Goal: Task Accomplishment & Management: Complete application form

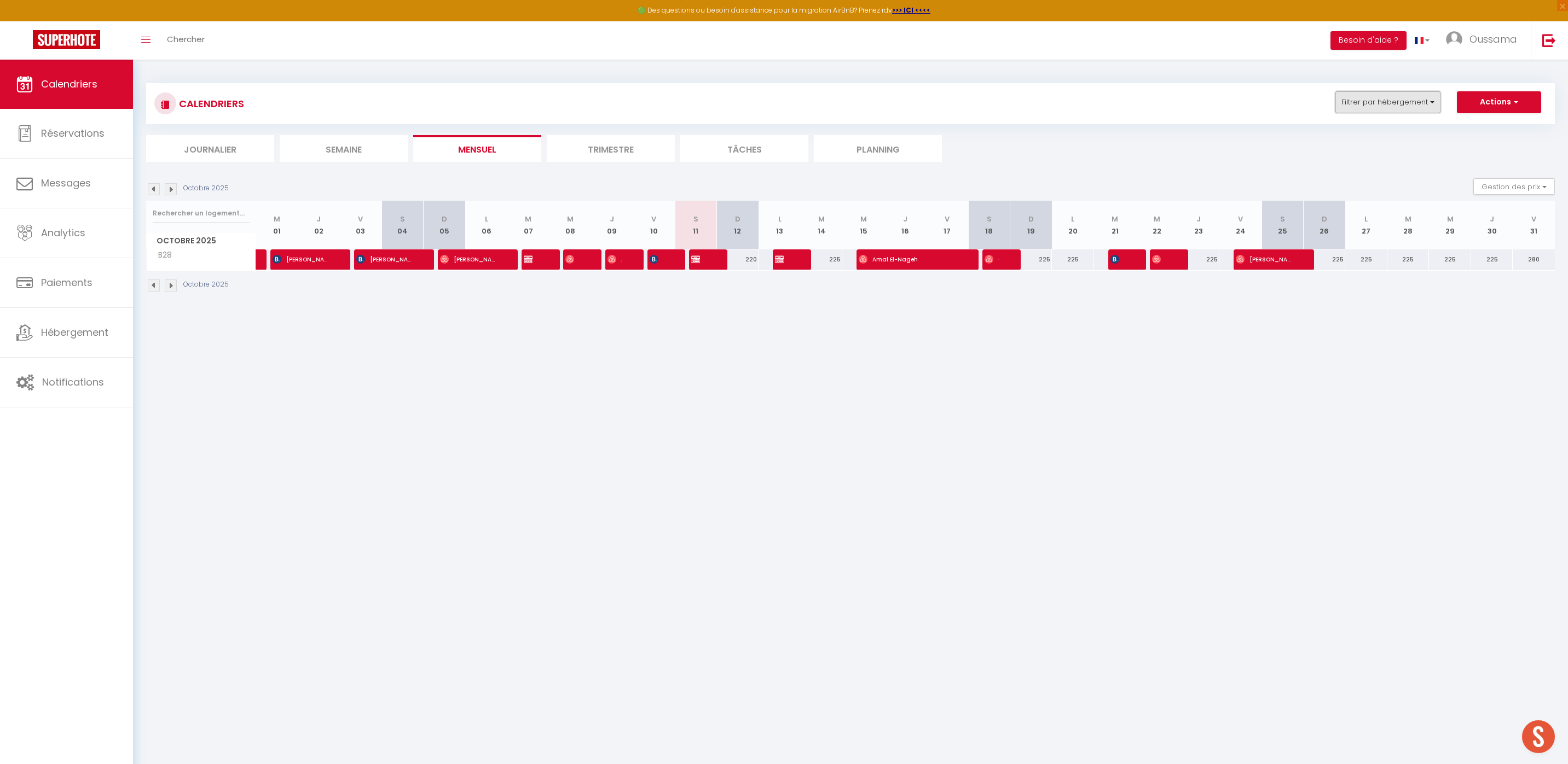
click at [1368, 107] on button "Filtrer par hébergement" at bounding box center [1388, 102] width 105 height 22
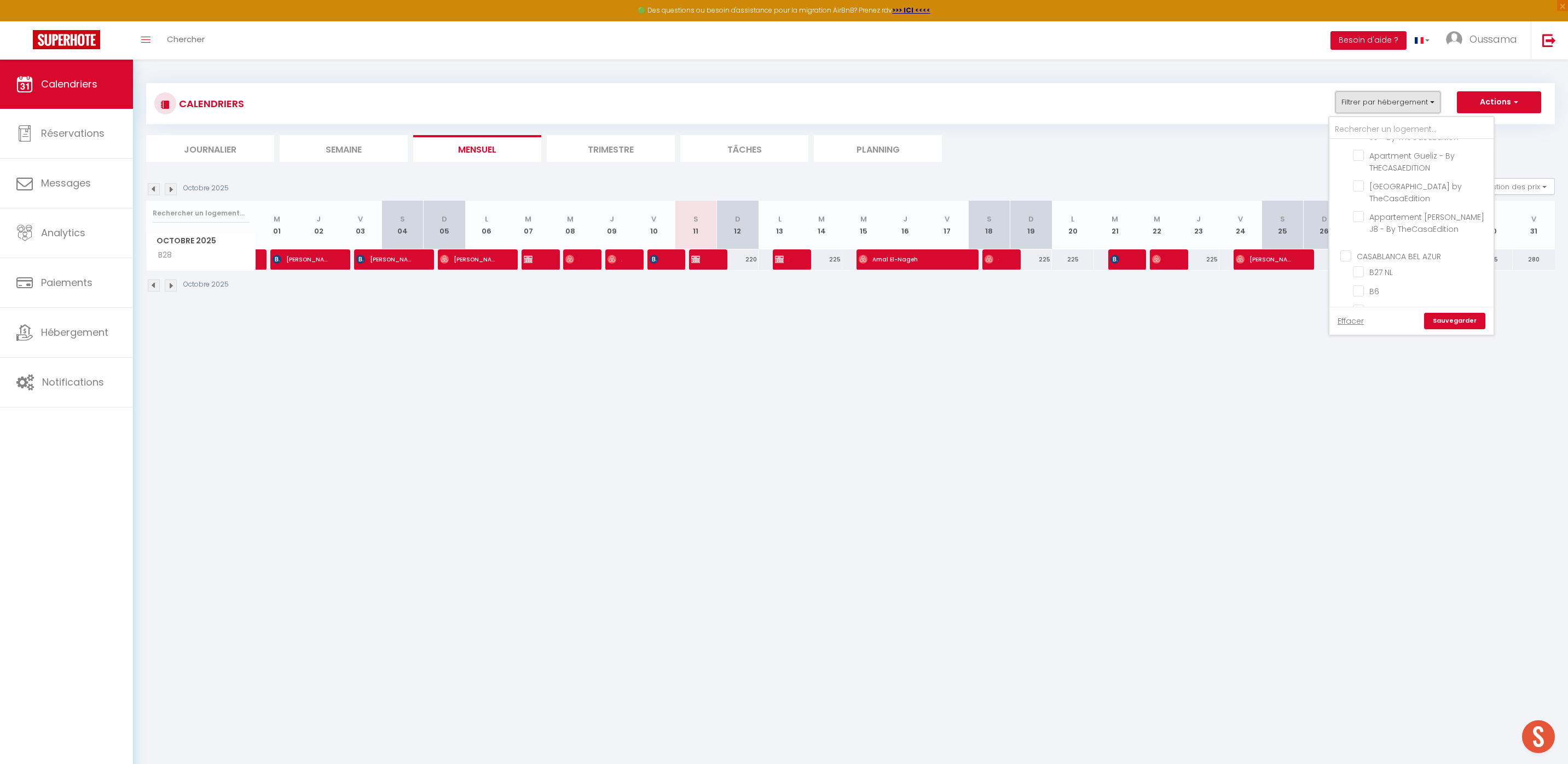
scroll to position [311, 0]
click at [1352, 257] on input "CASABLANCA BEL AZUR" at bounding box center [1422, 254] width 164 height 11
checkbox input "true"
checkbox input "false"
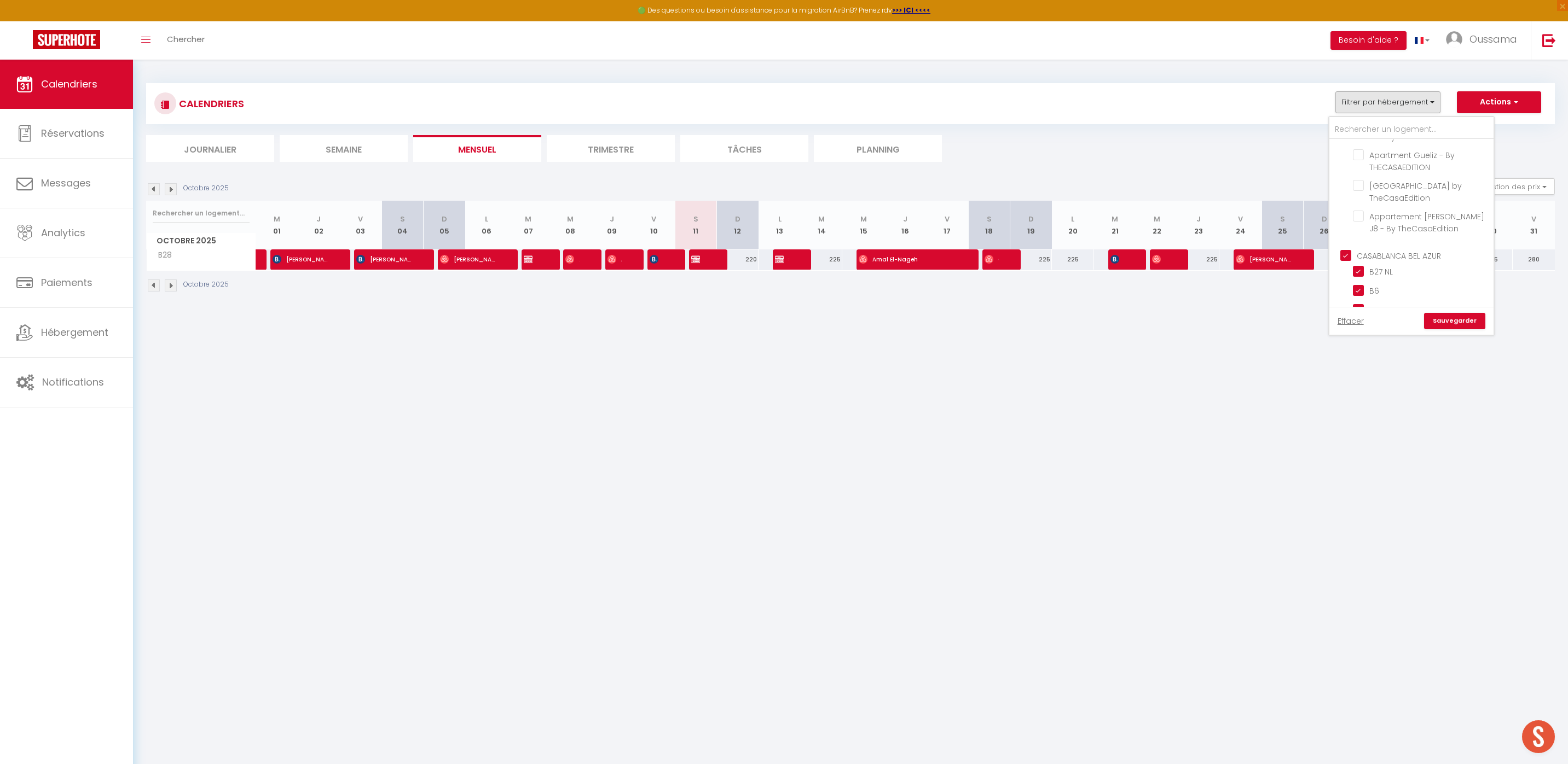
checkbox input "false"
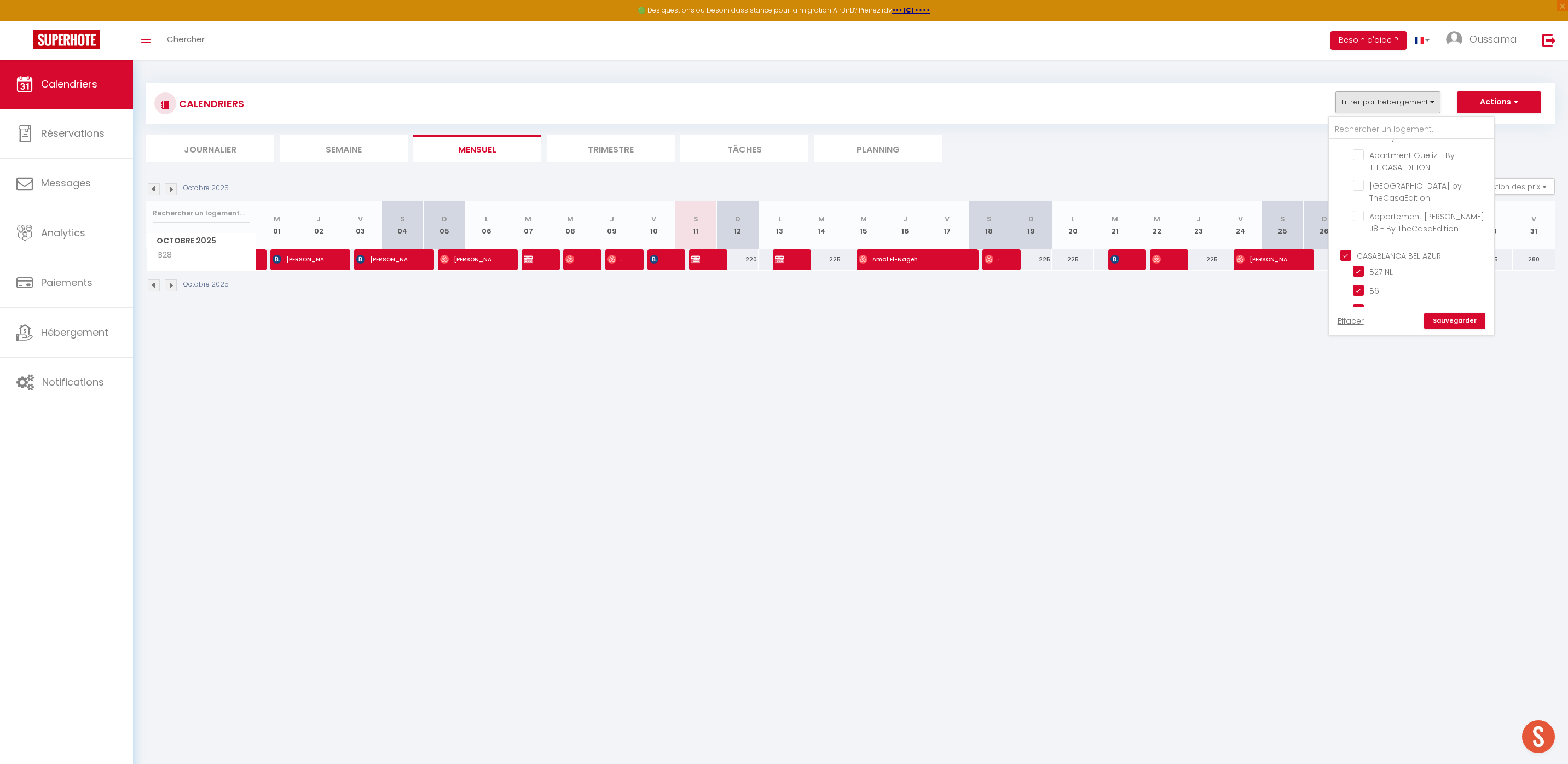
checkbox input "false"
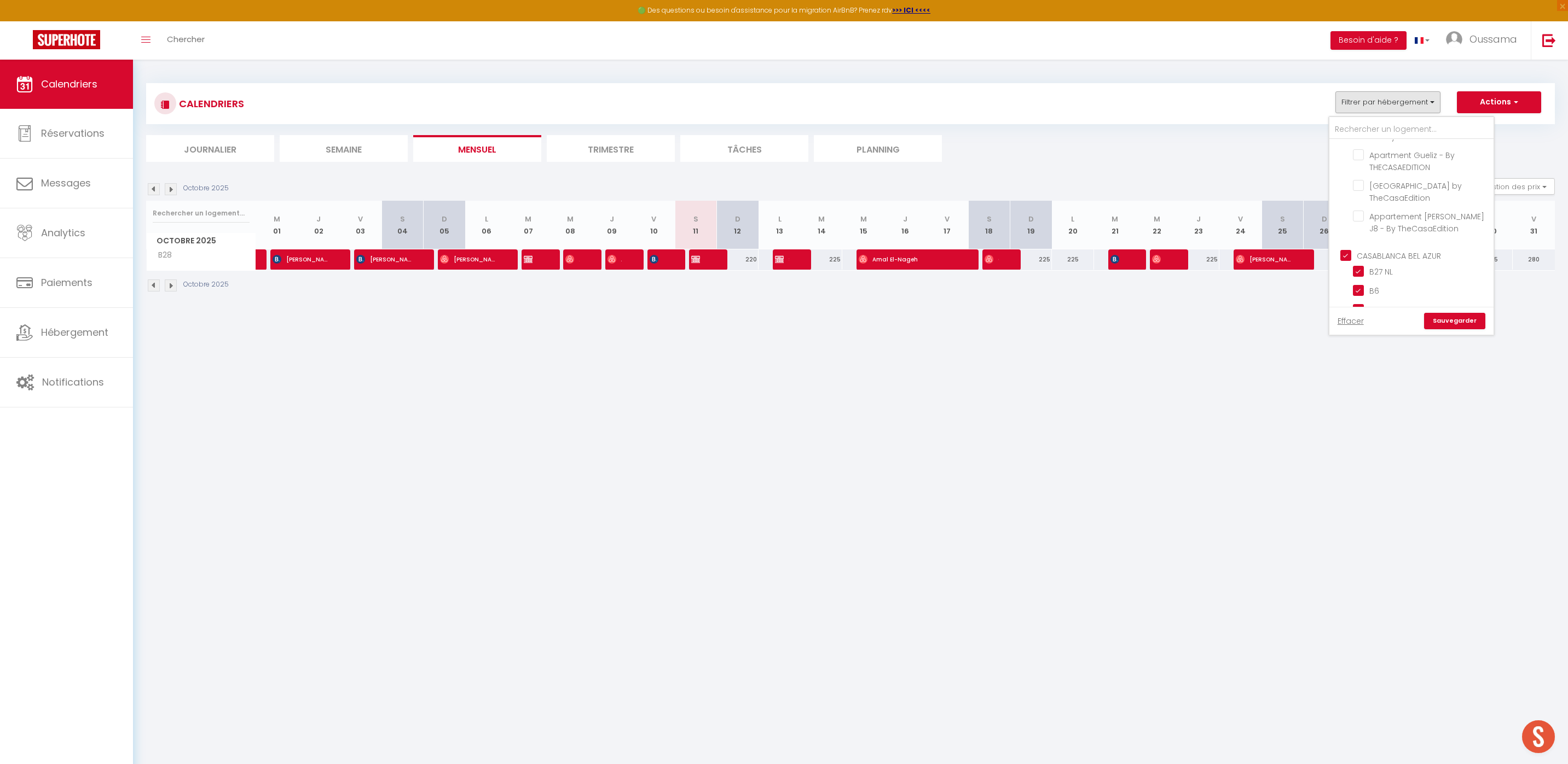
checkbox input "true"
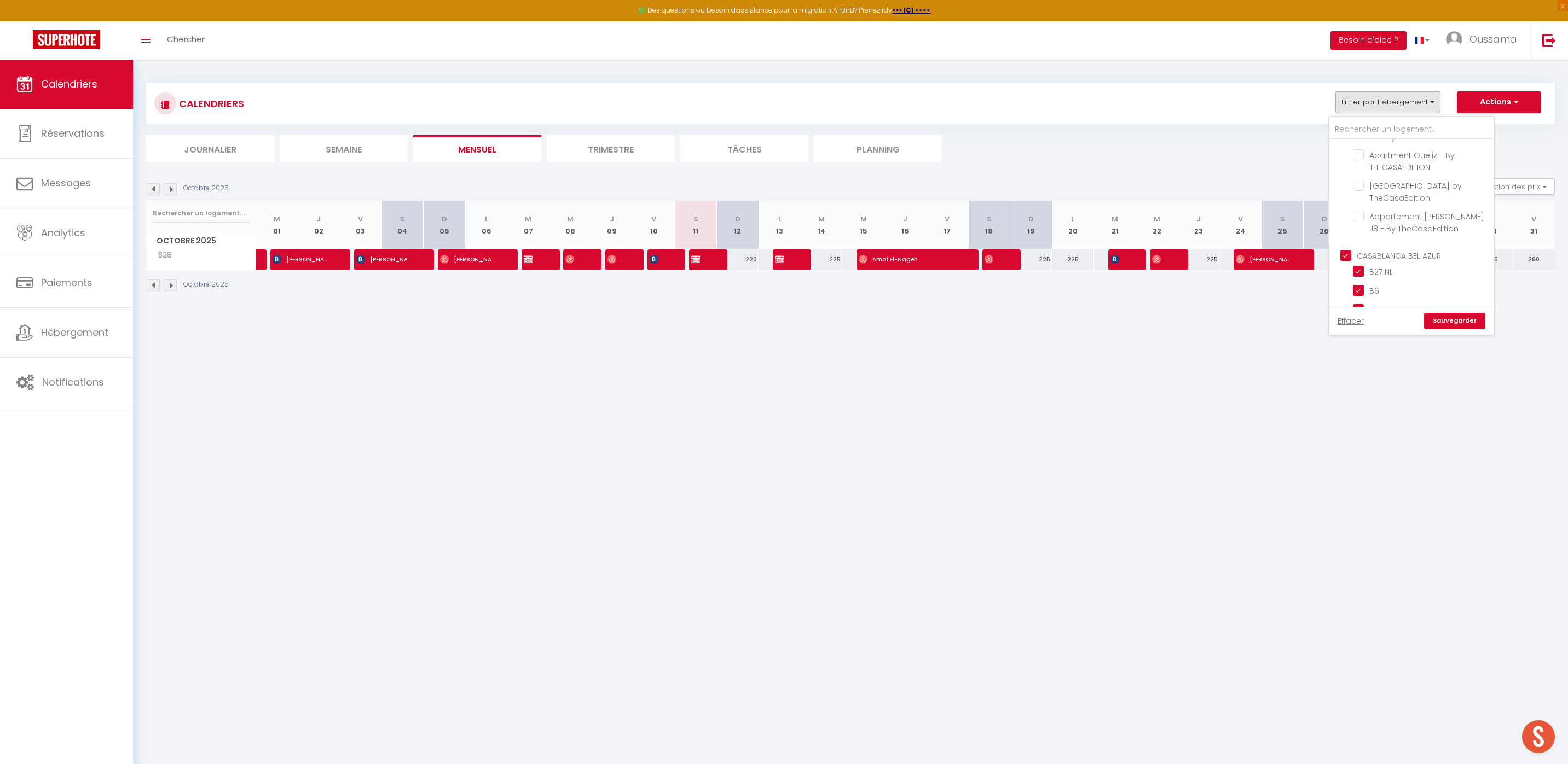
checkbox input "true"
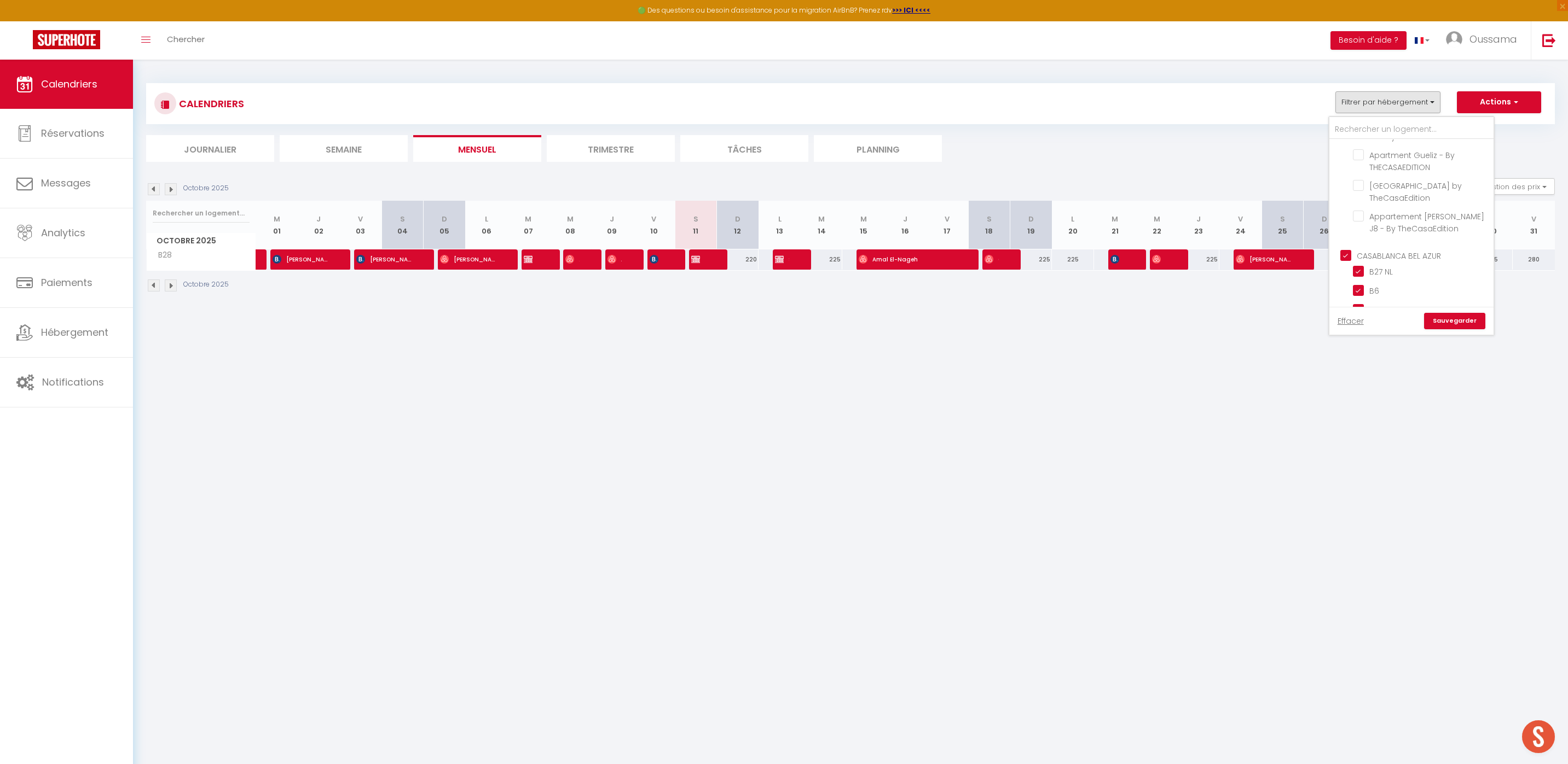
checkbox input "true"
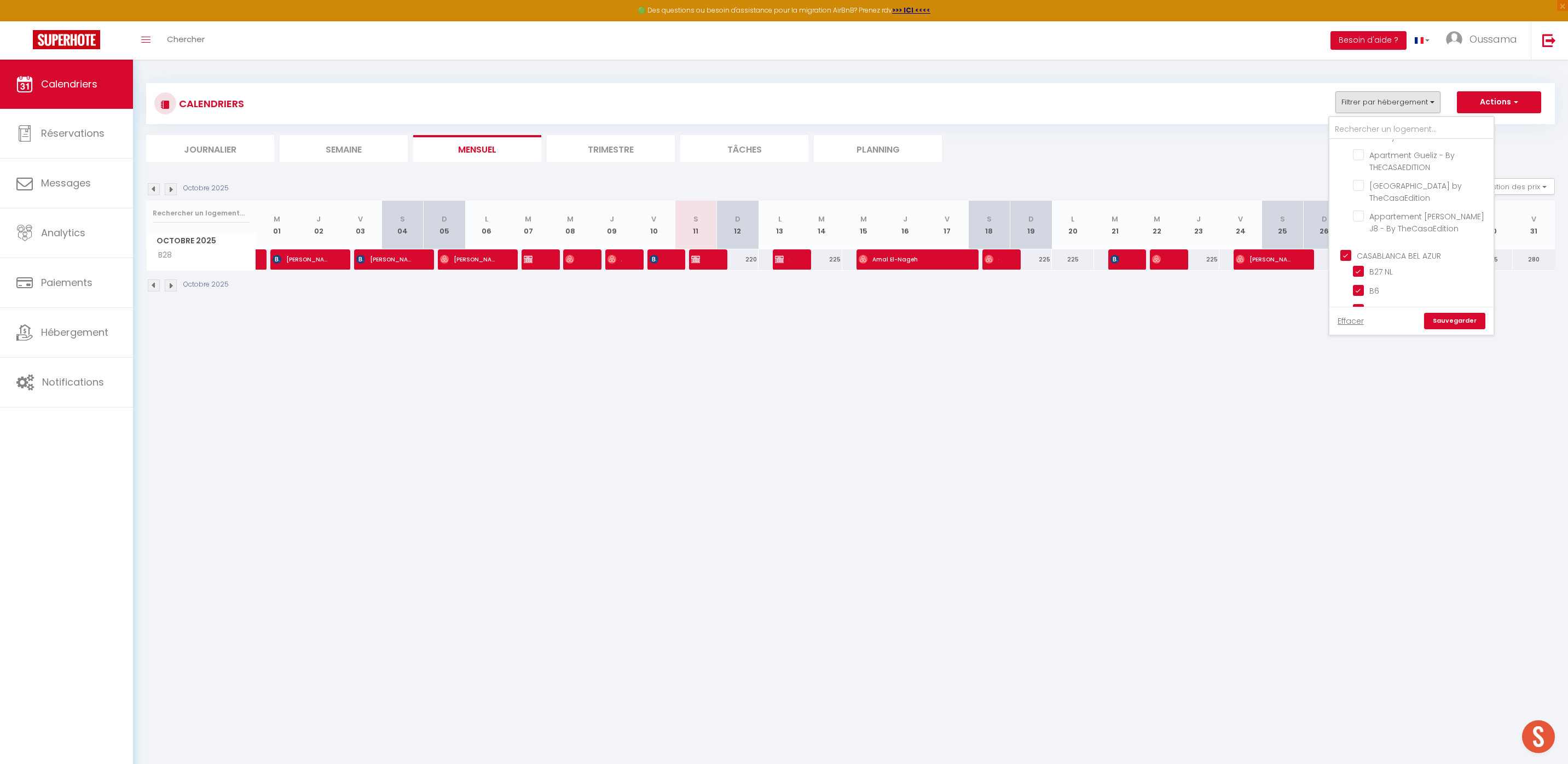
checkbox input "true"
checkbox input "false"
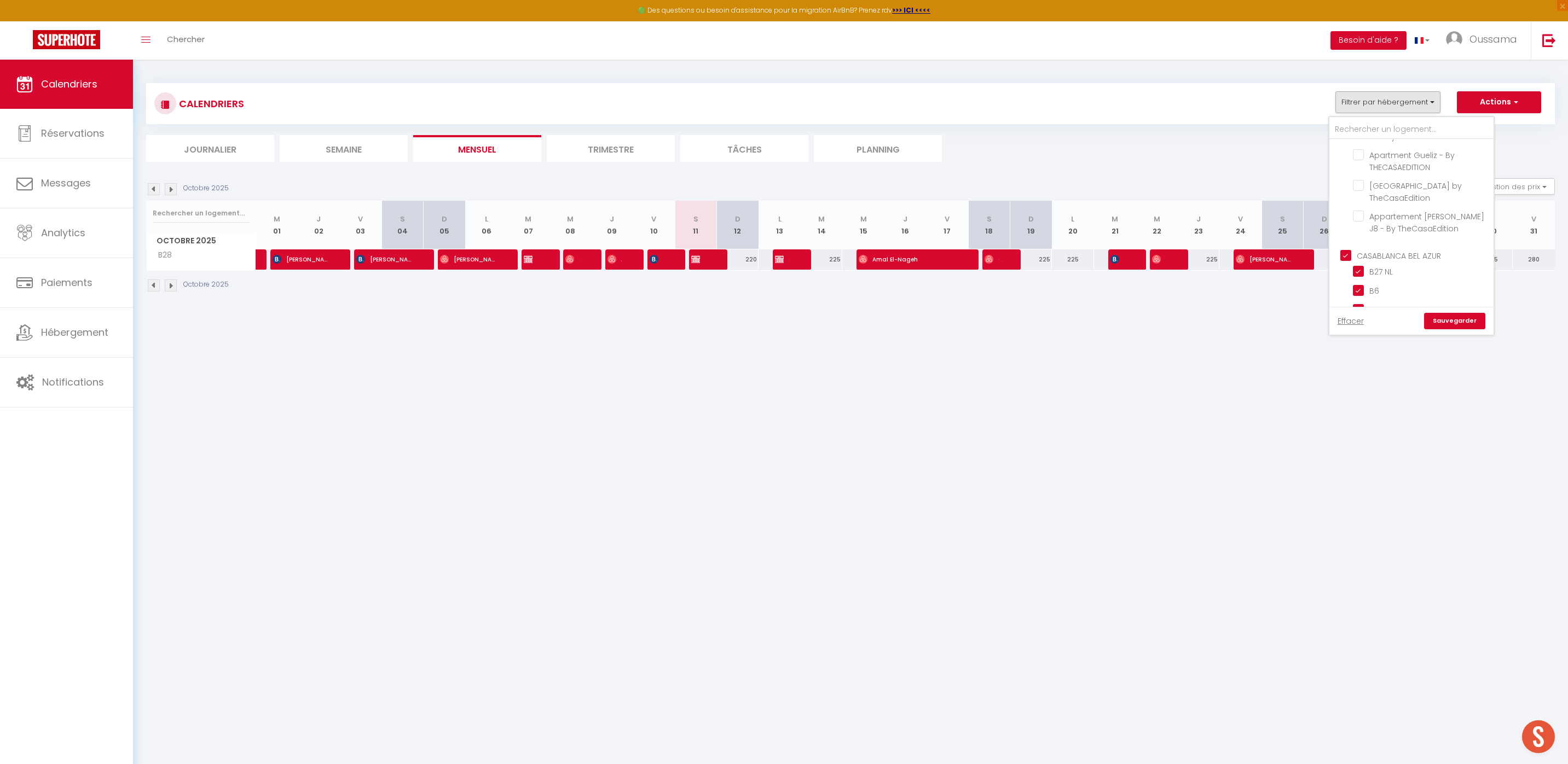
checkbox input "false"
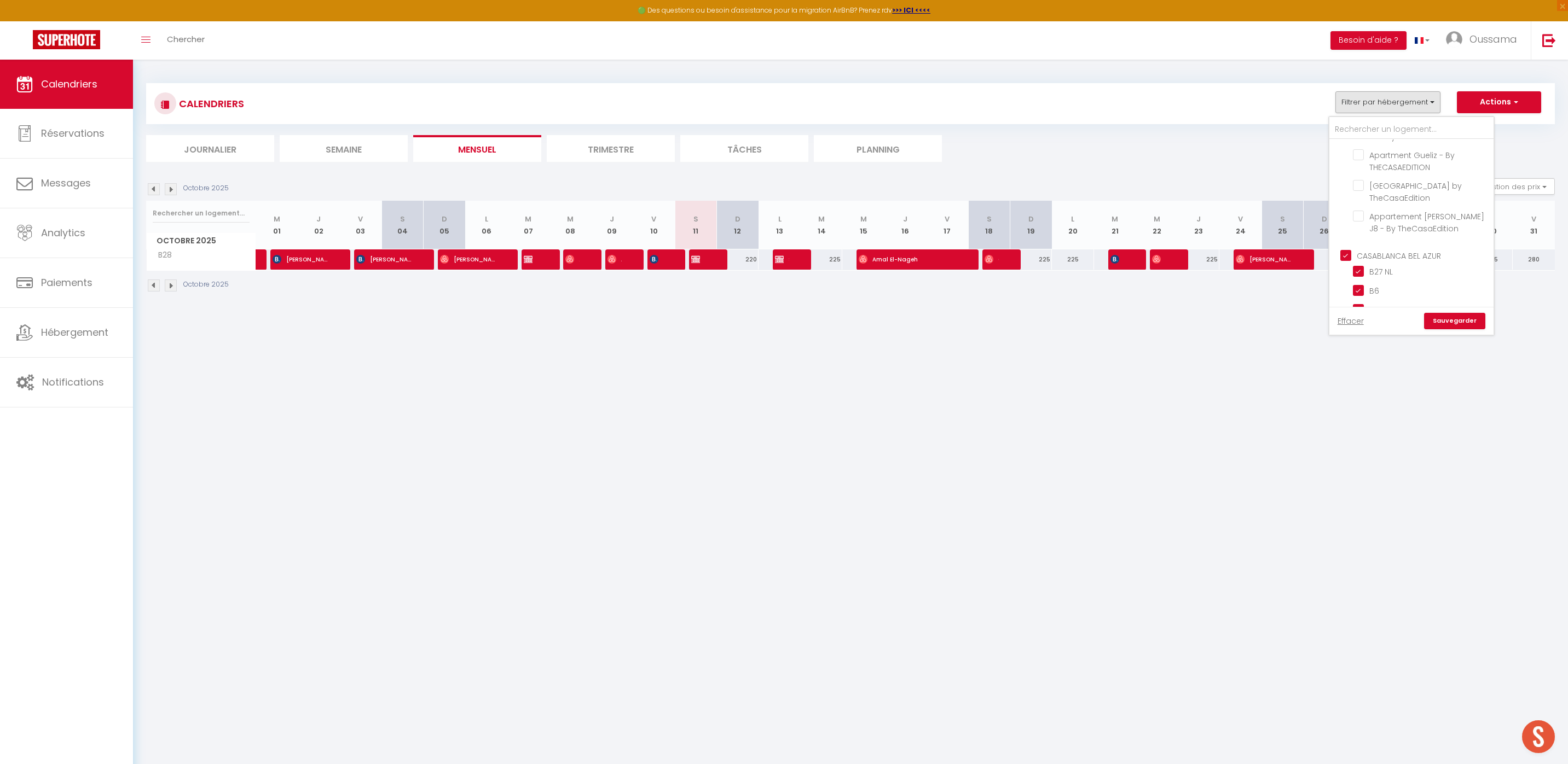
checkbox input "false"
click at [1448, 325] on link "Sauvegarder" at bounding box center [1454, 321] width 61 height 16
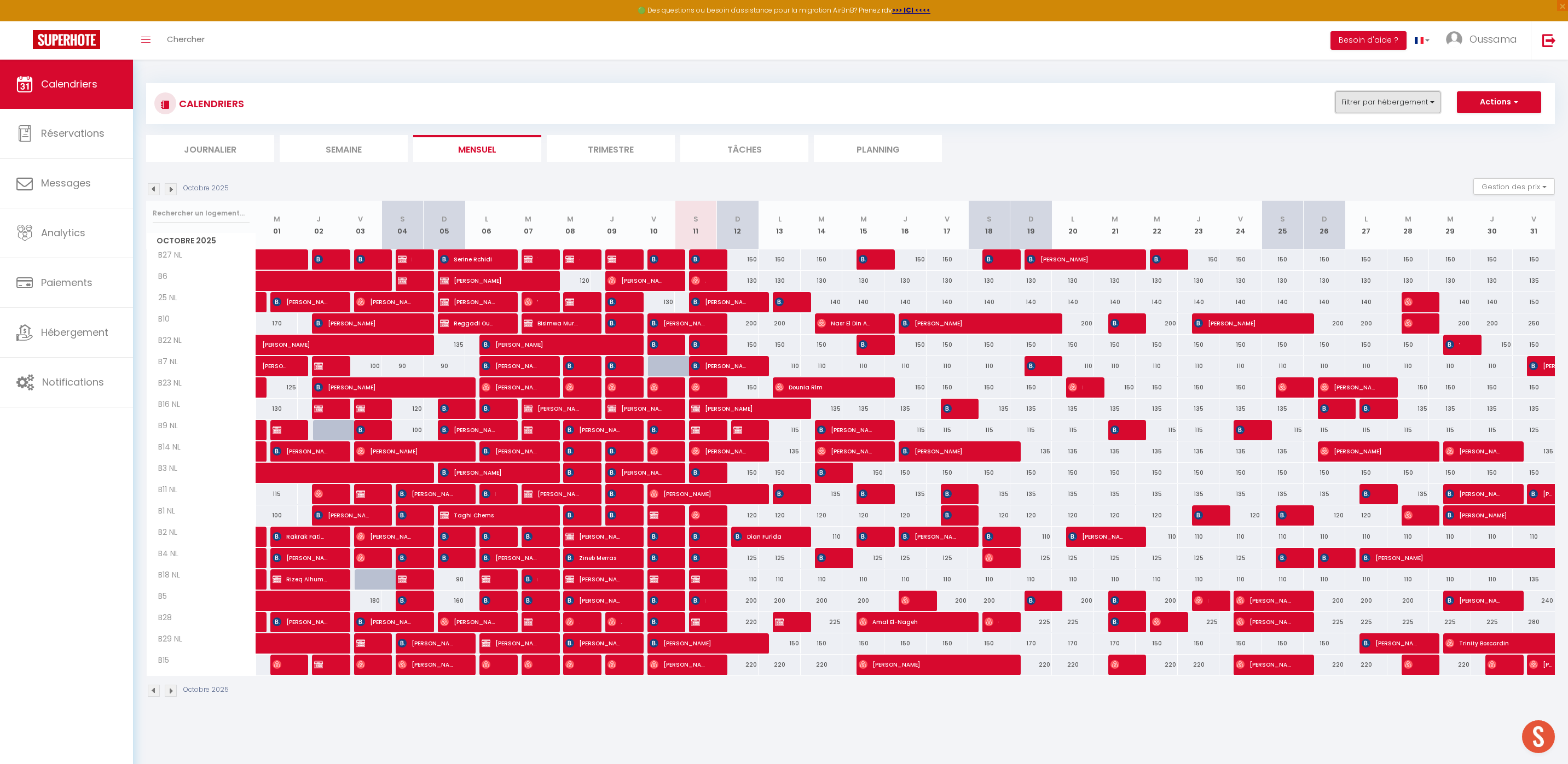
click at [1404, 103] on button "Filtrer par hébergement" at bounding box center [1388, 102] width 105 height 22
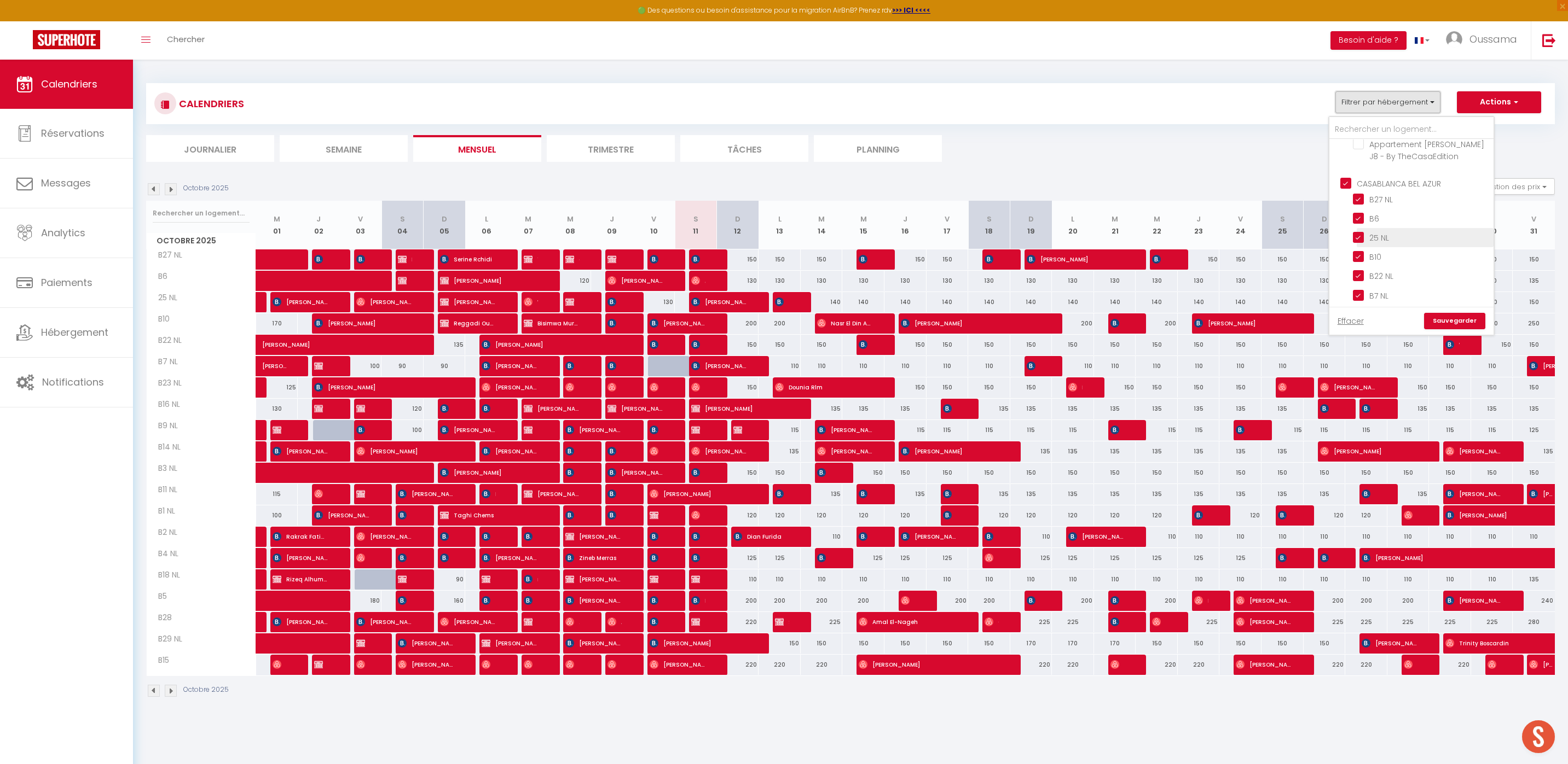
scroll to position [411, 0]
click at [1349, 157] on input "CASABLANCA BEL AZUR" at bounding box center [1422, 155] width 164 height 11
checkbox input "false"
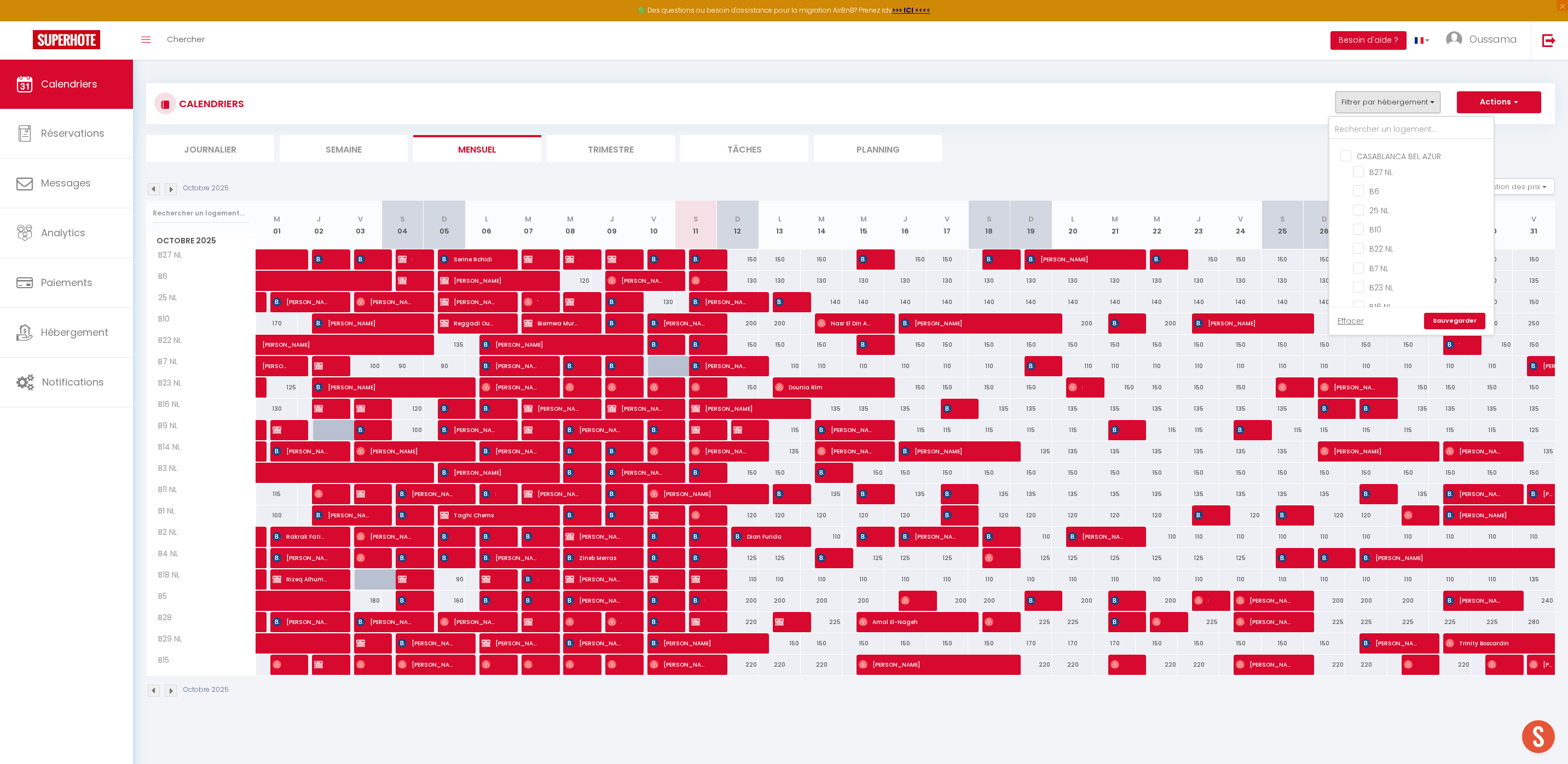
checkbox input "false"
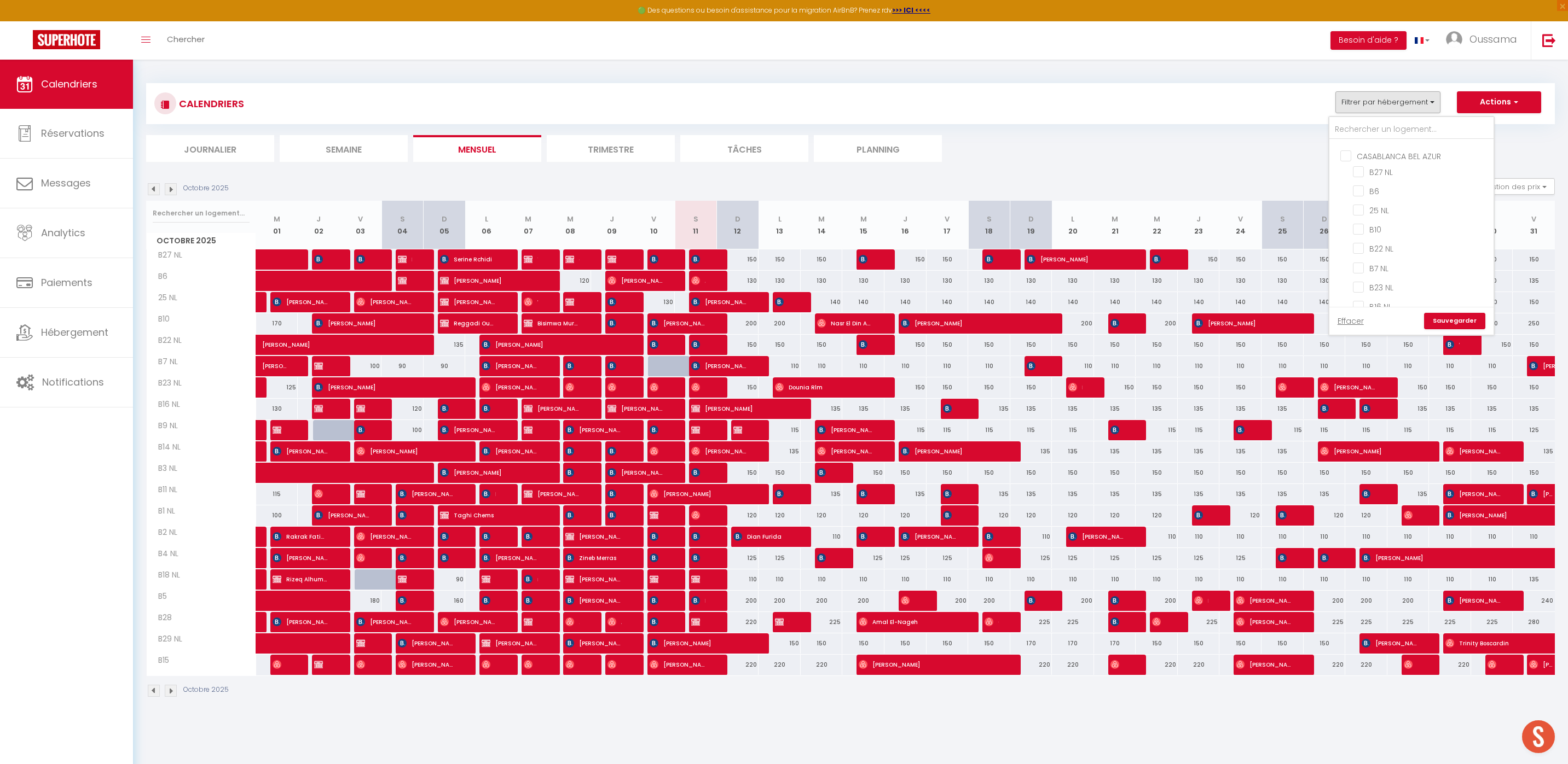
checkbox input "false"
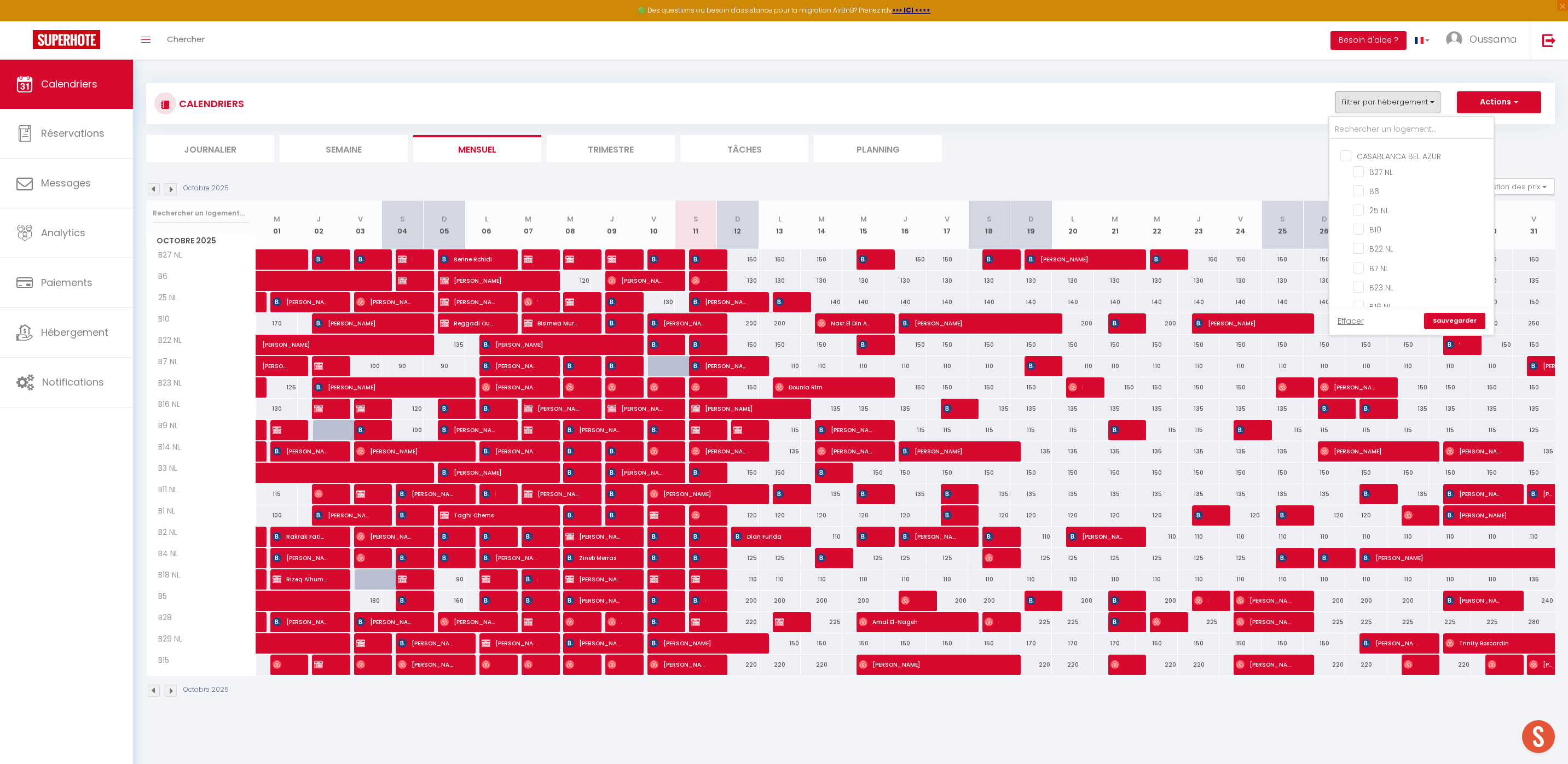
checkbox input "false"
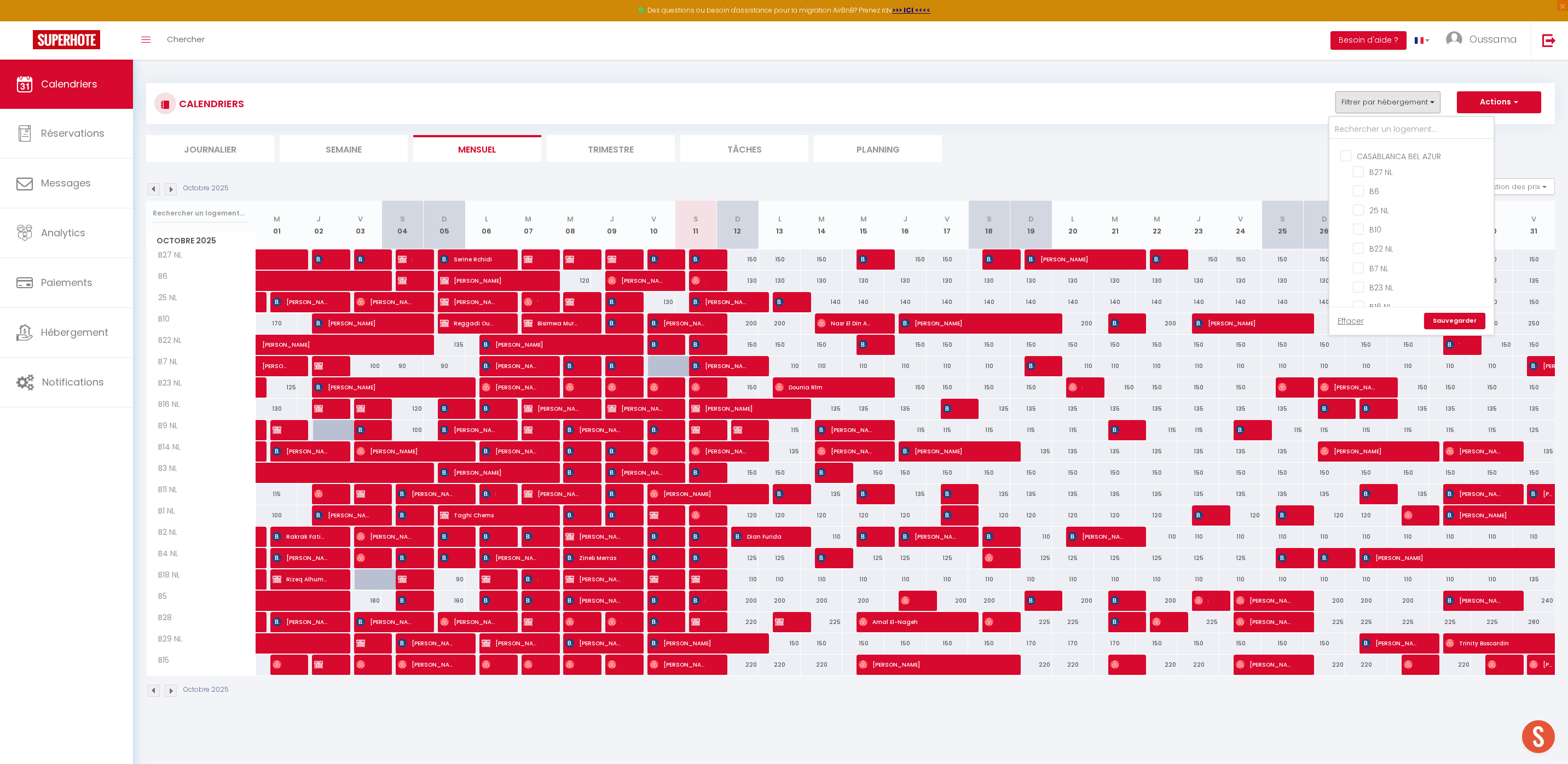
checkbox input "false"
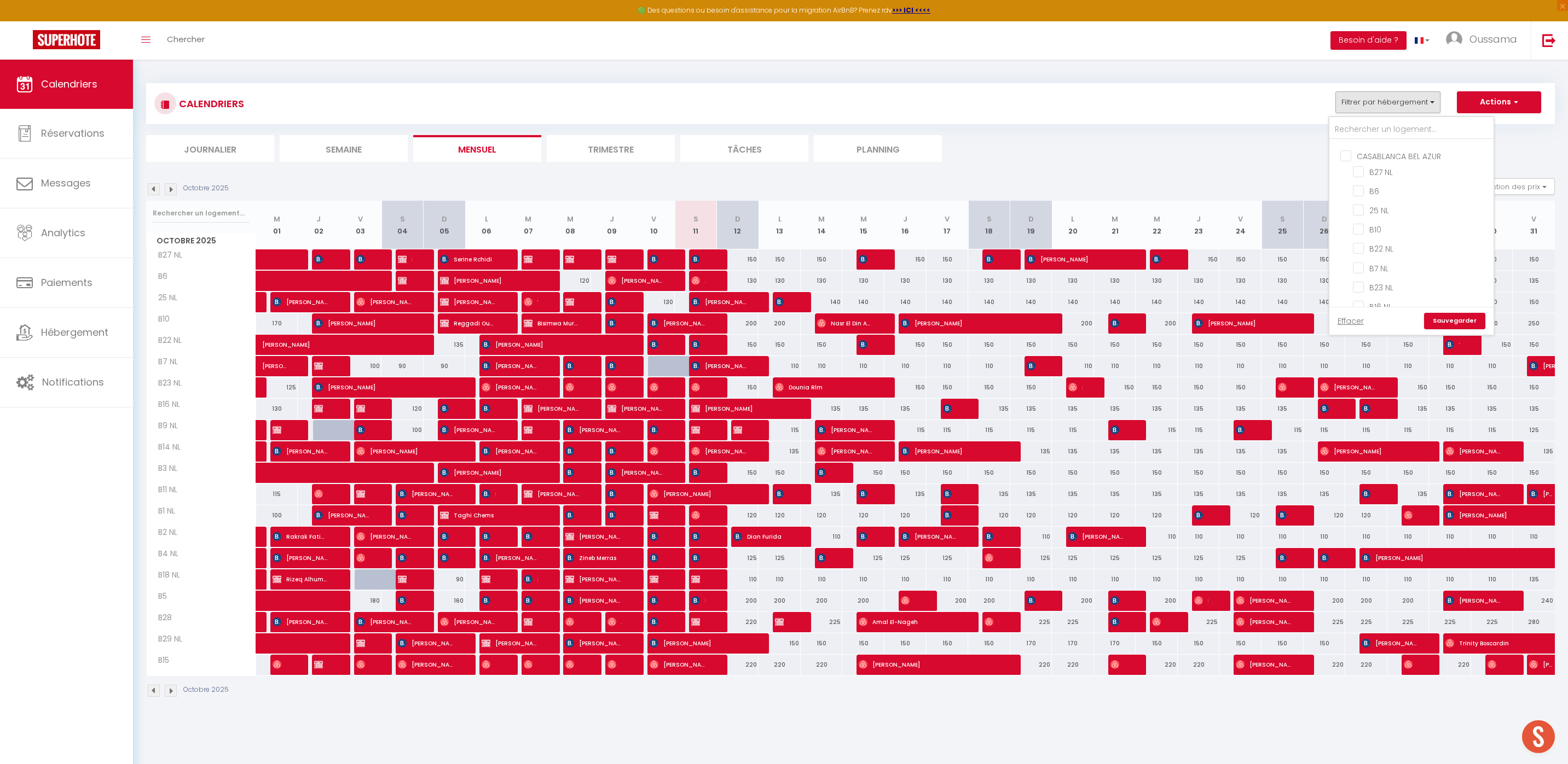
checkbox input "false"
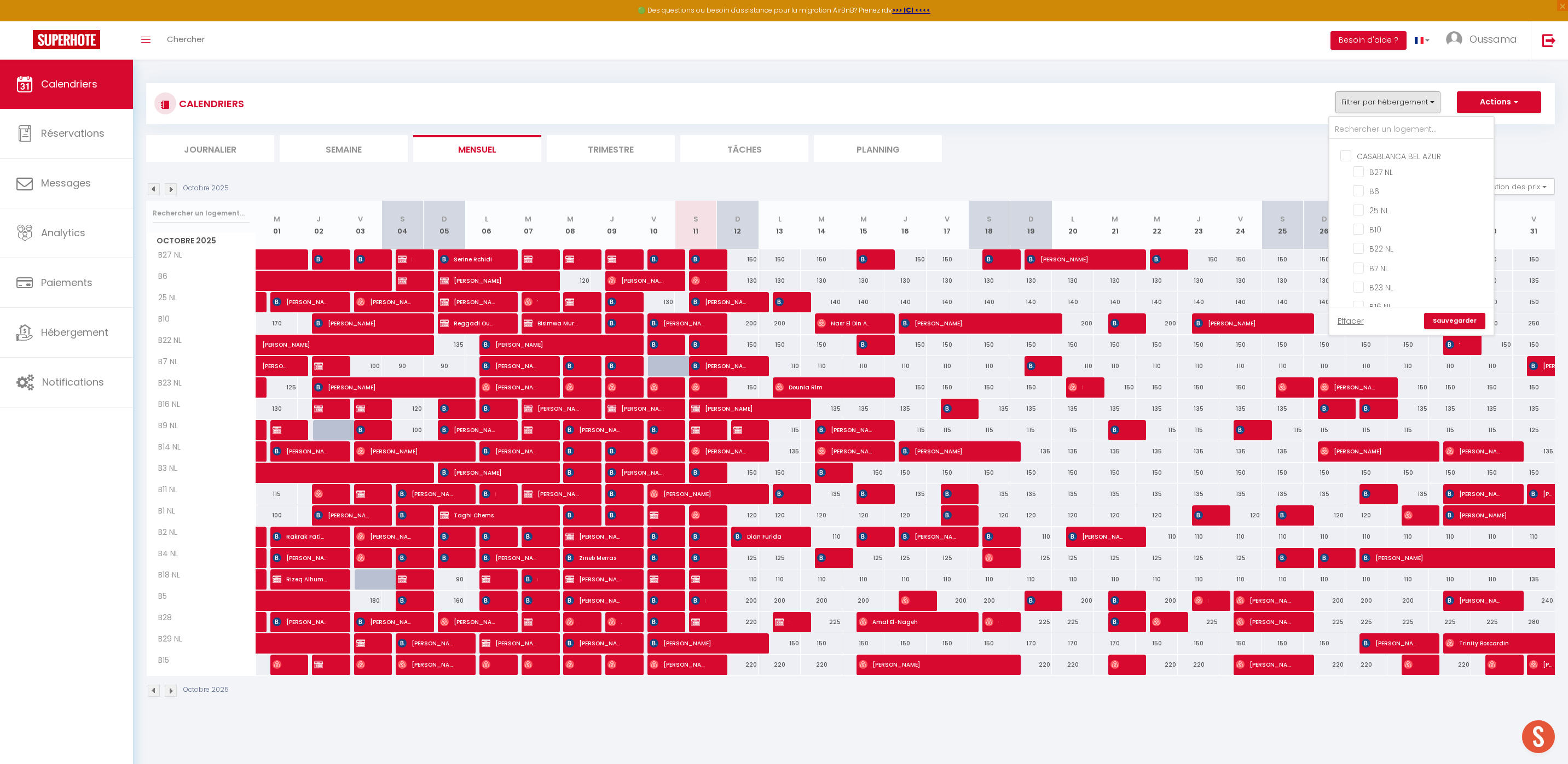
checkbox input "false"
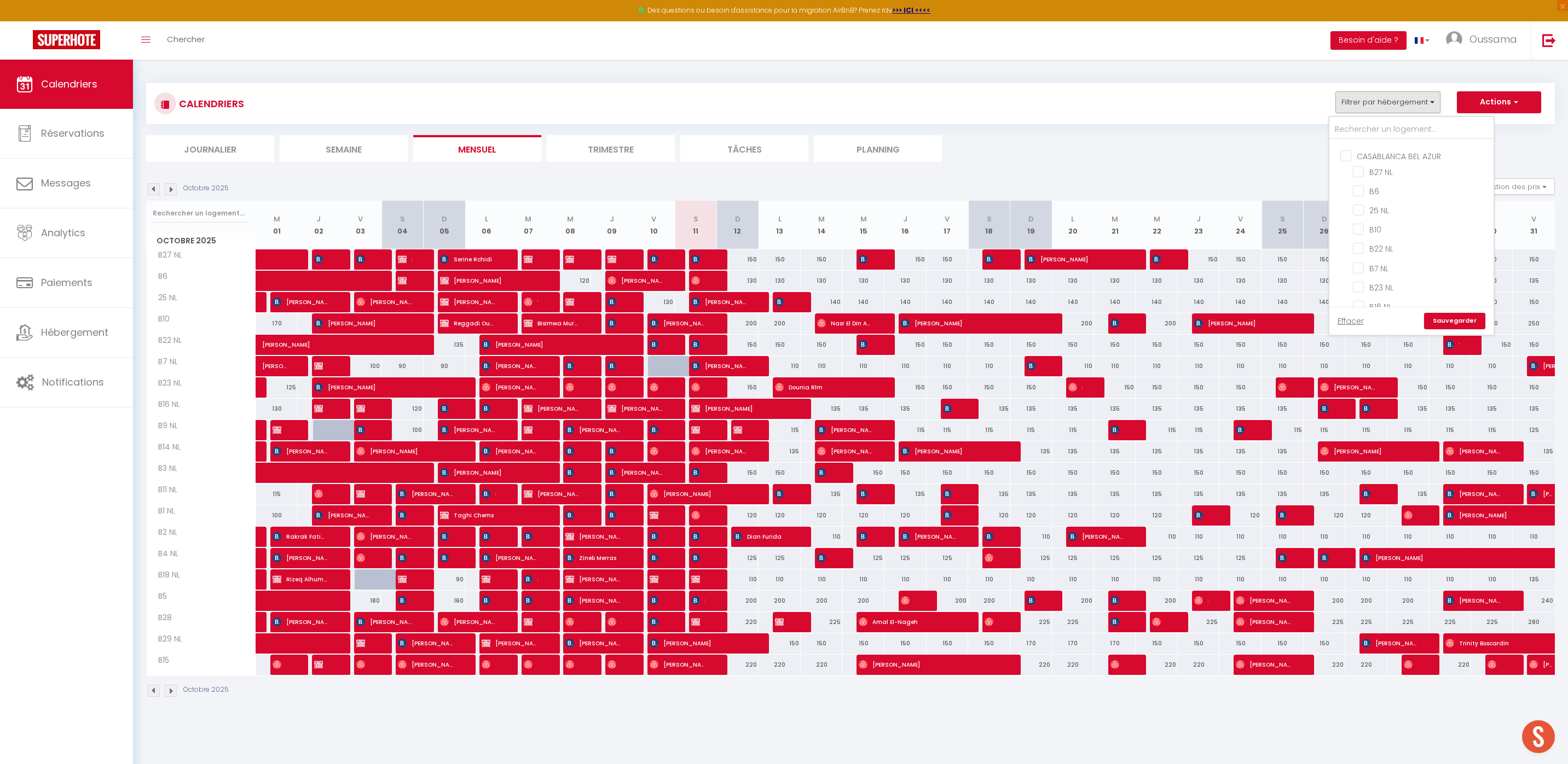
checkbox input "false"
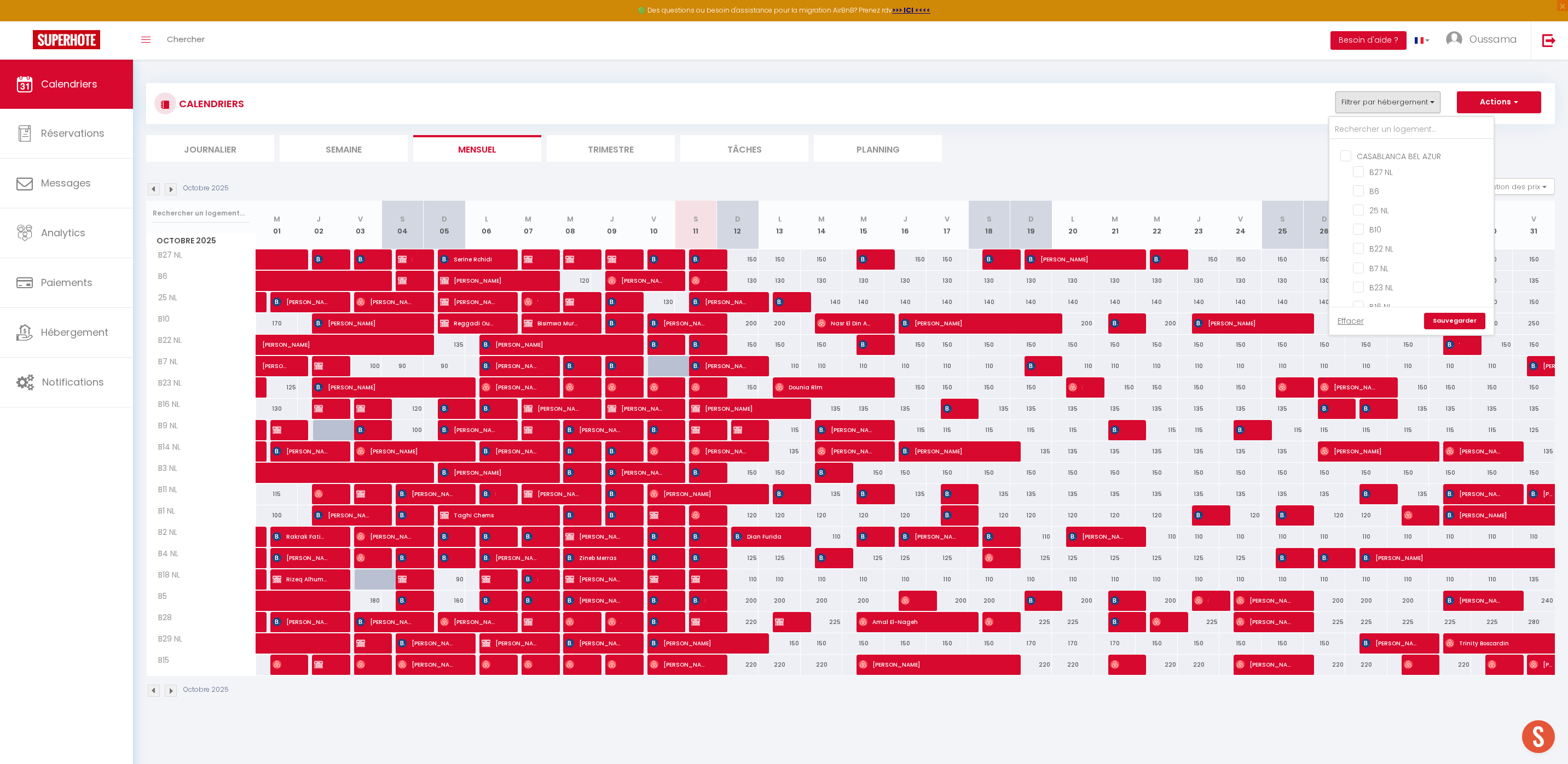
checkbox input "false"
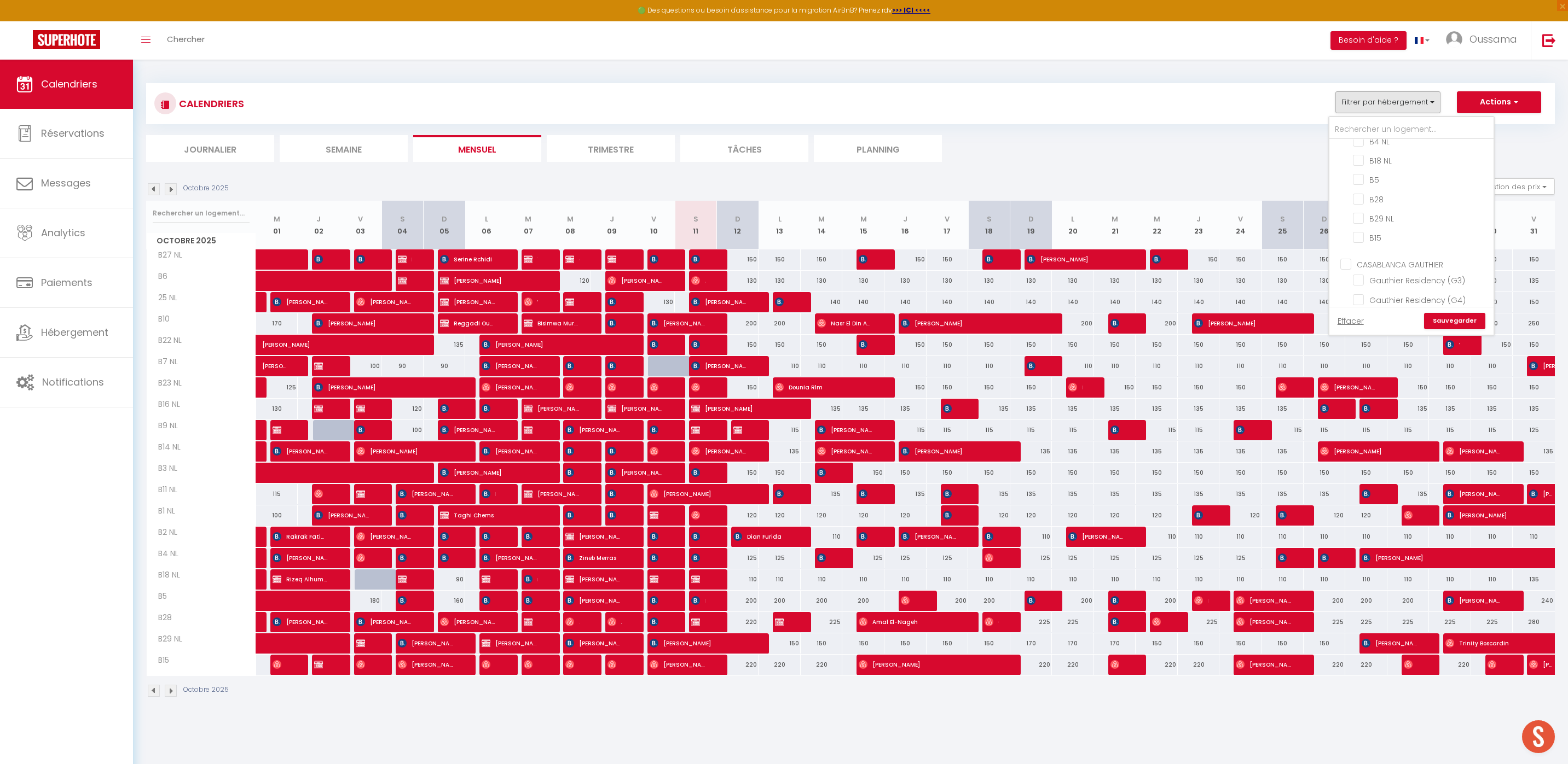
click at [1343, 259] on input "CASABLANCA GAUTHIER" at bounding box center [1422, 264] width 164 height 11
checkbox input "true"
checkbox input "false"
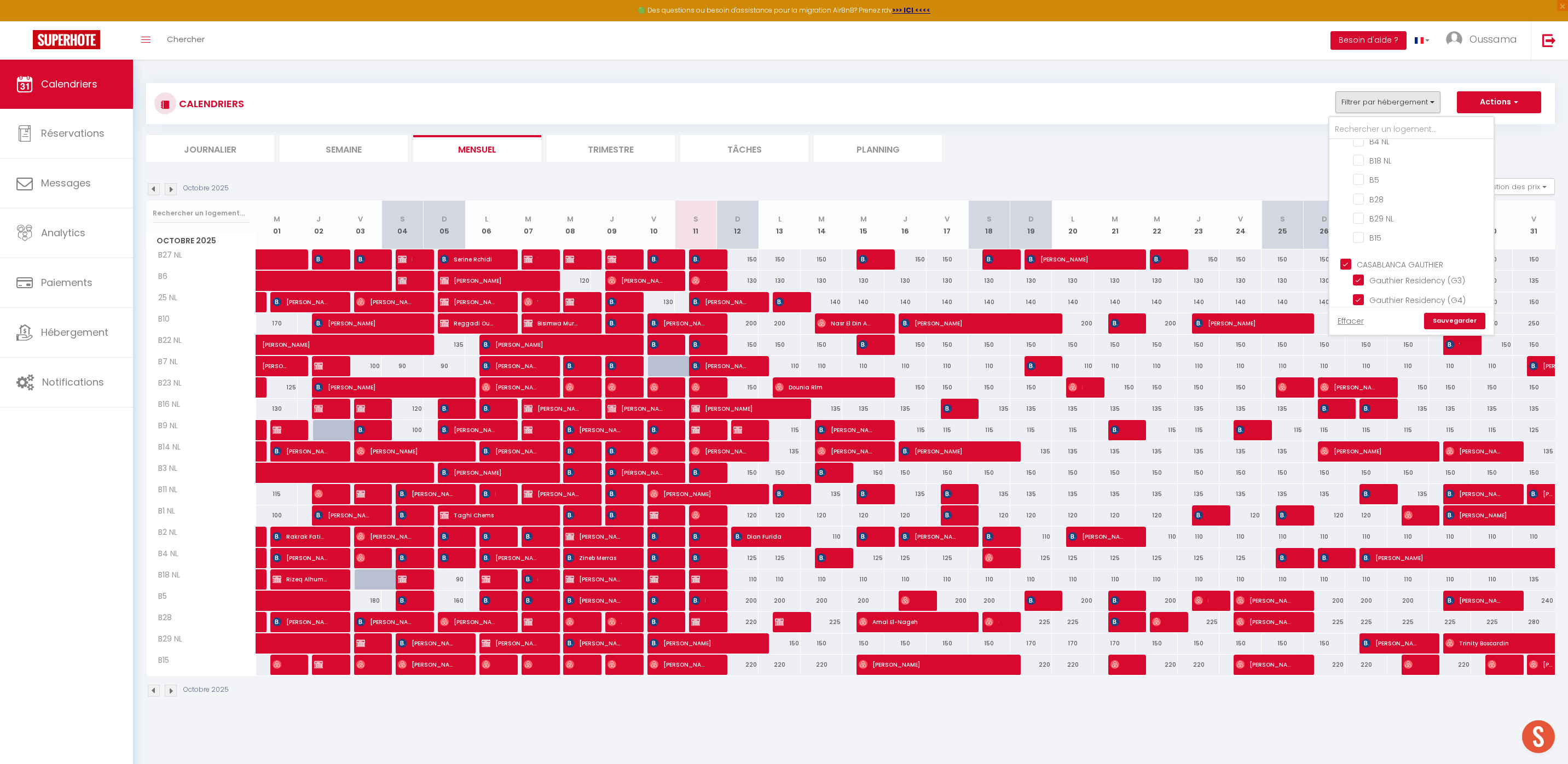
checkbox input "false"
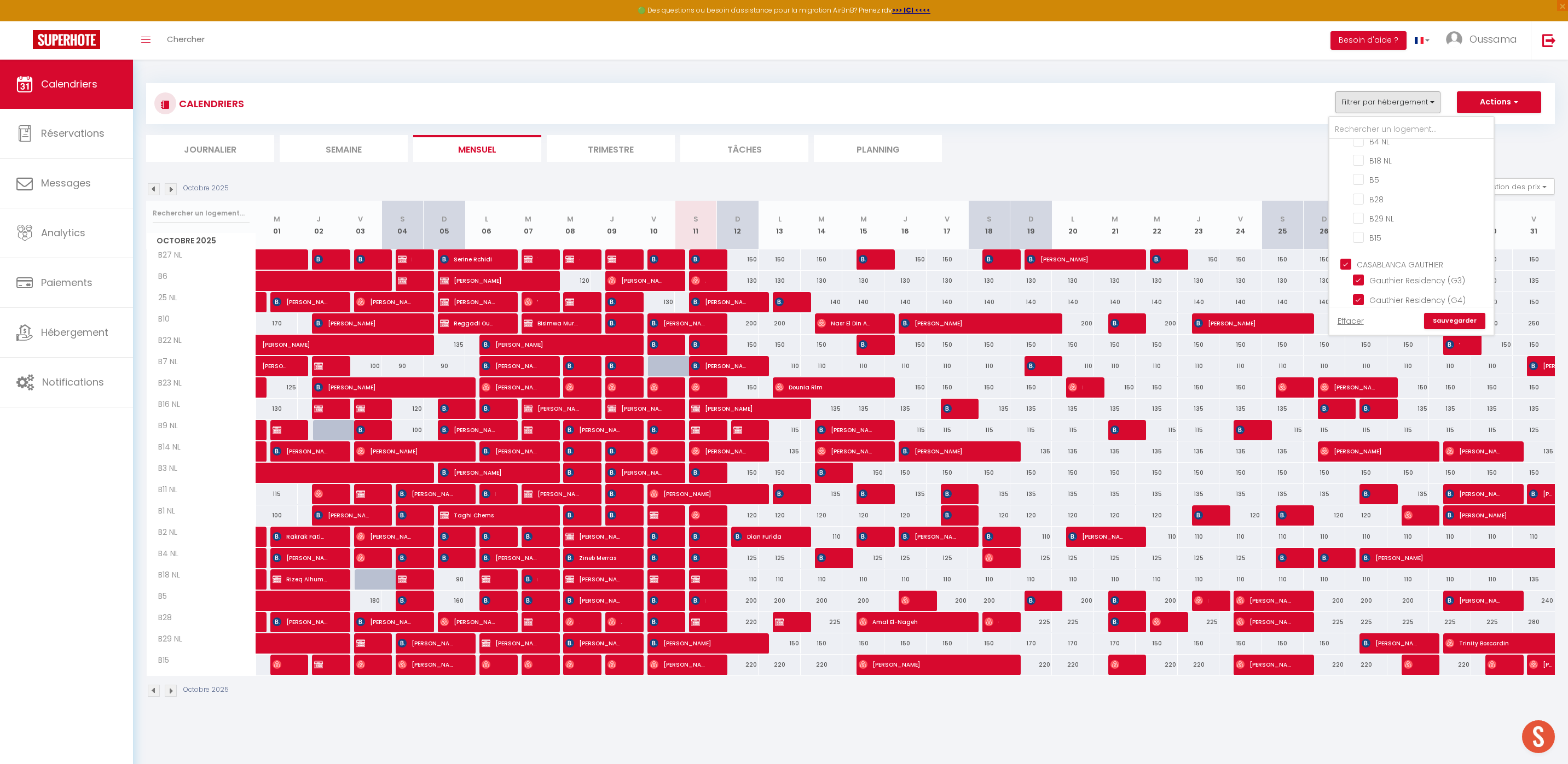
checkbox input "false"
checkbox input "true"
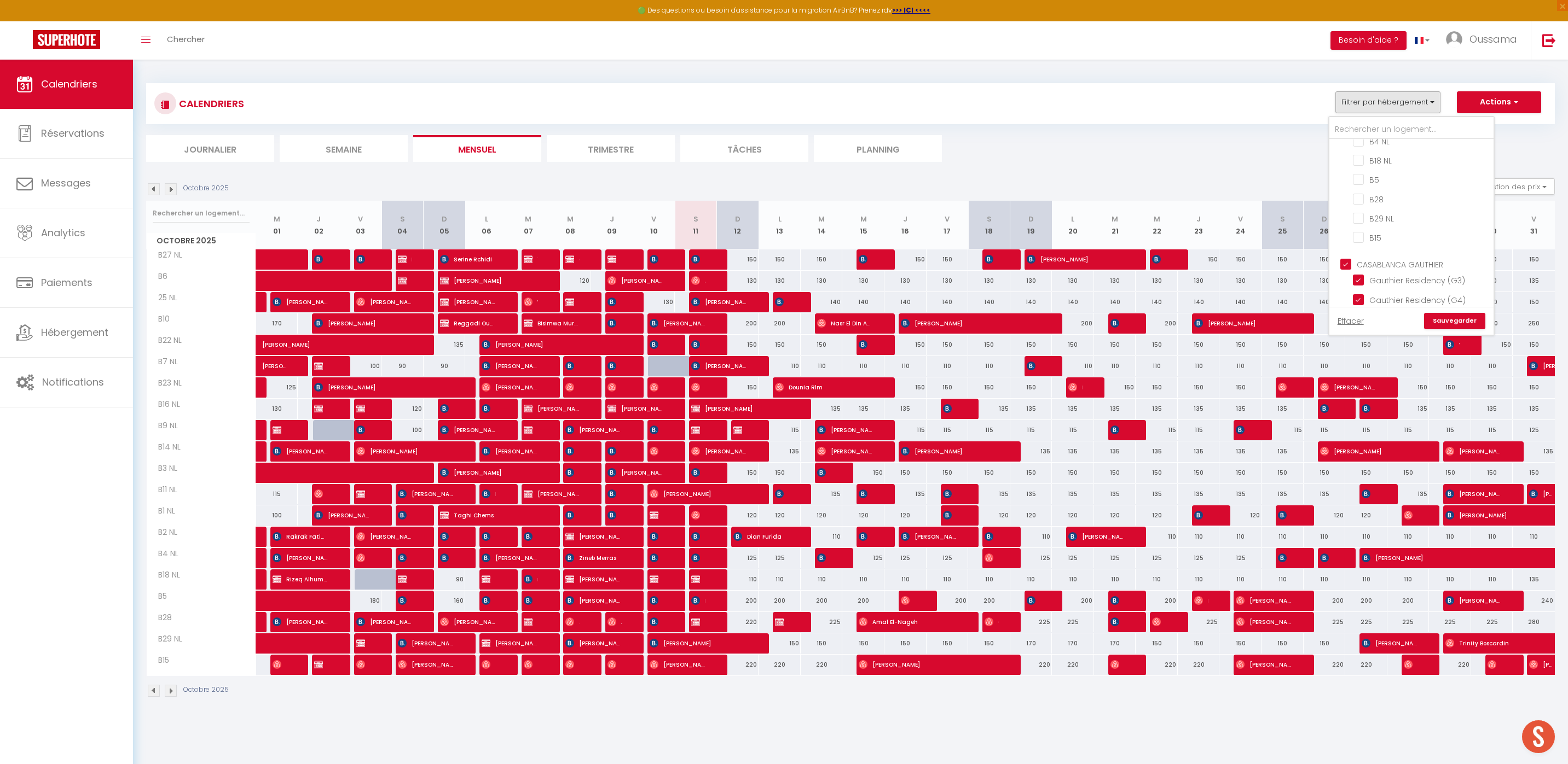
checkbox input "true"
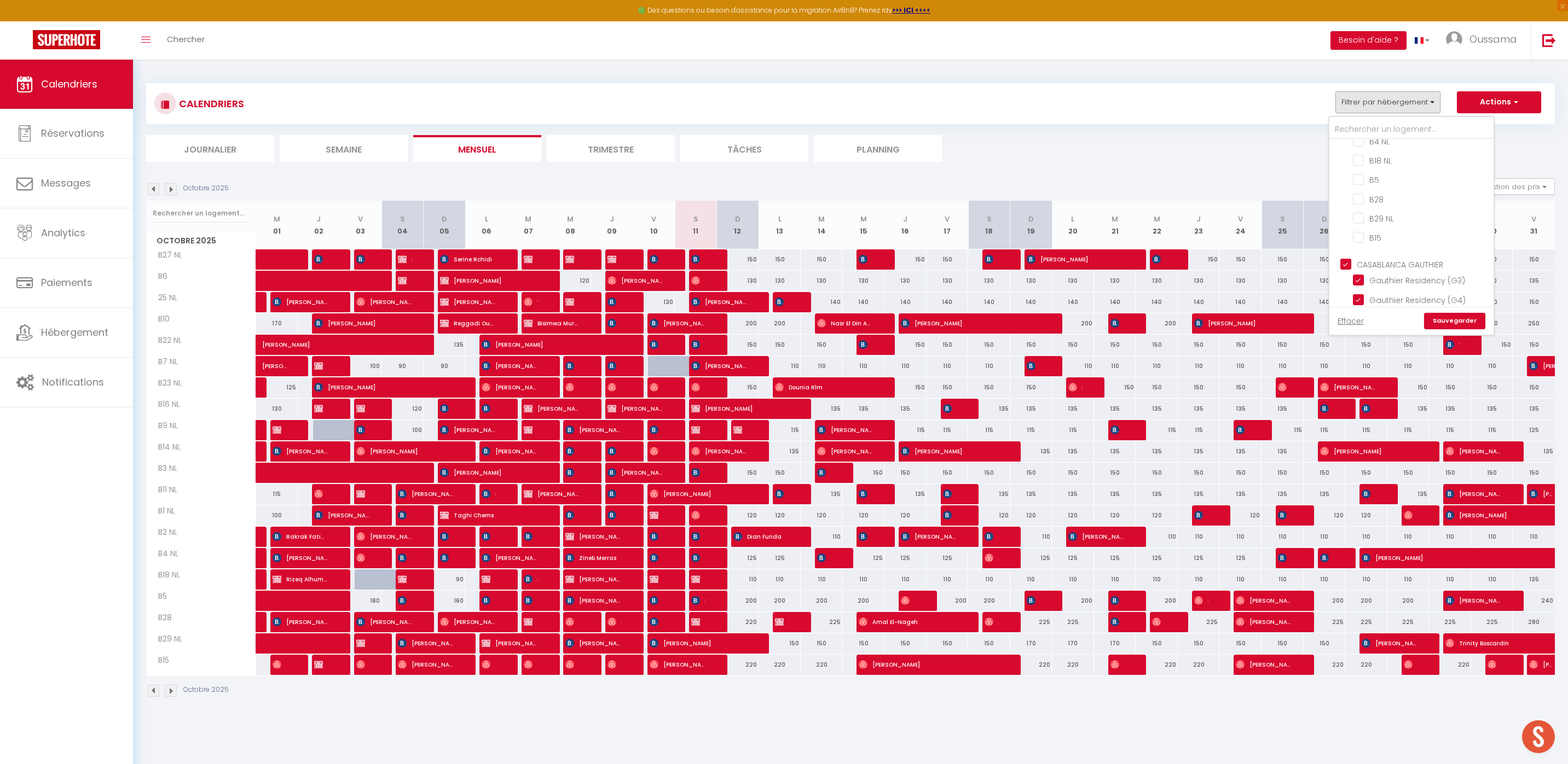
checkbox input "true"
checkbox input "false"
click at [1442, 317] on link "Sauvegarder" at bounding box center [1454, 321] width 61 height 16
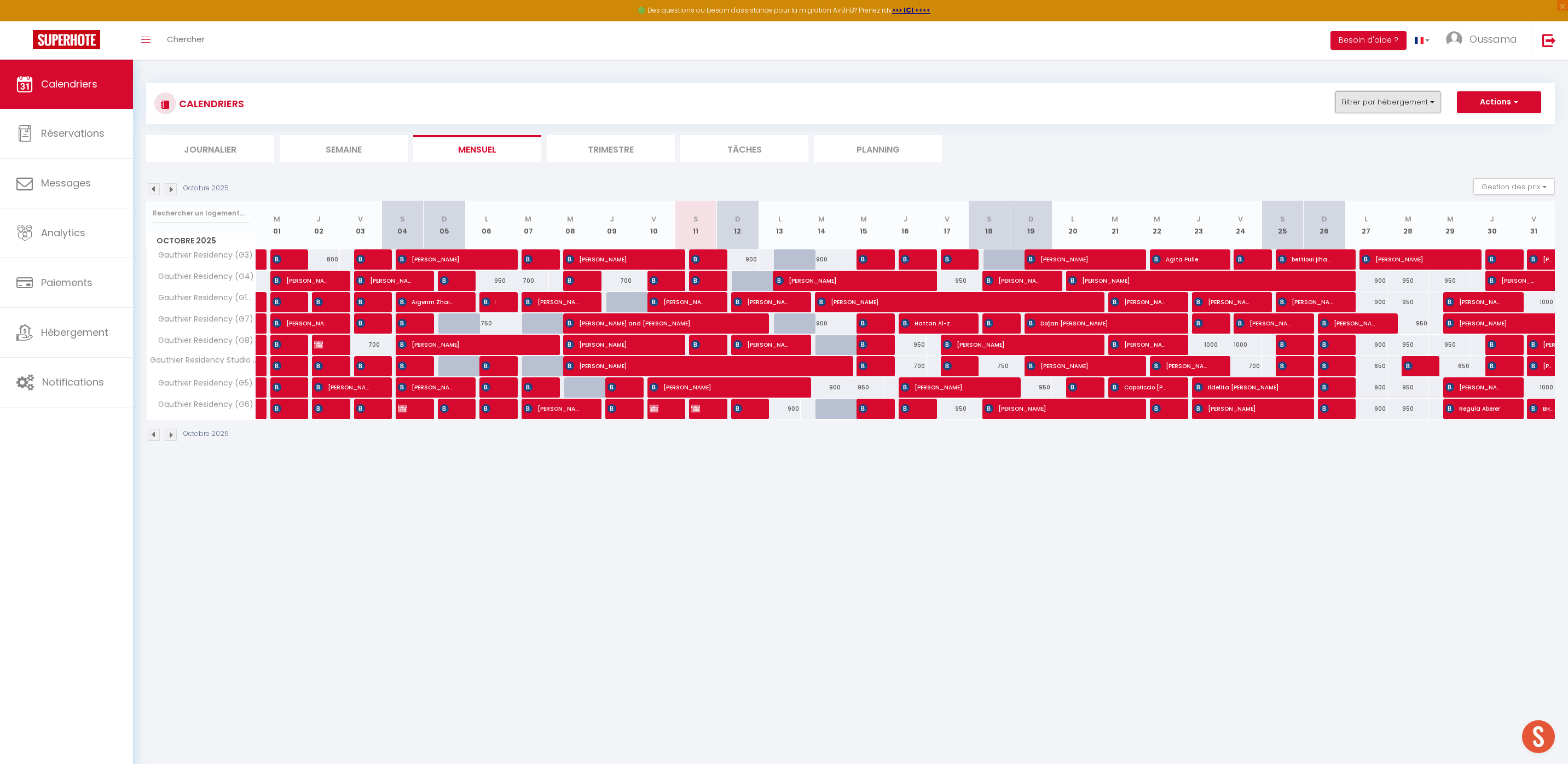
click at [1368, 105] on button "Filtrer par hébergement" at bounding box center [1388, 102] width 105 height 22
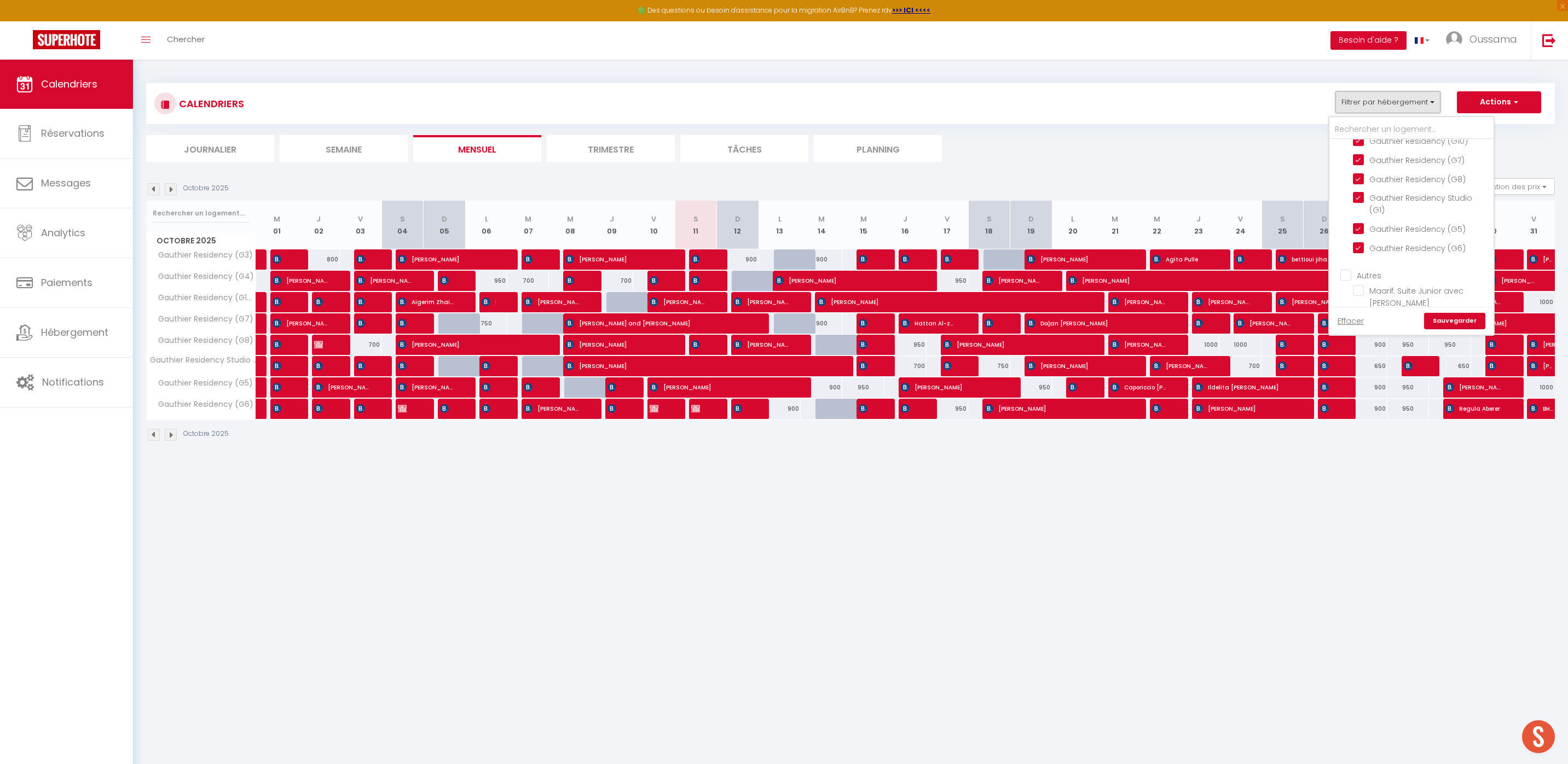
scroll to position [891, 0]
click at [1351, 267] on input "Autres" at bounding box center [1422, 272] width 164 height 11
checkbox input "true"
checkbox input "false"
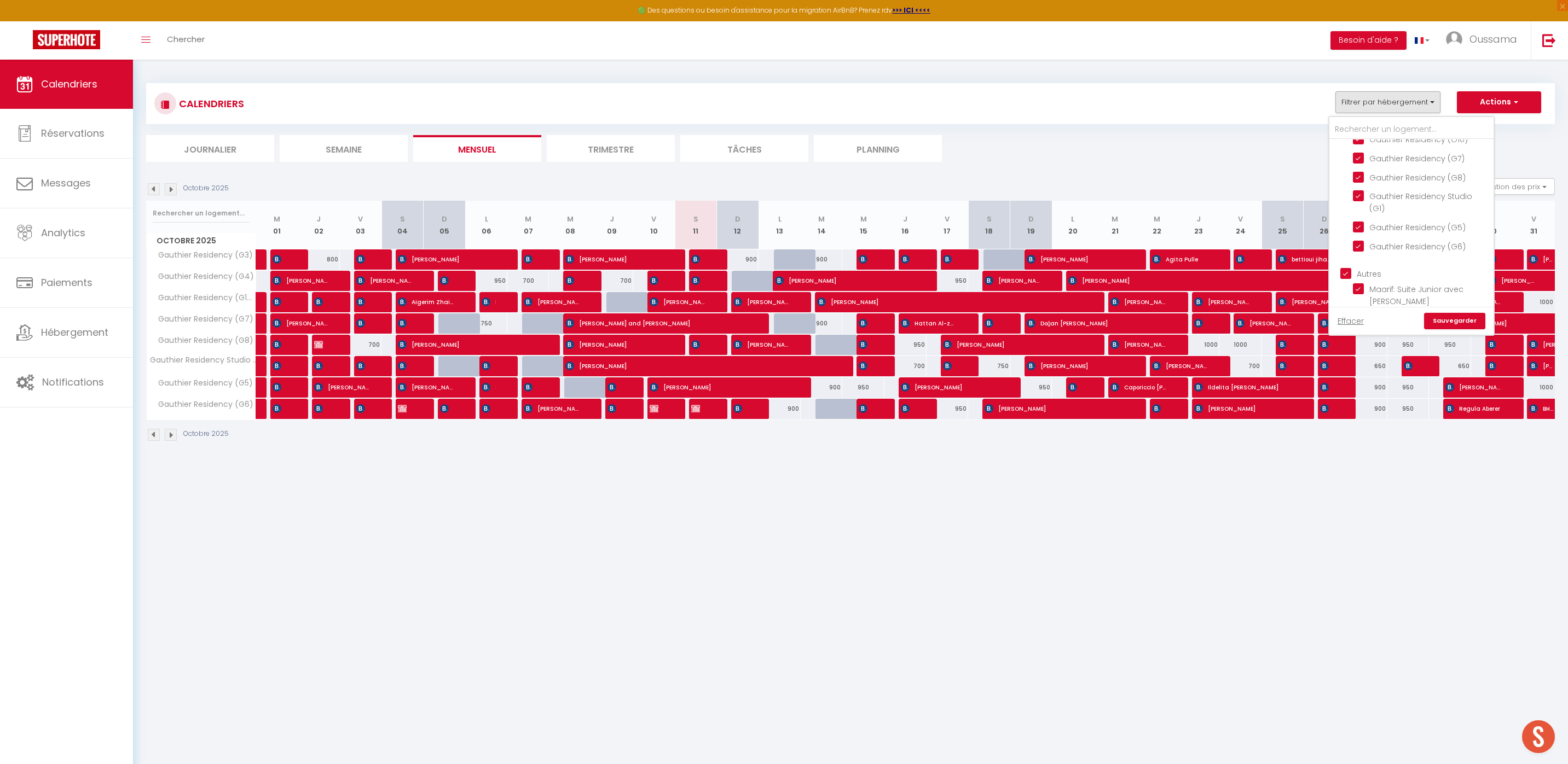
checkbox input "false"
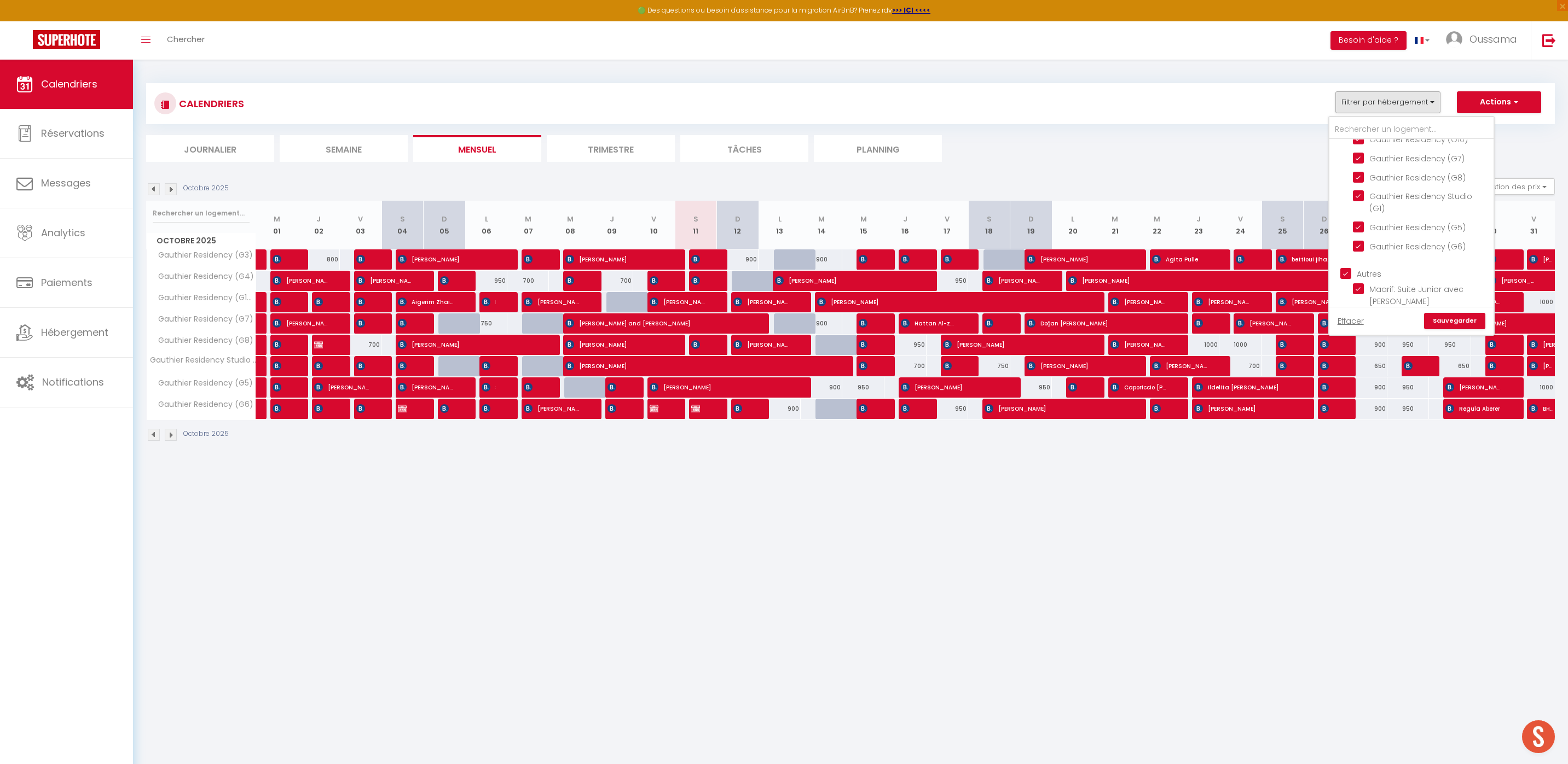
checkbox input "false"
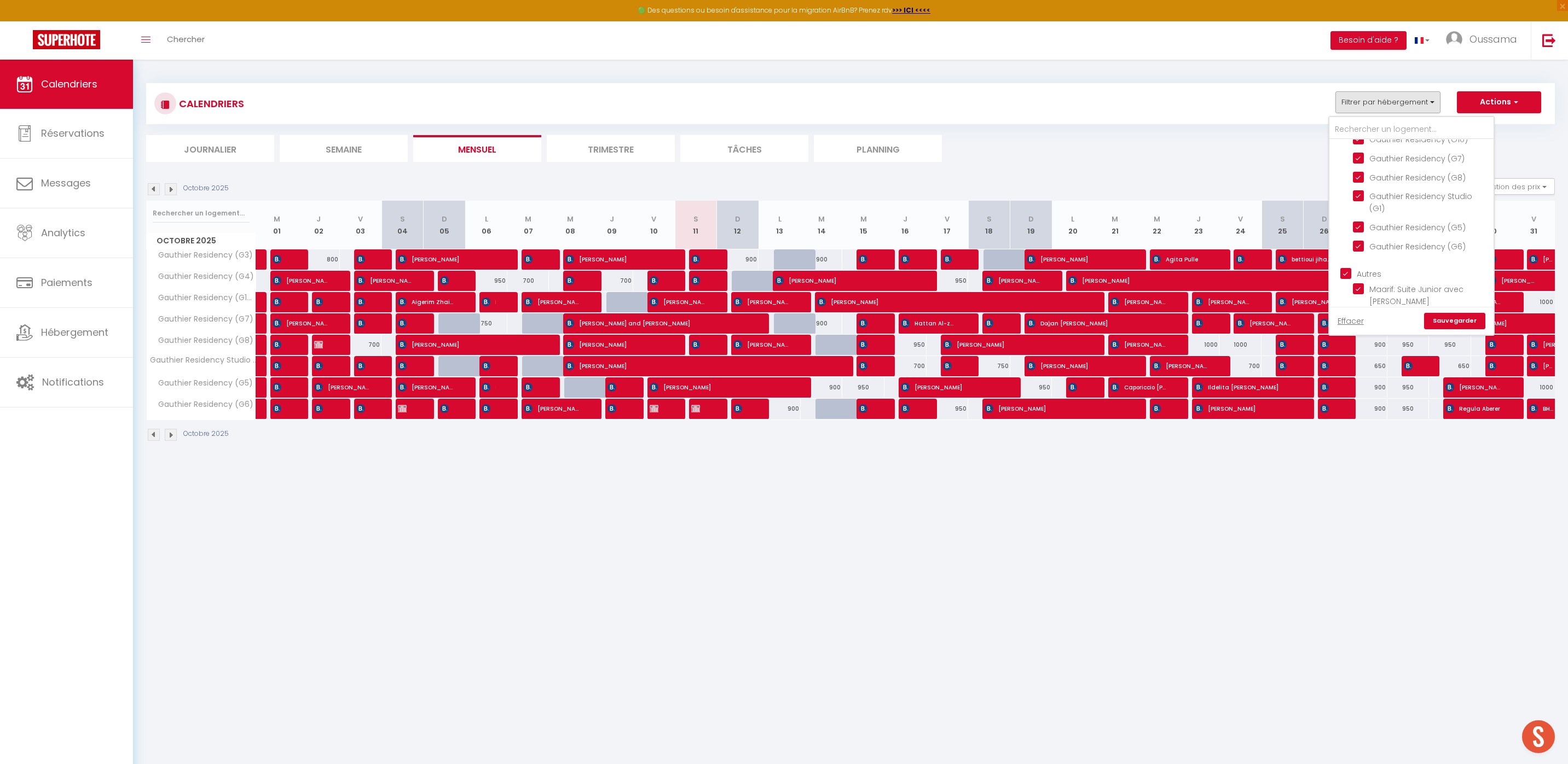
checkbox input "true"
click at [1450, 321] on link "Sauvegarder" at bounding box center [1454, 321] width 61 height 16
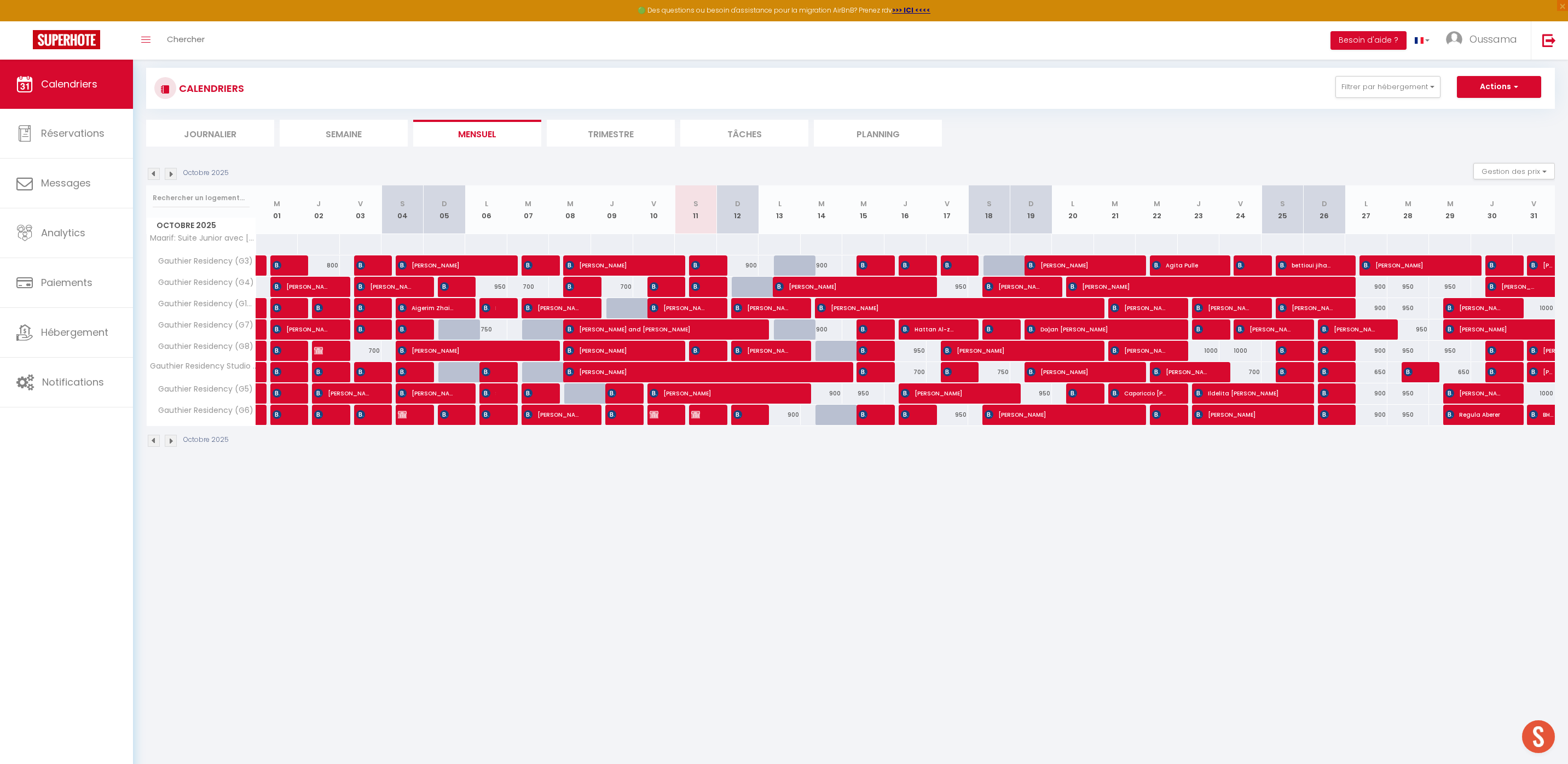
scroll to position [0, 0]
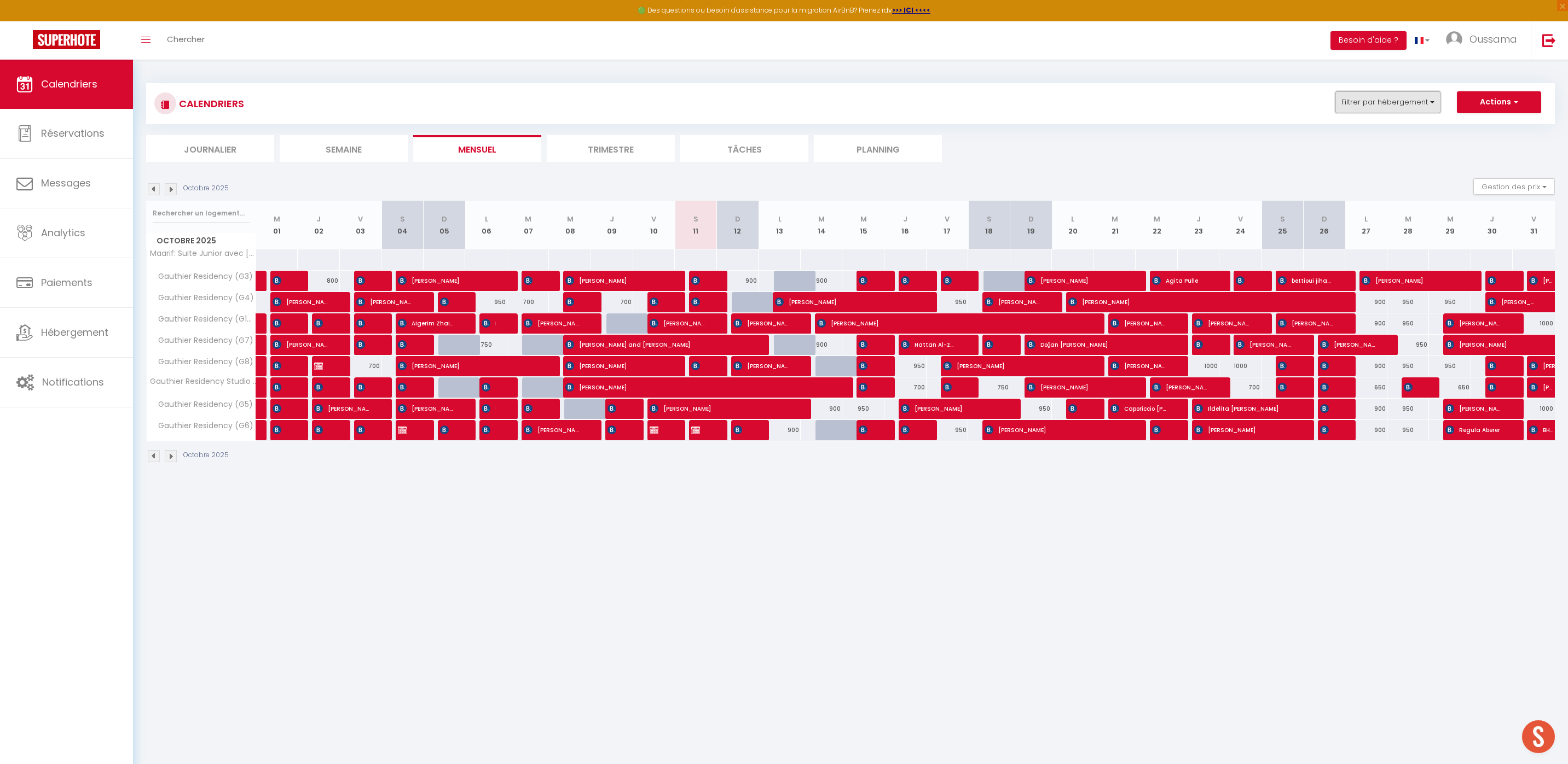
click at [1432, 104] on button "Filtrer par hébergement" at bounding box center [1388, 102] width 105 height 22
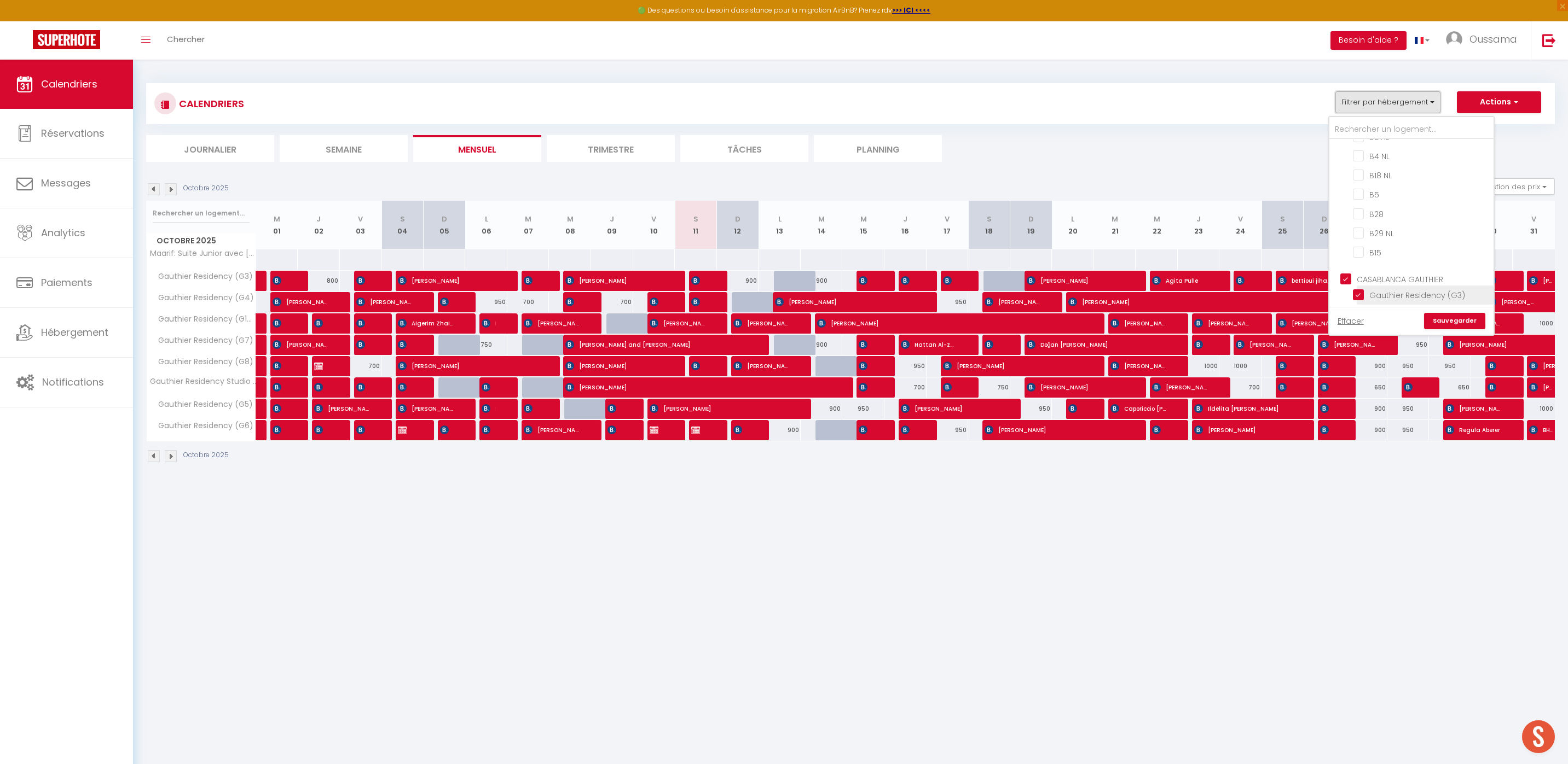
scroll to position [731, 0]
click at [1349, 239] on input "CASABLANCA GAUTHIER" at bounding box center [1422, 243] width 164 height 11
checkbox input "false"
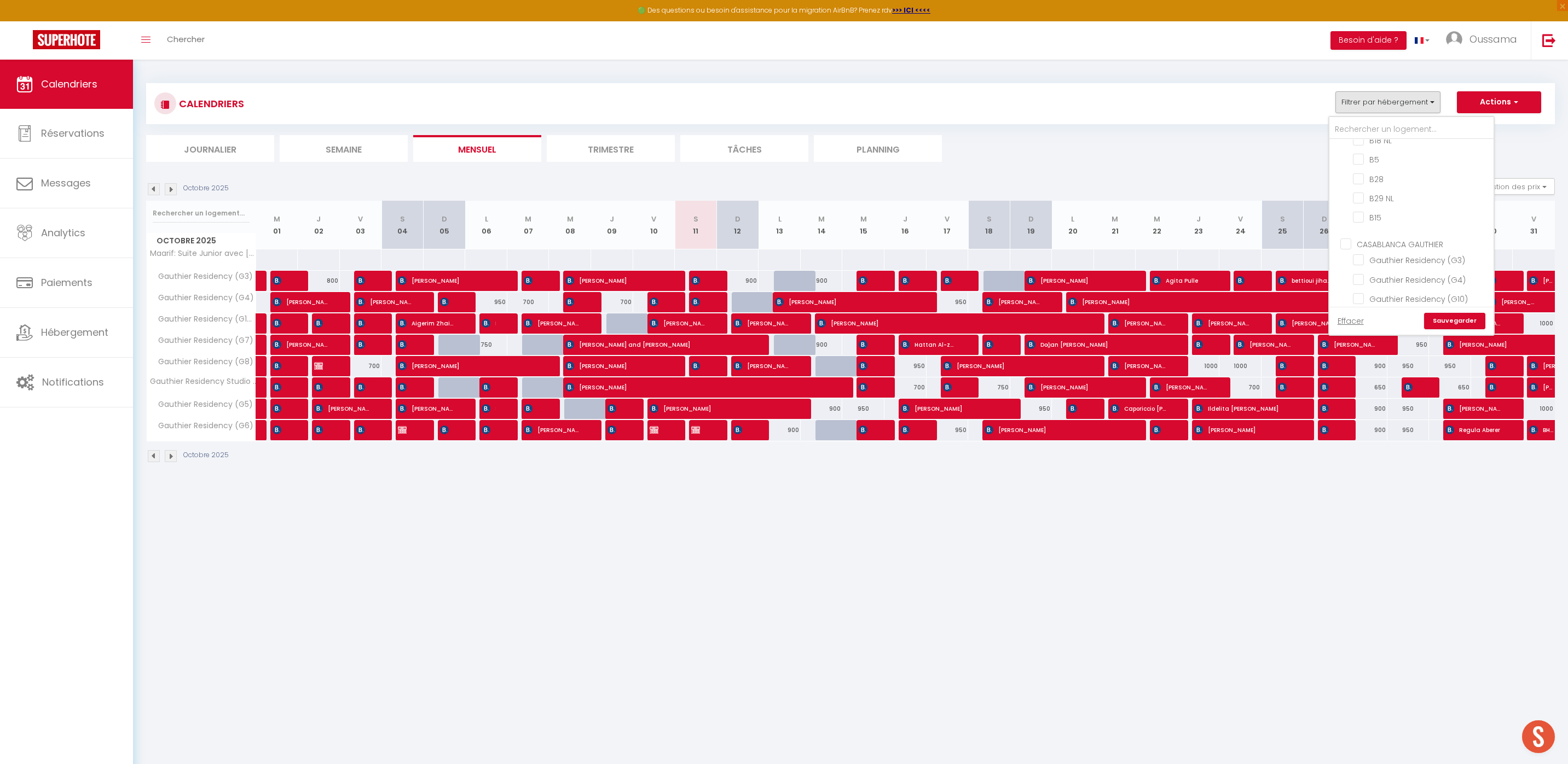
checkbox input "false"
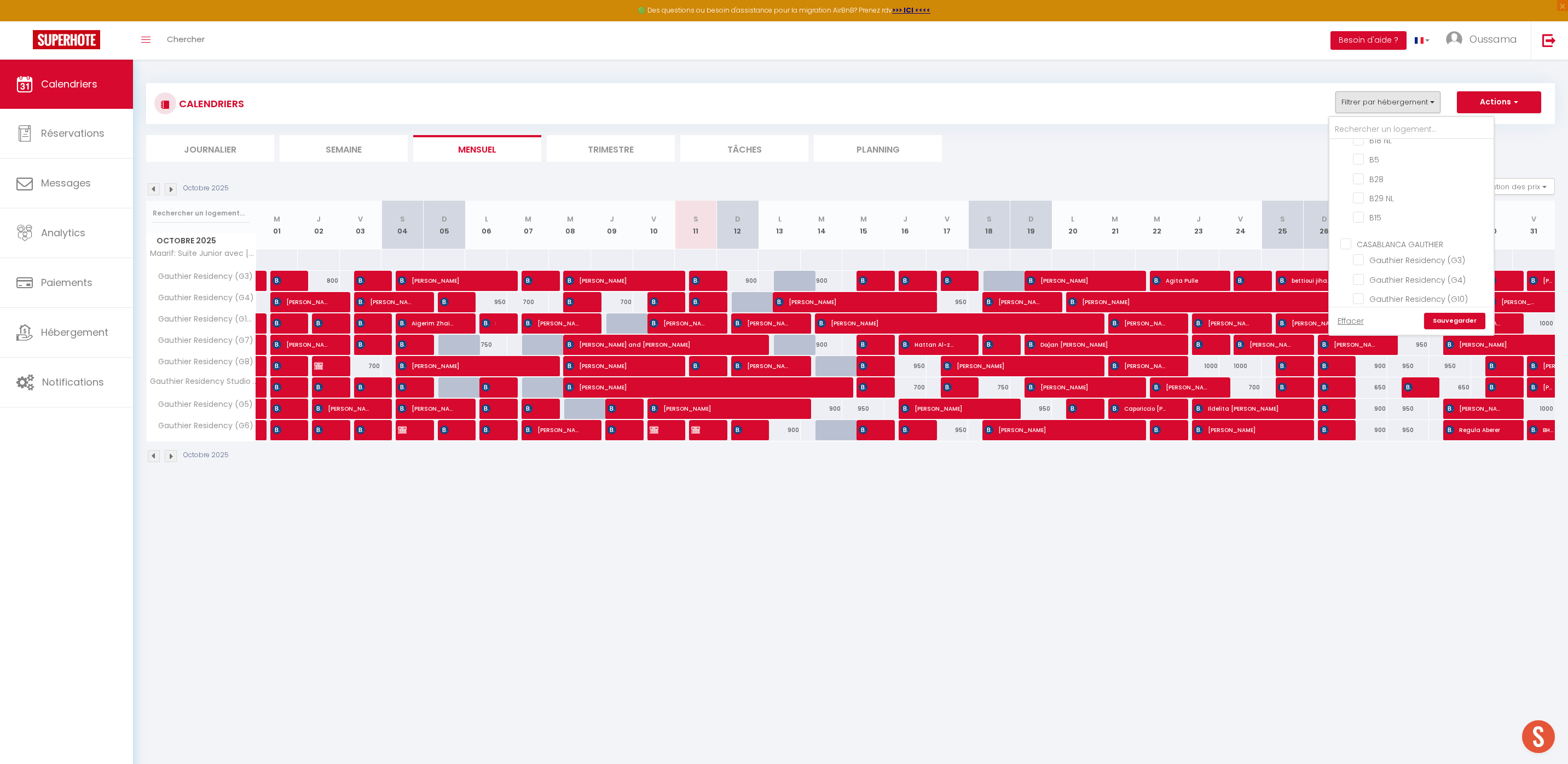
checkbox input "false"
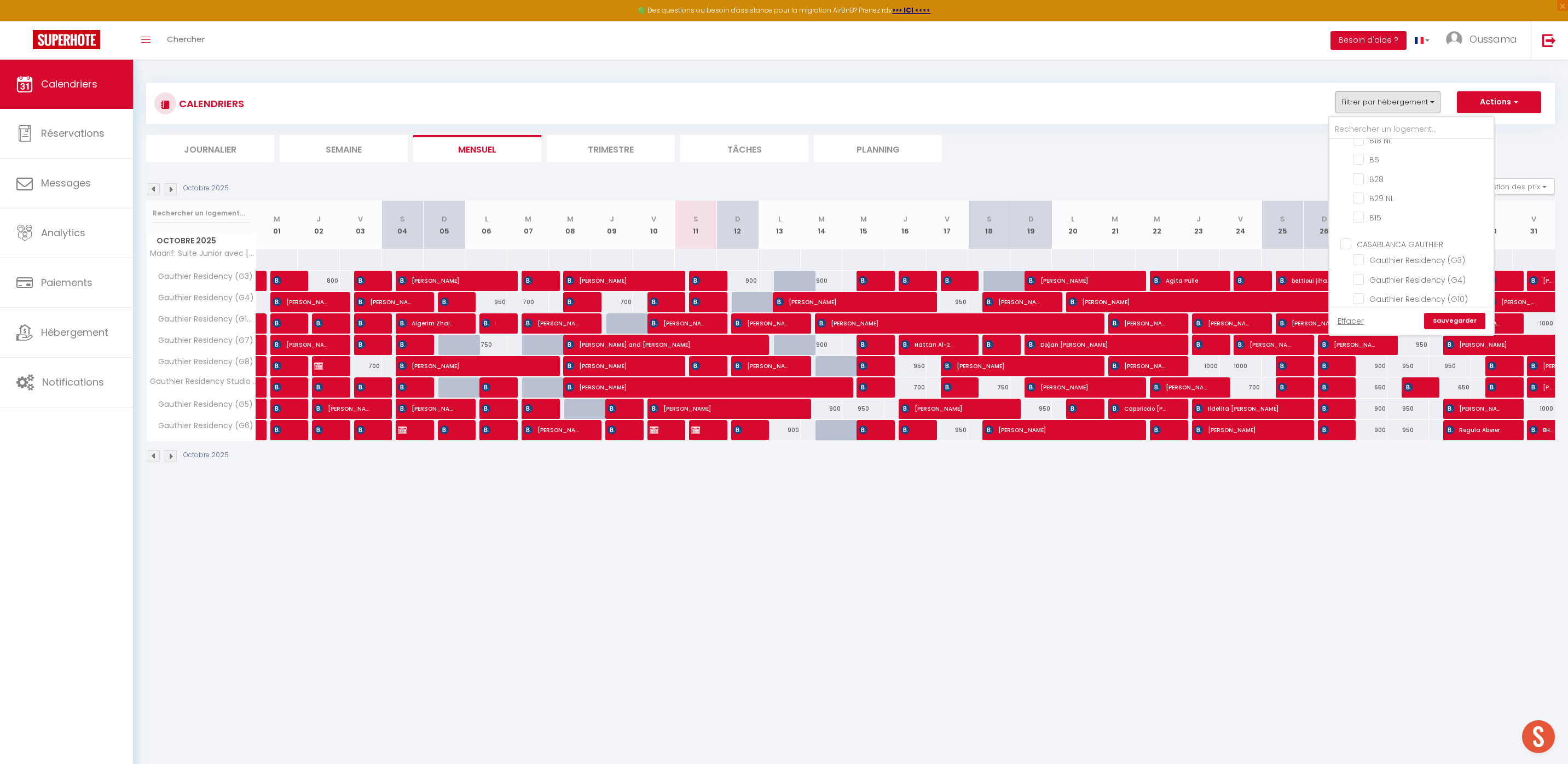
checkbox input "false"
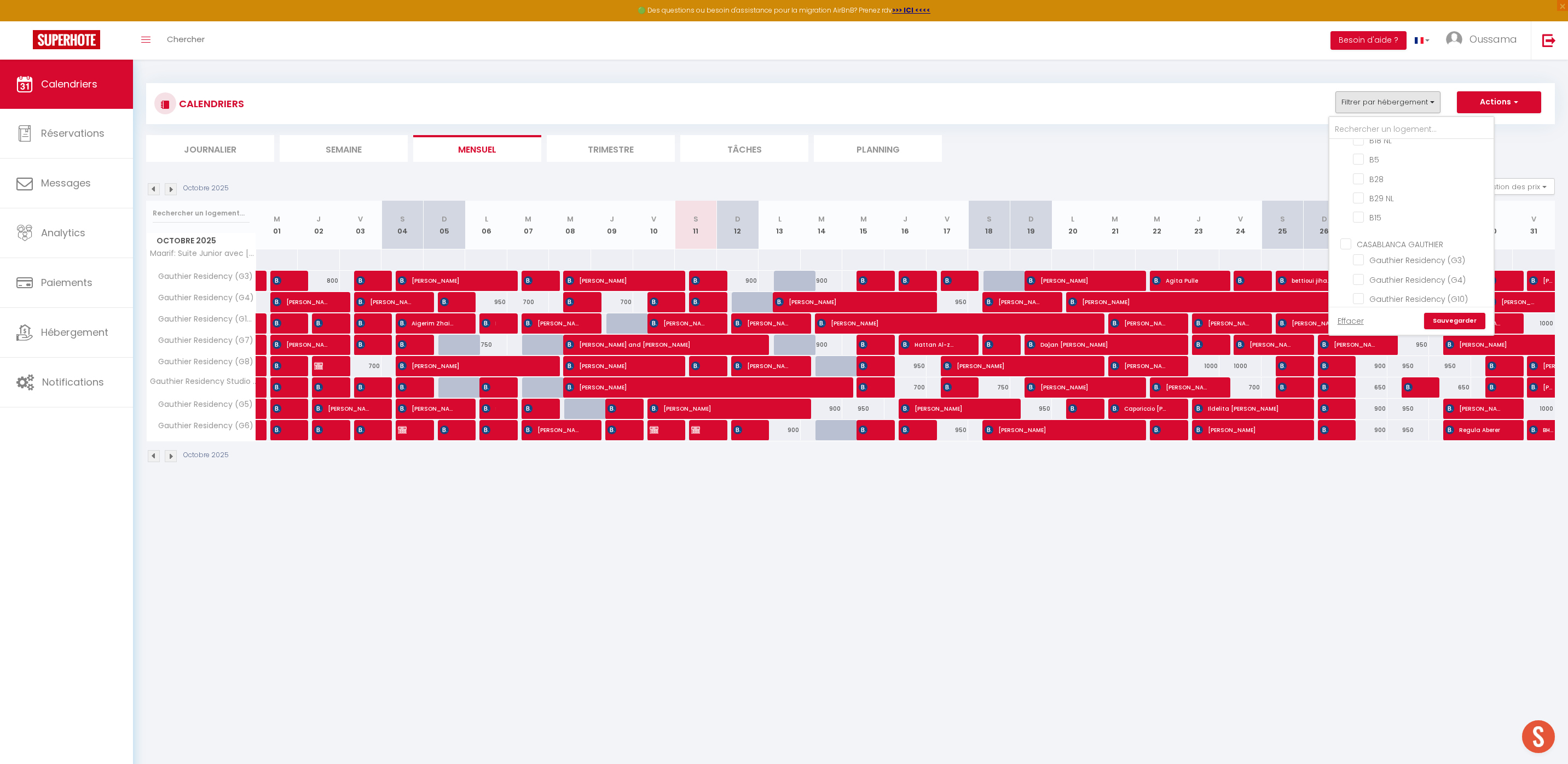
checkbox input "false"
click at [1476, 319] on link "Sauvegarder" at bounding box center [1454, 321] width 61 height 16
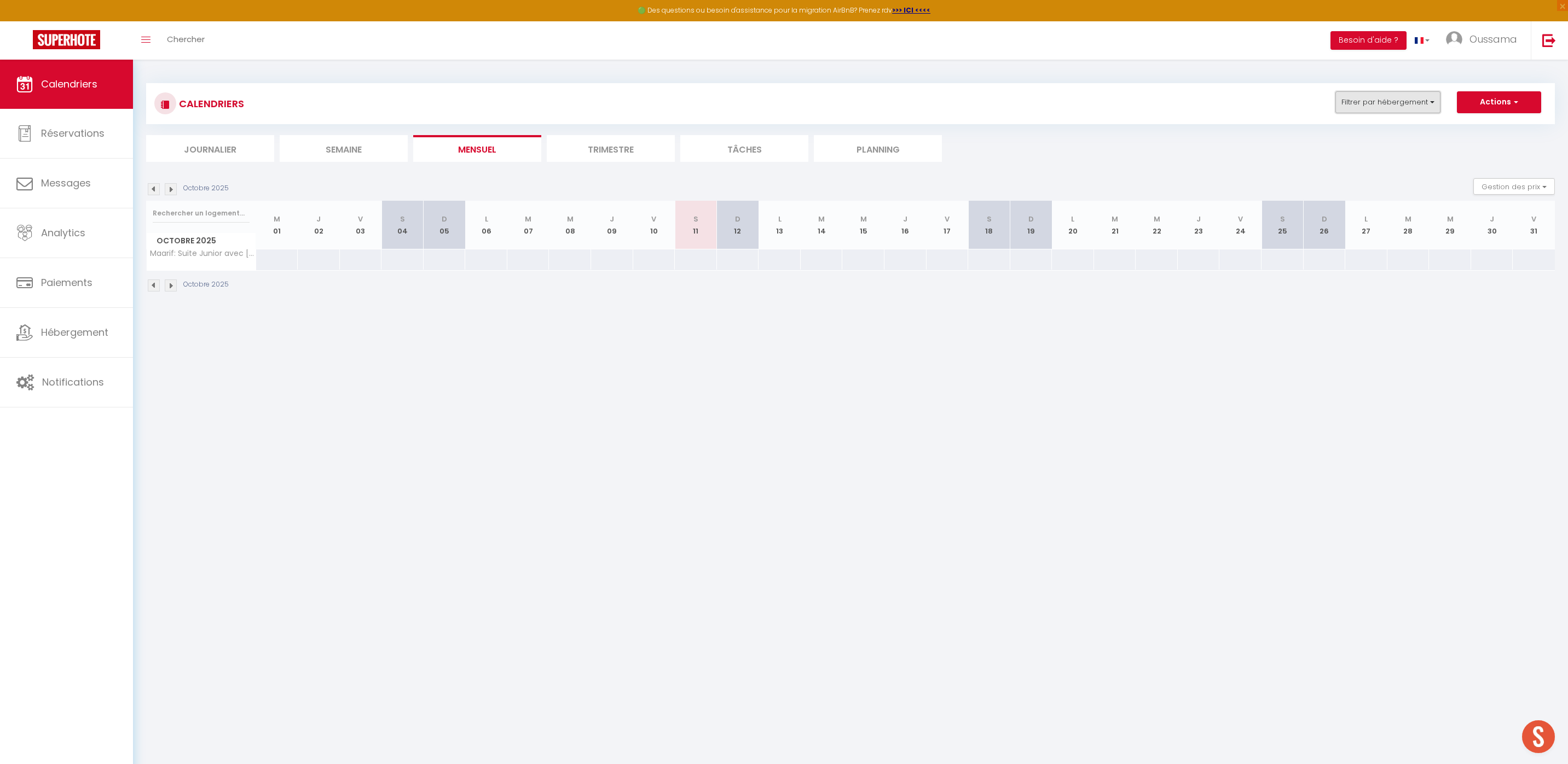
click at [1399, 102] on button "Filtrer par hébergement" at bounding box center [1388, 102] width 105 height 22
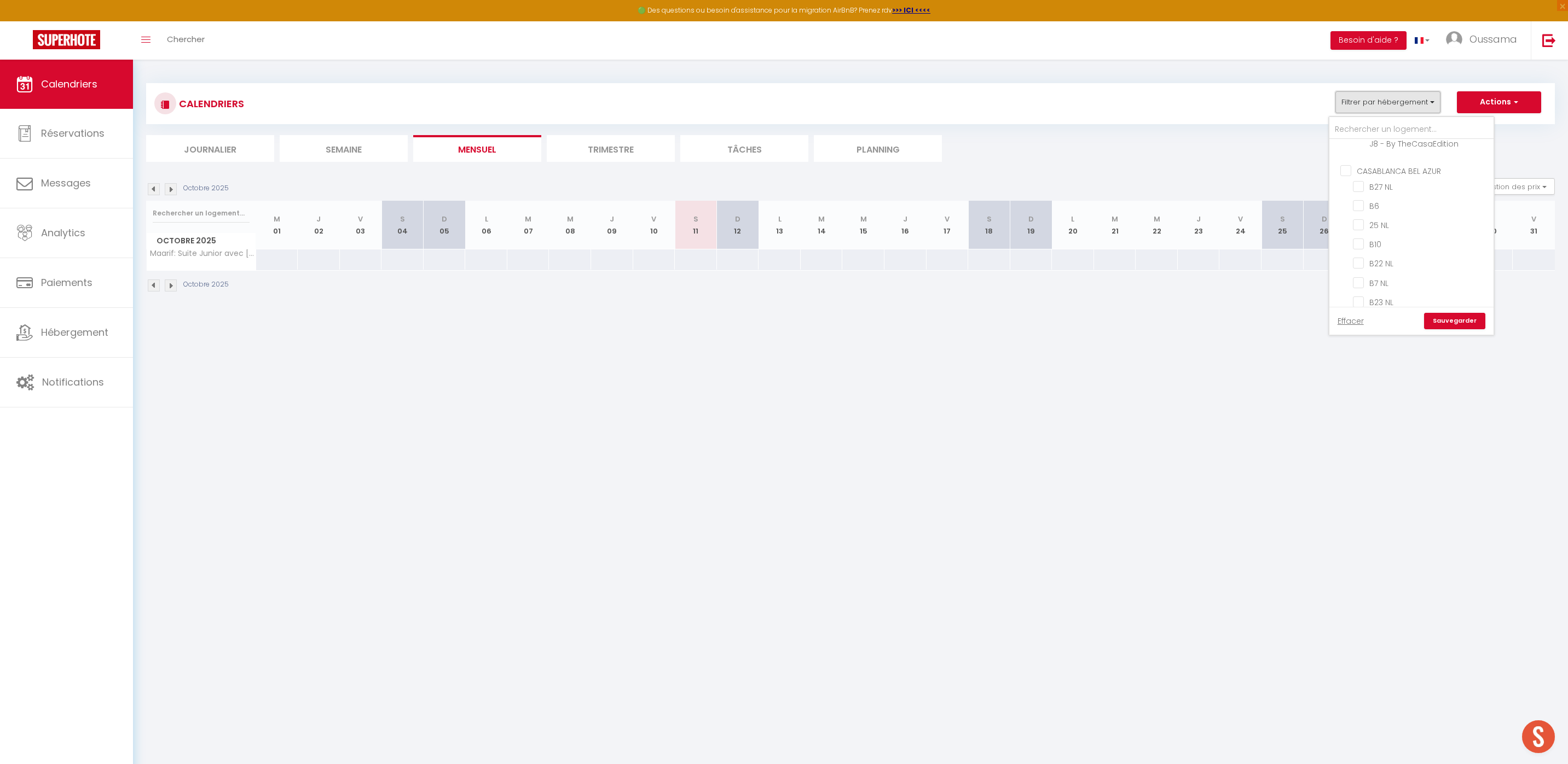
scroll to position [392, 0]
click at [1352, 173] on input "CASABLANCA BEL AZUR" at bounding box center [1422, 173] width 164 height 11
checkbox input "true"
checkbox input "false"
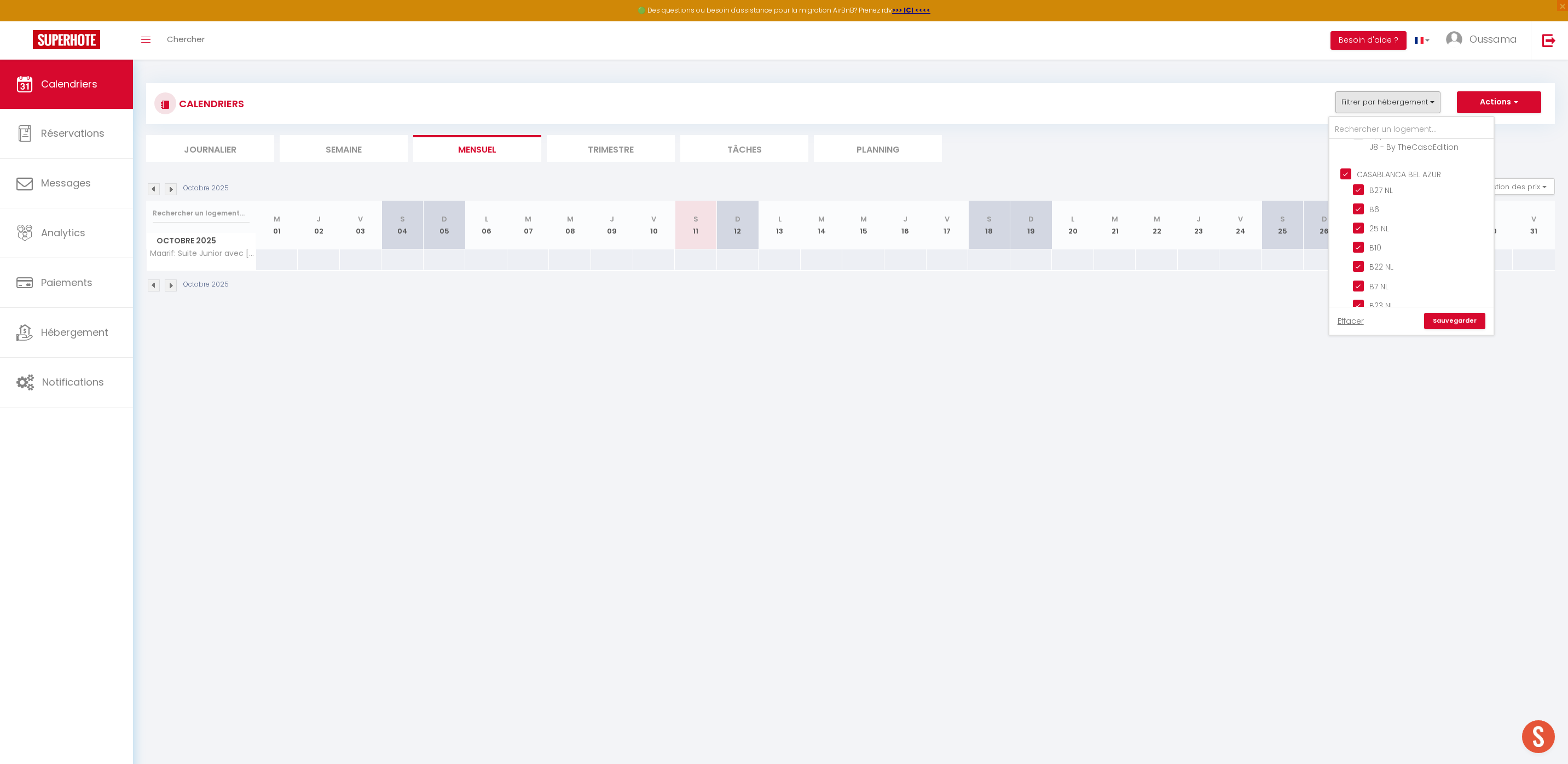
checkbox input "false"
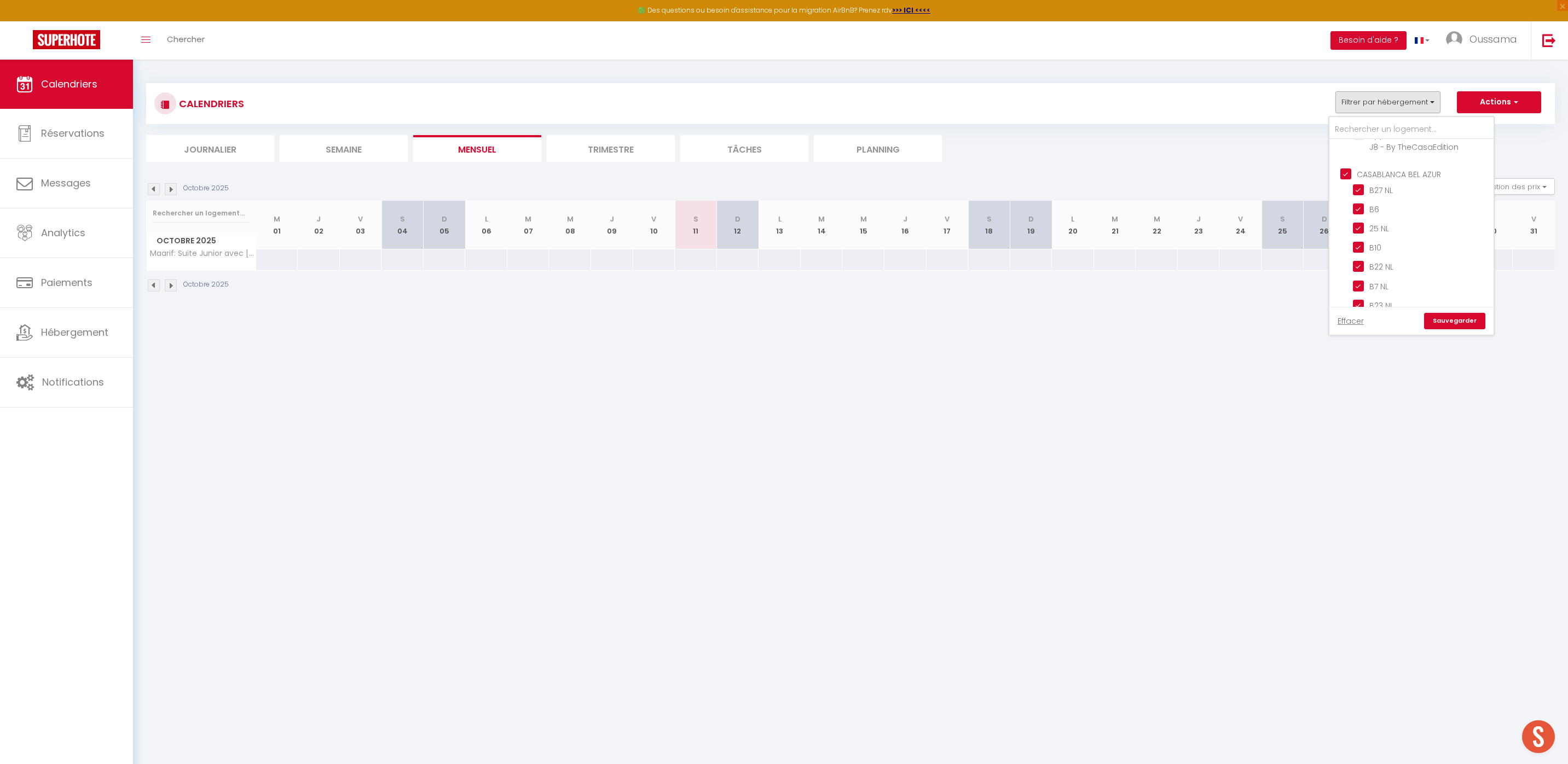
checkbox input "false"
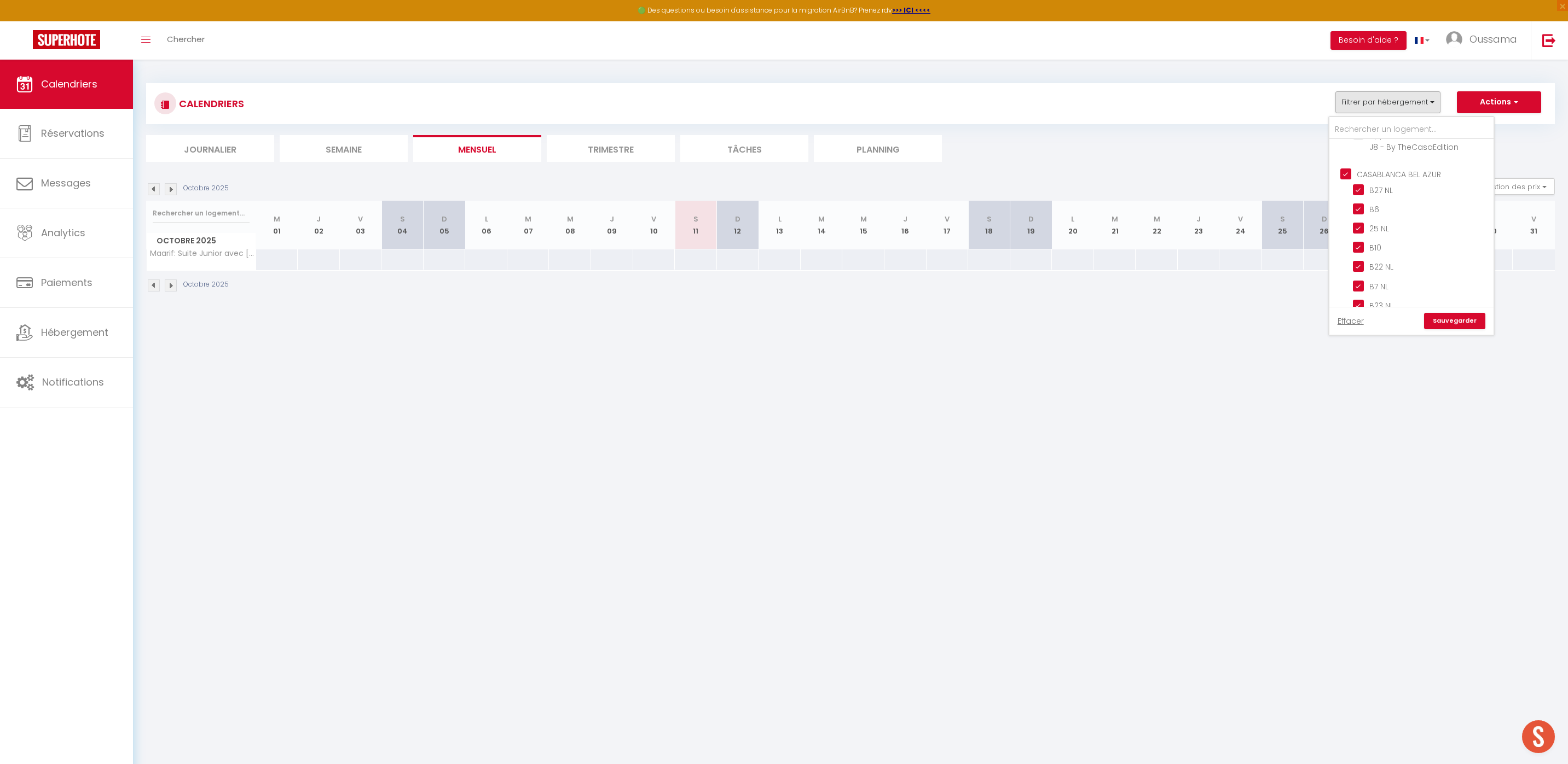
checkbox input "true"
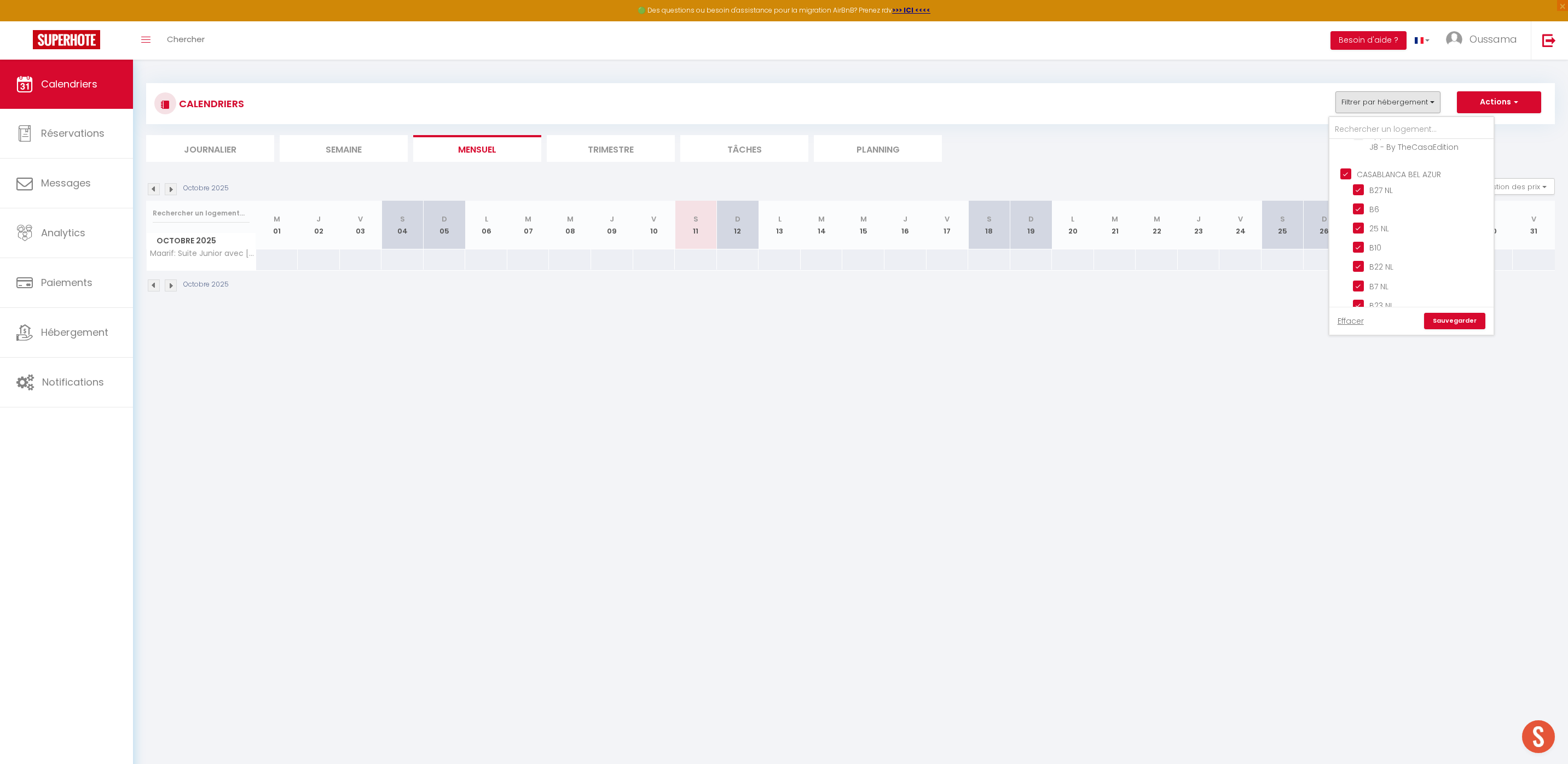
checkbox input "true"
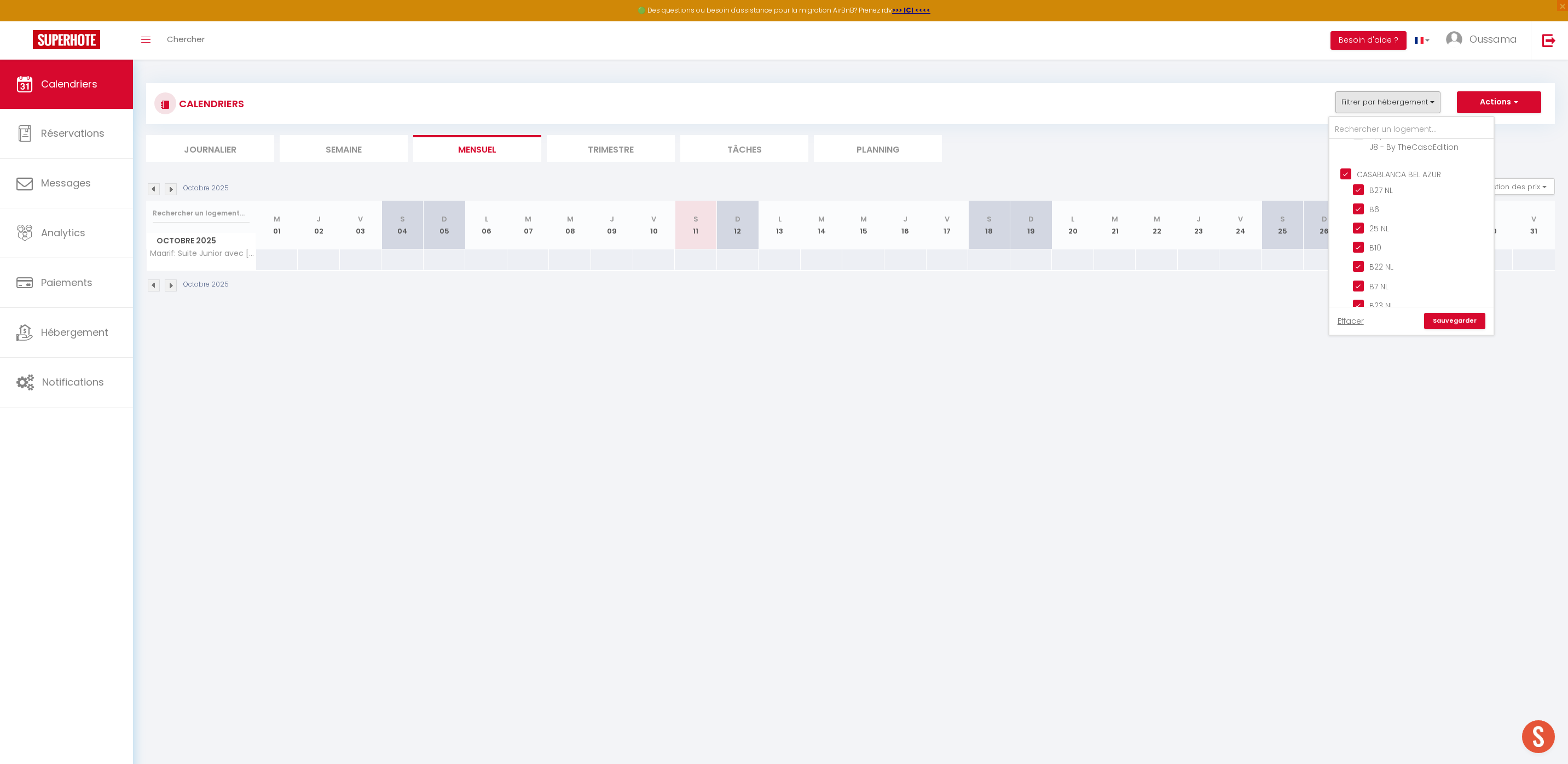
checkbox input "true"
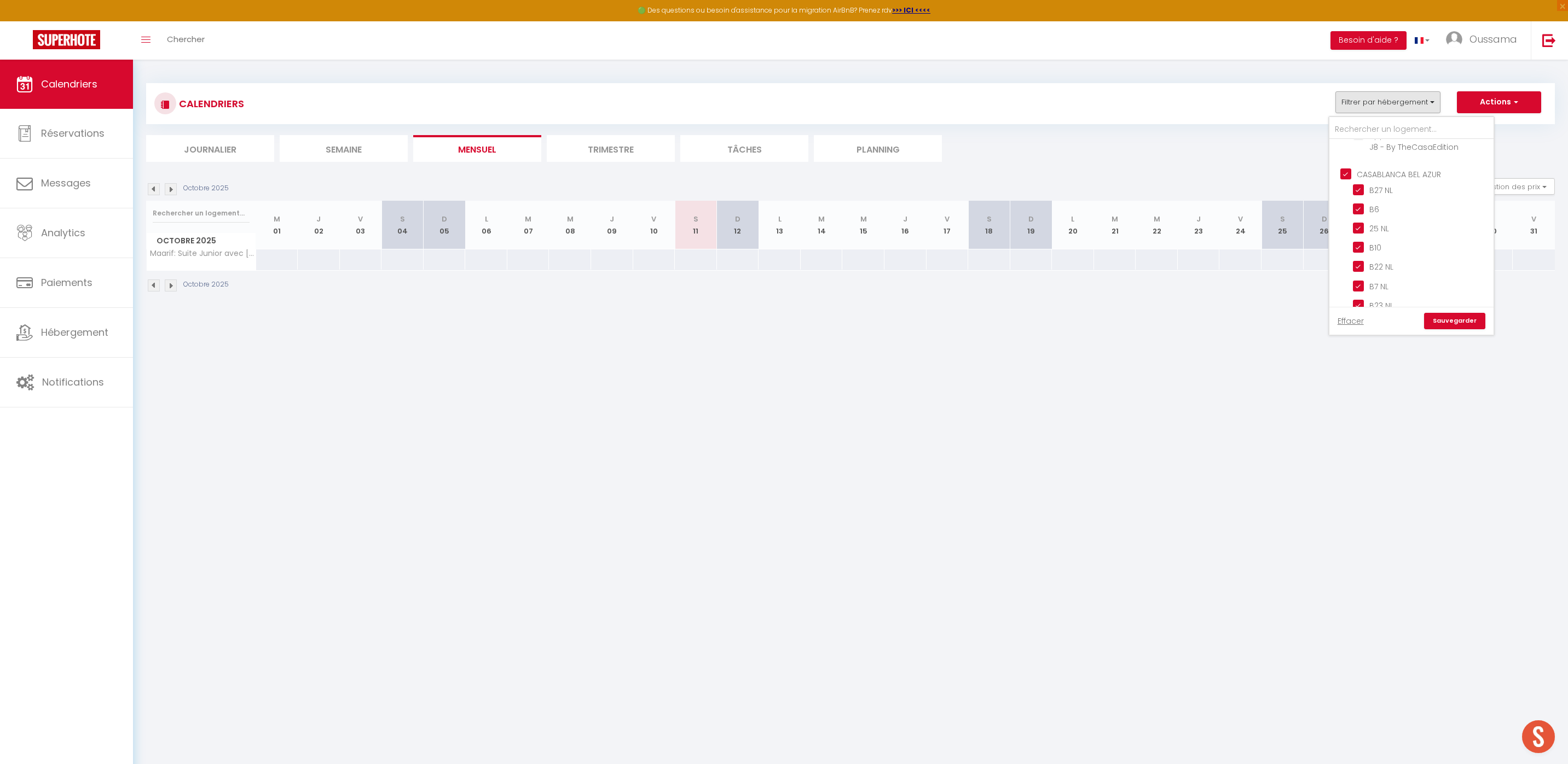
checkbox input "true"
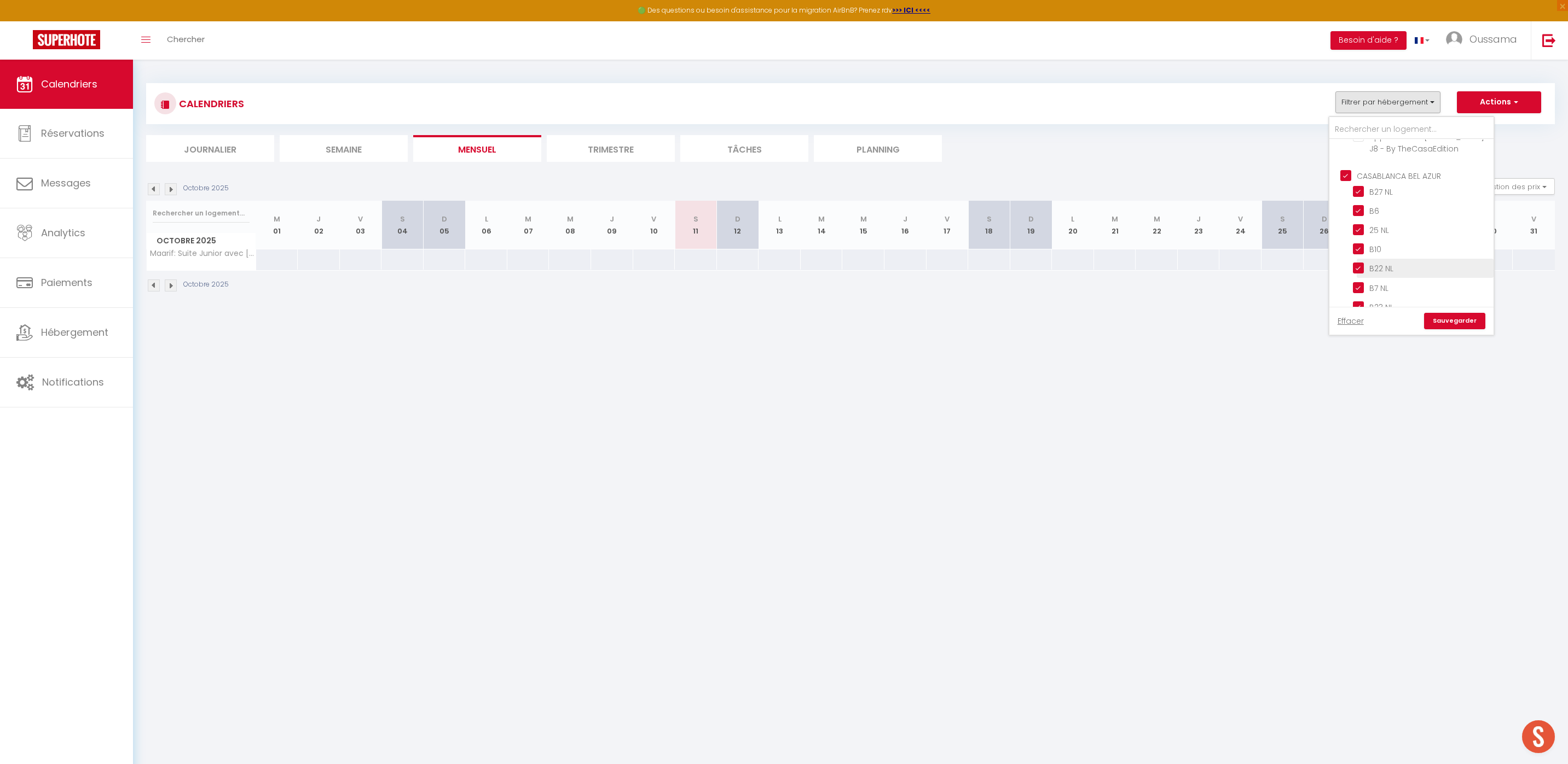
scroll to position [391, 0]
click at [1450, 323] on link "Sauvegarder" at bounding box center [1454, 321] width 61 height 16
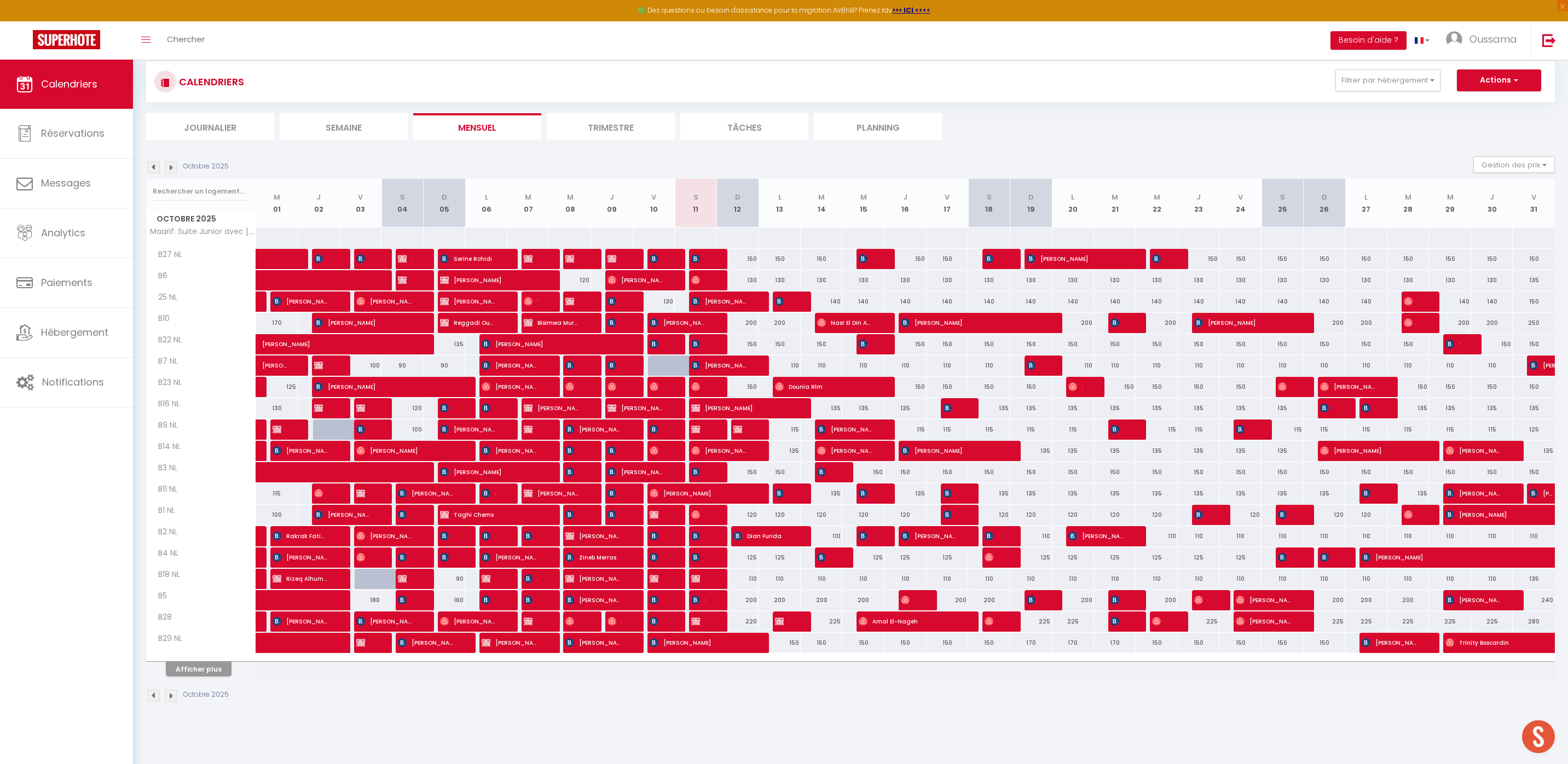
scroll to position [59, 0]
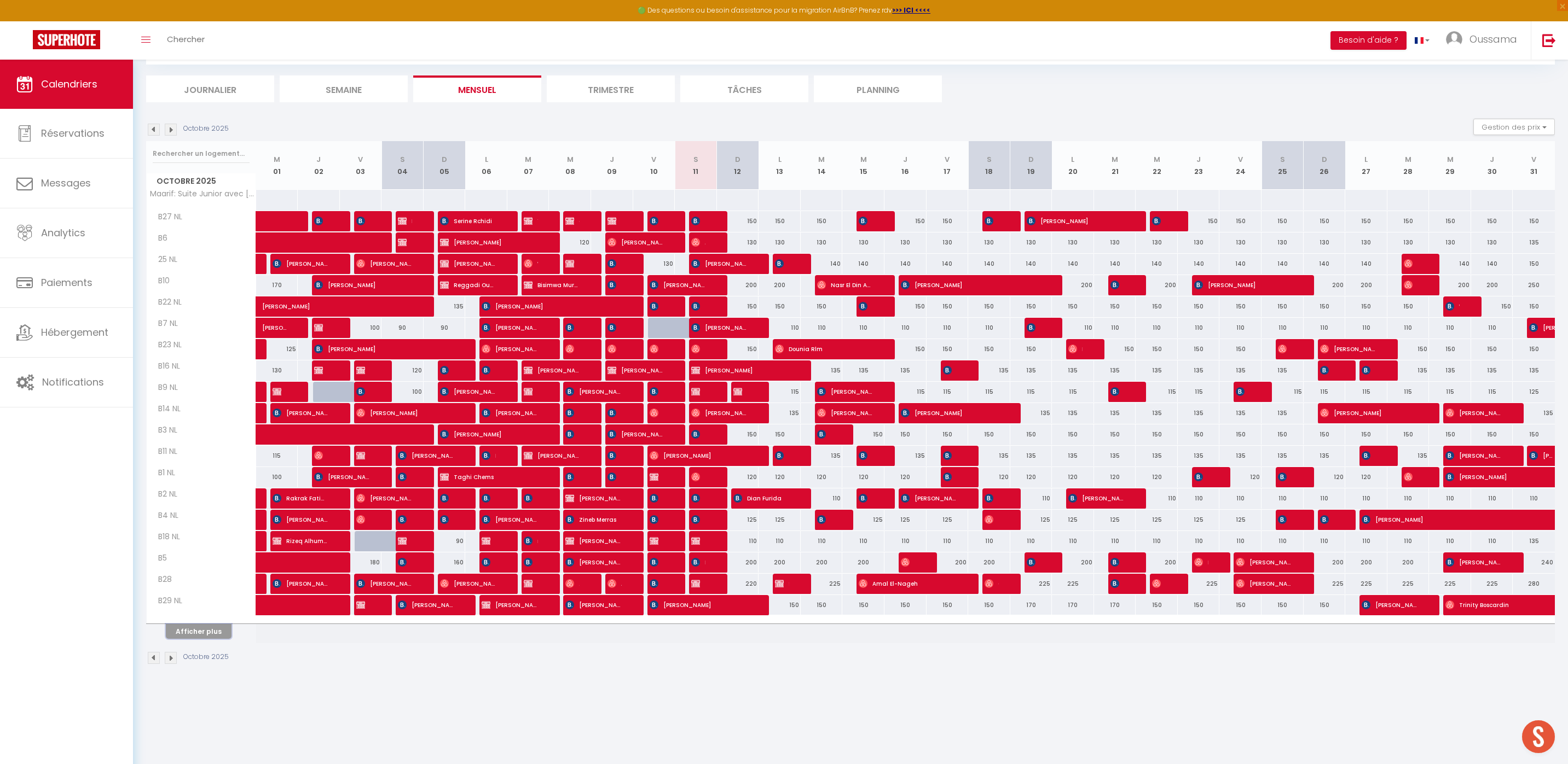
click at [196, 637] on button "Afficher plus" at bounding box center [199, 632] width 66 height 15
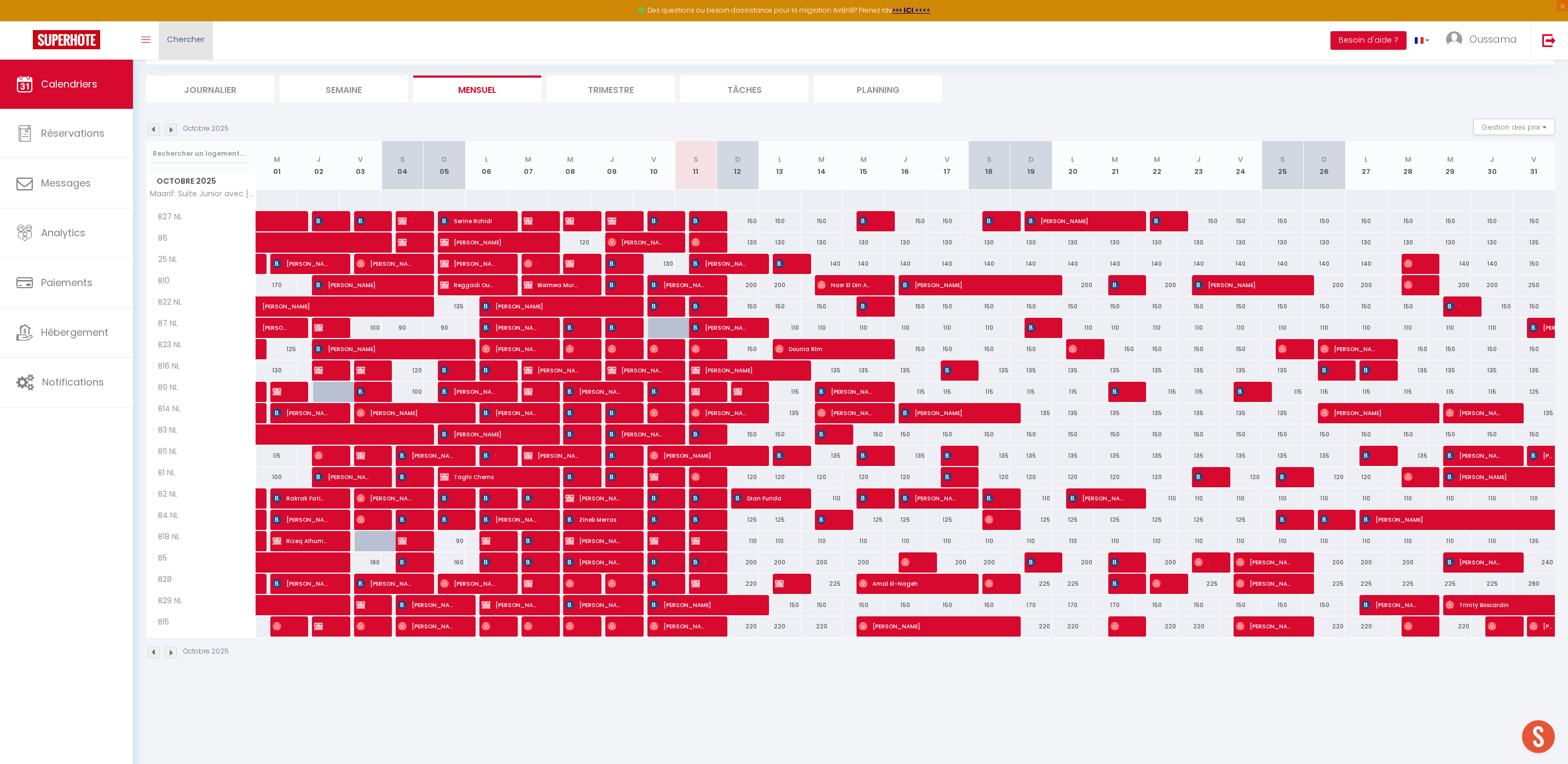
click at [184, 43] on span "Chercher" at bounding box center [185, 39] width 37 height 12
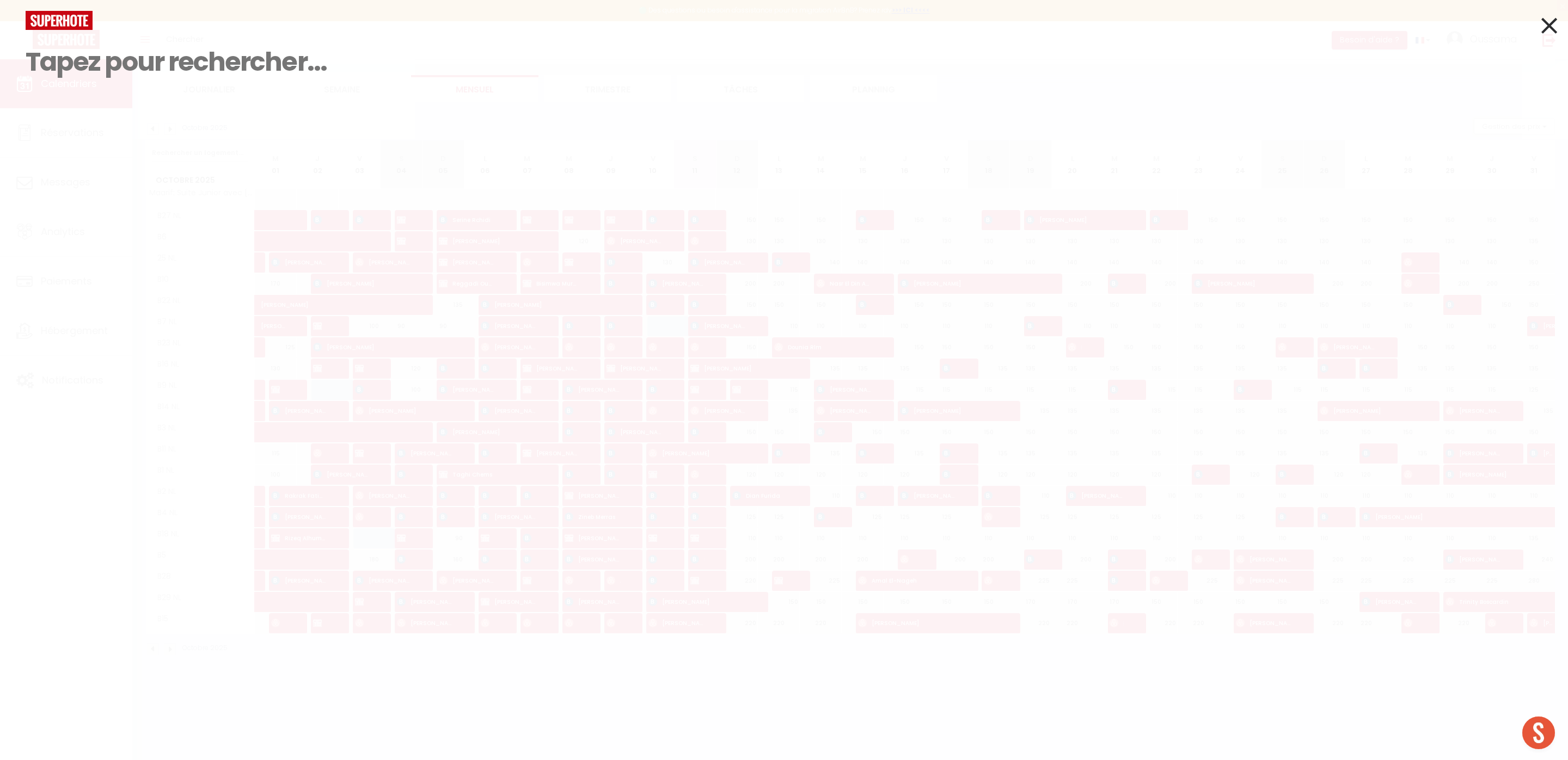
paste input "‪+212 647‑745749‬"
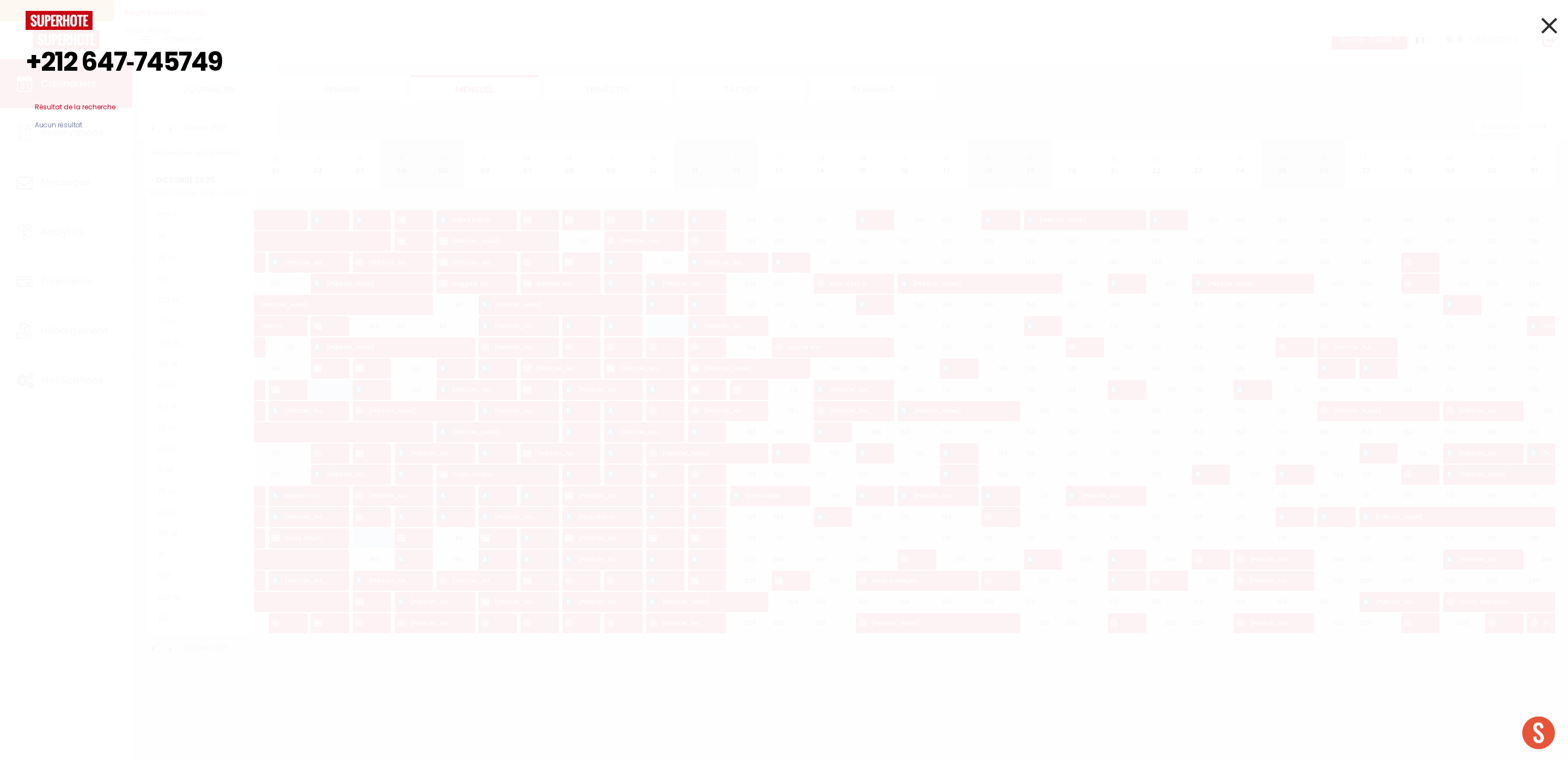
click at [142, 56] on input "‪+212 647‑745749‬" at bounding box center [784, 62] width 1517 height 64
click at [84, 57] on input "‪+212 647745749‬" at bounding box center [784, 62] width 1517 height 64
type input "‪+212647745749‬"
click at [645, 69] on input "‪+212647745749‬" at bounding box center [784, 62] width 1517 height 64
click at [1553, 28] on icon at bounding box center [1549, 25] width 15 height 27
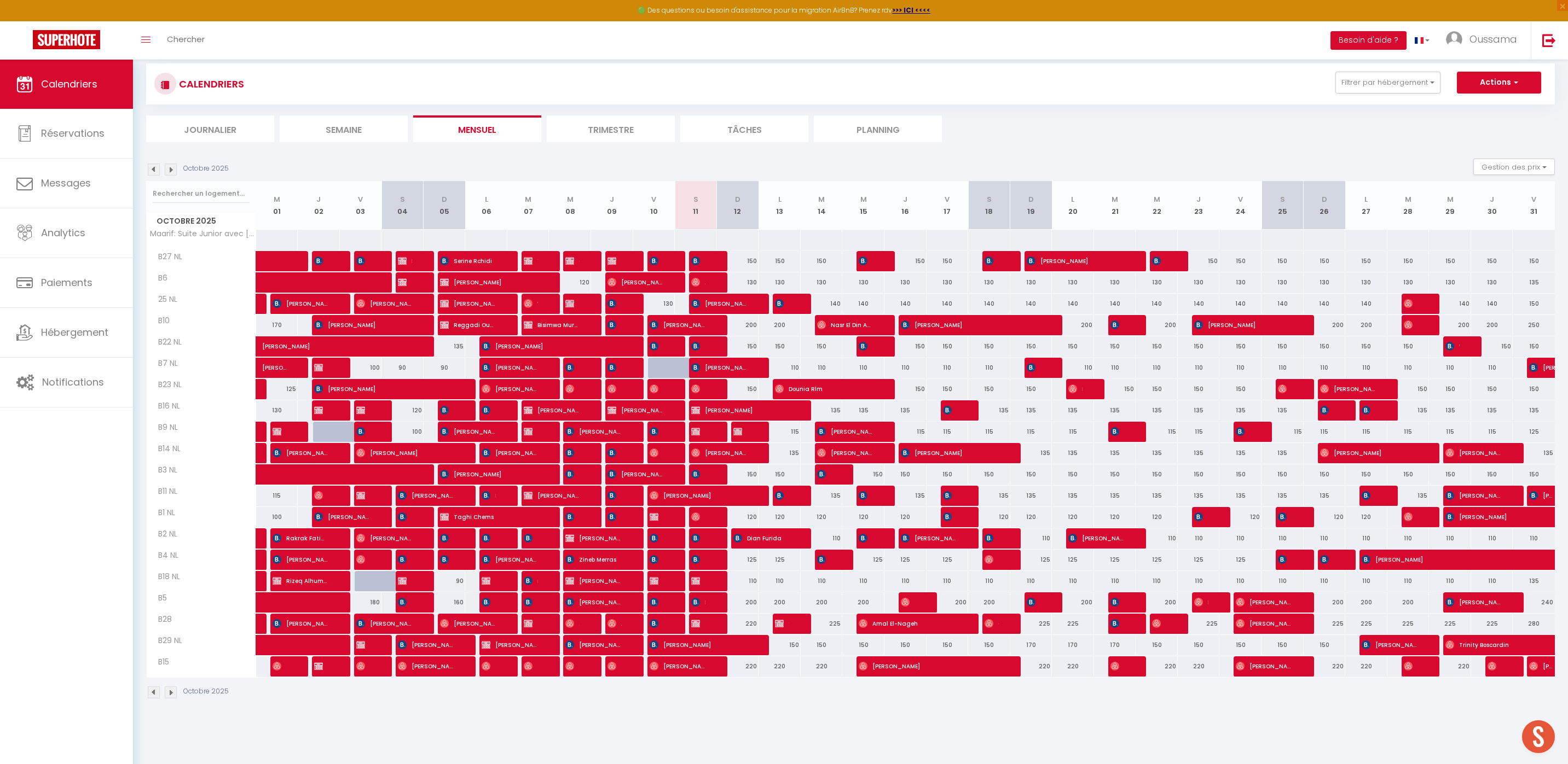
scroll to position [0, 0]
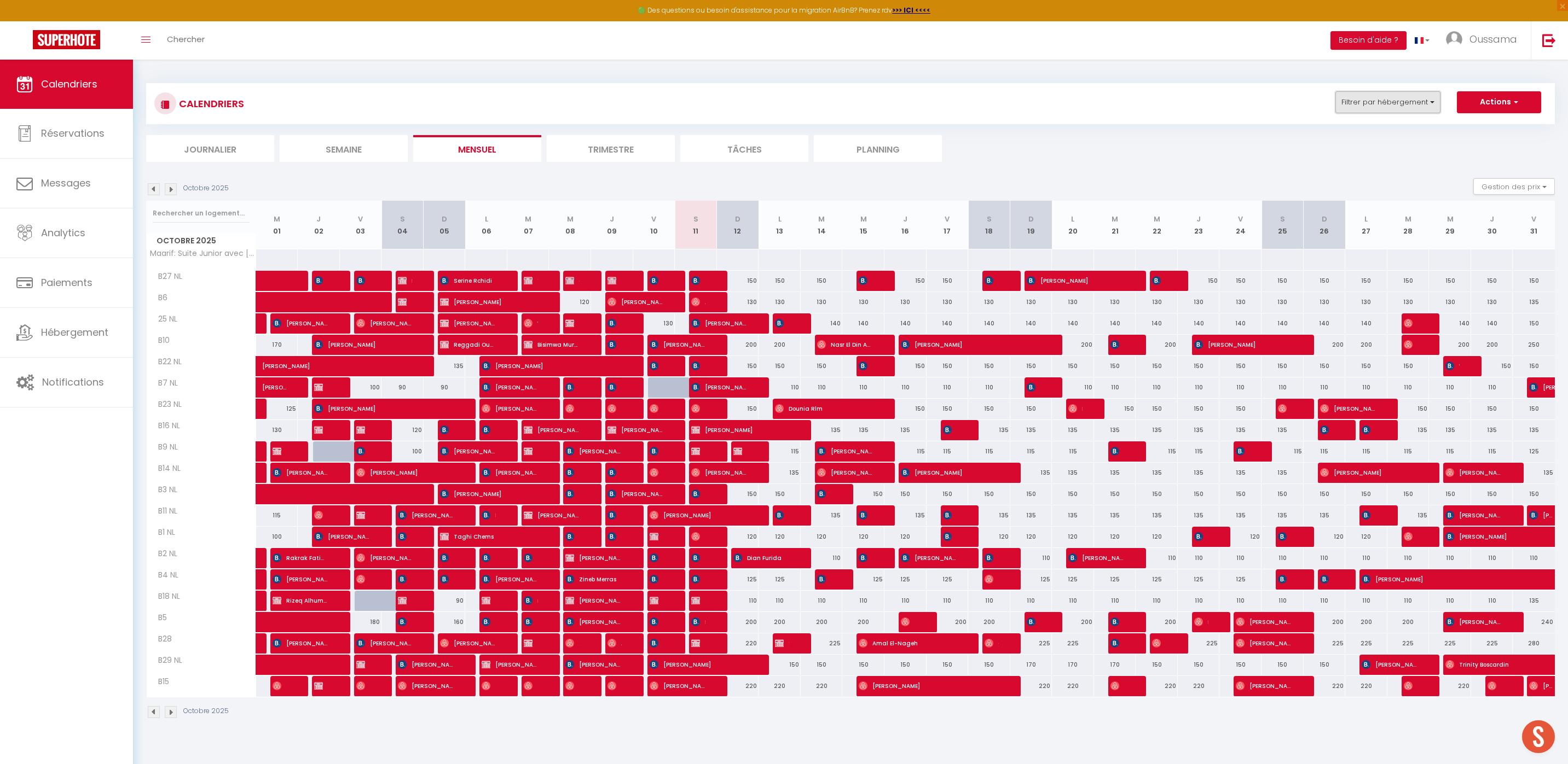
click at [1406, 107] on button "Filtrer par hébergement" at bounding box center [1388, 102] width 105 height 22
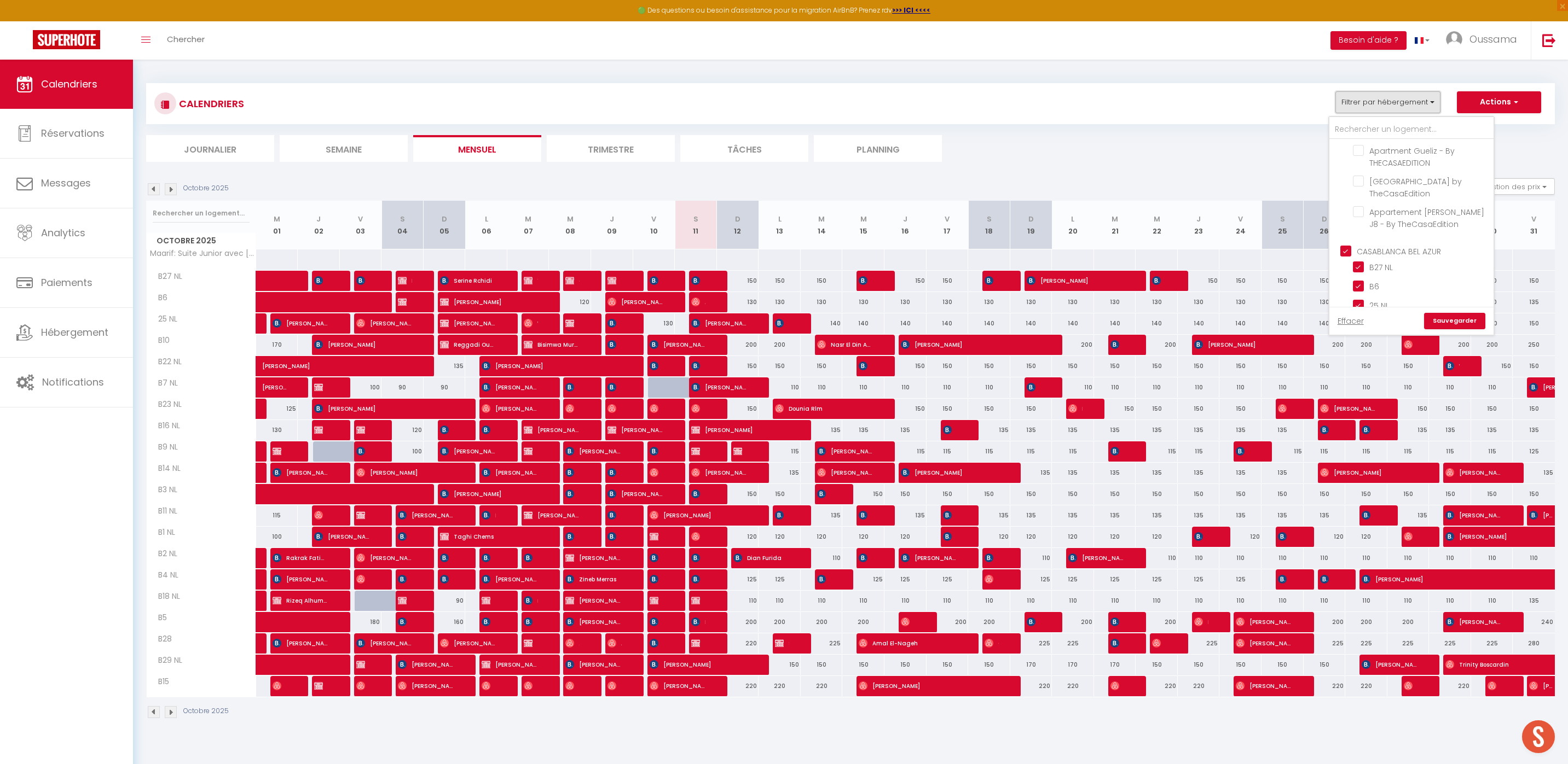
scroll to position [316, 0]
click at [1350, 249] on input "CASABLANCA BEL AZUR" at bounding box center [1422, 250] width 164 height 11
checkbox input "false"
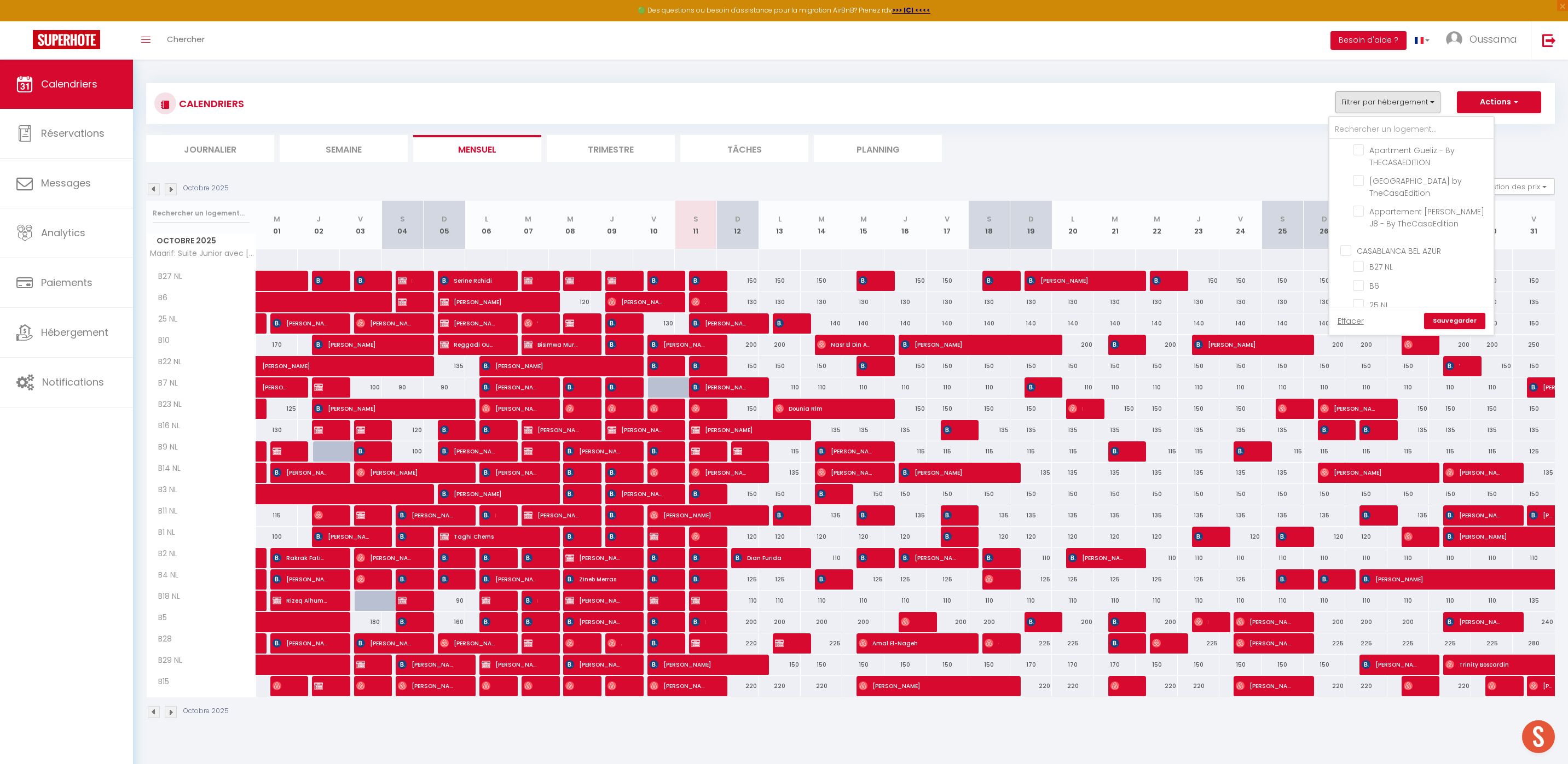
checkbox input "false"
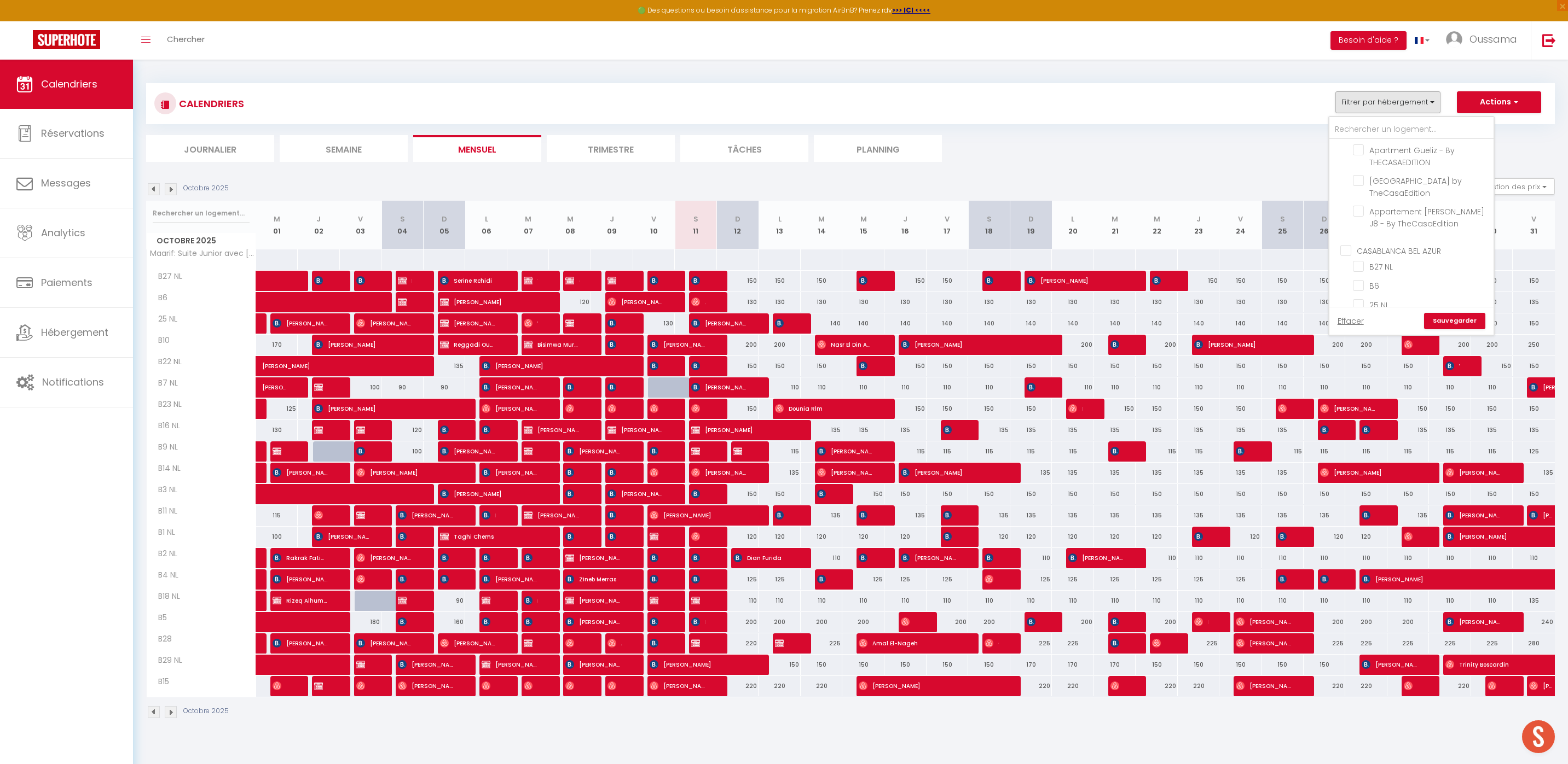
checkbox input "false"
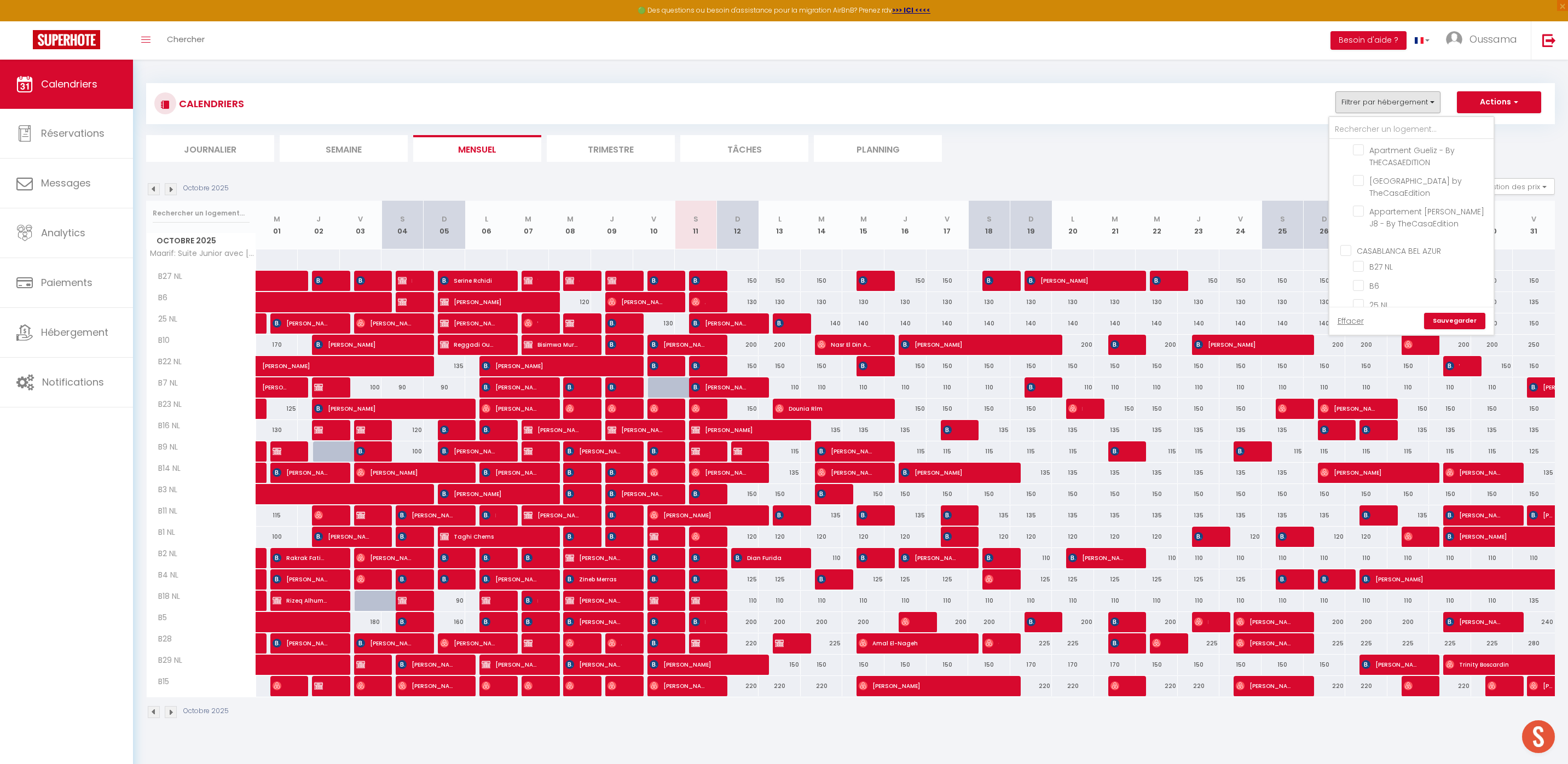
checkbox input "false"
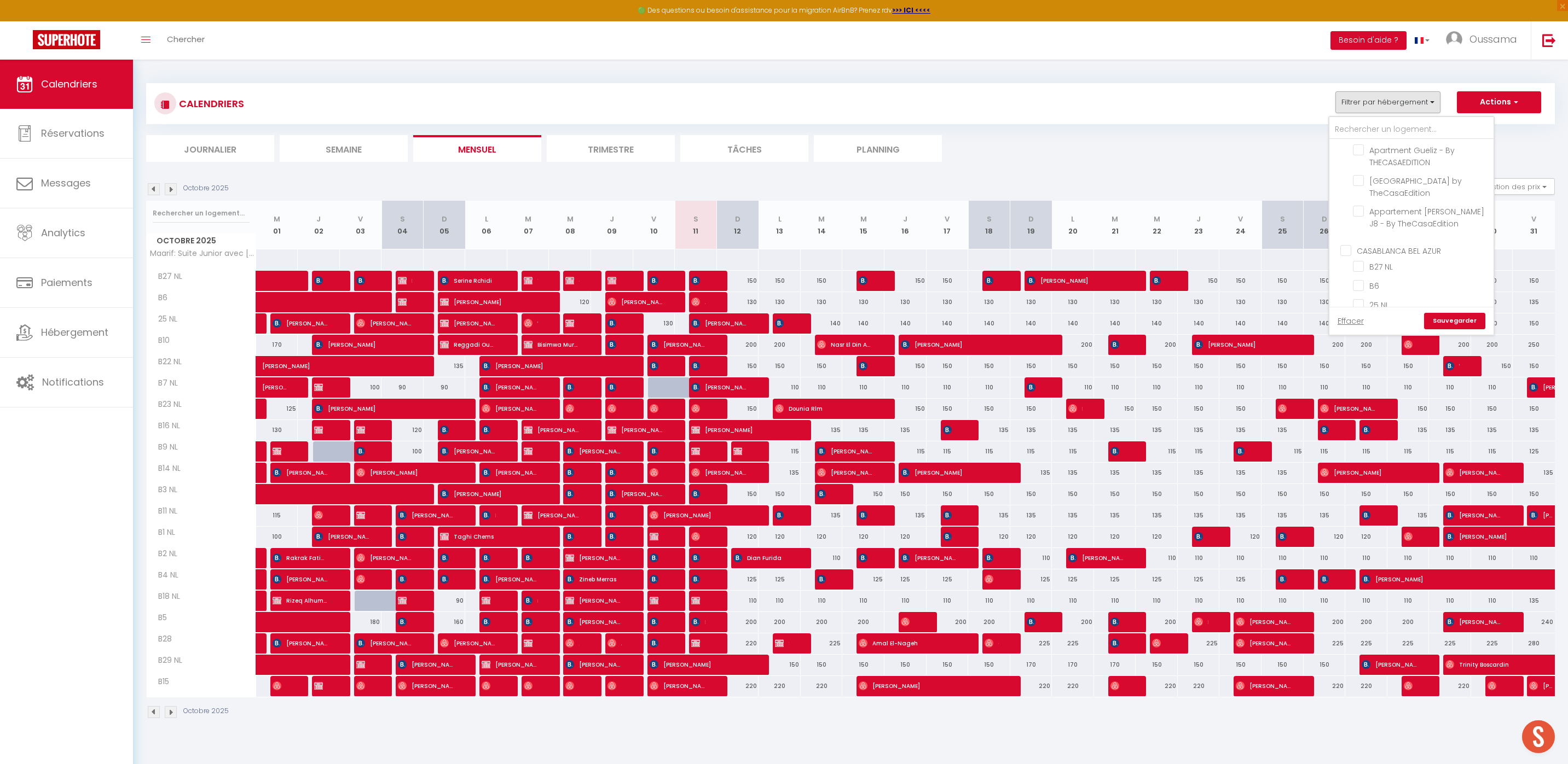
checkbox input "false"
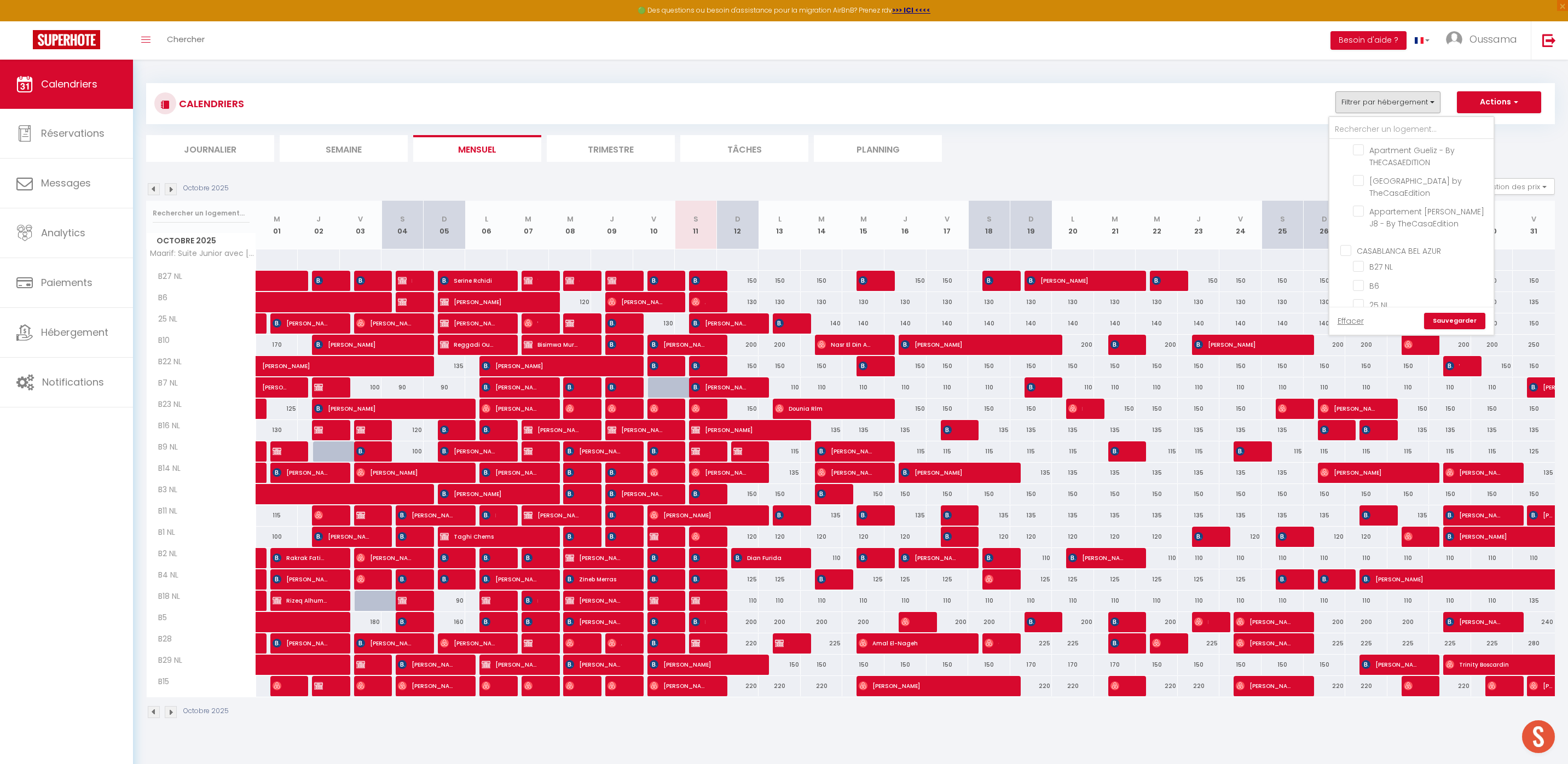
checkbox input "false"
drag, startPoint x: 1348, startPoint y: 260, endPoint x: 1369, endPoint y: 232, distance: 35.0
click at [1348, 262] on input "CASABLANCA GAUTHIER" at bounding box center [1422, 268] width 164 height 11
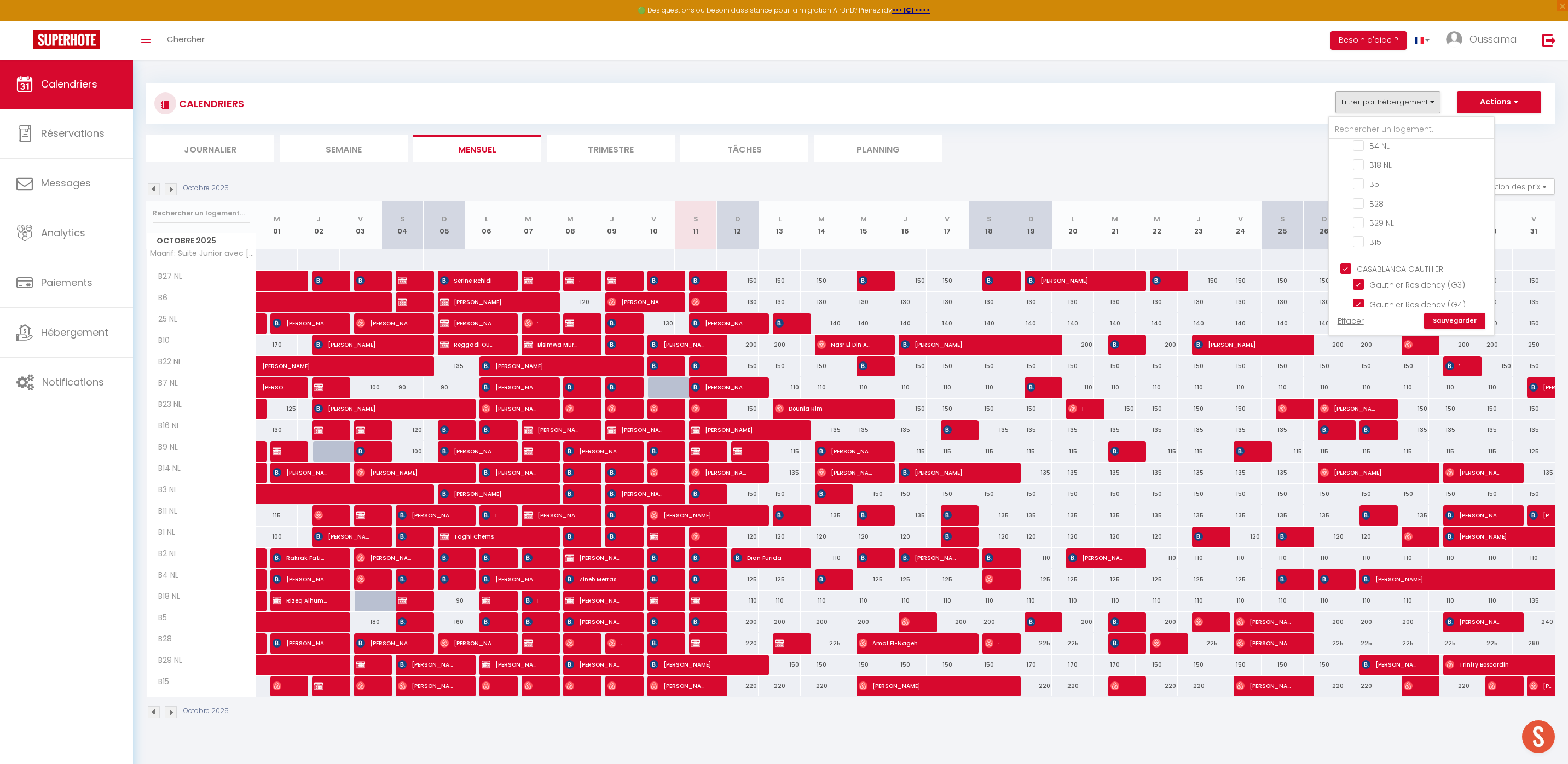
click at [1450, 323] on link "Sauvegarder" at bounding box center [1454, 321] width 61 height 16
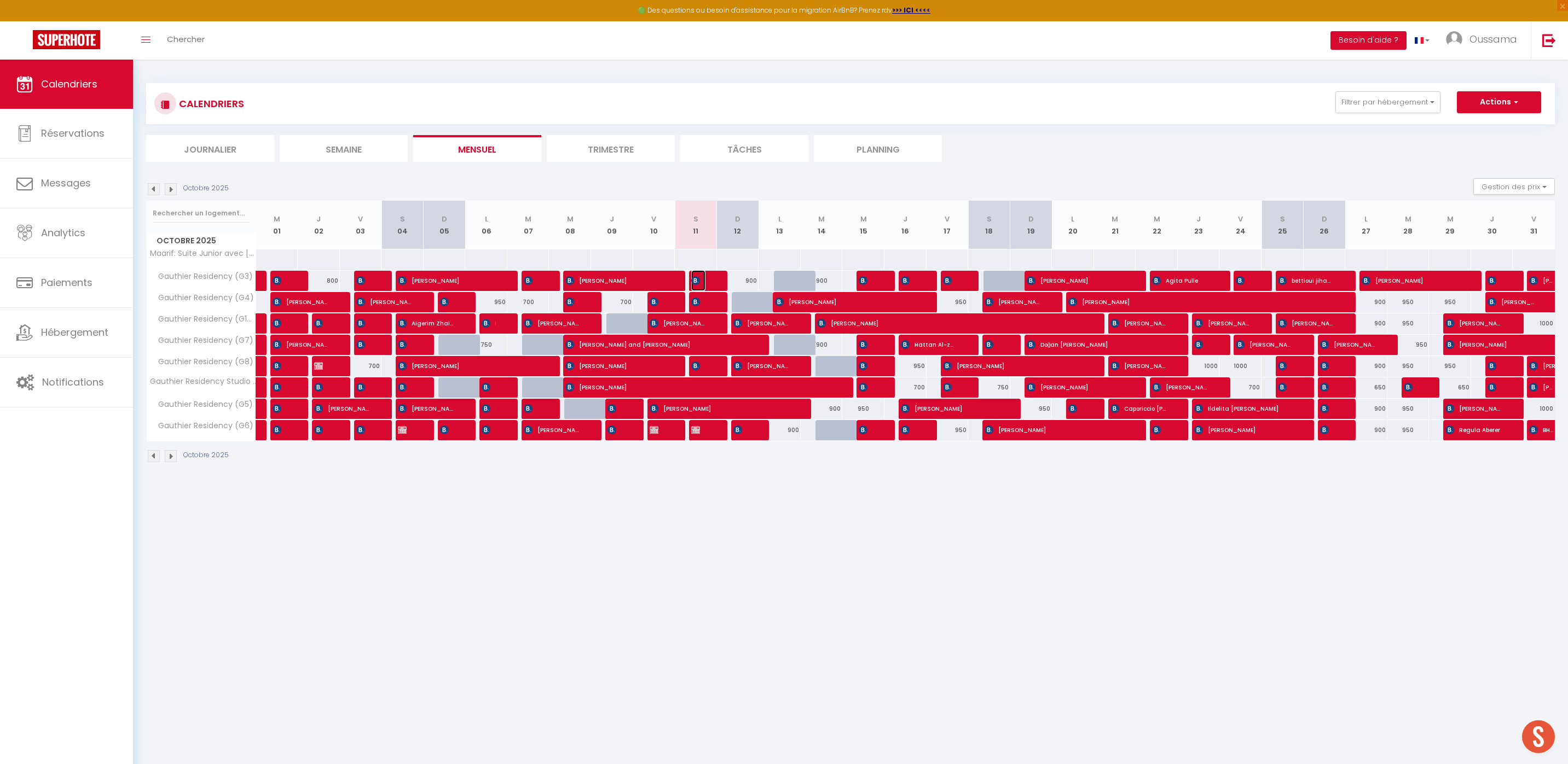
click at [694, 280] on img at bounding box center [696, 280] width 9 height 9
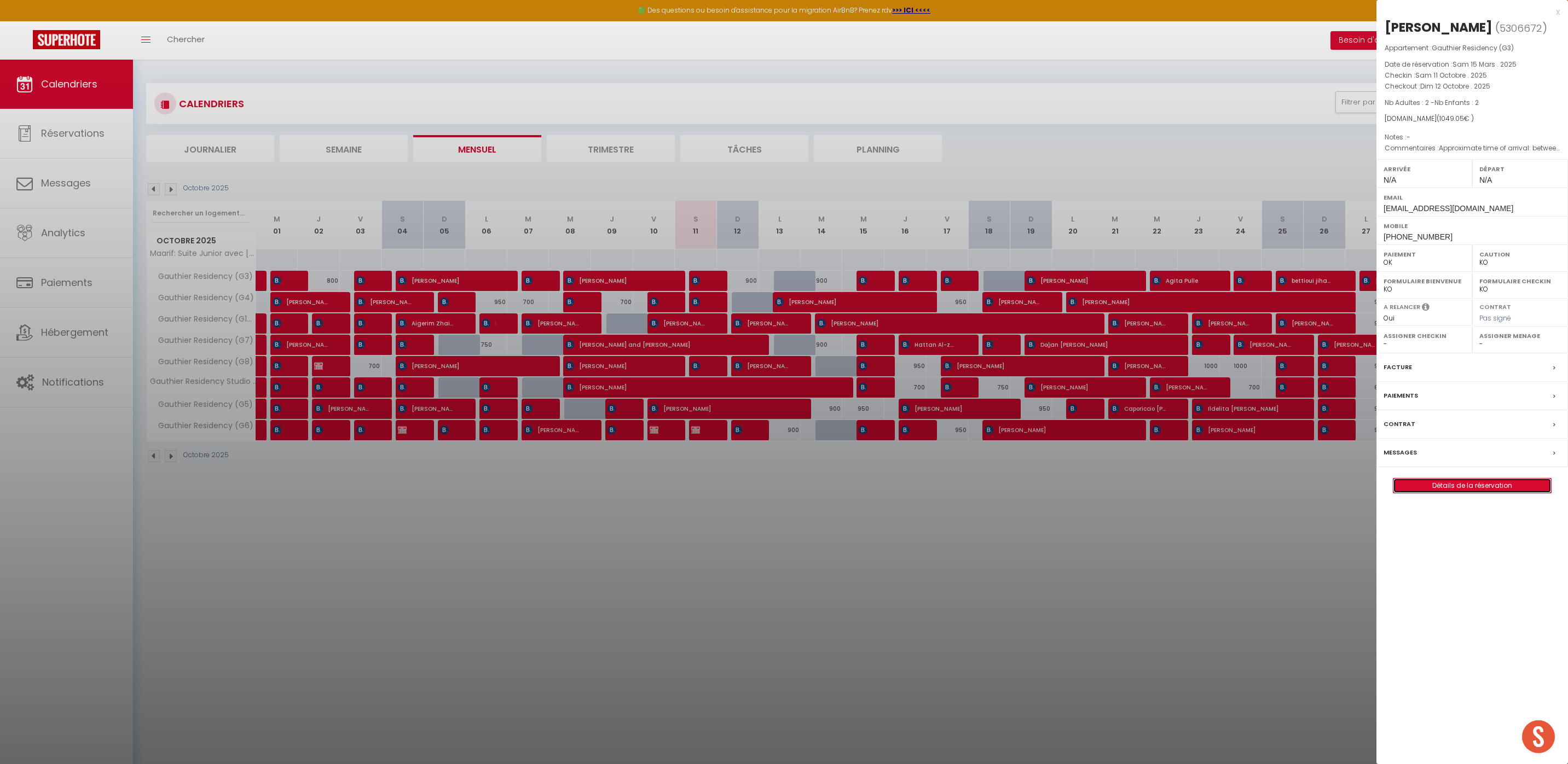
click at [1481, 486] on link "Détails de la réservation" at bounding box center [1472, 486] width 158 height 15
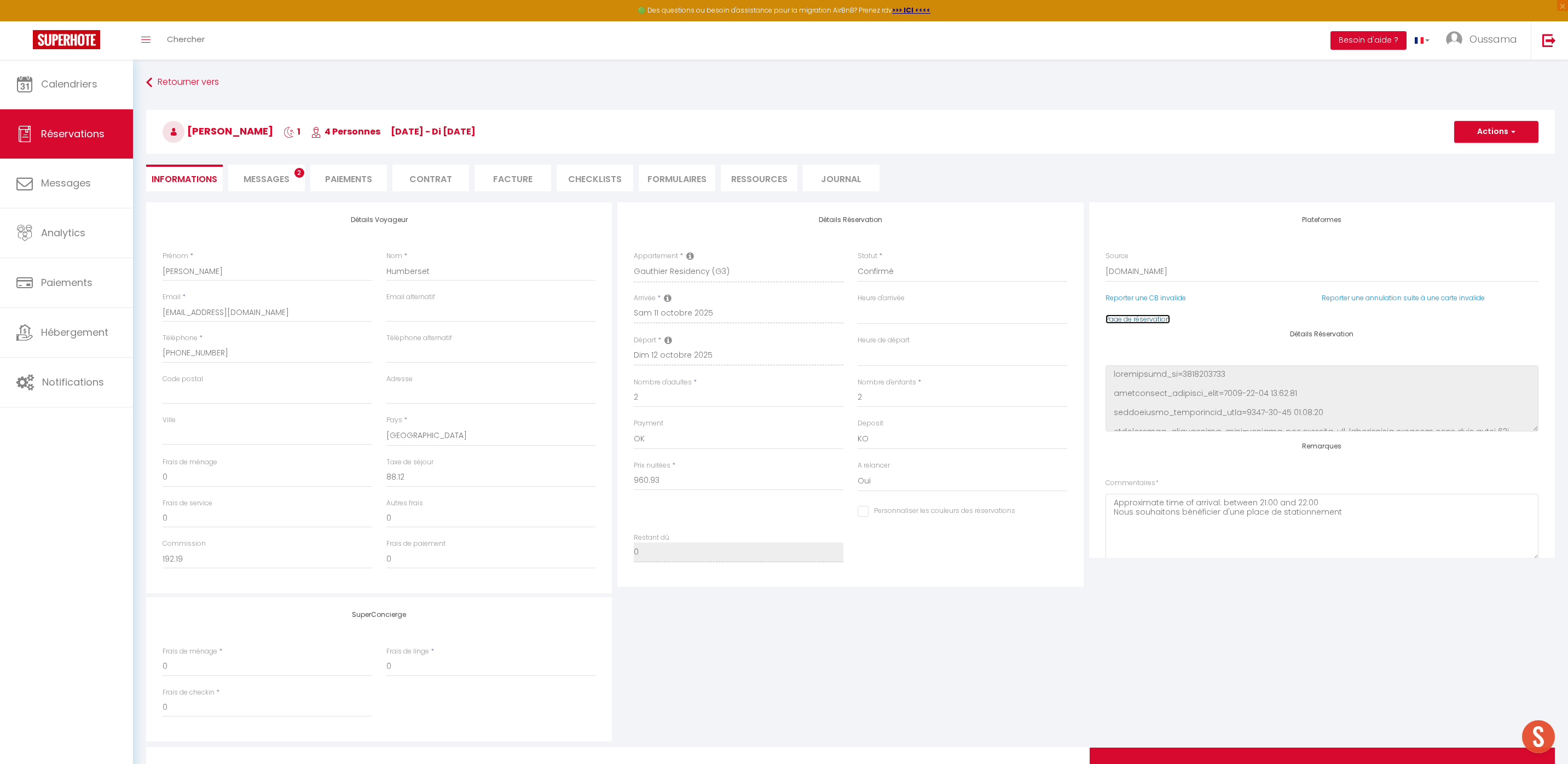
click at [1154, 319] on link "Page de réservation" at bounding box center [1138, 319] width 65 height 9
click at [97, 87] on span "Calendriers" at bounding box center [69, 84] width 56 height 14
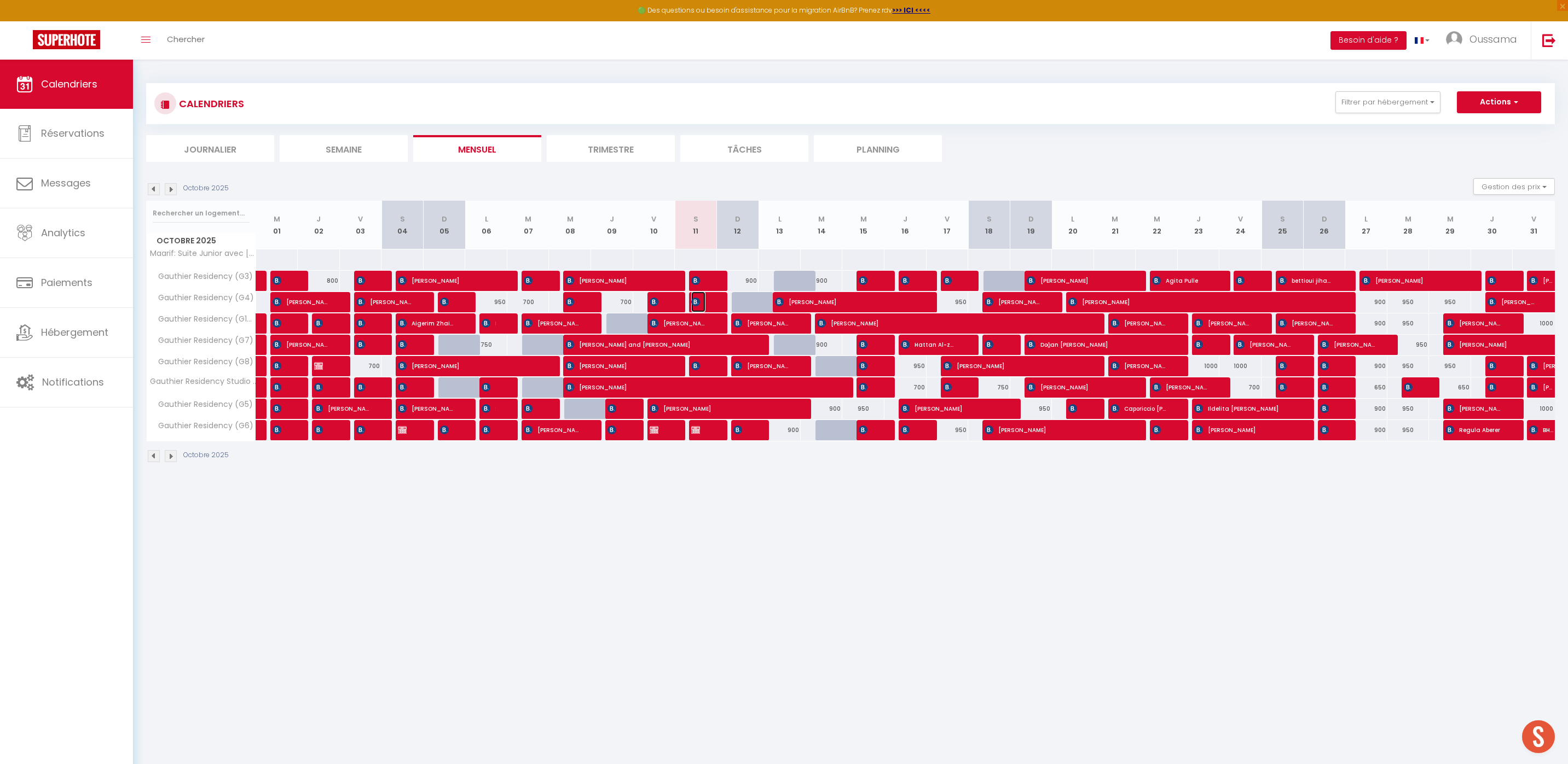
click at [697, 306] on img at bounding box center [696, 302] width 9 height 9
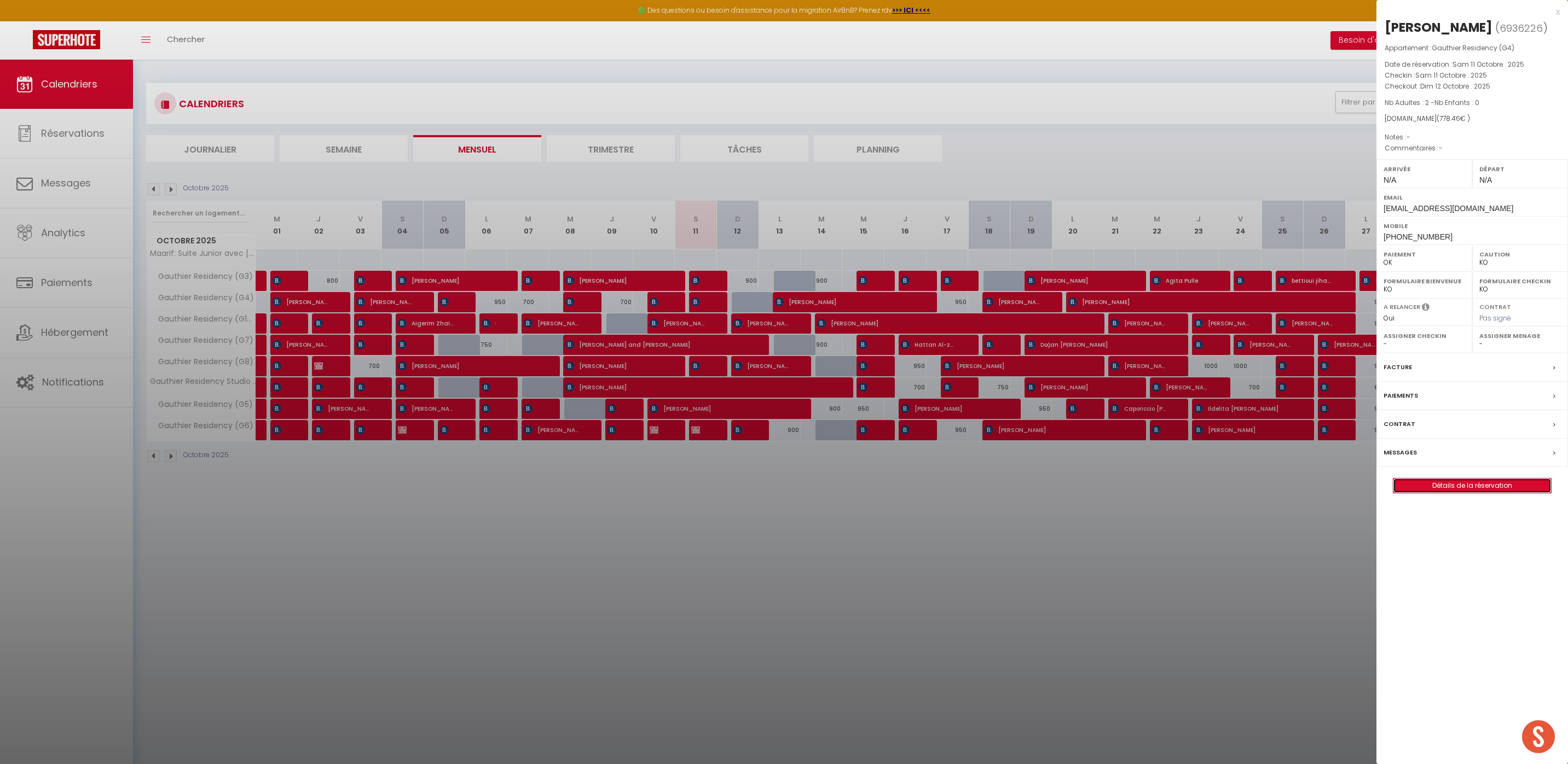
click at [1460, 486] on link "Détails de la réservation" at bounding box center [1472, 486] width 158 height 15
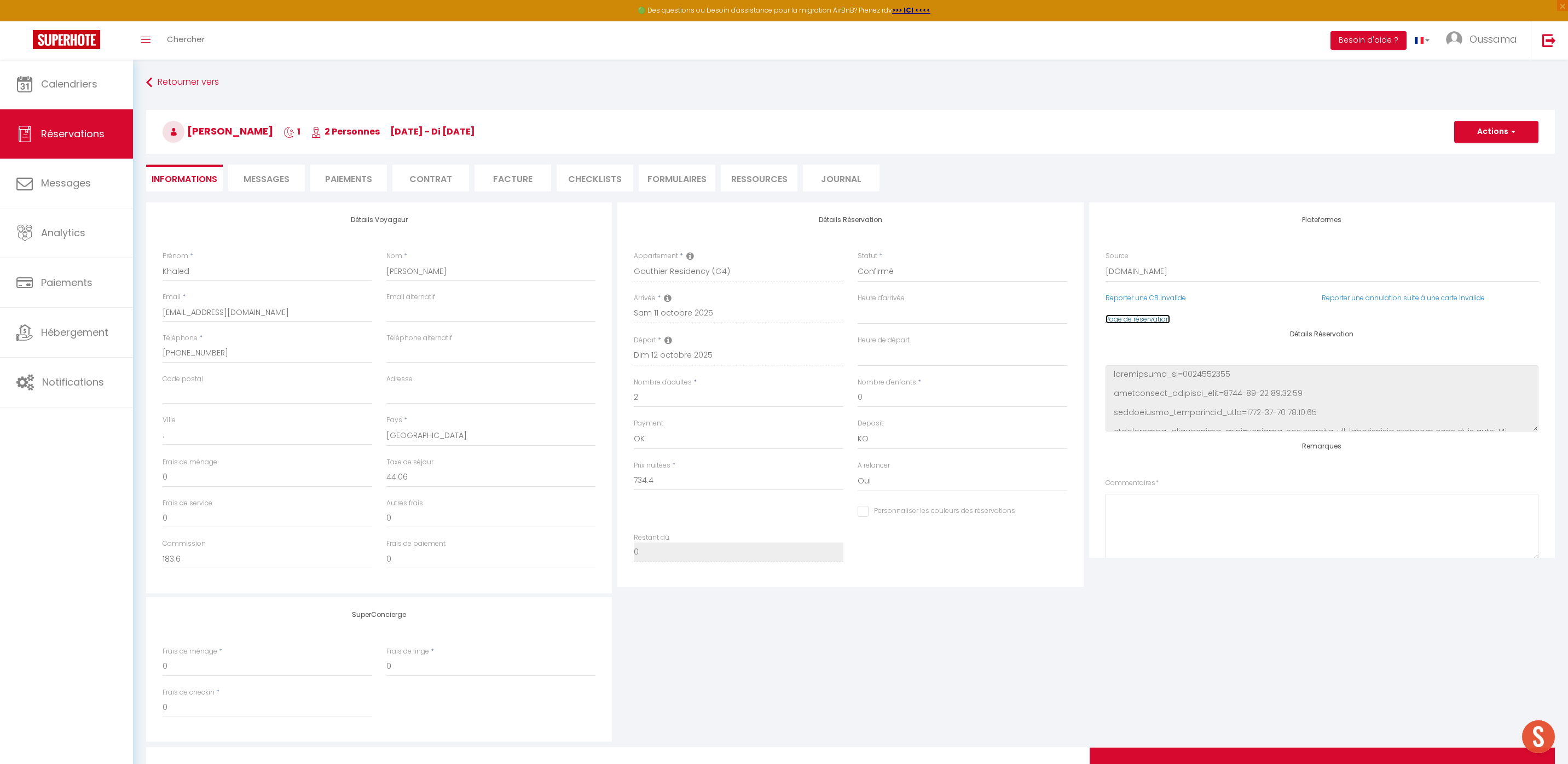
click at [1156, 318] on link "Page de réservation" at bounding box center [1138, 319] width 65 height 9
click at [91, 99] on link "Calendriers" at bounding box center [67, 84] width 133 height 49
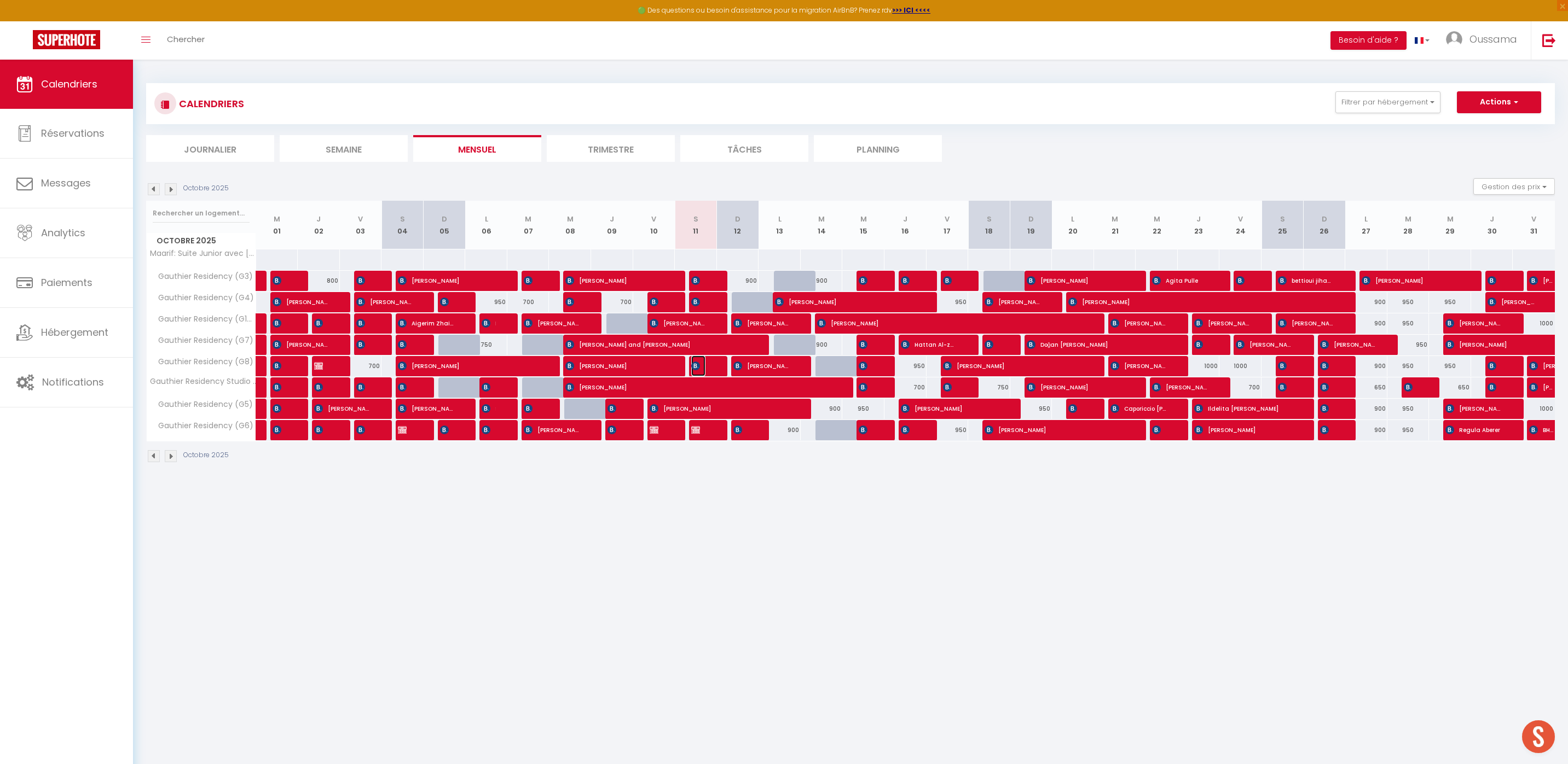
click at [702, 364] on span "[PERSON_NAME]" at bounding box center [699, 366] width 15 height 21
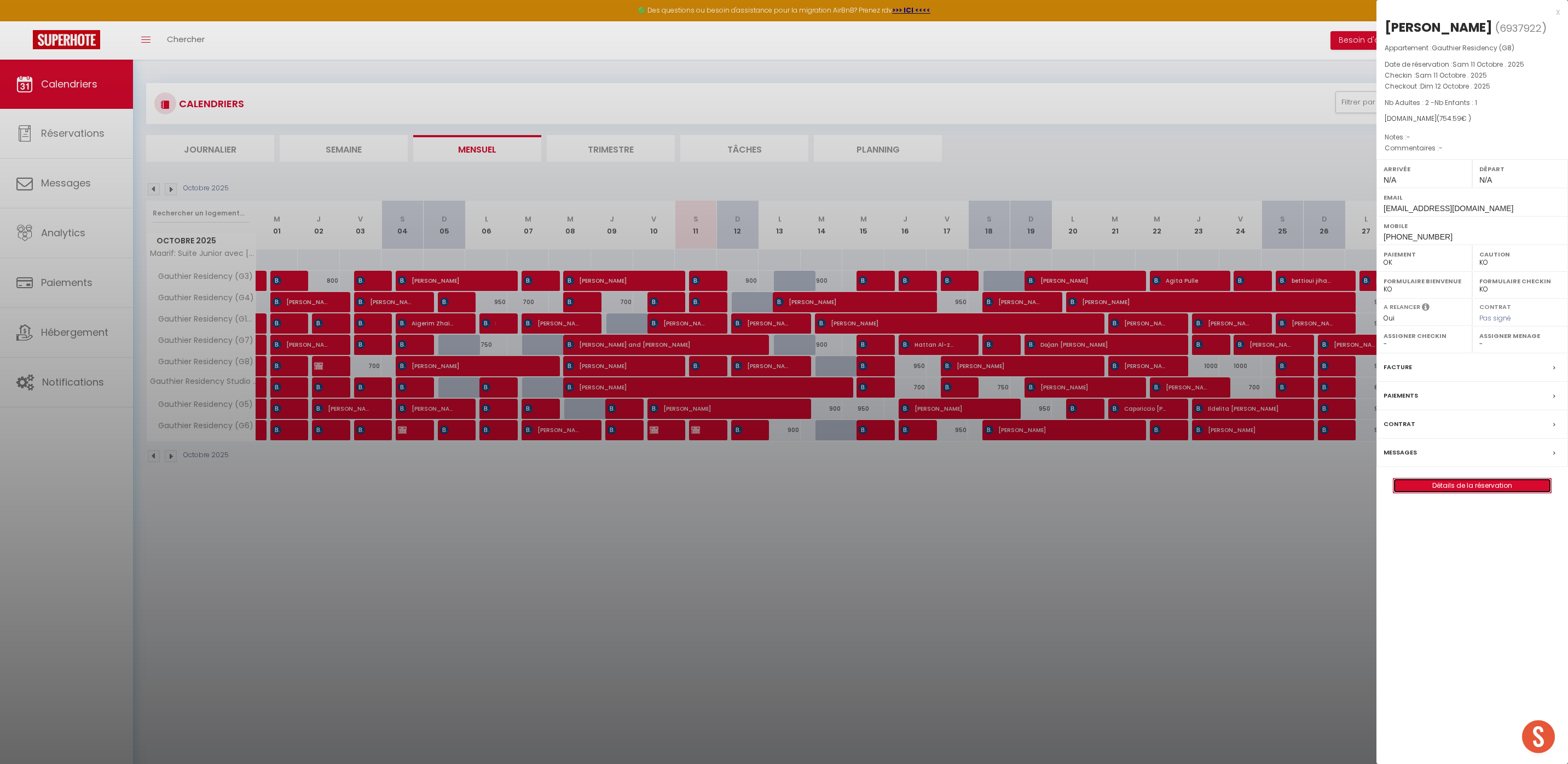
click at [1493, 493] on link "Détails de la réservation" at bounding box center [1472, 486] width 158 height 15
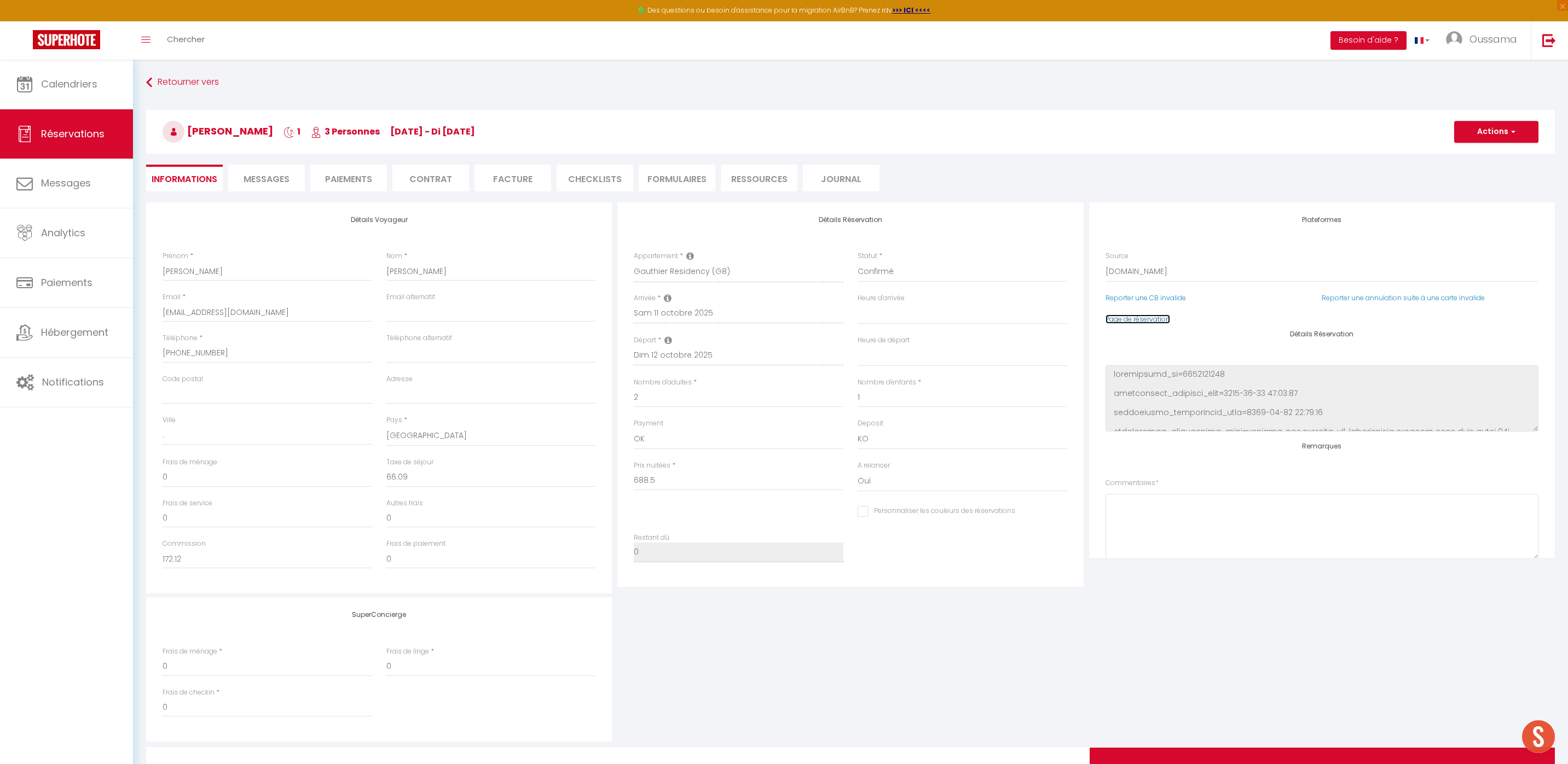
click at [1138, 320] on link "Page de réservation" at bounding box center [1138, 319] width 65 height 9
click at [108, 80] on link "Calendriers" at bounding box center [67, 84] width 133 height 49
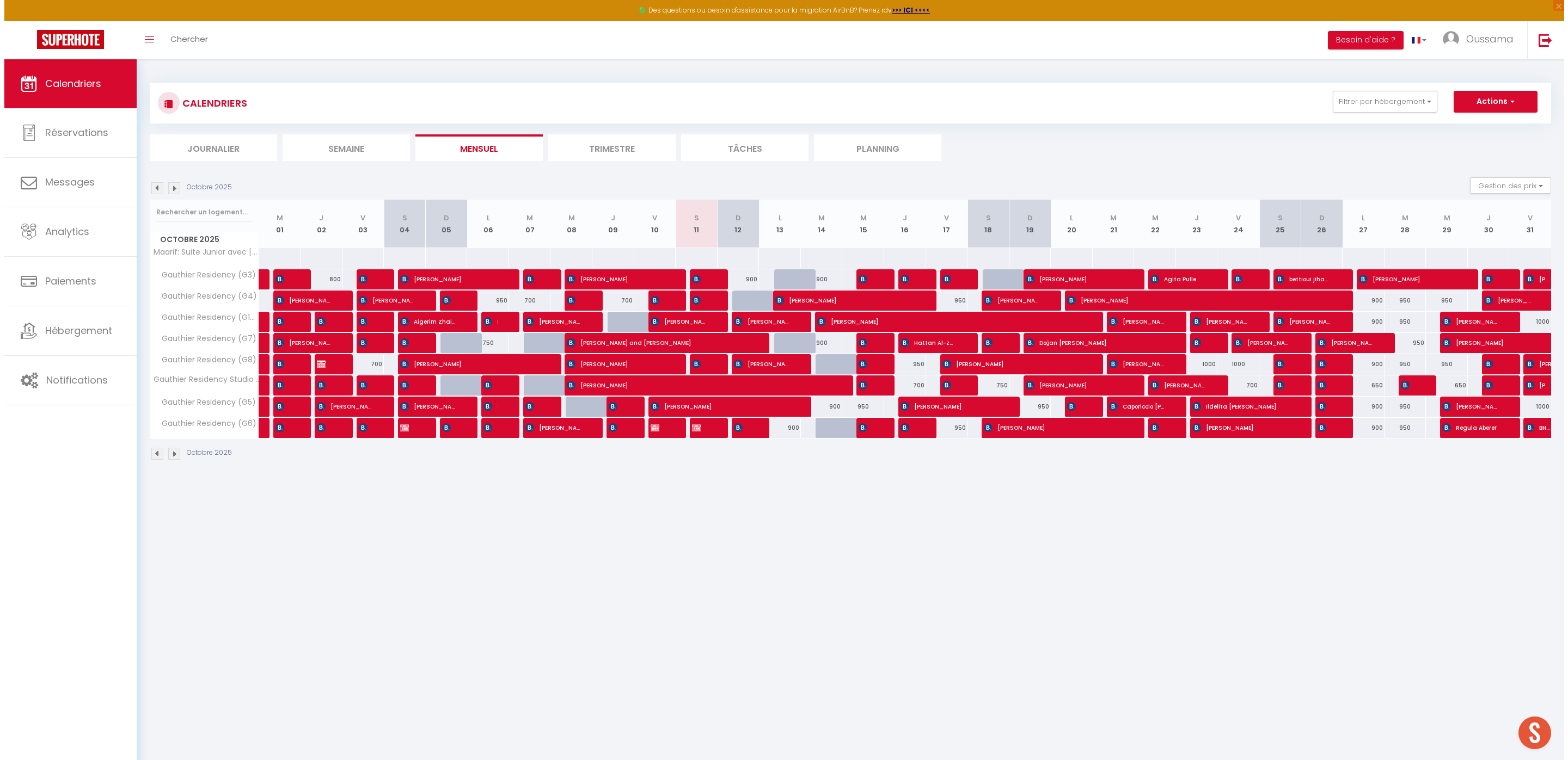
scroll to position [59, 0]
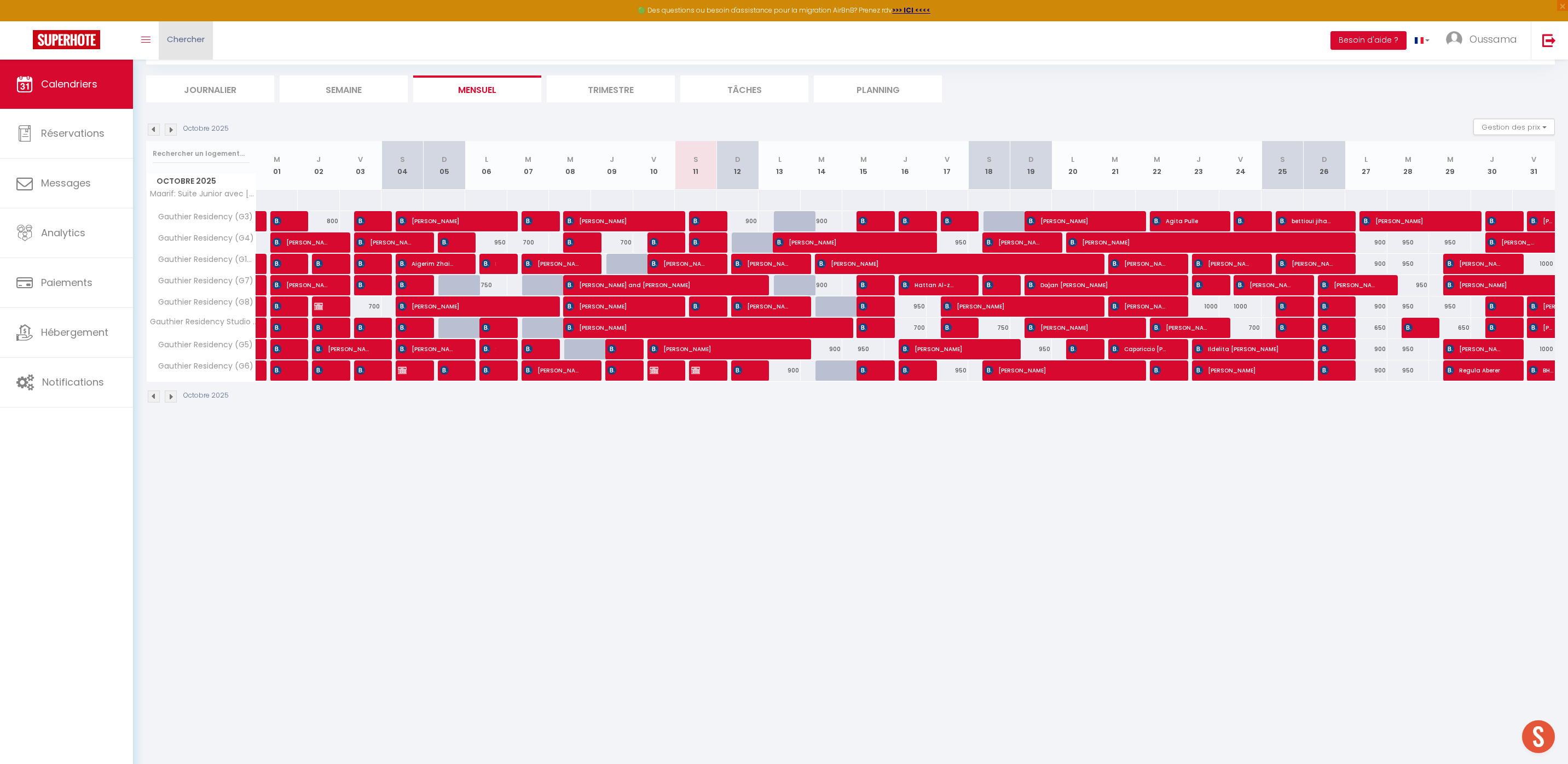
click at [190, 48] on link "Chercher" at bounding box center [185, 40] width 54 height 38
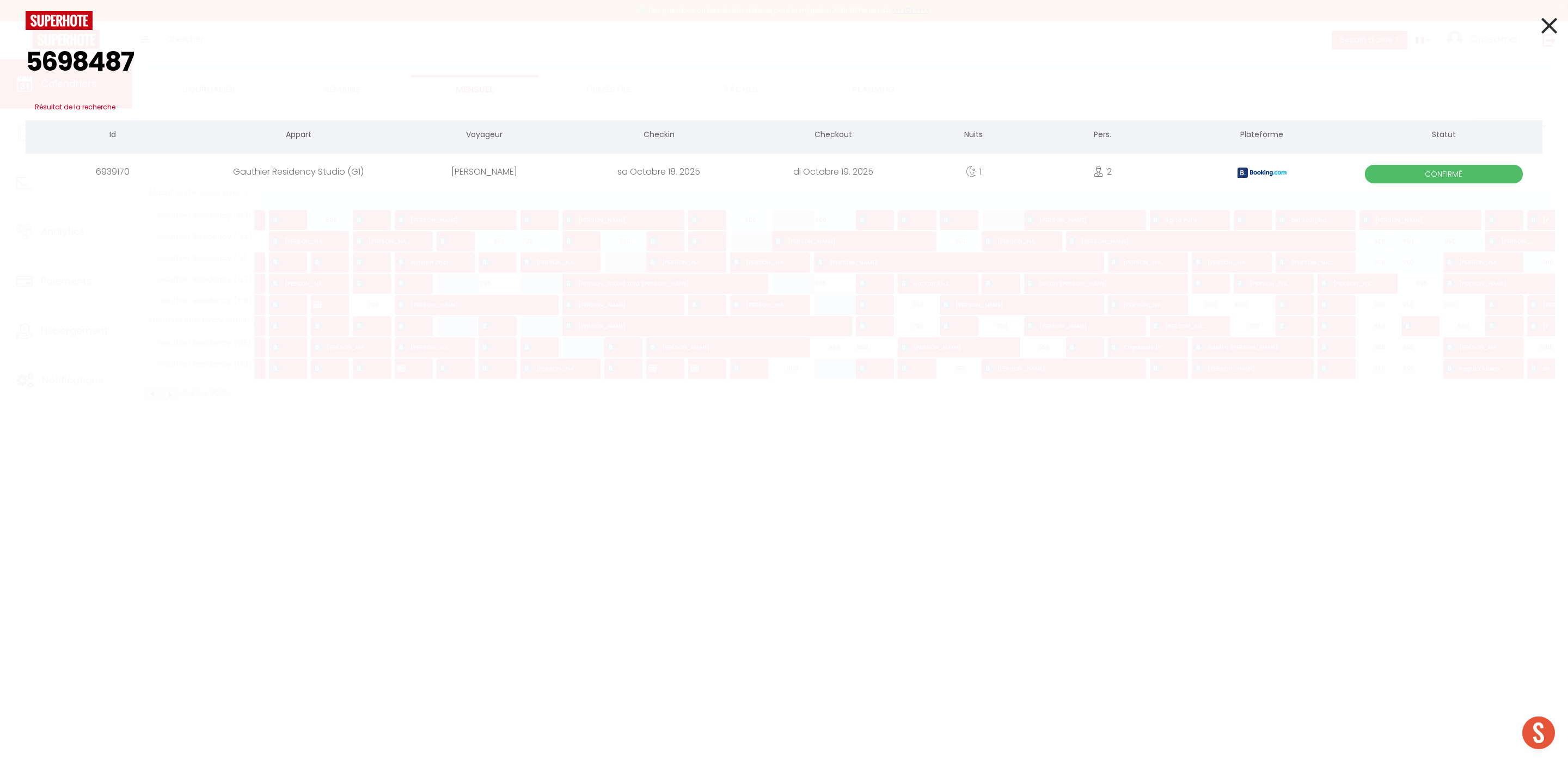
click at [321, 171] on div "Gauthier Residency Studio (G1)" at bounding box center [299, 171] width 198 height 35
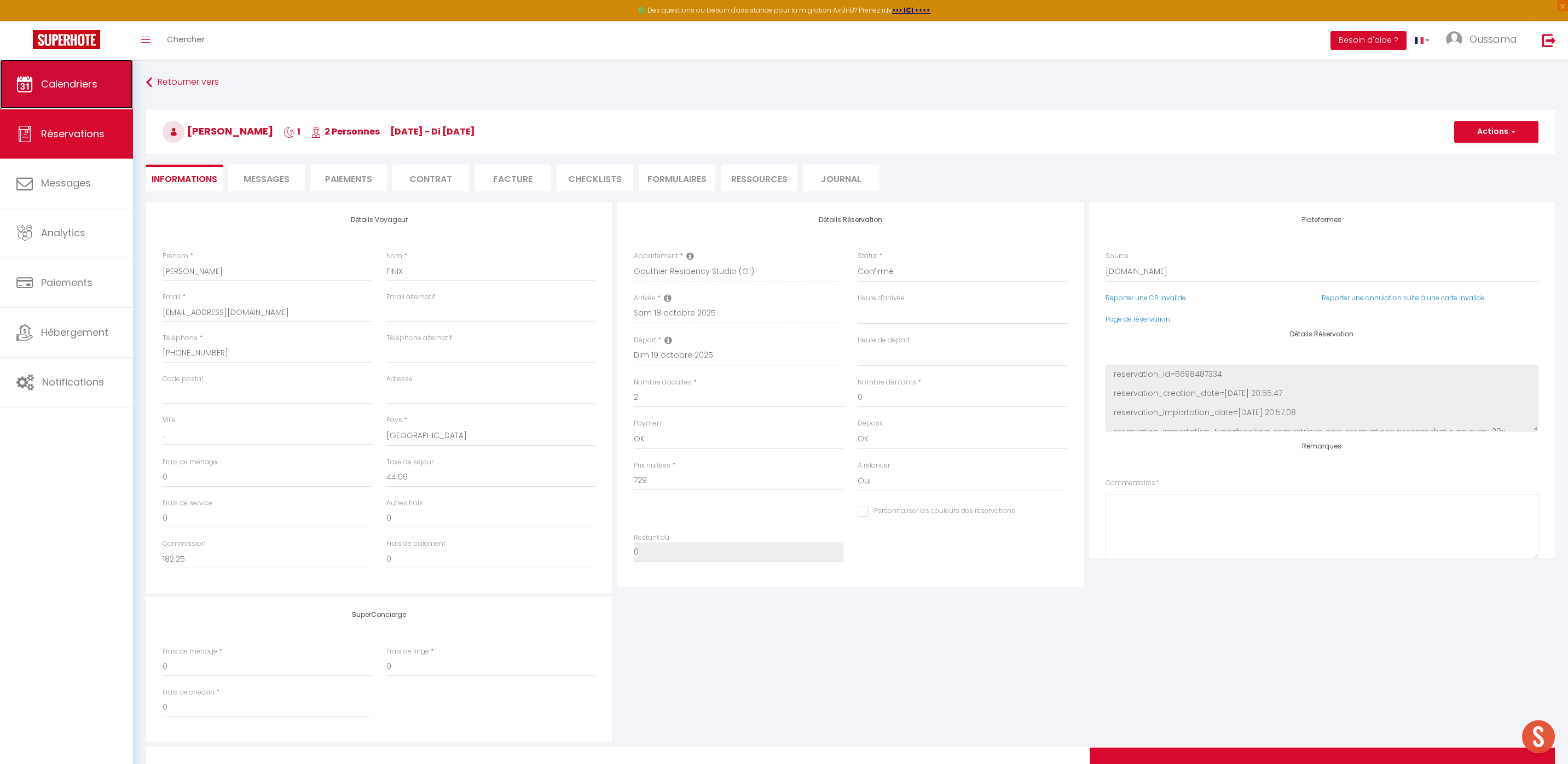
click at [62, 82] on span "Calendriers" at bounding box center [69, 84] width 56 height 14
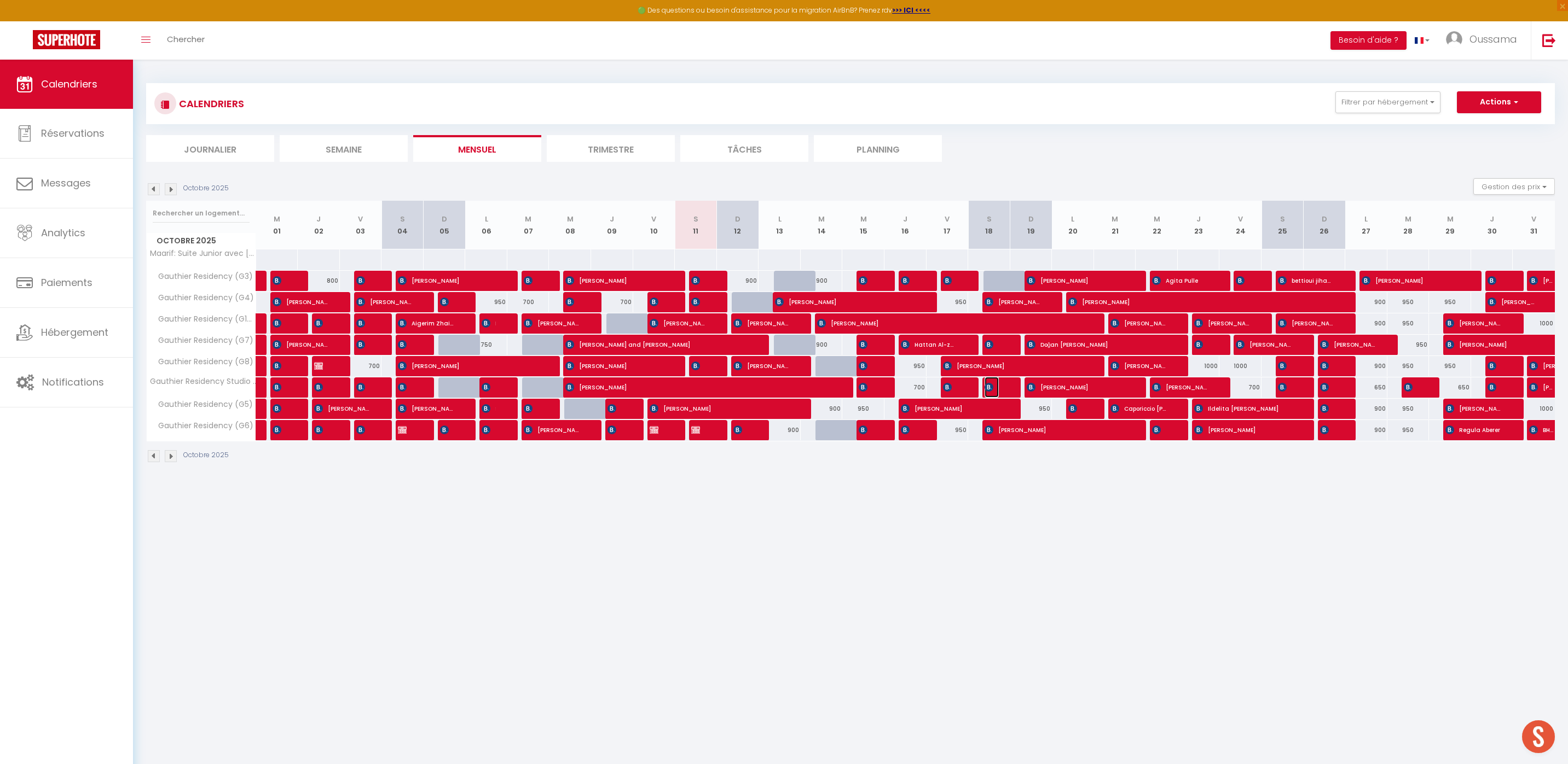
click at [991, 387] on img at bounding box center [989, 388] width 9 height 9
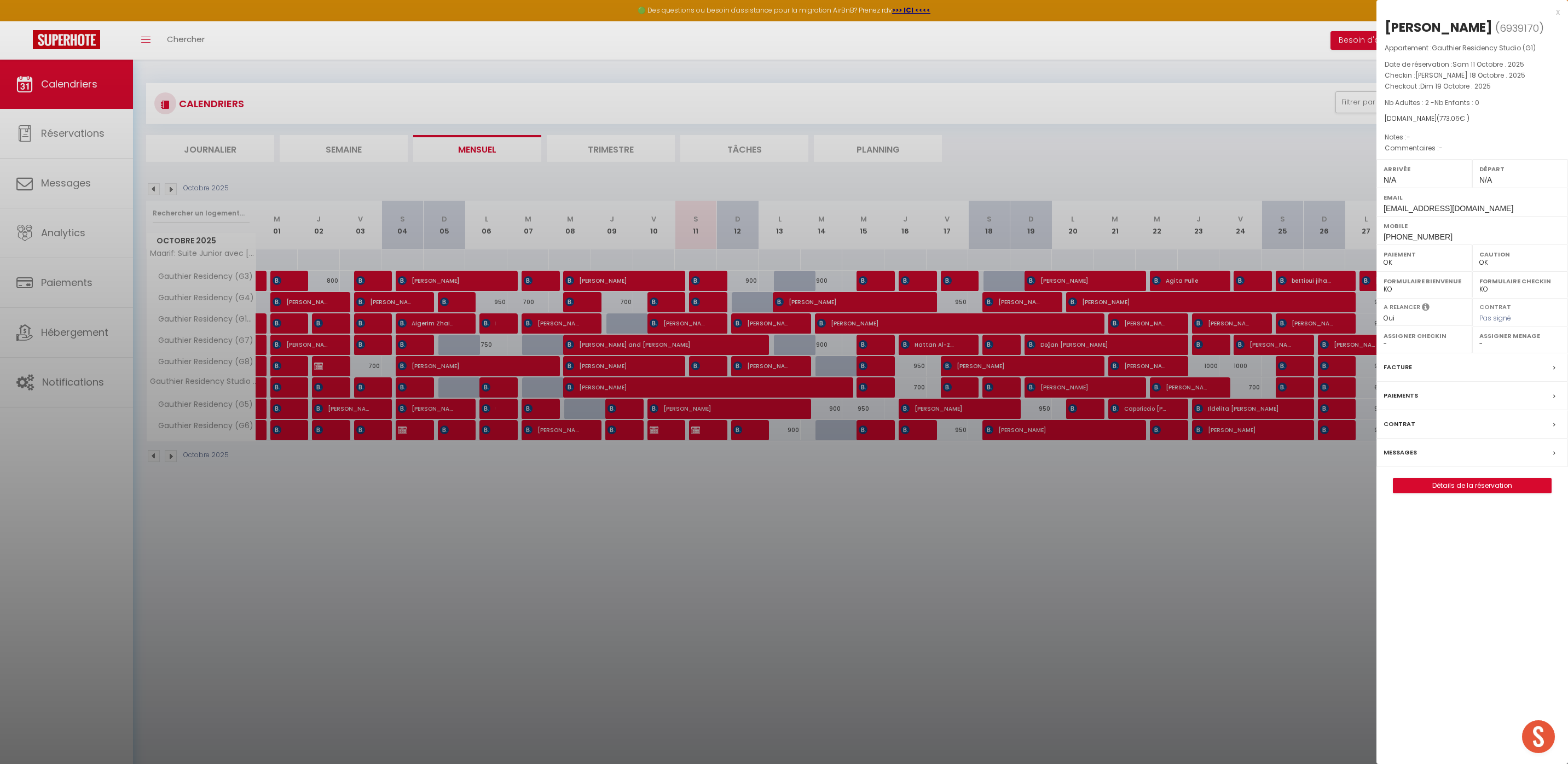
click at [1085, 482] on div at bounding box center [784, 382] width 1568 height 764
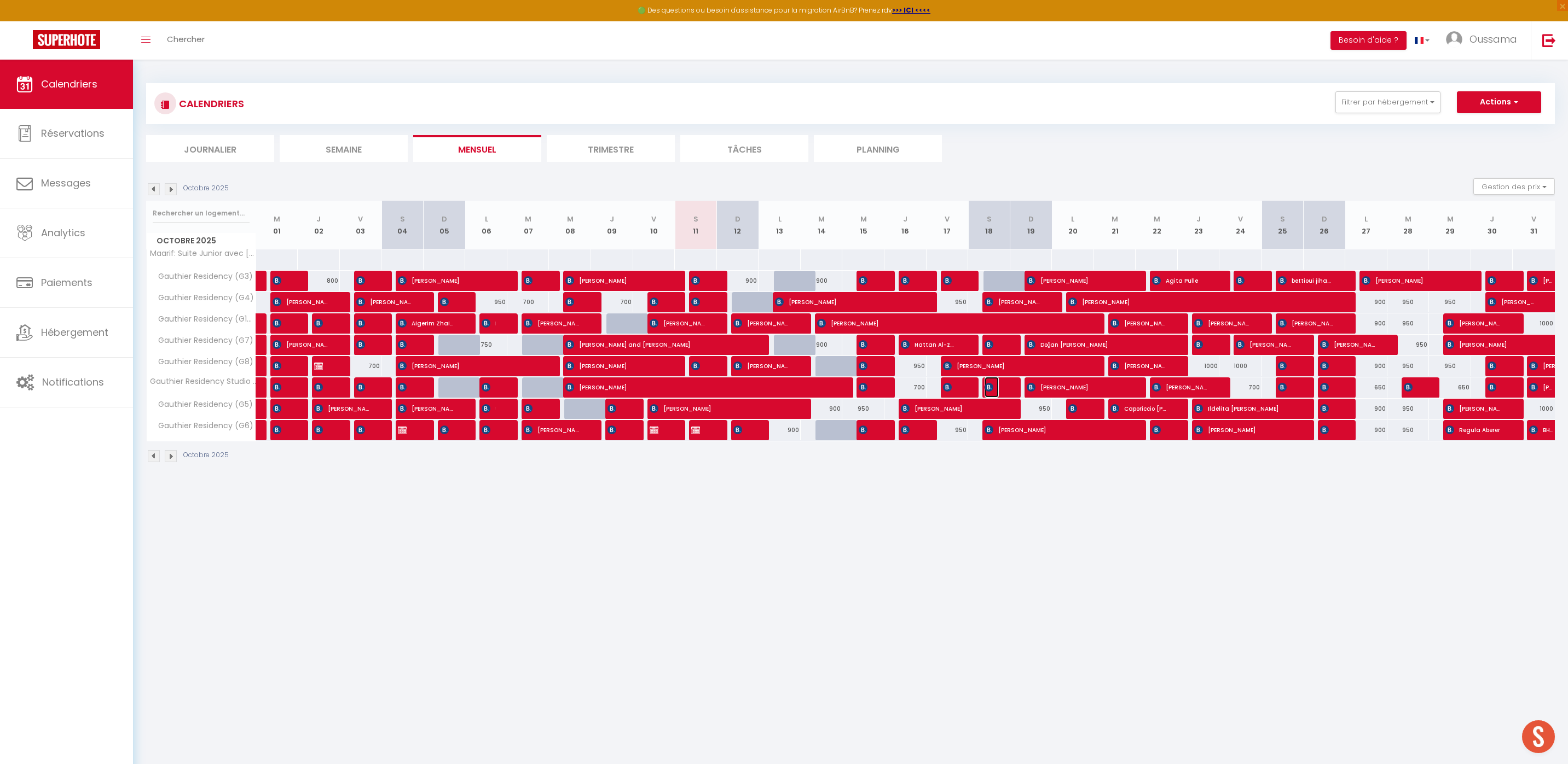
click at [990, 387] on img at bounding box center [989, 388] width 9 height 9
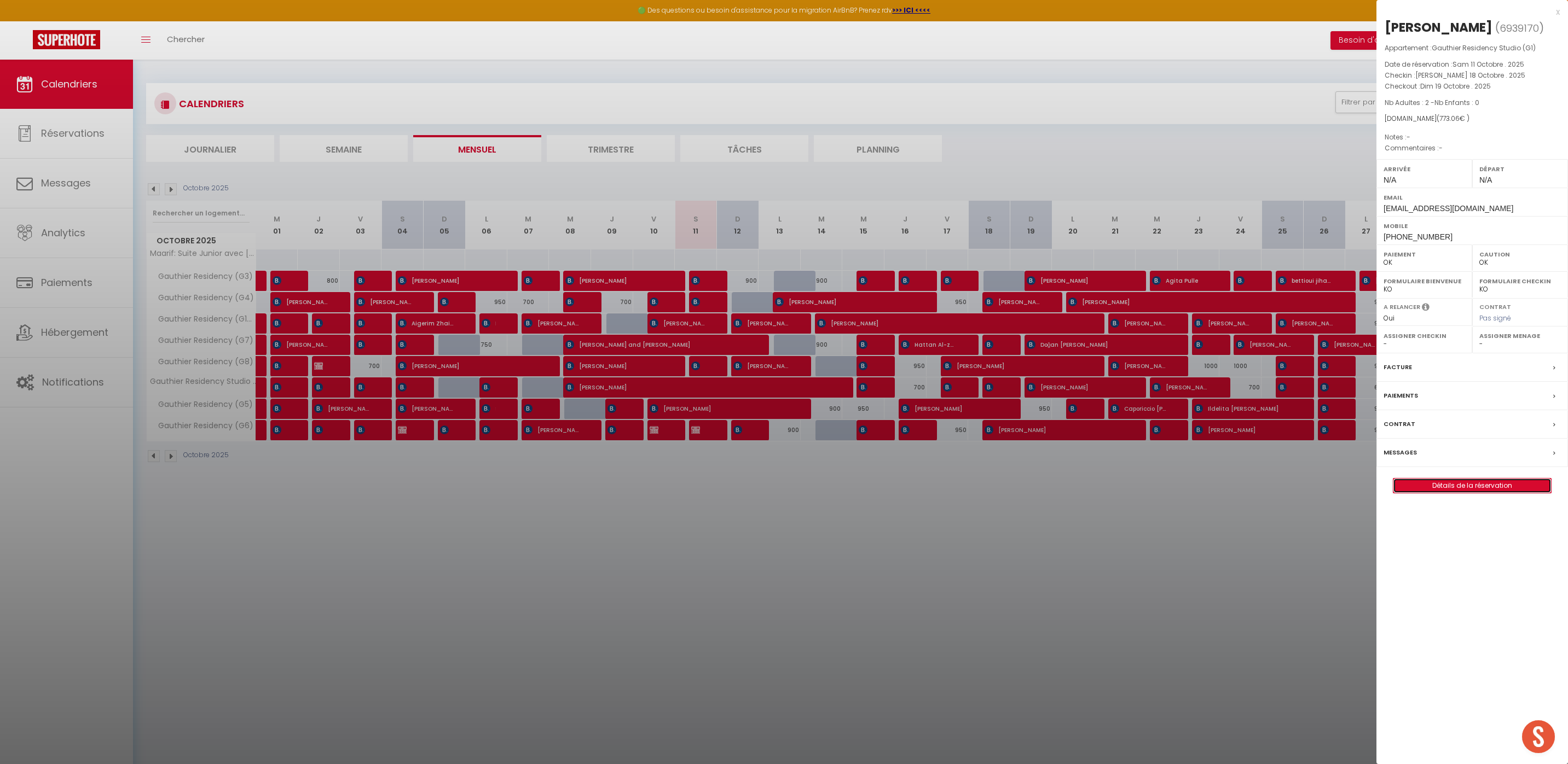
click at [1457, 482] on link "Détails de la réservation" at bounding box center [1472, 486] width 158 height 15
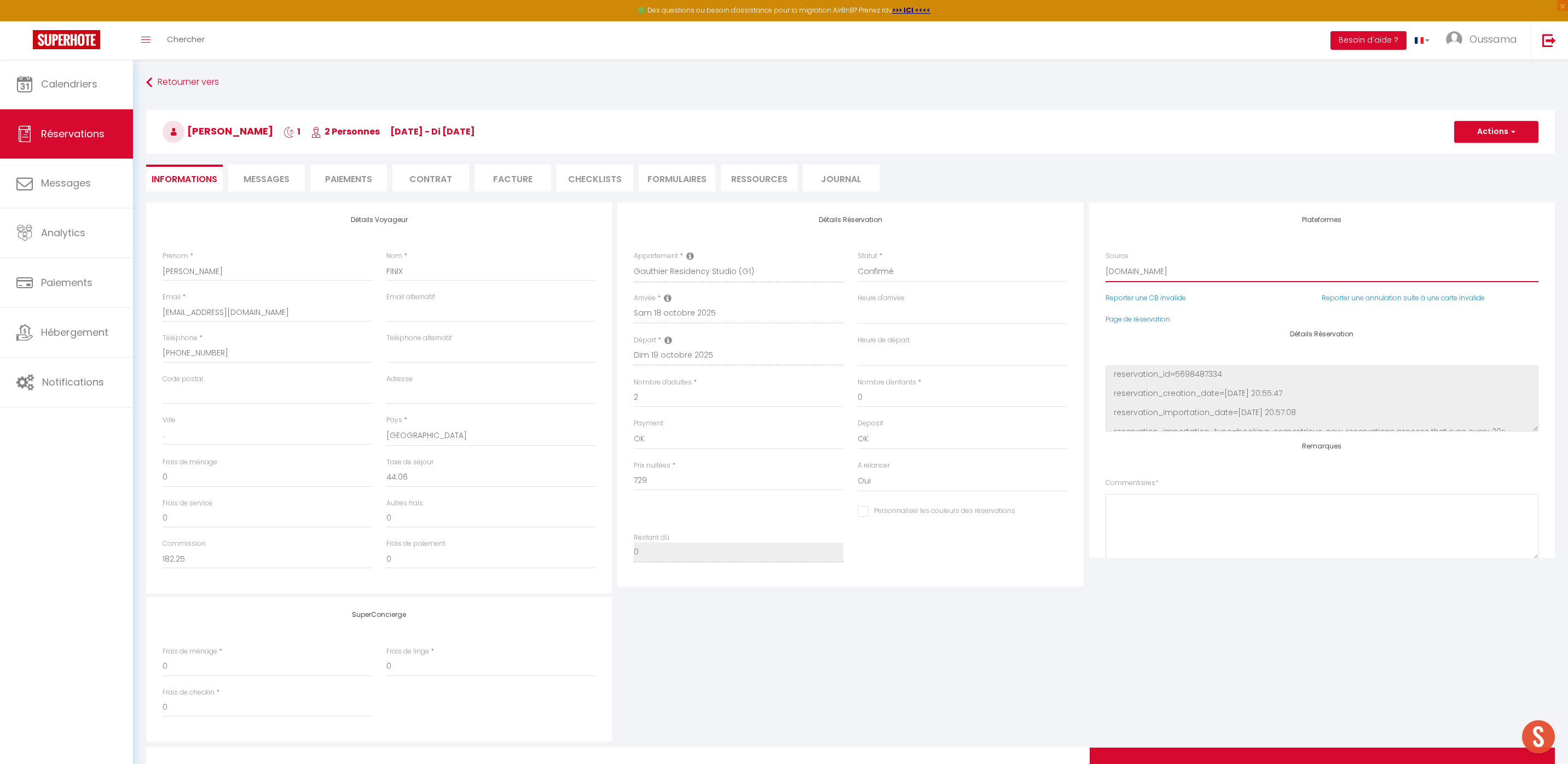
click at [1156, 270] on select "Direct Airbnb.com Booking.com Chalet montagne Expedia Gite de France Homeaway H…" at bounding box center [1322, 271] width 433 height 21
click at [1106, 261] on select "Direct Airbnb.com Booking.com Chalet montagne Expedia Gite de France Homeaway H…" at bounding box center [1322, 271] width 433 height 21
click at [454, 273] on input "FINIX" at bounding box center [491, 271] width 210 height 20
click at [426, 274] on input "FINIX" at bounding box center [491, 271] width 210 height 20
click at [428, 272] on input "FINIX" at bounding box center [491, 271] width 210 height 20
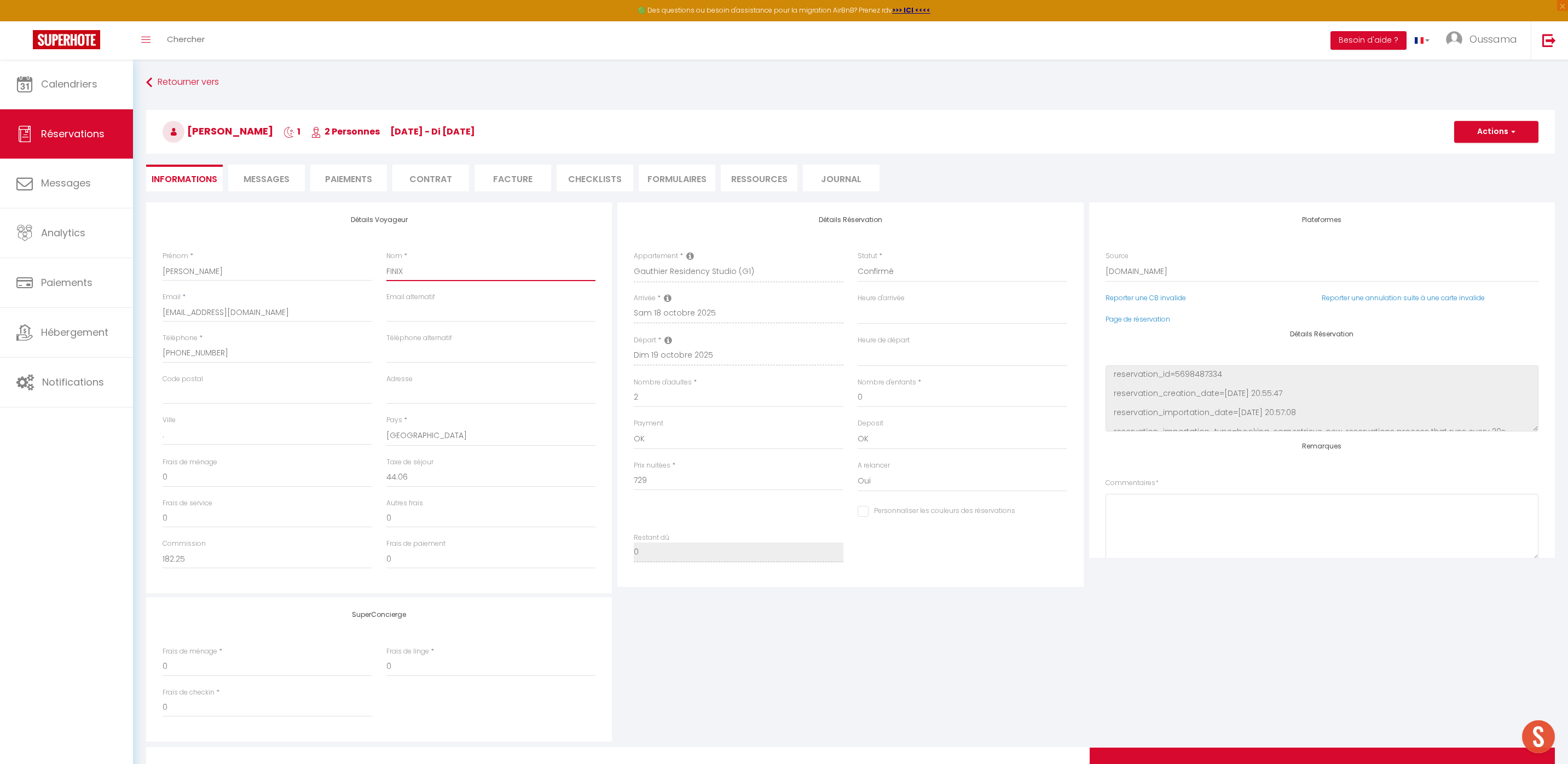
paste input "Booking"
click at [1153, 273] on select "Direct Airbnb.com Booking.com Chalet montagne Expedia Gite de France Homeaway H…" at bounding box center [1322, 271] width 433 height 21
click at [1106, 261] on select "Direct Airbnb.com Booking.com Chalet montagne Expedia Gite de France Homeaway H…" at bounding box center [1322, 271] width 433 height 21
click at [937, 269] on select "Confirmé Non Confirmé Annulé Annulé par le voyageur No Show Request" at bounding box center [963, 271] width 210 height 21
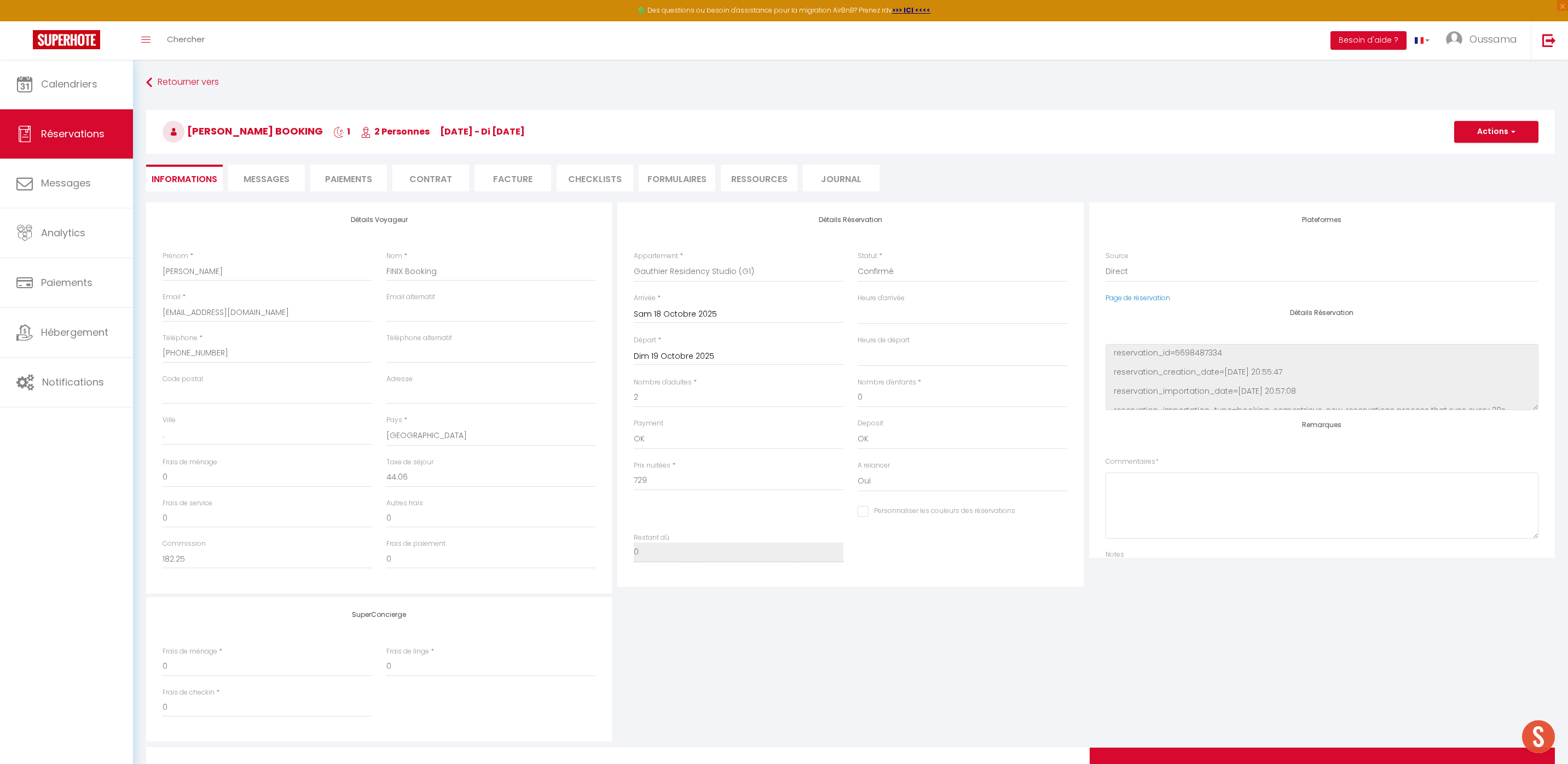
click at [678, 315] on input "Sam 18 Octobre 2025" at bounding box center [739, 315] width 210 height 15
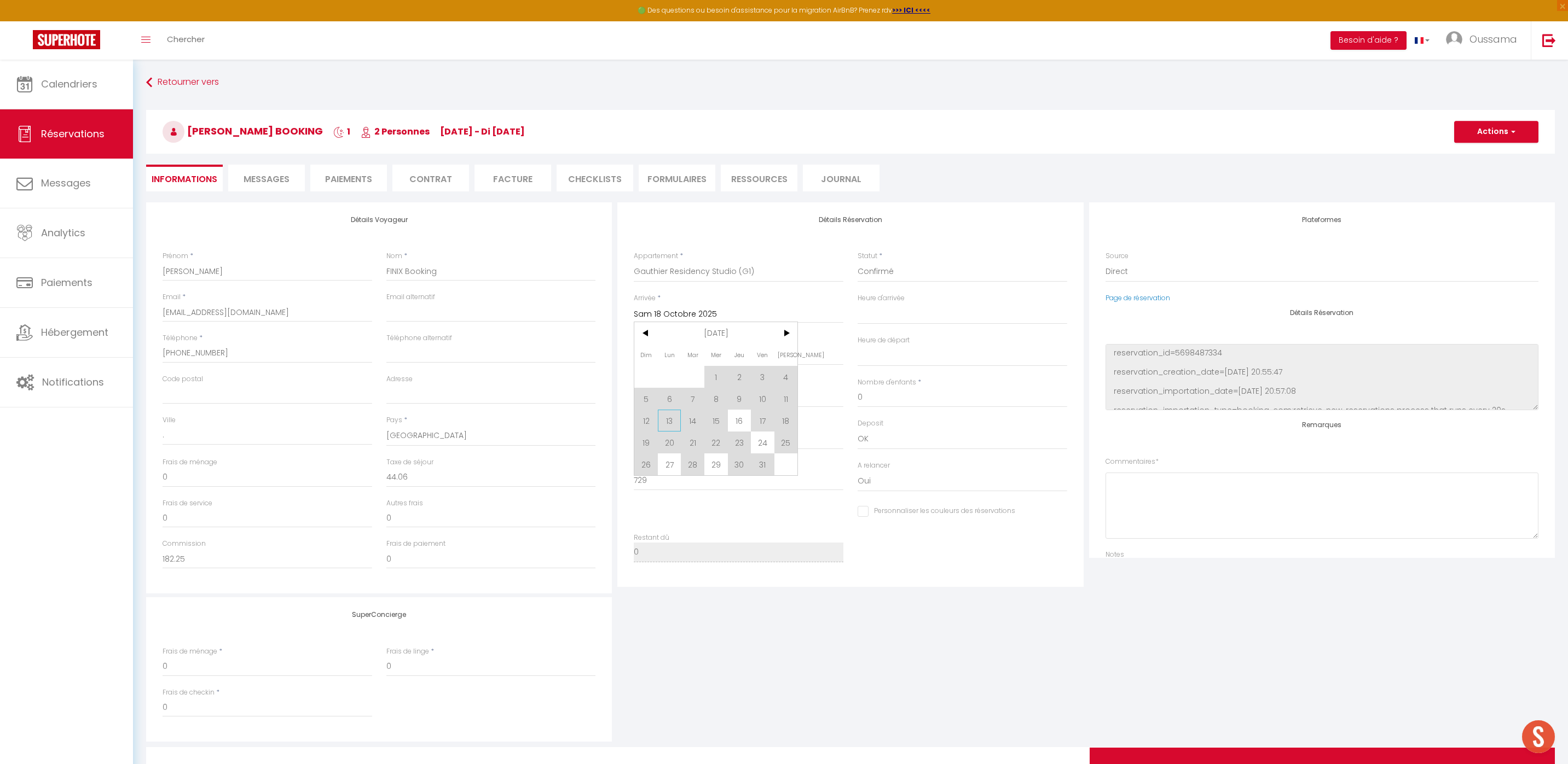
click at [670, 421] on span "13" at bounding box center [670, 421] width 24 height 22
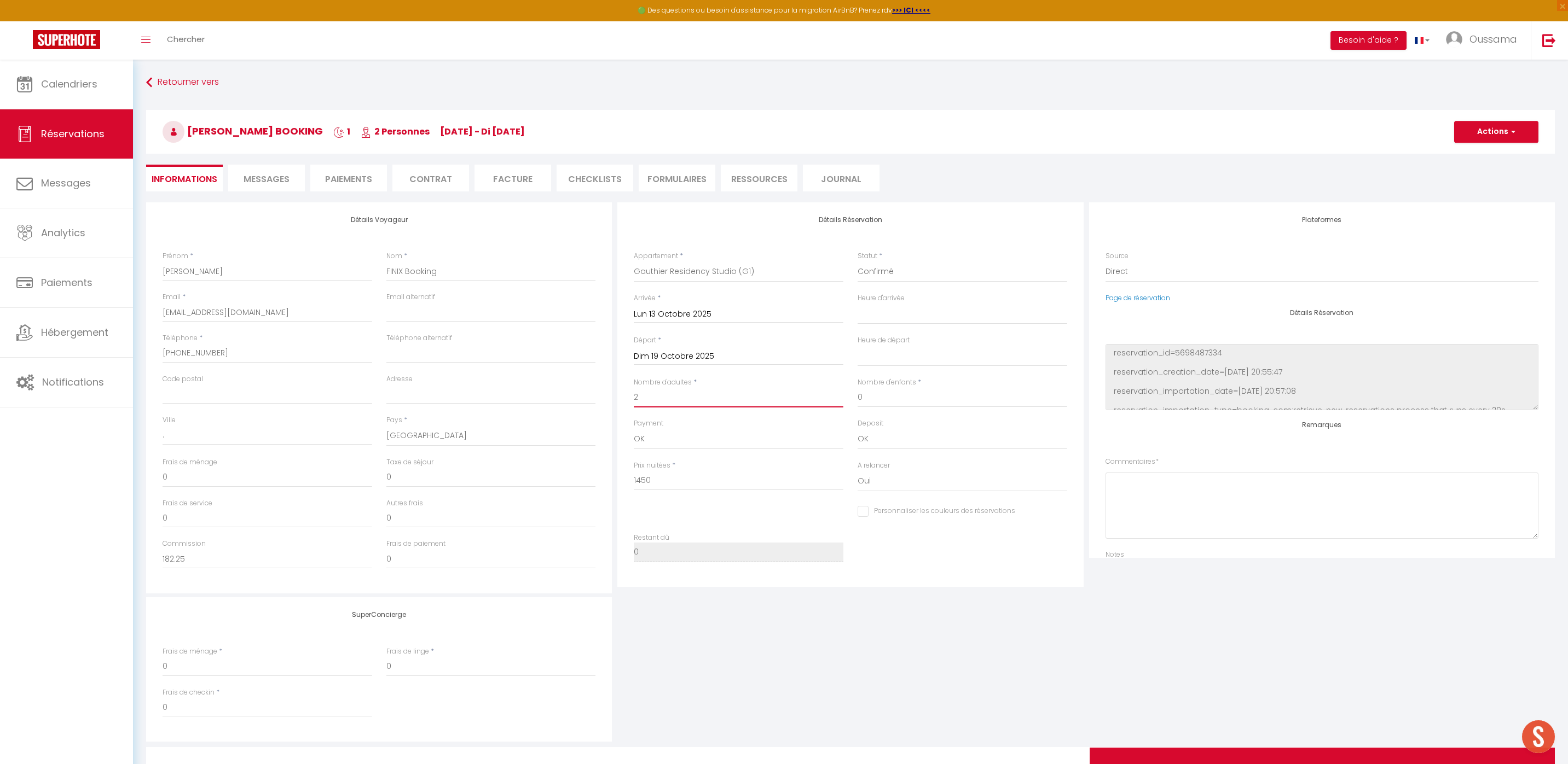
click at [664, 397] on input "2" at bounding box center [739, 398] width 210 height 20
click at [674, 351] on input "Dim 19 Octobre 2025" at bounding box center [739, 357] width 210 height 15
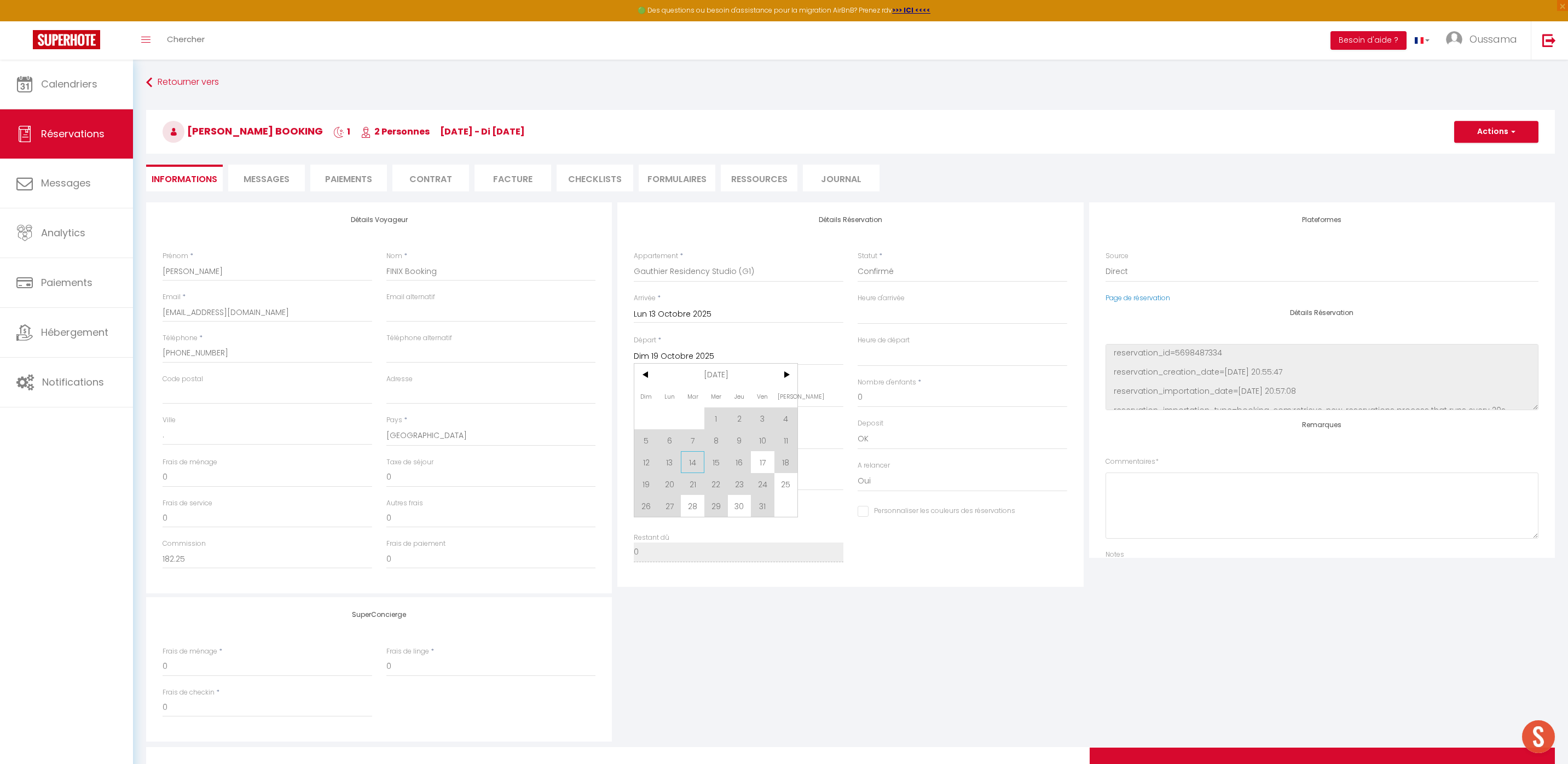
click at [694, 459] on span "14" at bounding box center [692, 463] width 24 height 22
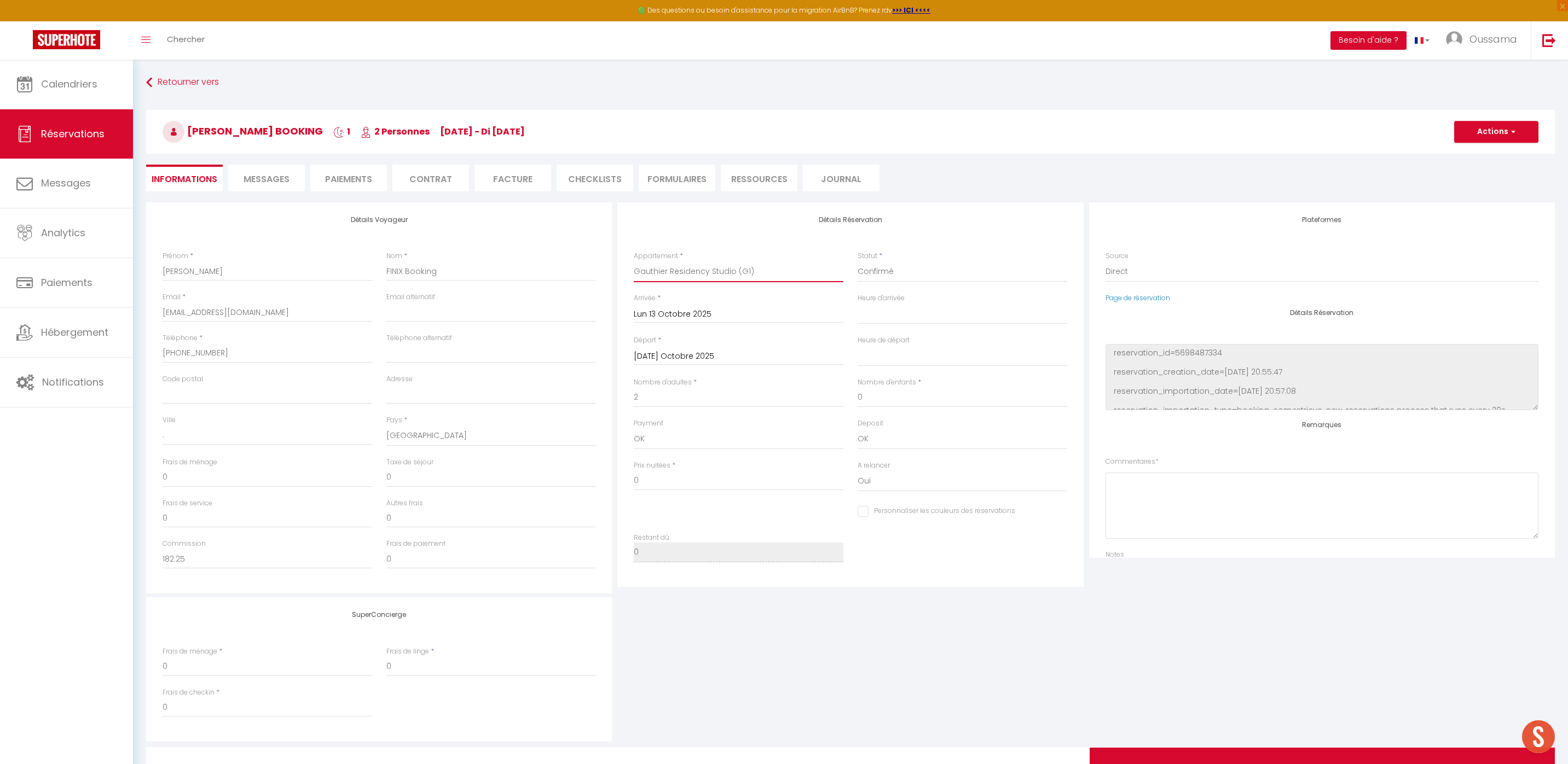
click at [743, 276] on select "Assalama city center studio A2 by TCE Assalama city center studio A3 by TCE B27…" at bounding box center [739, 271] width 210 height 21
click at [634, 261] on select "Assalama city center studio A2 by TCE Assalama city center studio A3 by TCE B27…" at bounding box center [739, 271] width 210 height 21
click at [399, 475] on input "0" at bounding box center [491, 478] width 210 height 20
click at [400, 475] on input "0" at bounding box center [491, 478] width 210 height 20
click at [400, 478] on input "0" at bounding box center [491, 478] width 210 height 20
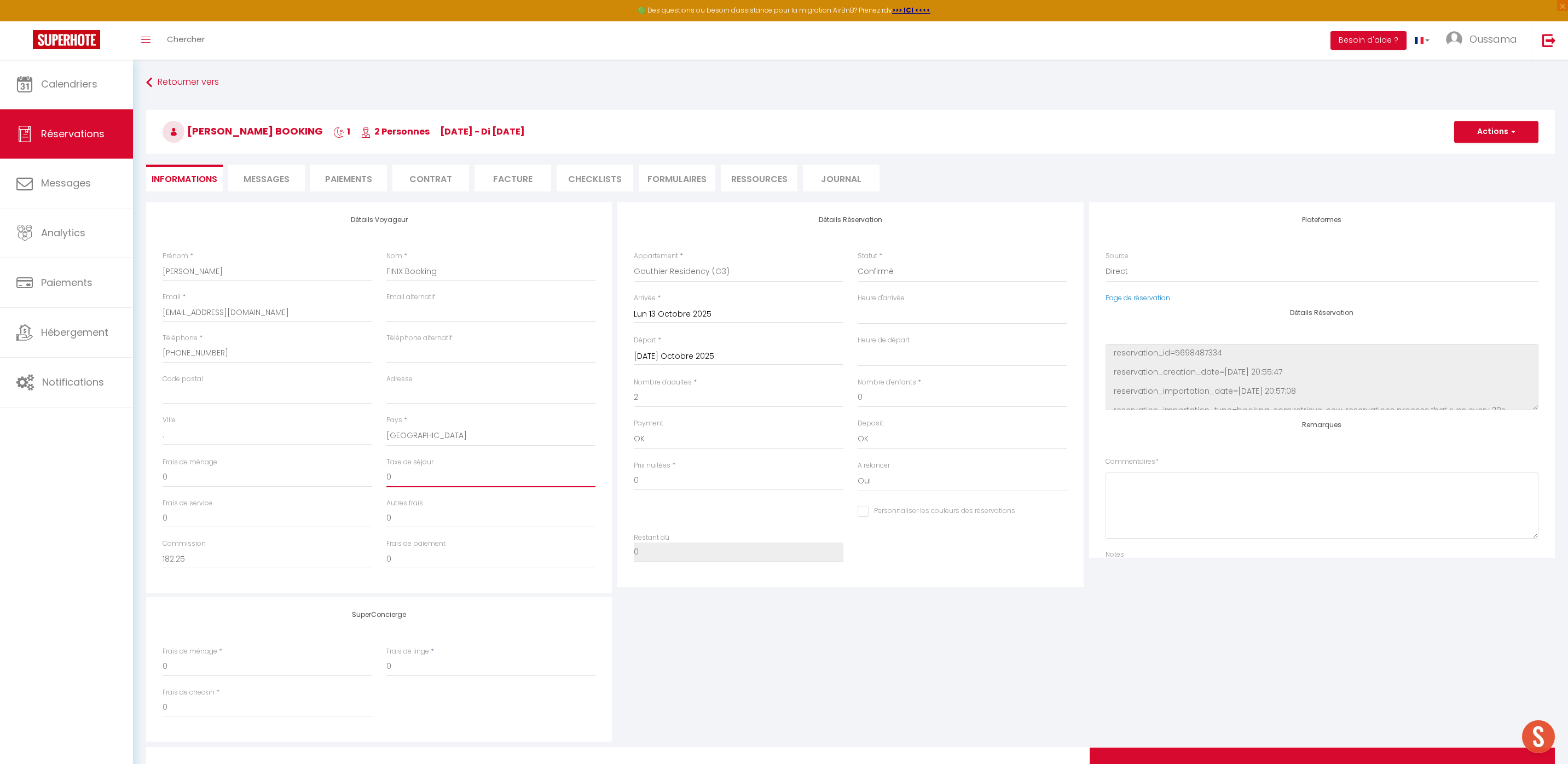
click at [400, 478] on input "0" at bounding box center [491, 478] width 210 height 20
paste input "44.06"
click at [653, 476] on input "0" at bounding box center [739, 481] width 210 height 20
click at [457, 268] on input "FINIX Booking" at bounding box center [491, 271] width 210 height 20
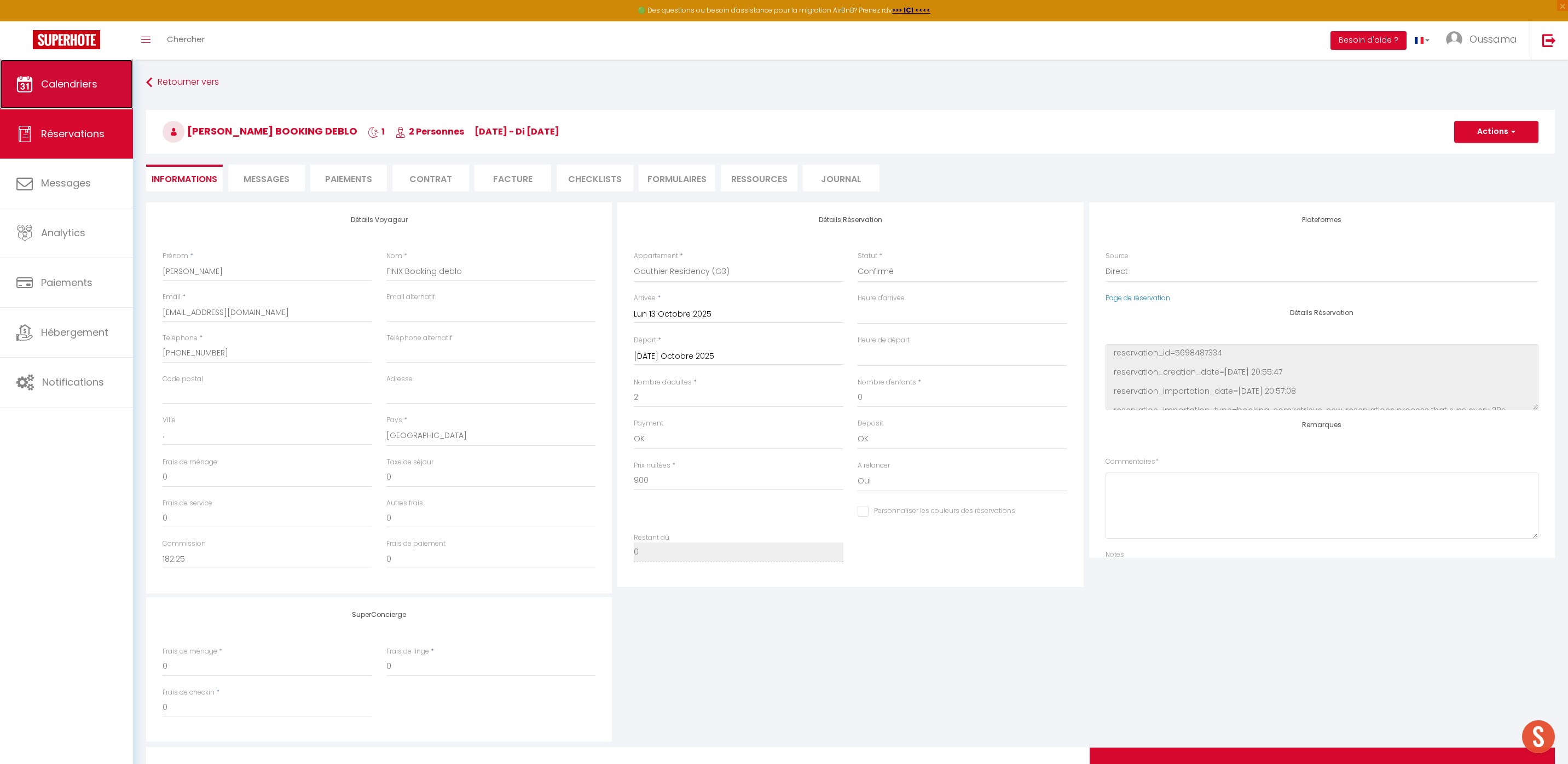
click at [88, 90] on span "Calendriers" at bounding box center [69, 84] width 56 height 14
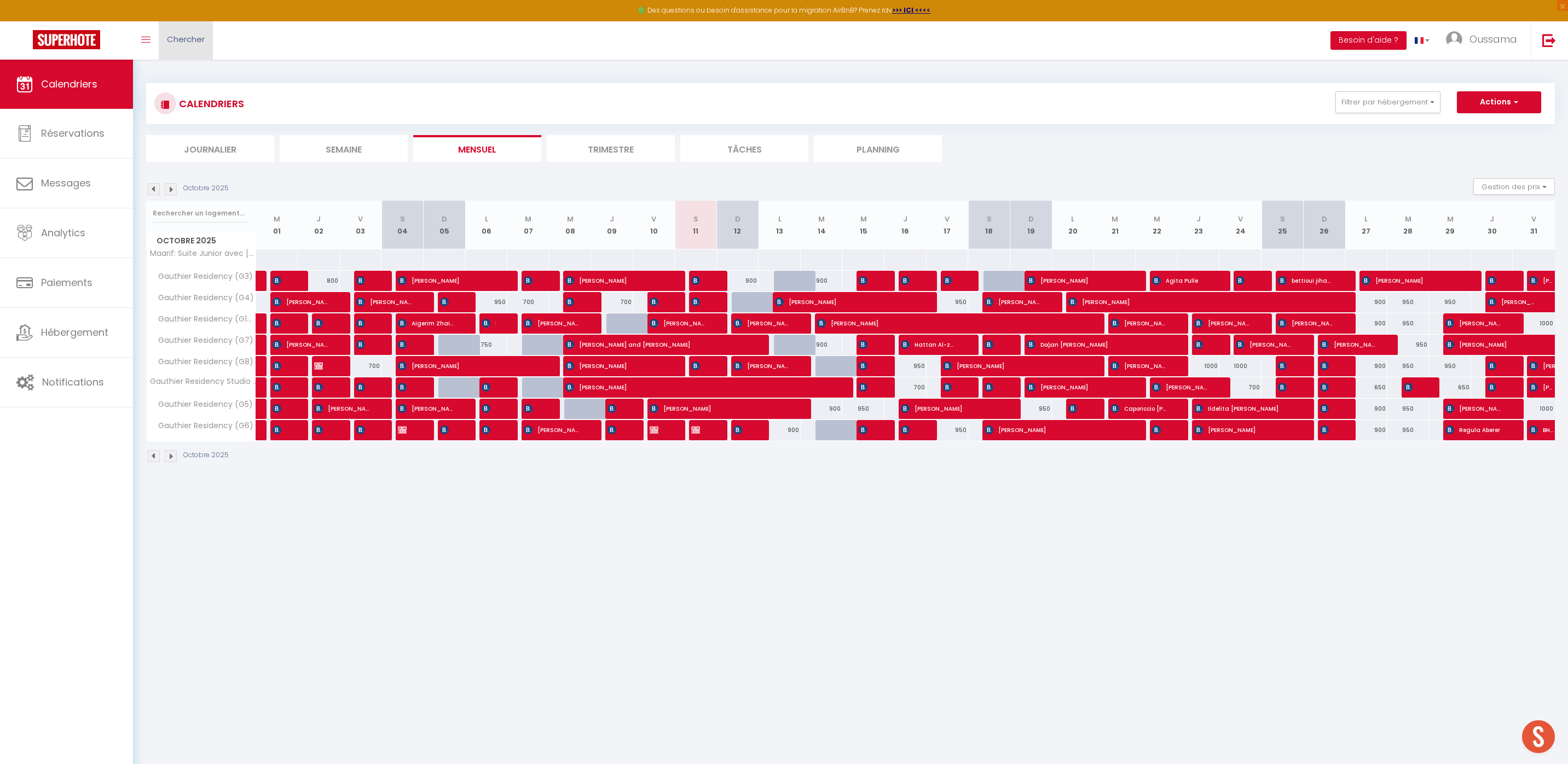
click at [199, 40] on span "Chercher" at bounding box center [185, 39] width 37 height 12
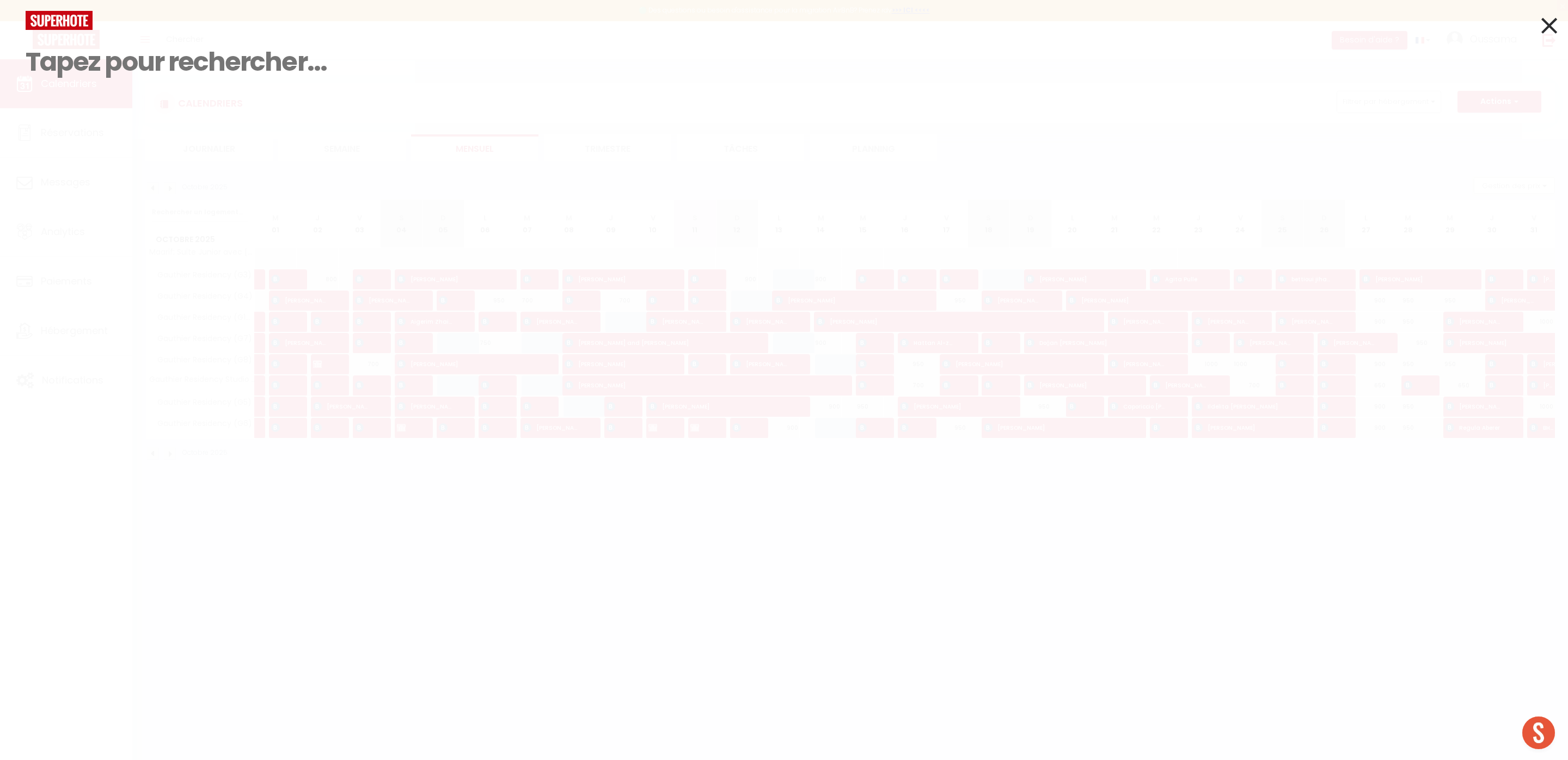
paste input "laurent finix"
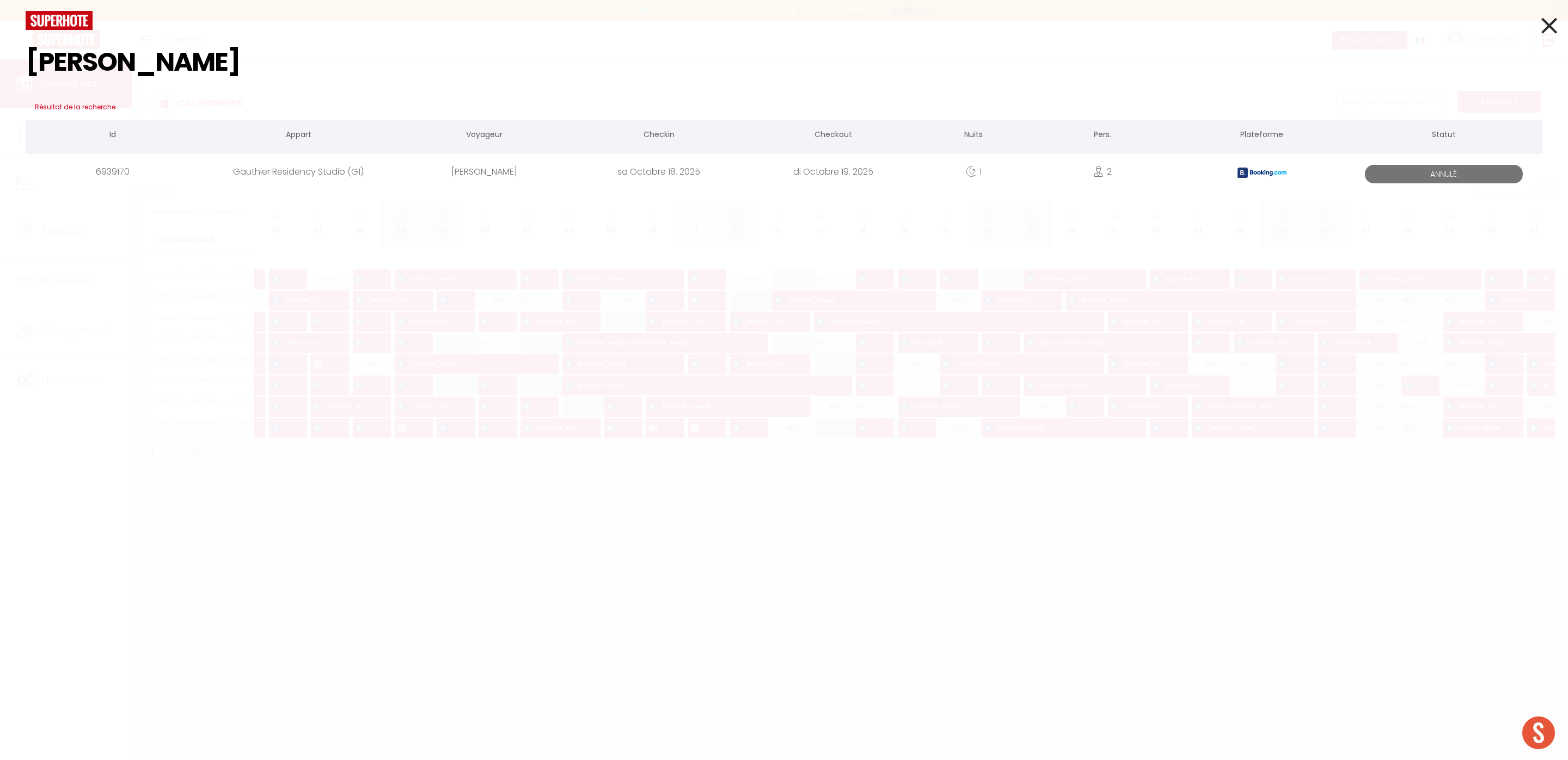
click at [347, 170] on div "Gauthier Residency Studio (G1)" at bounding box center [299, 171] width 198 height 35
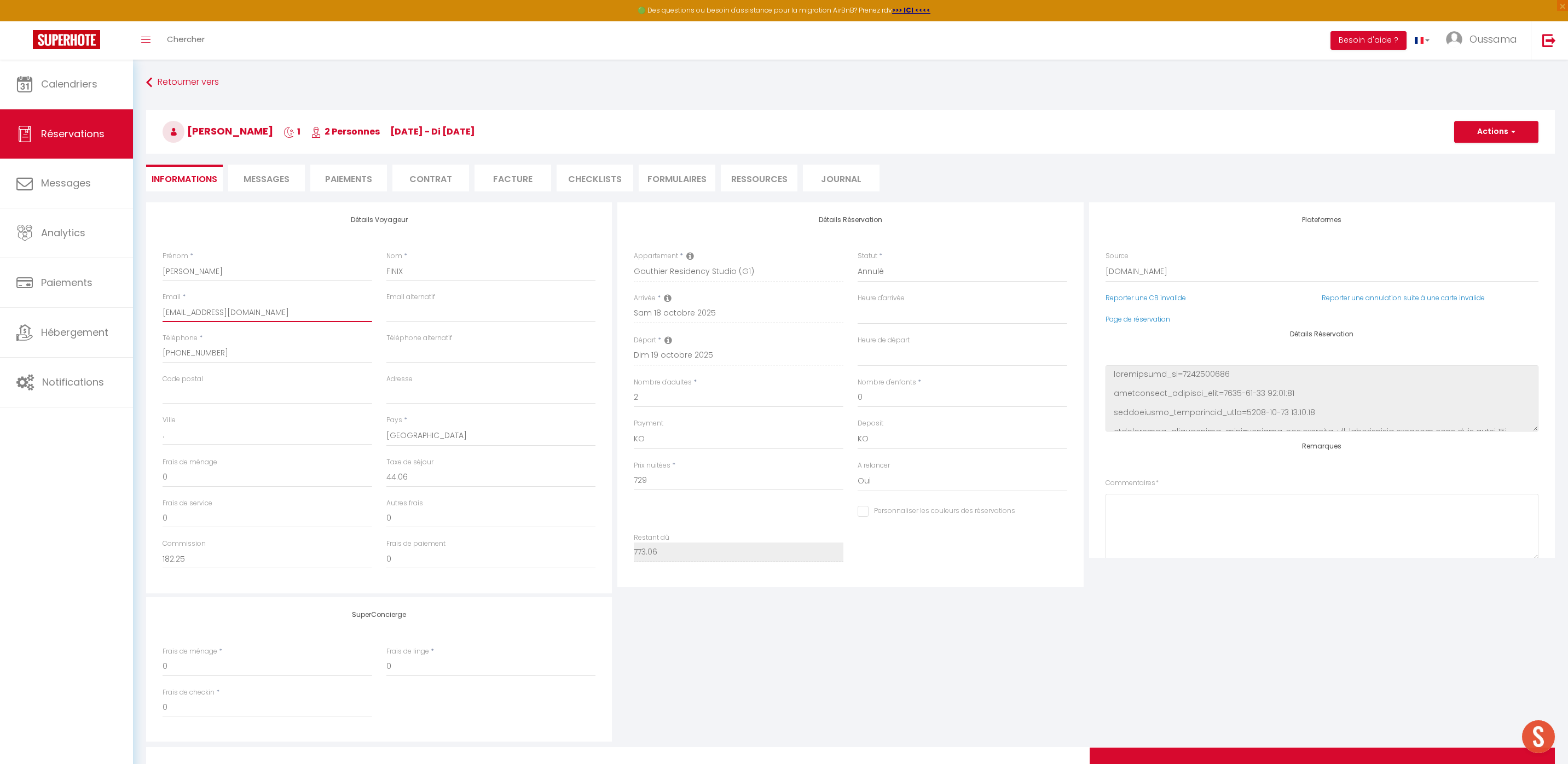
drag, startPoint x: 285, startPoint y: 313, endPoint x: 173, endPoint y: 305, distance: 112.3
click at [175, 304] on input "[EMAIL_ADDRESS][DOMAIN_NAME]" at bounding box center [267, 312] width 210 height 20
drag, startPoint x: 224, startPoint y: 354, endPoint x: 165, endPoint y: 348, distance: 59.3
click at [165, 348] on input "[PHONE_NUMBER]" at bounding box center [267, 353] width 210 height 20
drag, startPoint x: 425, startPoint y: 478, endPoint x: 389, endPoint y: 474, distance: 36.2
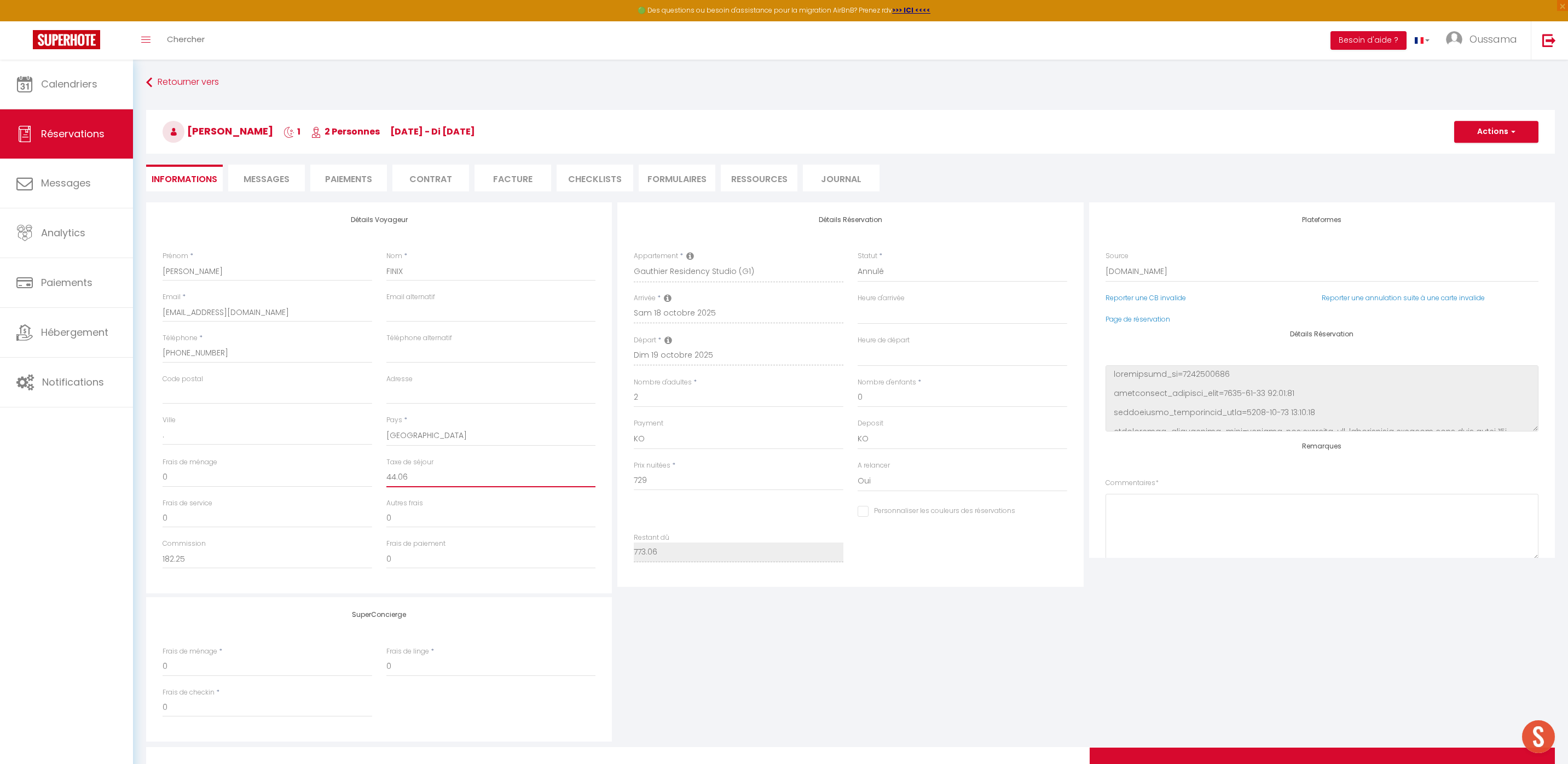
click at [389, 474] on input "44.06" at bounding box center [491, 478] width 210 height 20
click at [196, 559] on input "182.25" at bounding box center [267, 559] width 210 height 20
click at [116, 70] on link "Calendriers" at bounding box center [67, 84] width 133 height 49
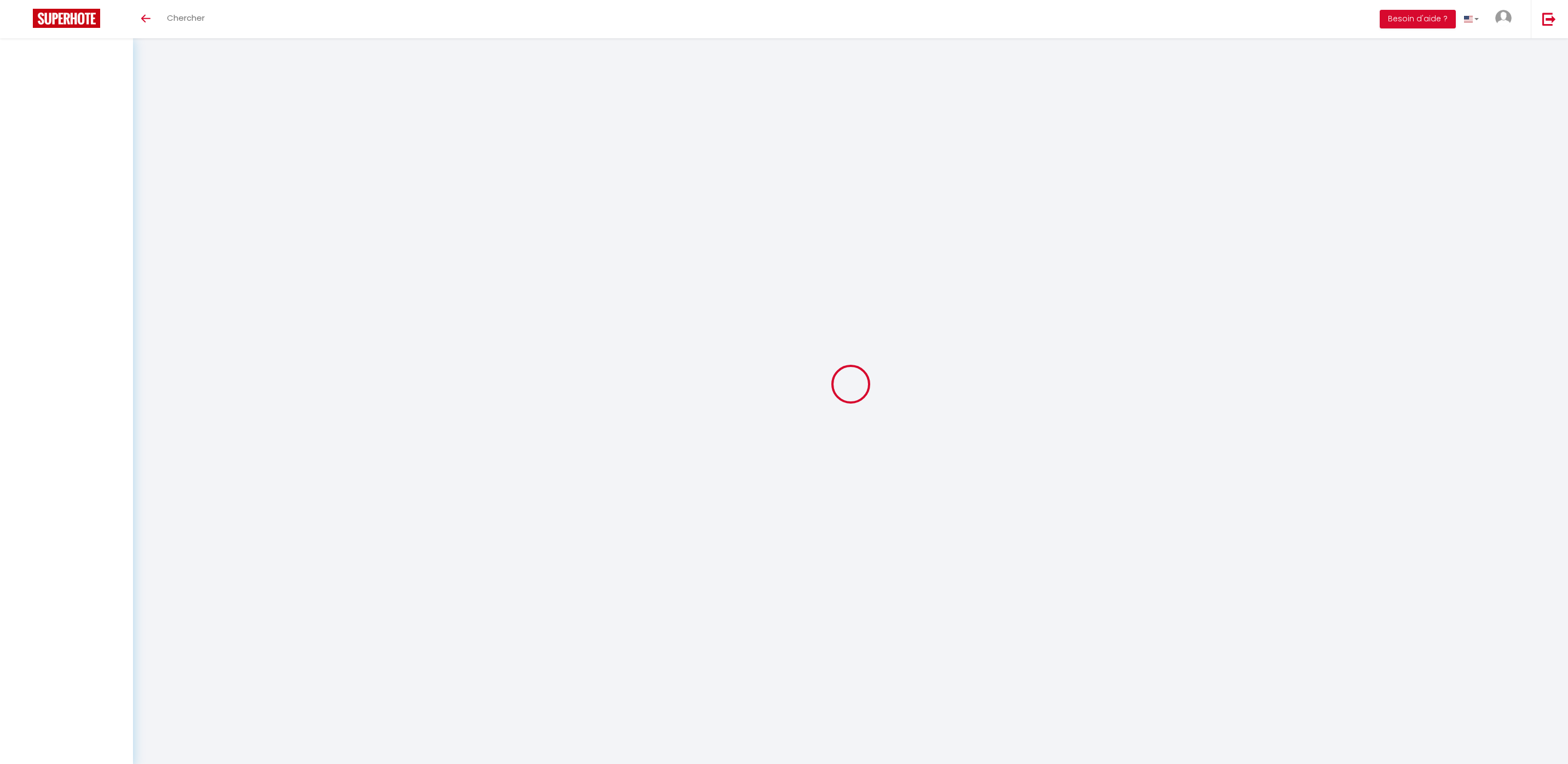
select select
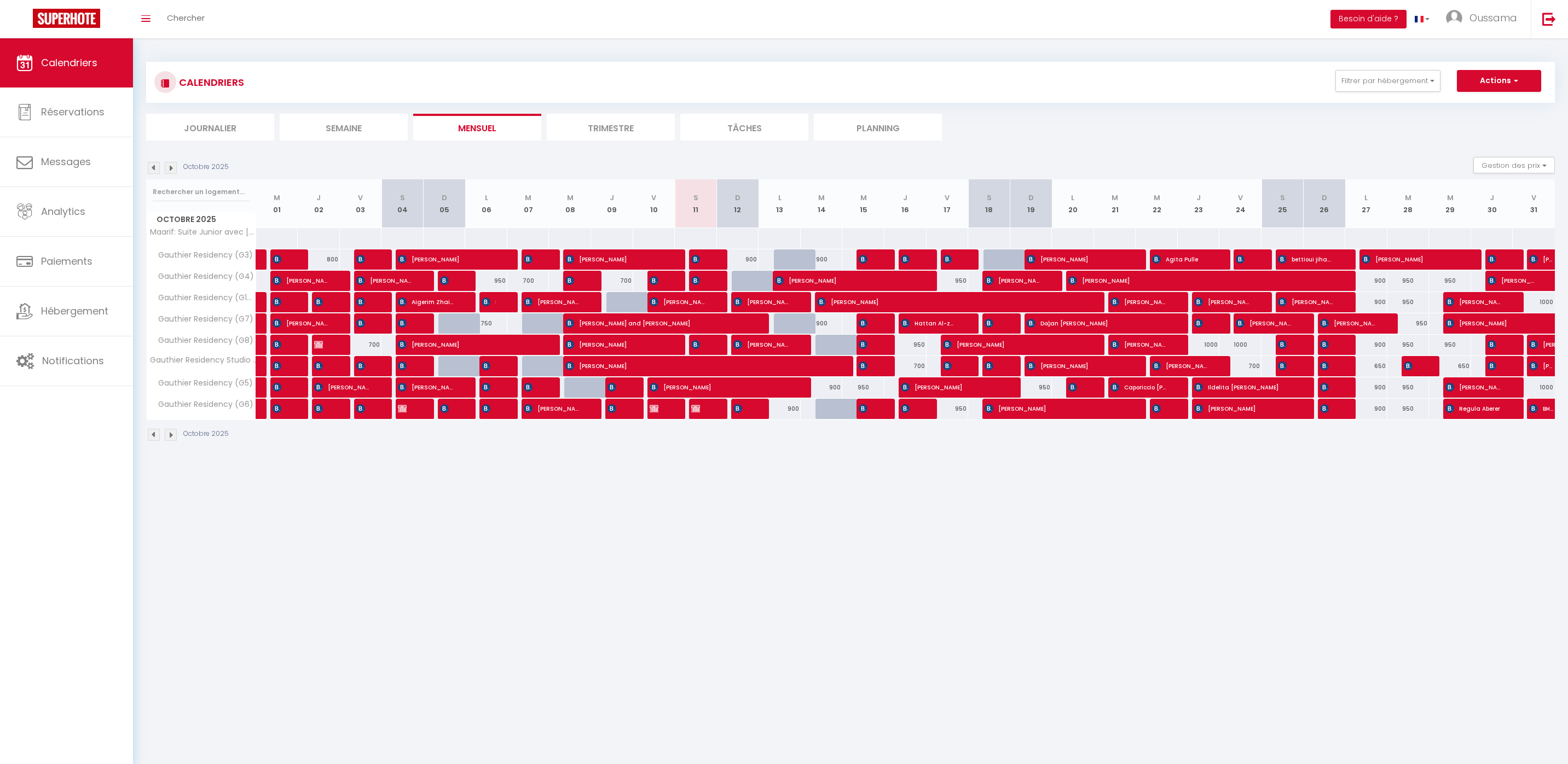
select select
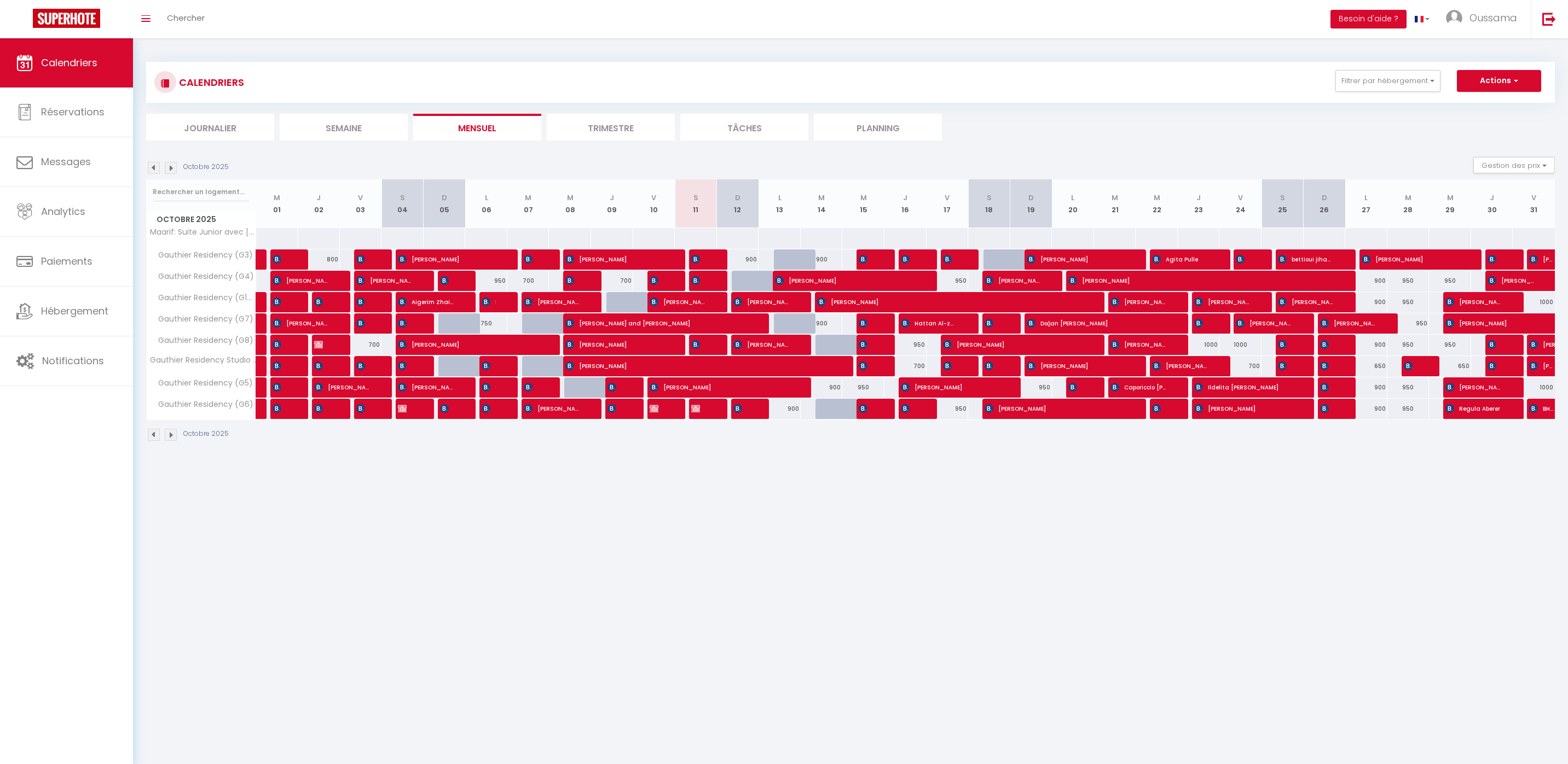
select select
click at [992, 365] on img at bounding box center [989, 366] width 9 height 9
select select "OK"
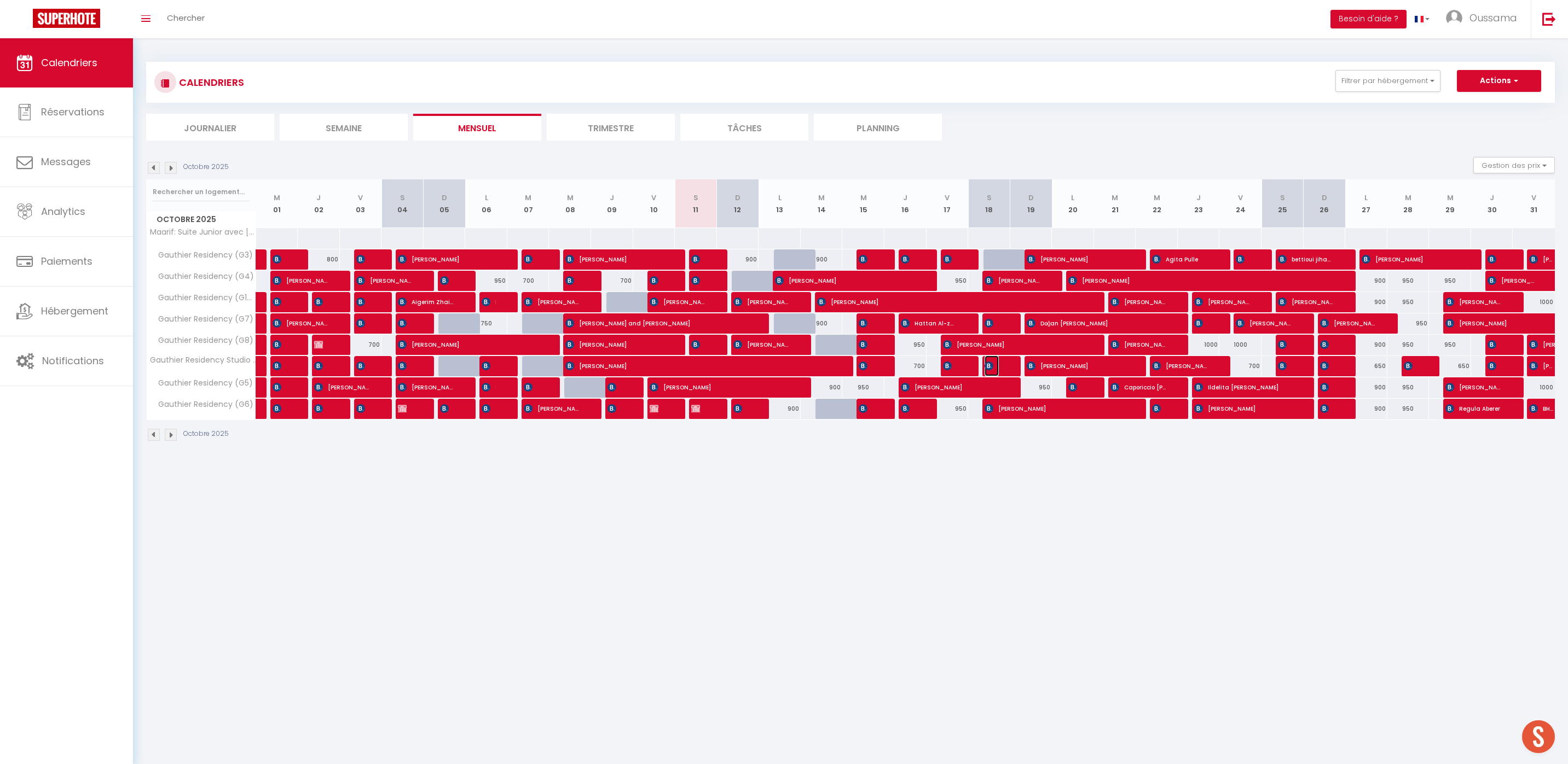
select select "0"
select select "1"
select select
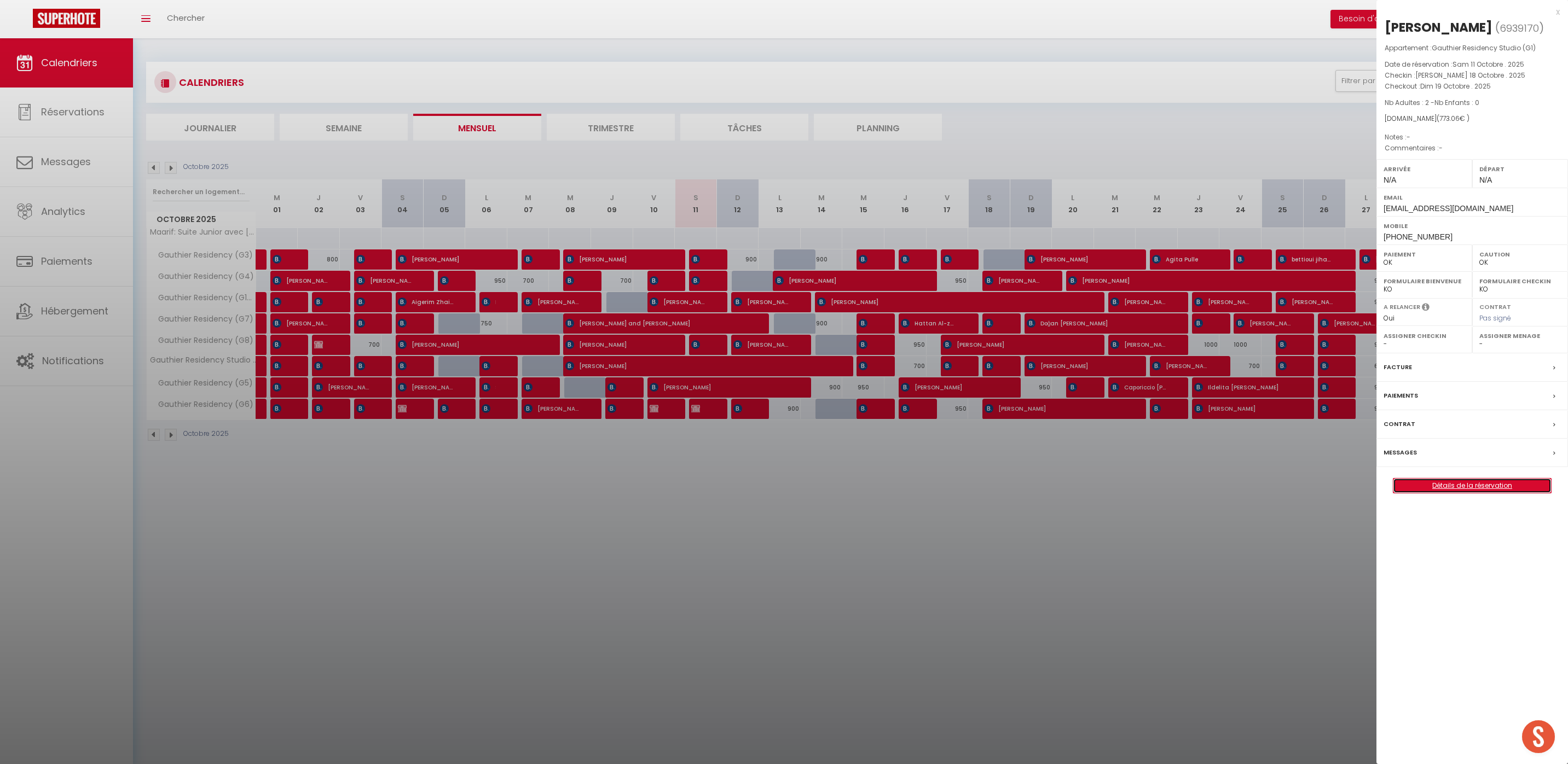
click at [1461, 487] on link "Détails de la réservation" at bounding box center [1472, 486] width 158 height 15
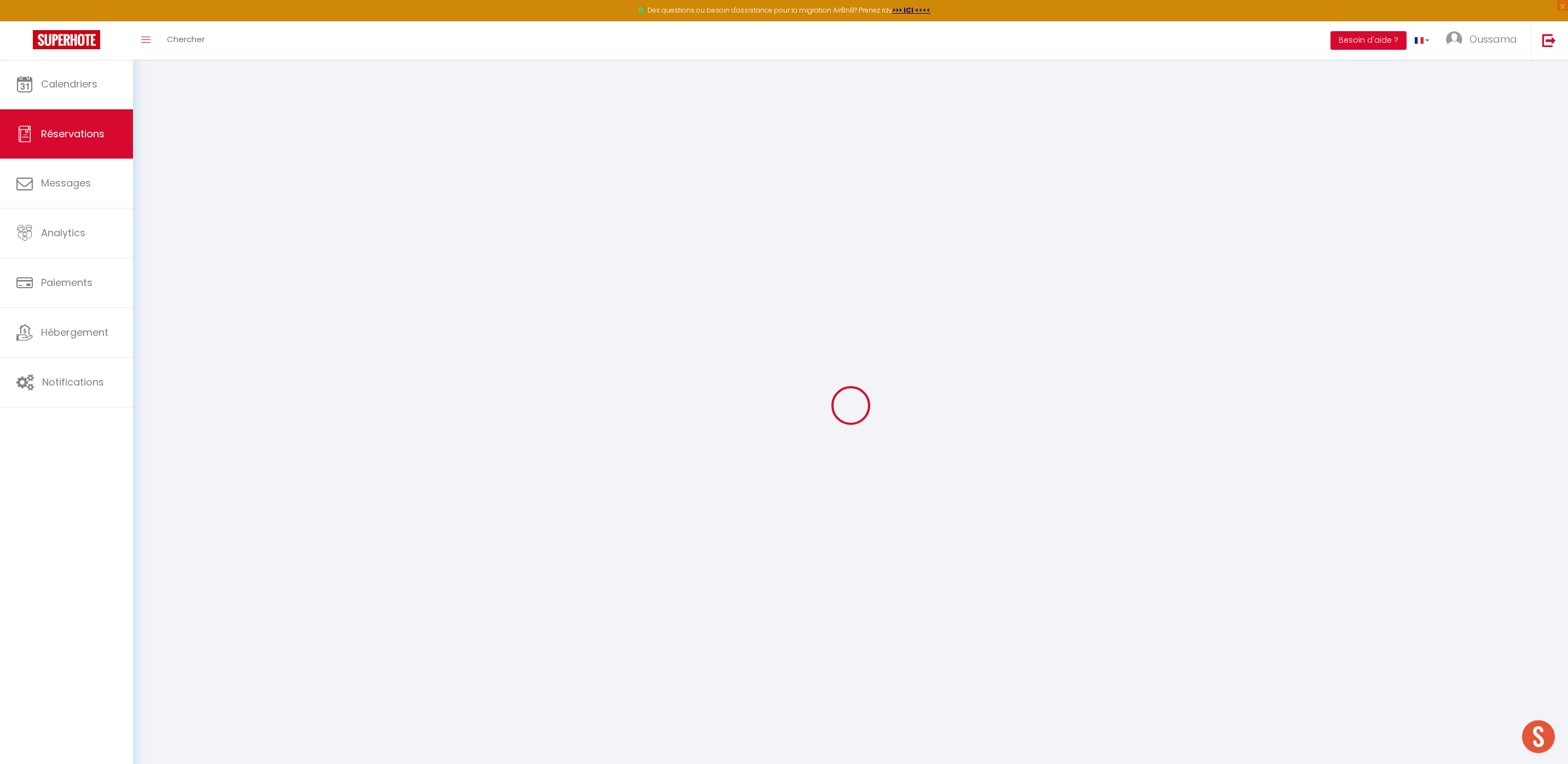
type input "[PERSON_NAME]"
type input "FINIX"
type input "[EMAIL_ADDRESS][DOMAIN_NAME]"
type input "[PHONE_NUMBER]"
type input "."
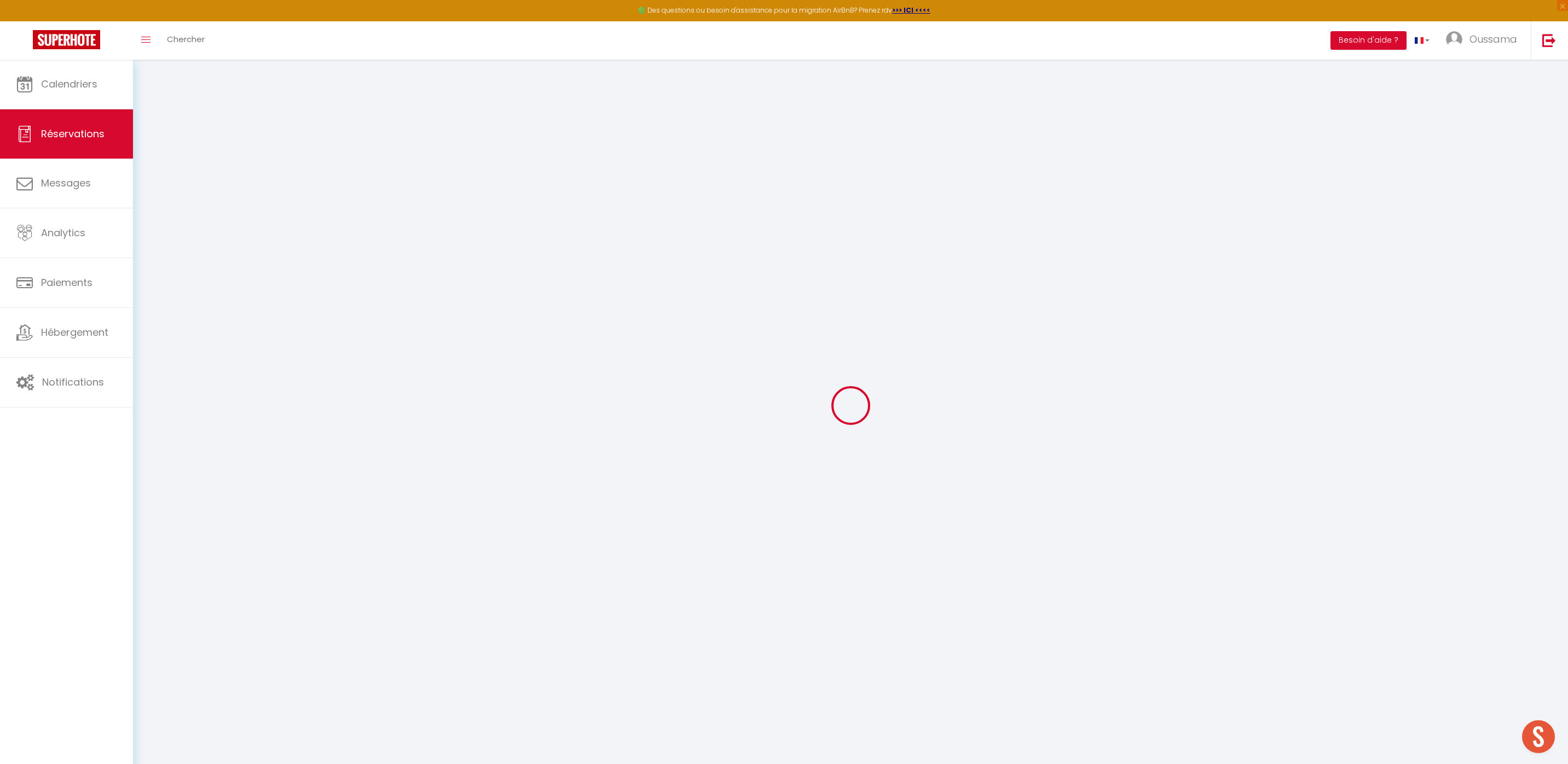
select select "FR"
type input "182.25"
select select "27046"
select select "1"
select select
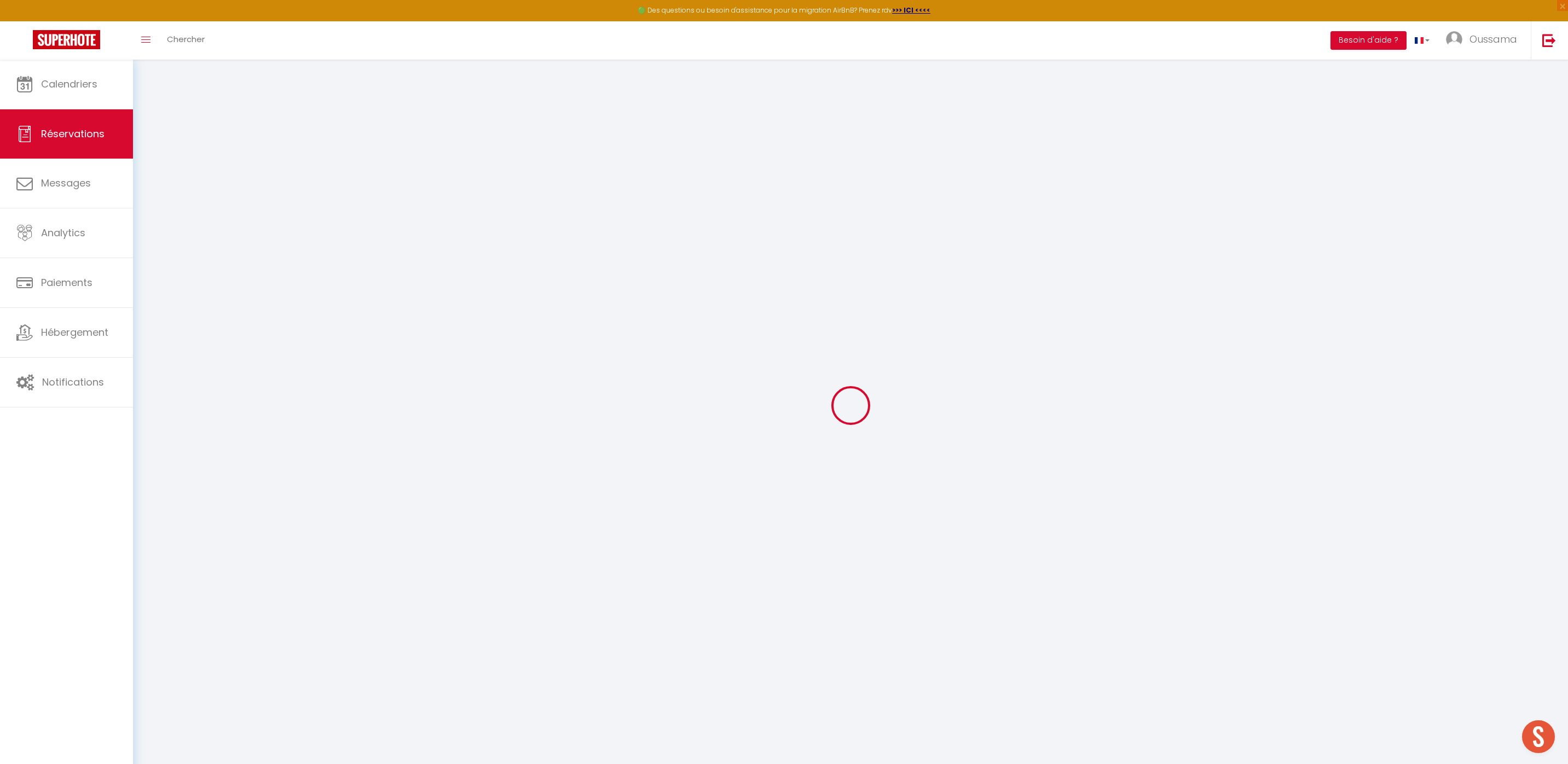
select select
type input "2"
select select "12"
select select "15"
type input "729"
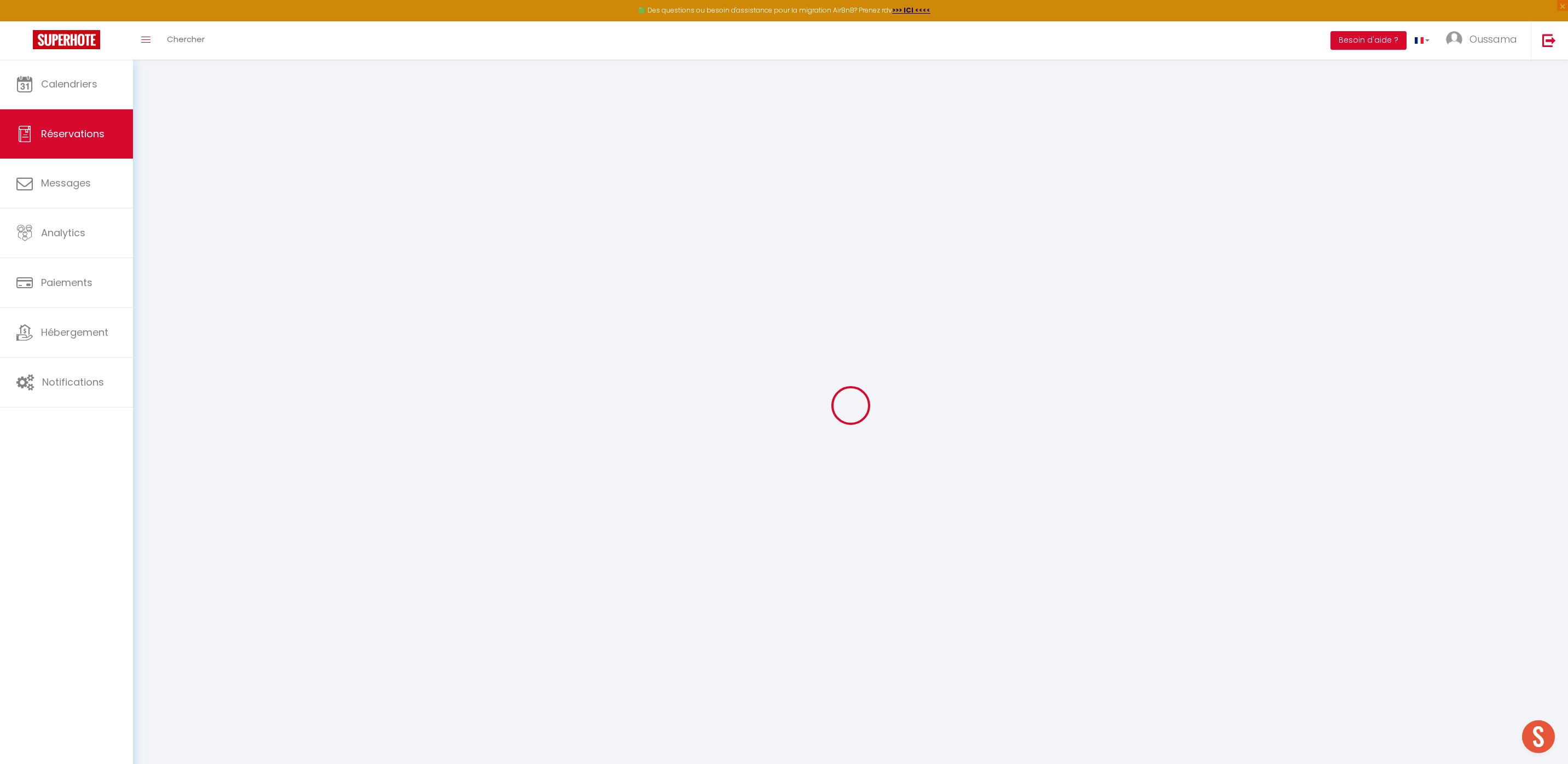
checkbox input "false"
type input "0"
select select "2"
type input "0"
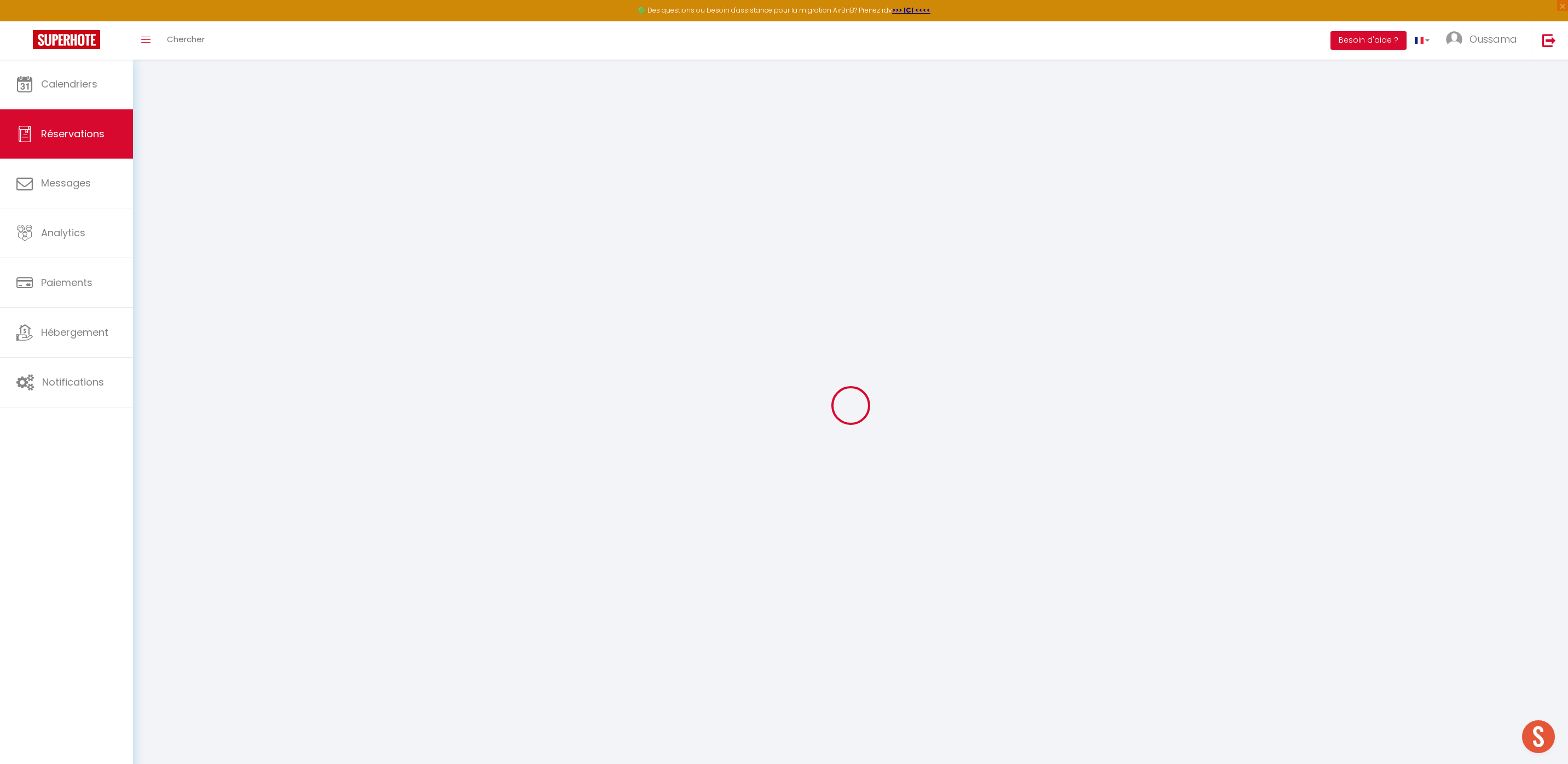
type input "0"
select select
checkbox input "false"
select select
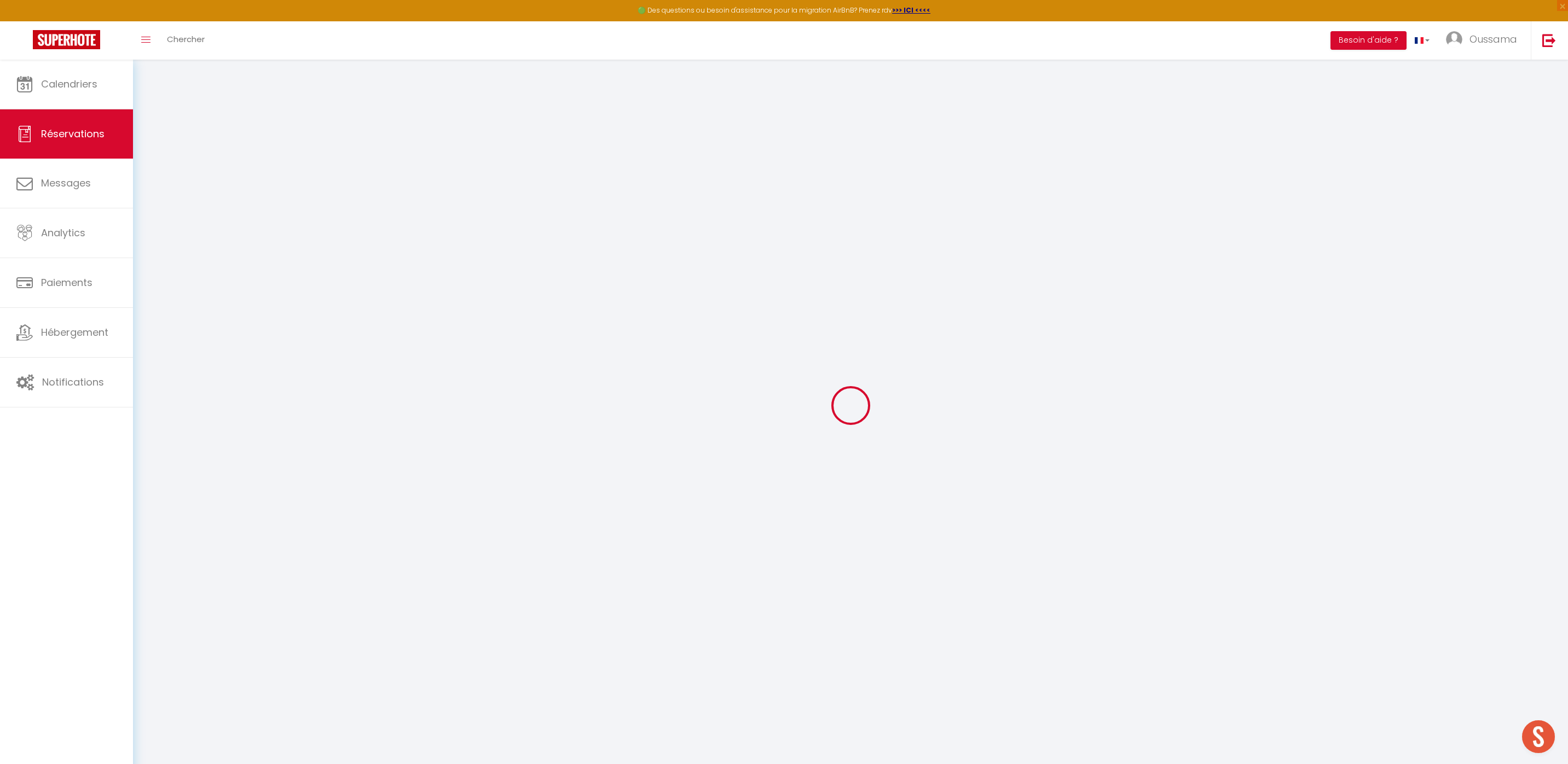
select select
checkbox input "false"
select select
checkbox input "false"
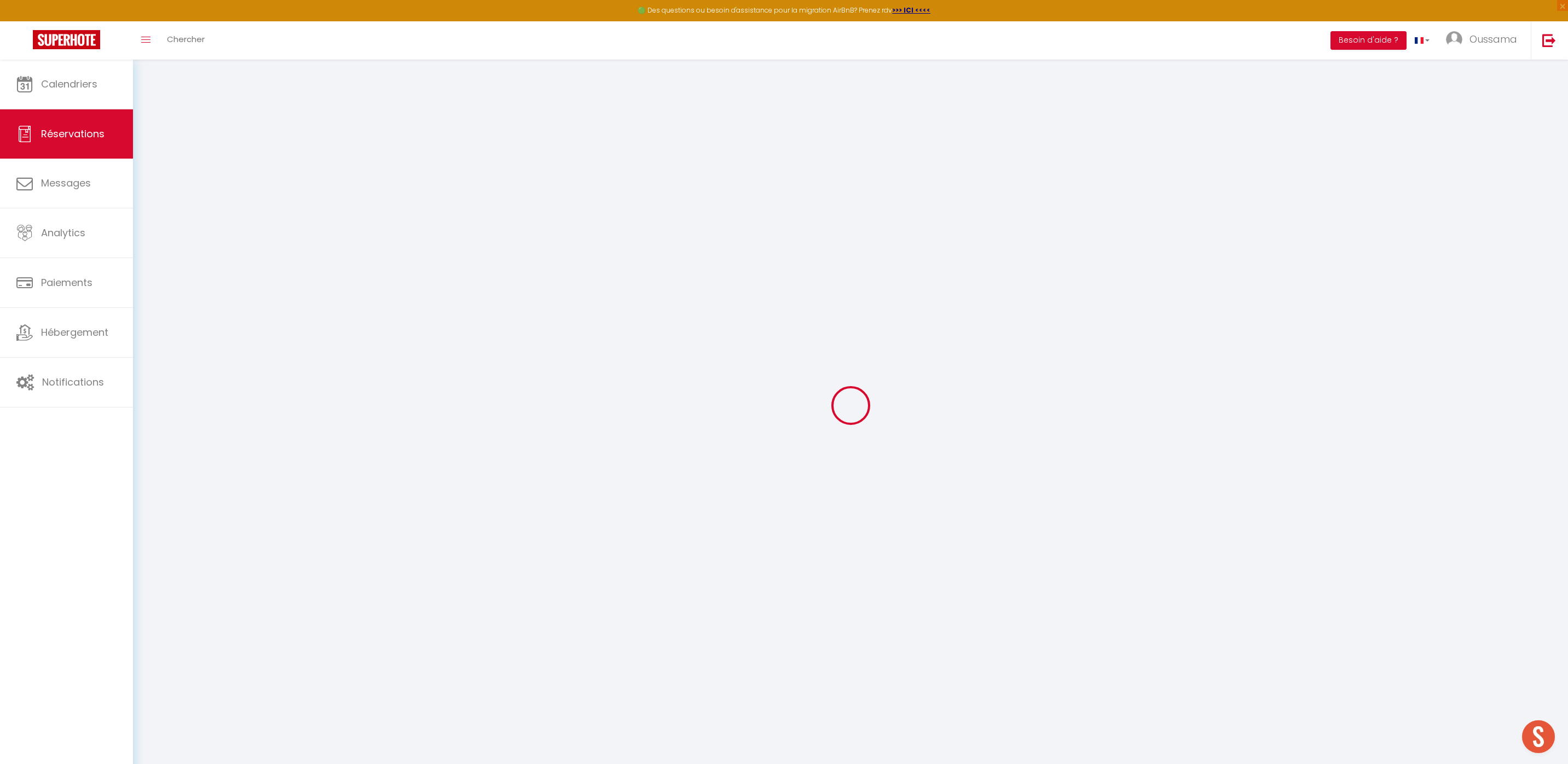
select select
checkbox input "false"
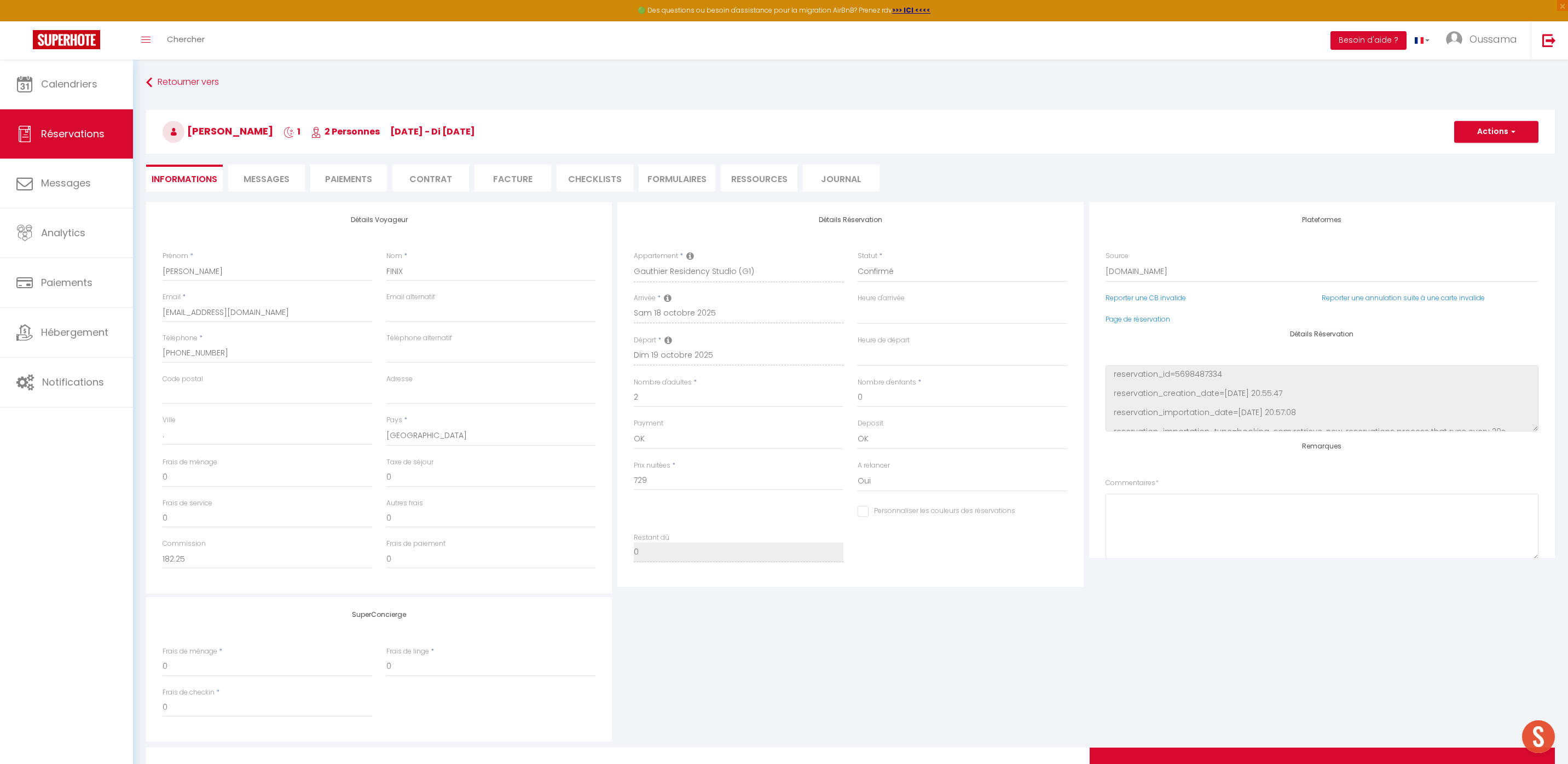
type input "44.06"
select select
checkbox input "false"
select select
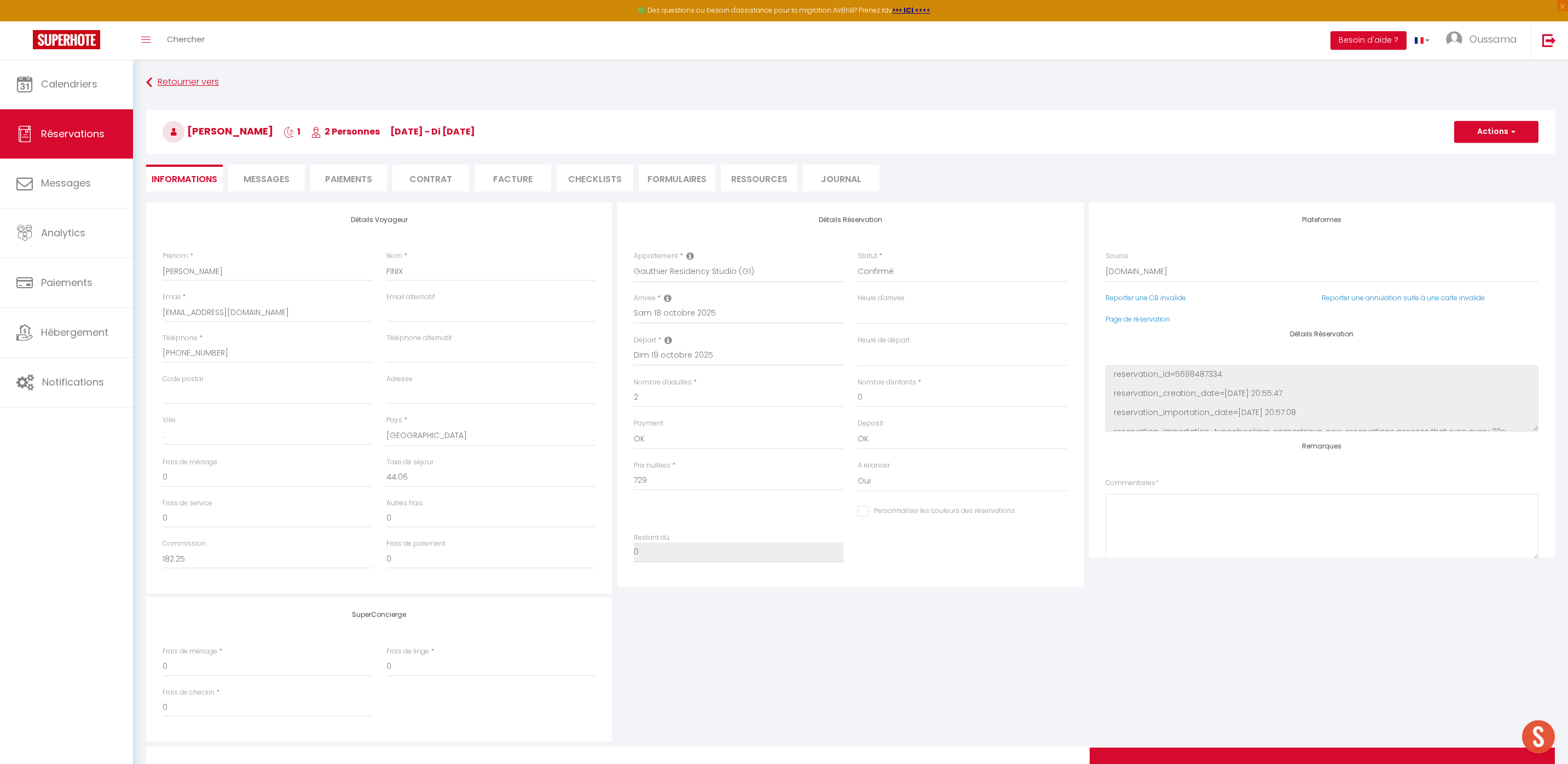
select select
drag, startPoint x: 656, startPoint y: 485, endPoint x: 617, endPoint y: 479, distance: 39.5
click at [617, 479] on div "Détails Réservation Appartement * [GEOGRAPHIC_DATA] studio A2 by [GEOGRAPHIC_DA…" at bounding box center [850, 398] width 471 height 392
drag, startPoint x: 409, startPoint y: 478, endPoint x: 386, endPoint y: 476, distance: 23.1
click at [386, 476] on input "44.06" at bounding box center [491, 478] width 210 height 20
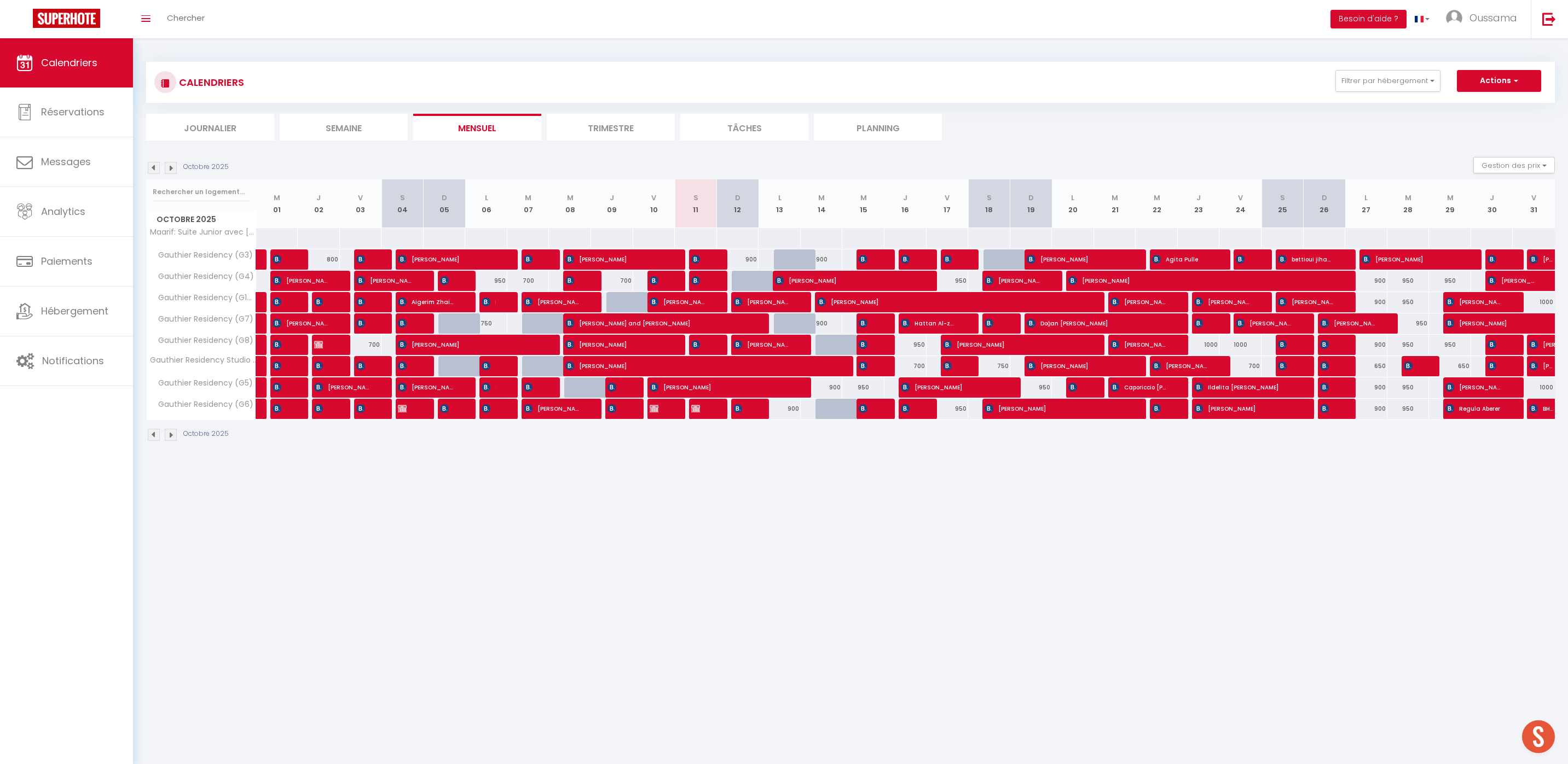
click at [829, 414] on div at bounding box center [836, 409] width 42 height 21
type input "900"
type input "[DATE] Octobre 2025"
type input "Mer 15 Octobre 2025"
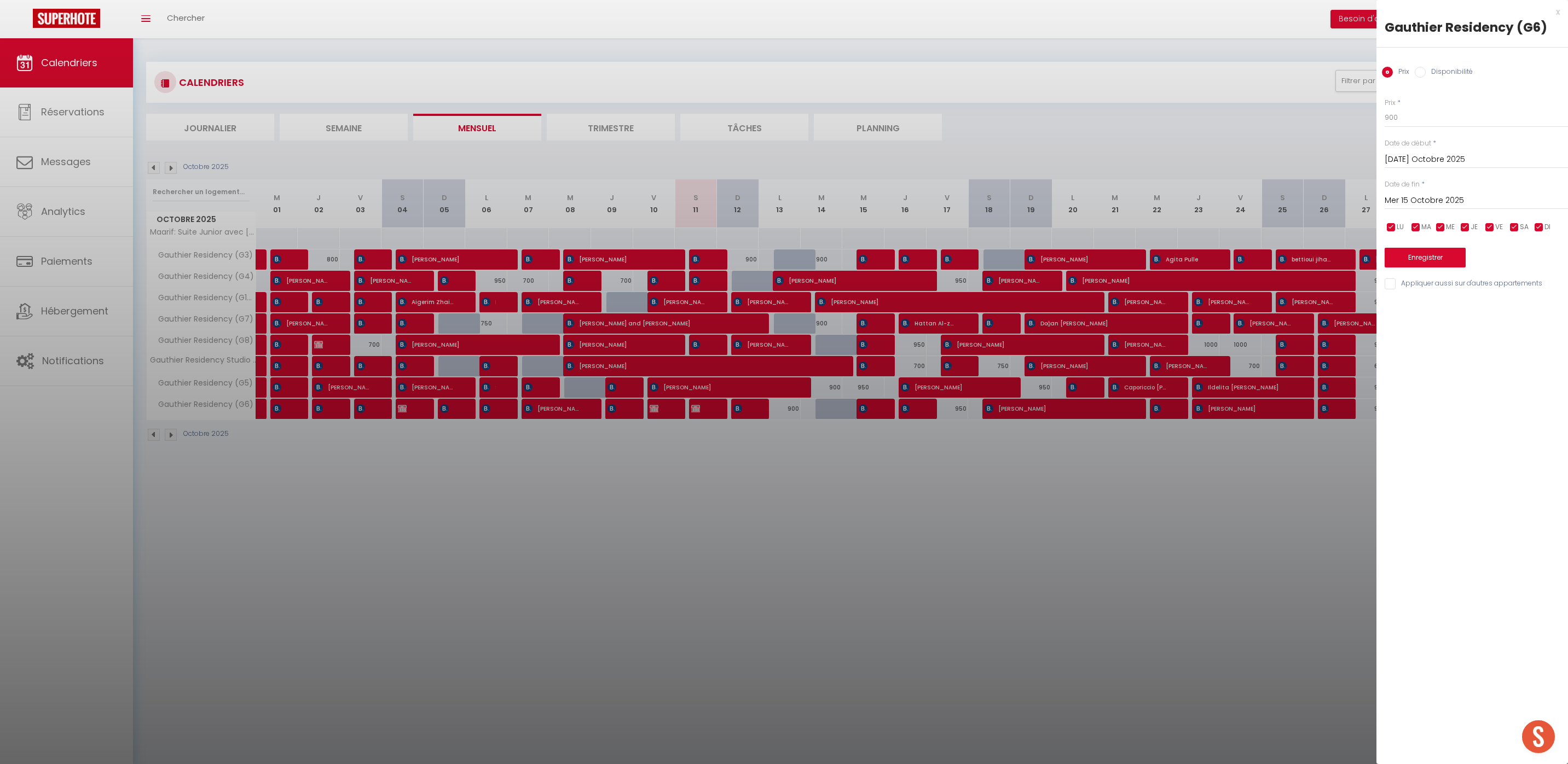
click at [1419, 158] on input "Mar 14 Octobre 2025" at bounding box center [1476, 160] width 183 height 15
click at [1426, 259] on span "13" at bounding box center [1421, 266] width 24 height 22
type input "Lun 13 Octobre 2025"
click at [1402, 199] on input "Mer 15 Octobre 2025" at bounding box center [1476, 201] width 183 height 15
click at [1433, 79] on div "Prix Disponibilité" at bounding box center [1472, 66] width 191 height 36
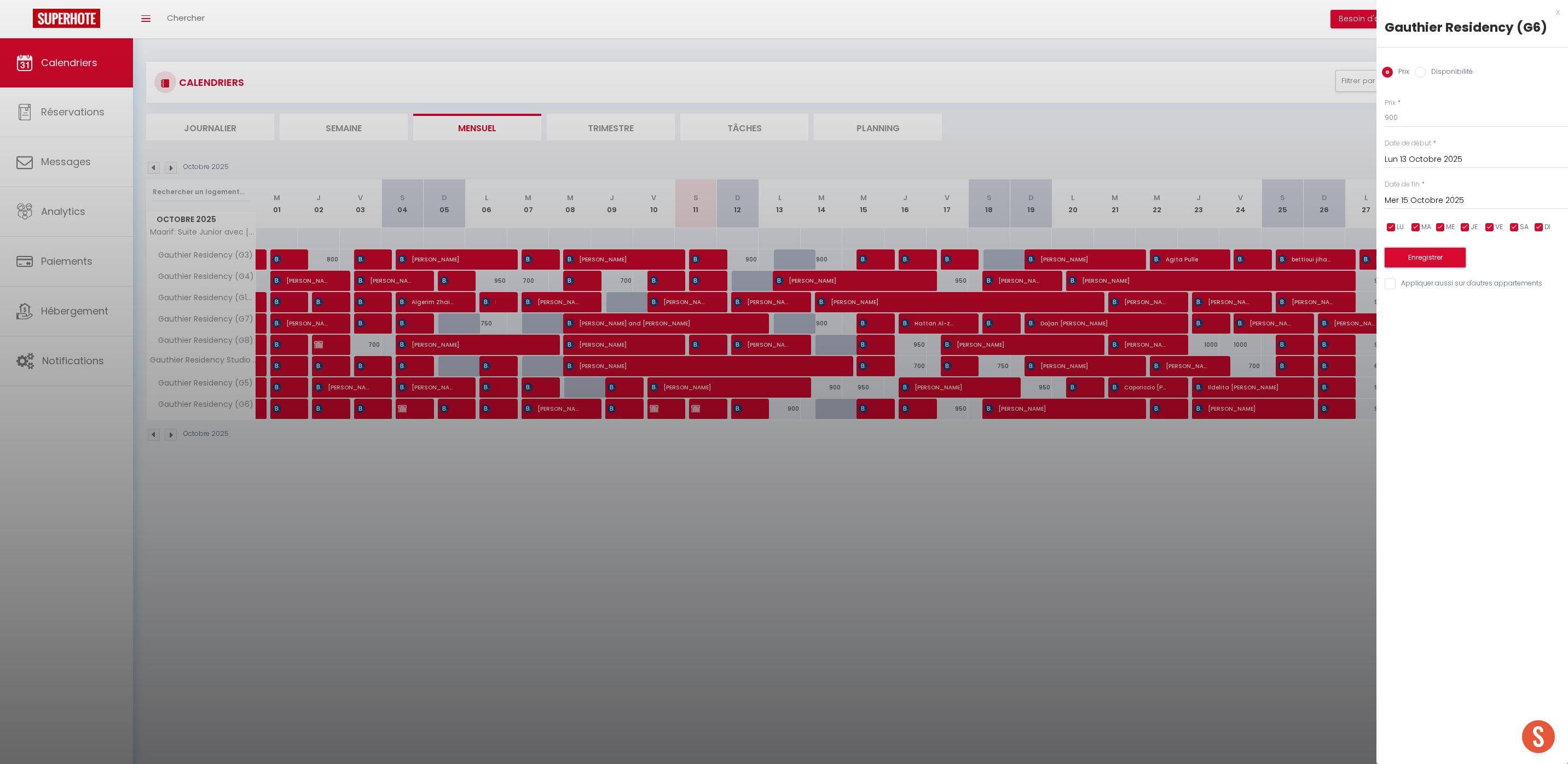
click at [1424, 252] on button "Enregistrer" at bounding box center [1425, 258] width 81 height 20
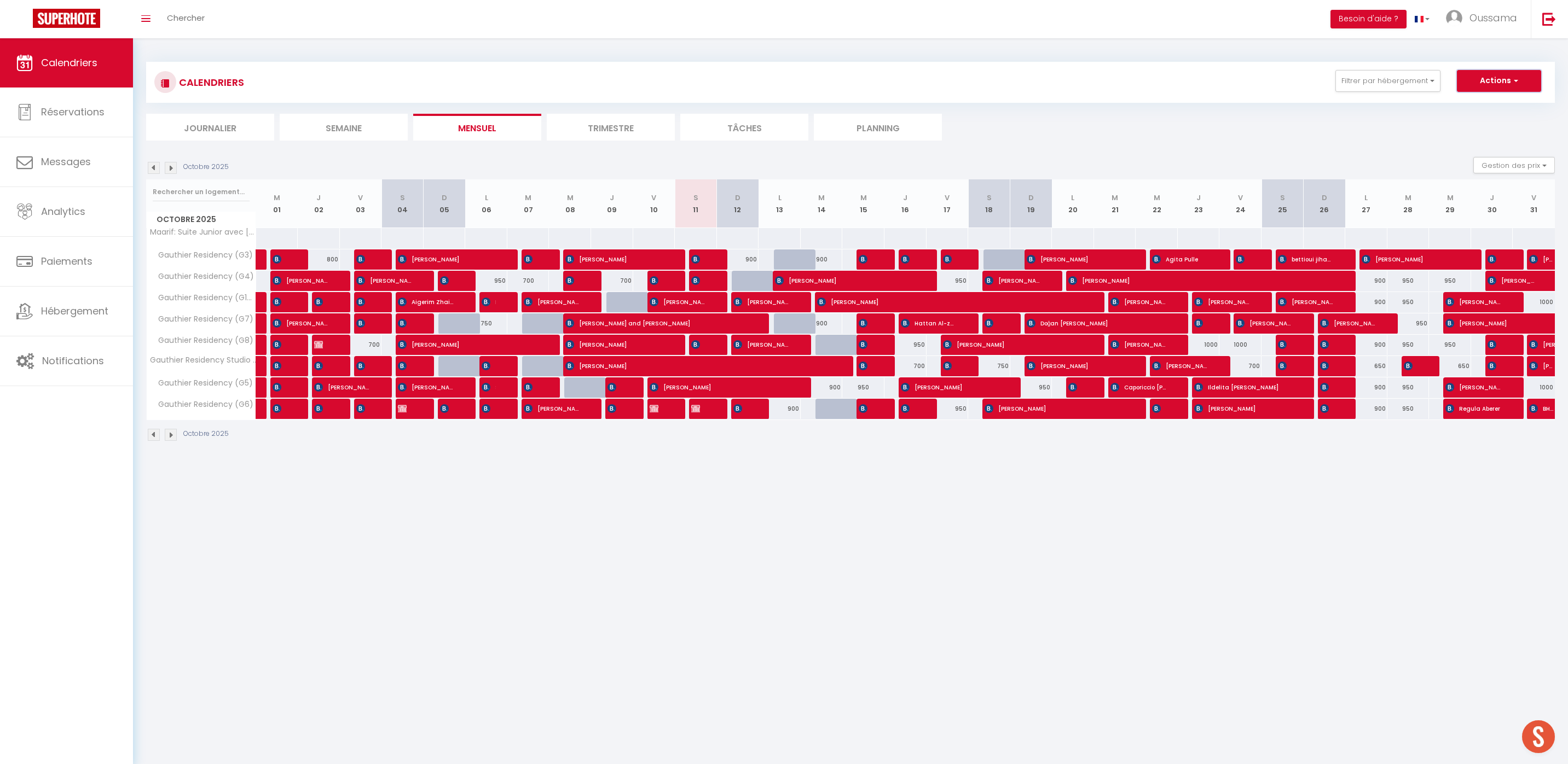
click at [1482, 84] on button "Actions" at bounding box center [1499, 81] width 85 height 22
click at [1475, 101] on link "Nouvelle réservation" at bounding box center [1488, 107] width 96 height 16
select select
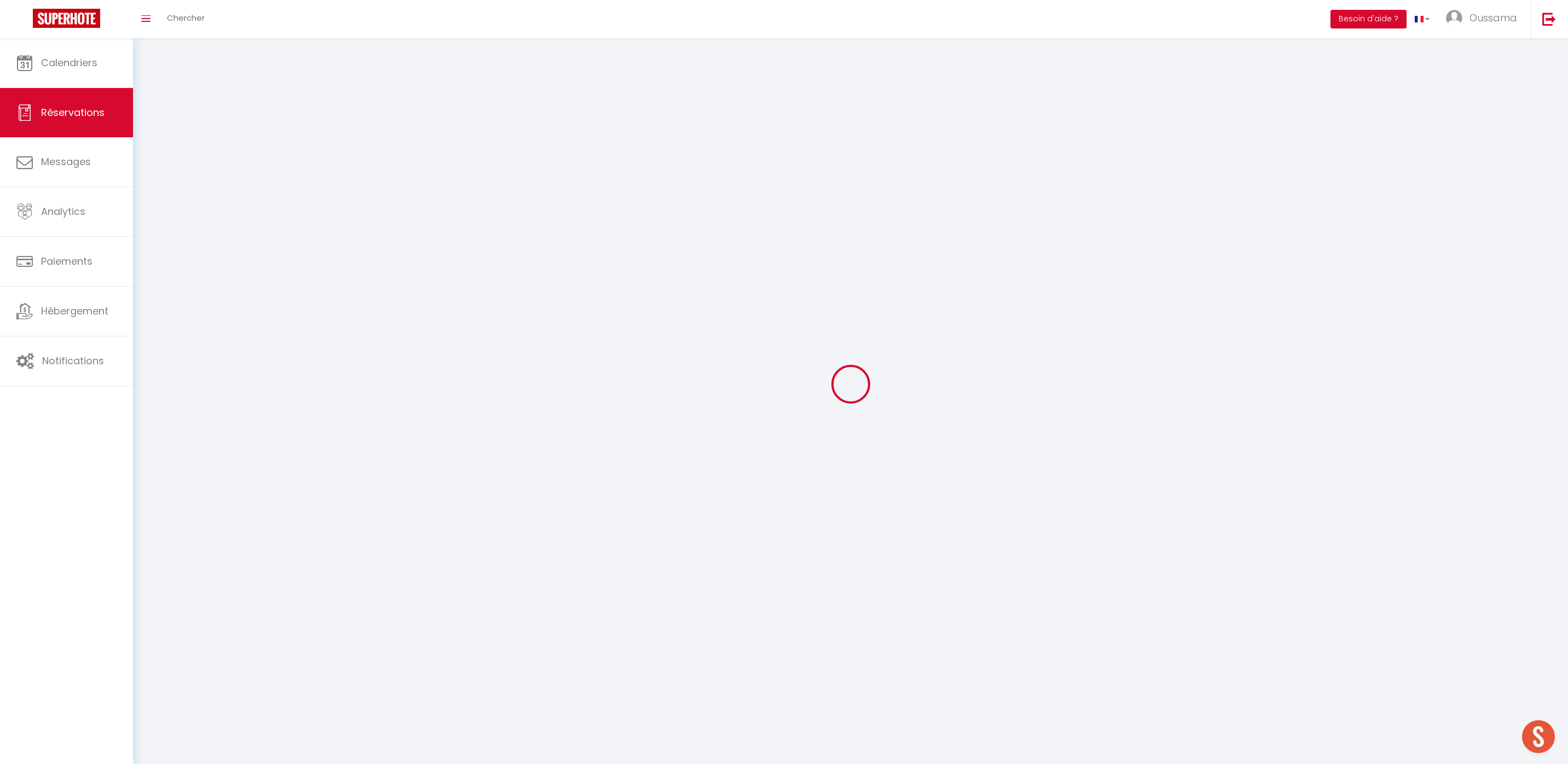
select select
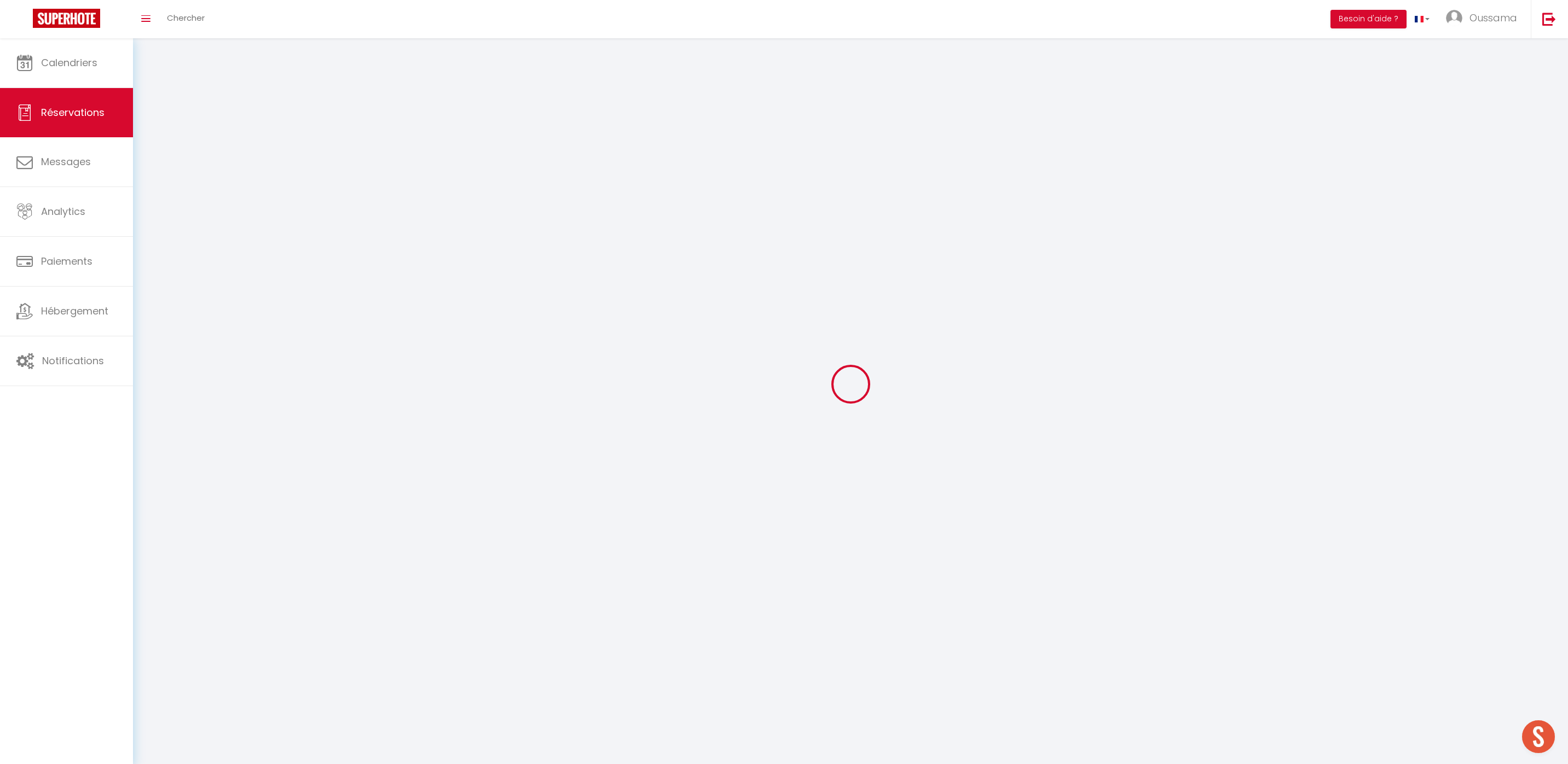
select select
checkbox input "false"
select select
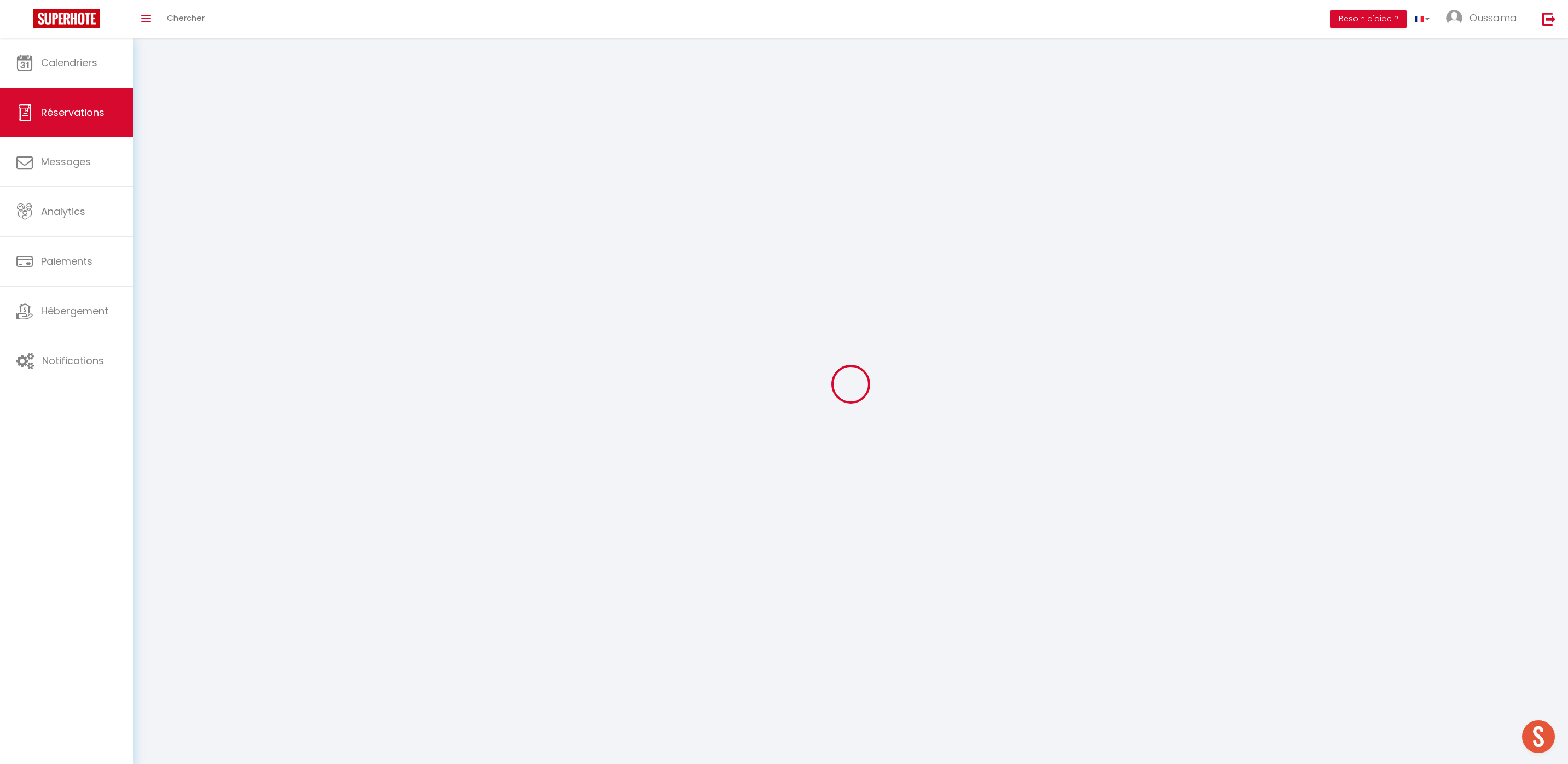
select select
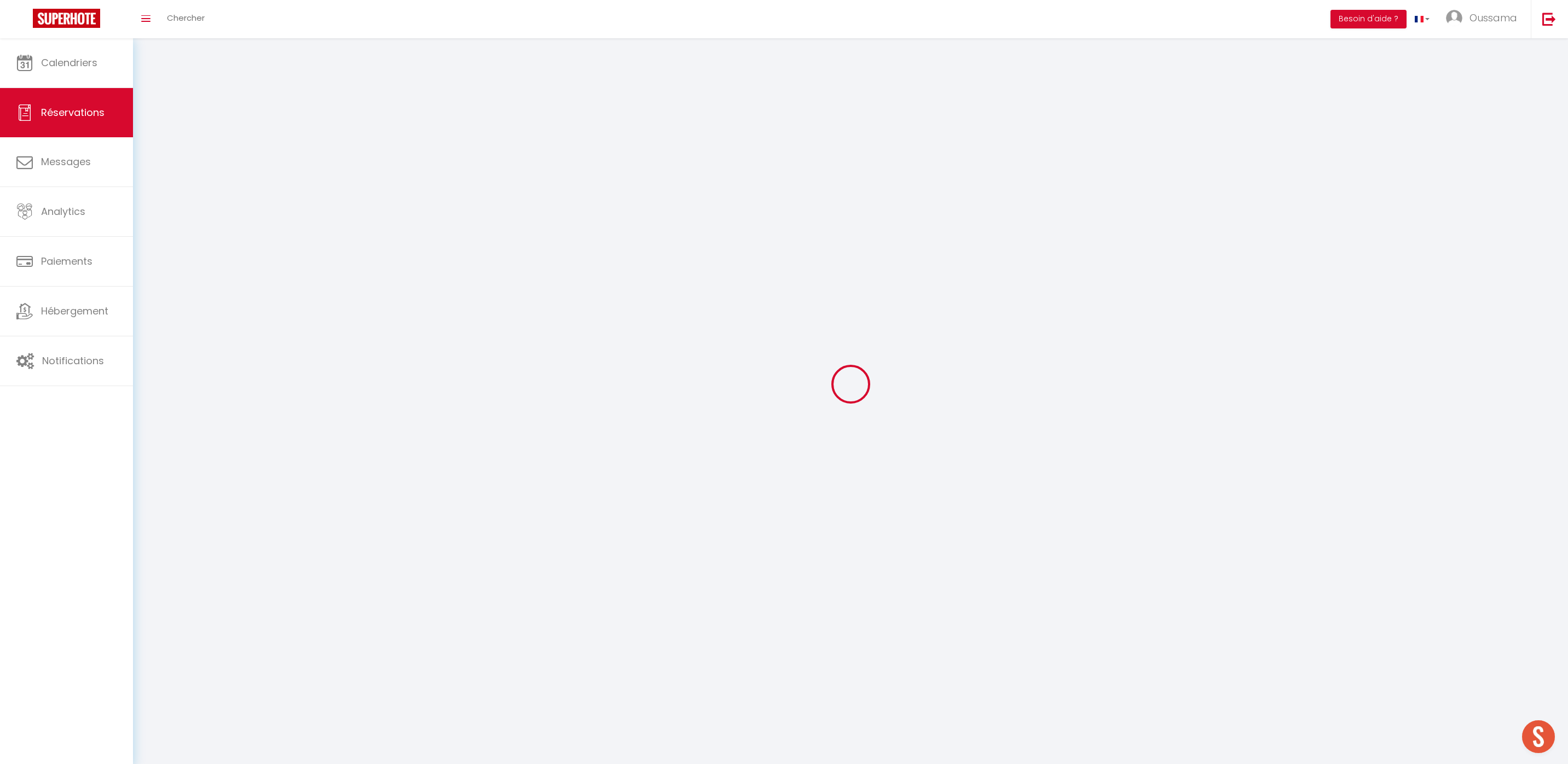
checkbox input "false"
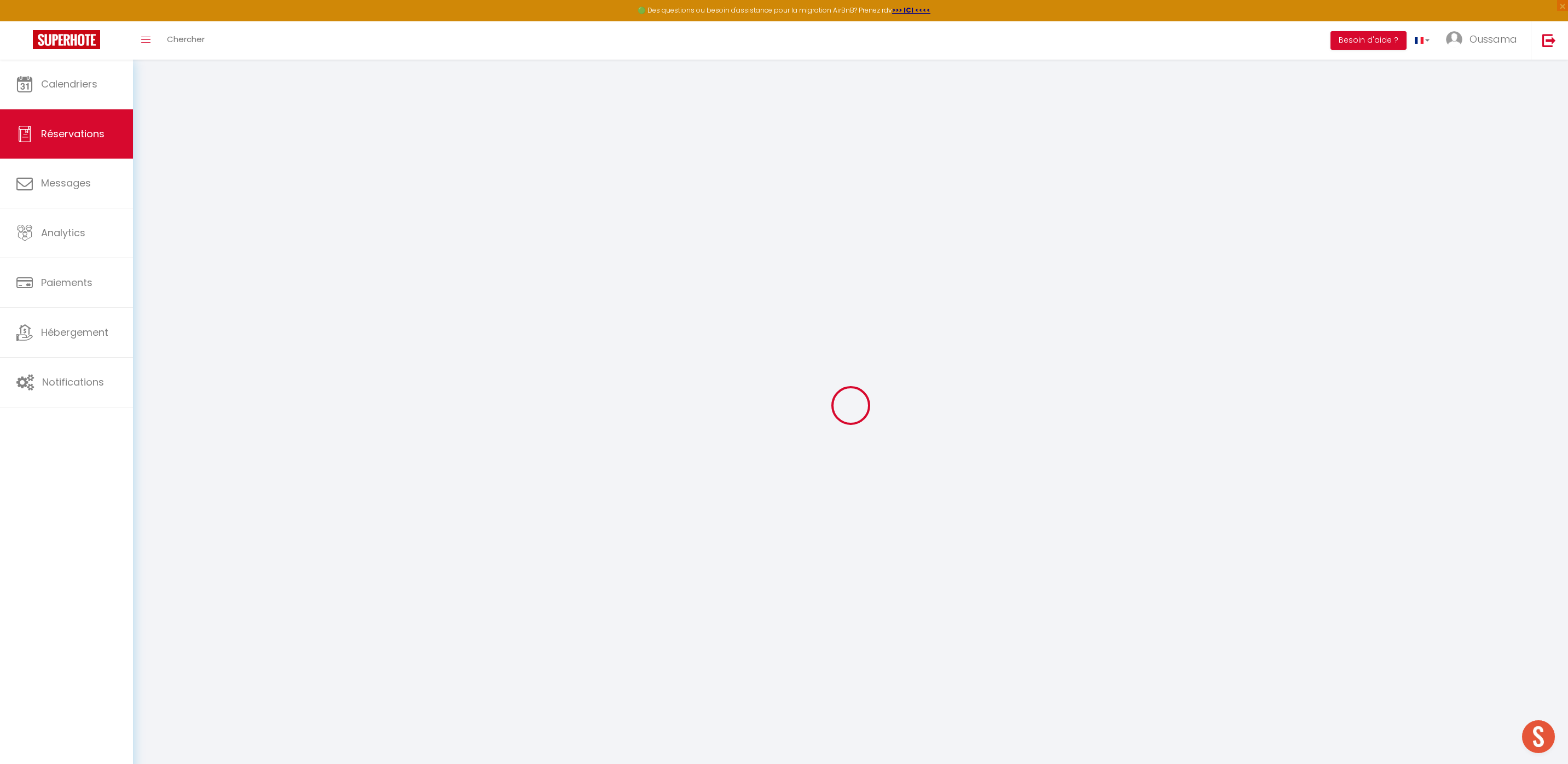
select select
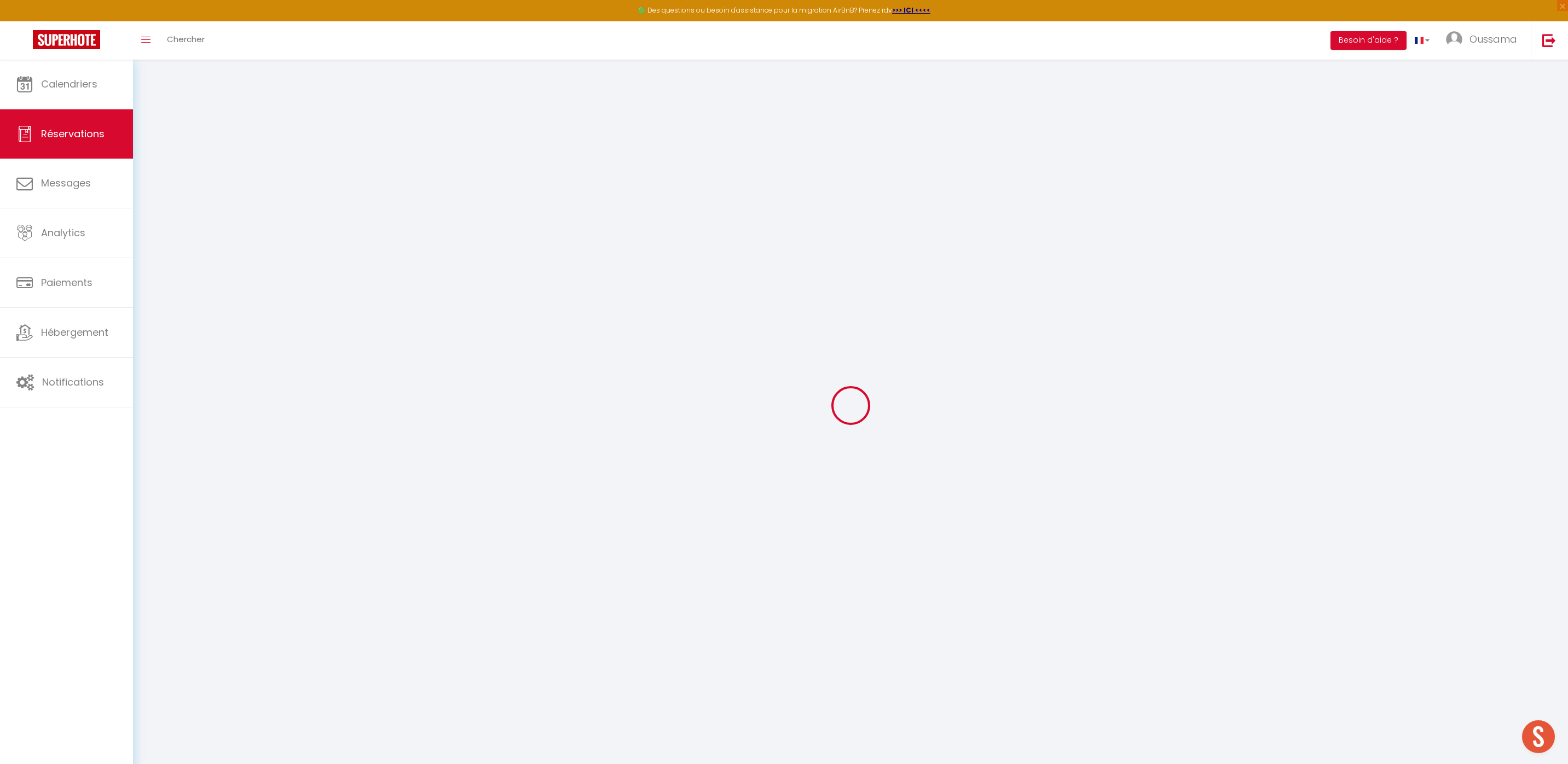
select select
checkbox input "false"
select select
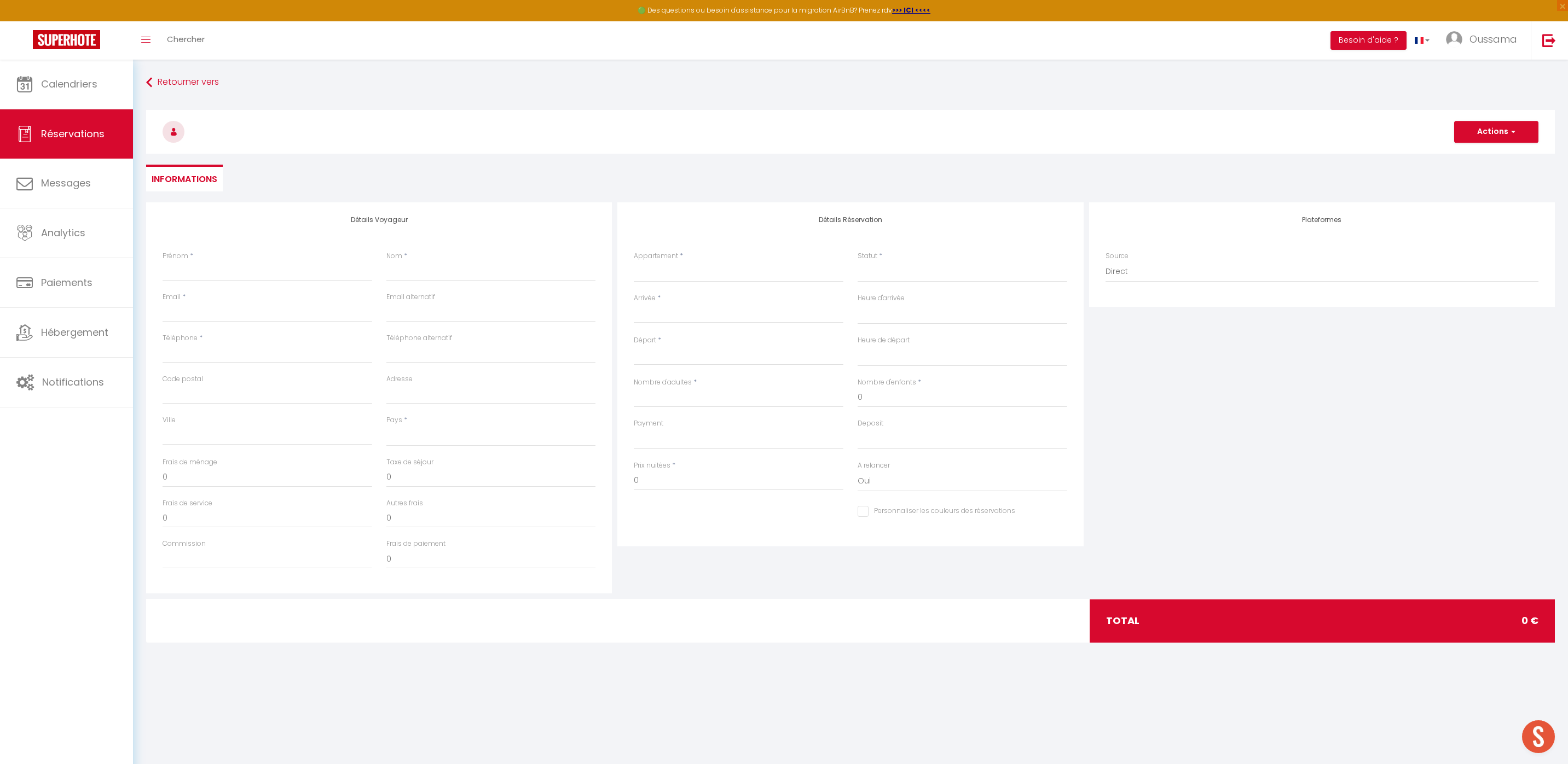
select select
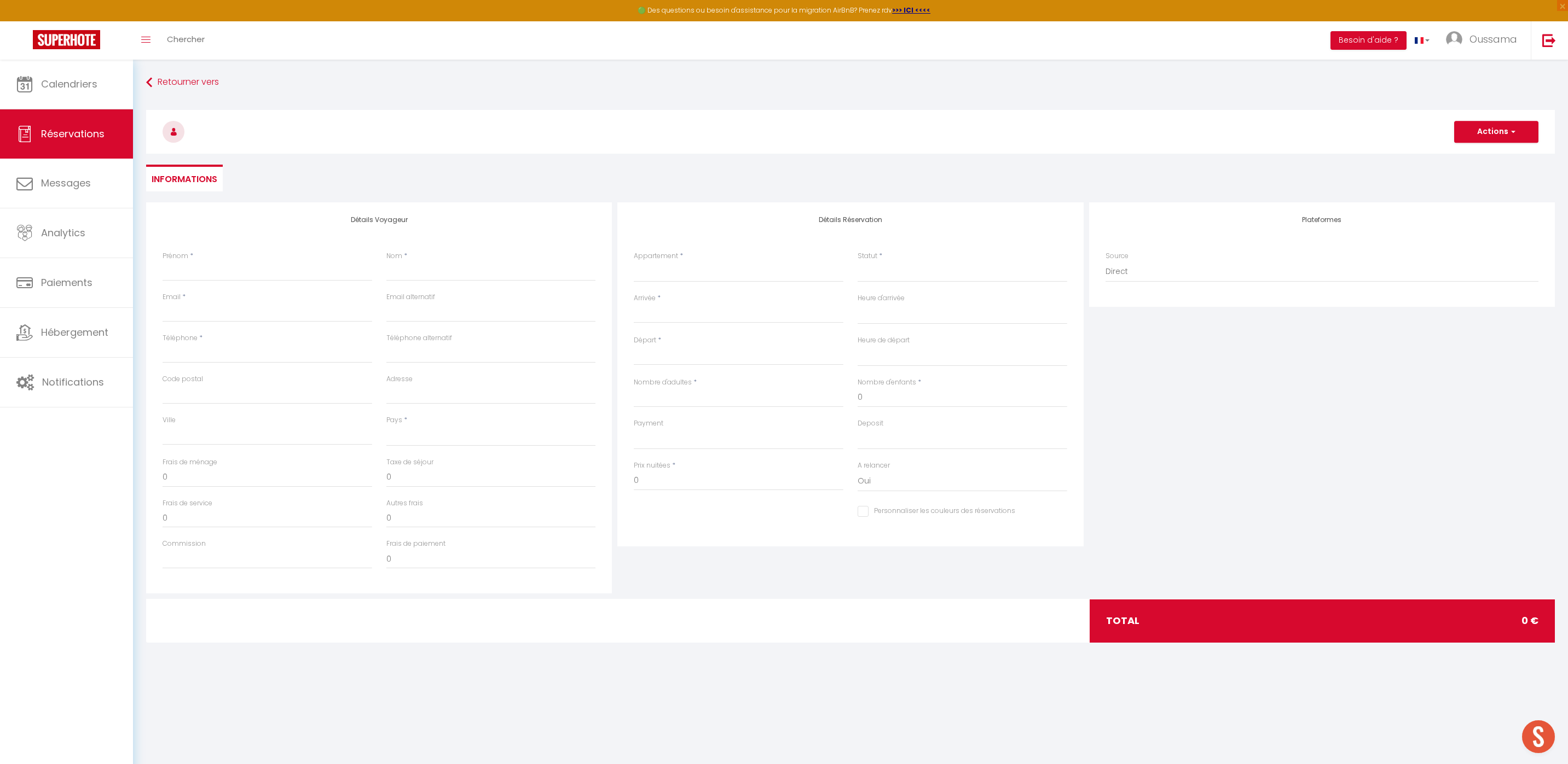
checkbox input "false"
select select
click at [686, 275] on select "Assalama city center studio A2 by TCE Assalama city center studio A3 by TCE B27…" at bounding box center [739, 271] width 210 height 21
select select "21028"
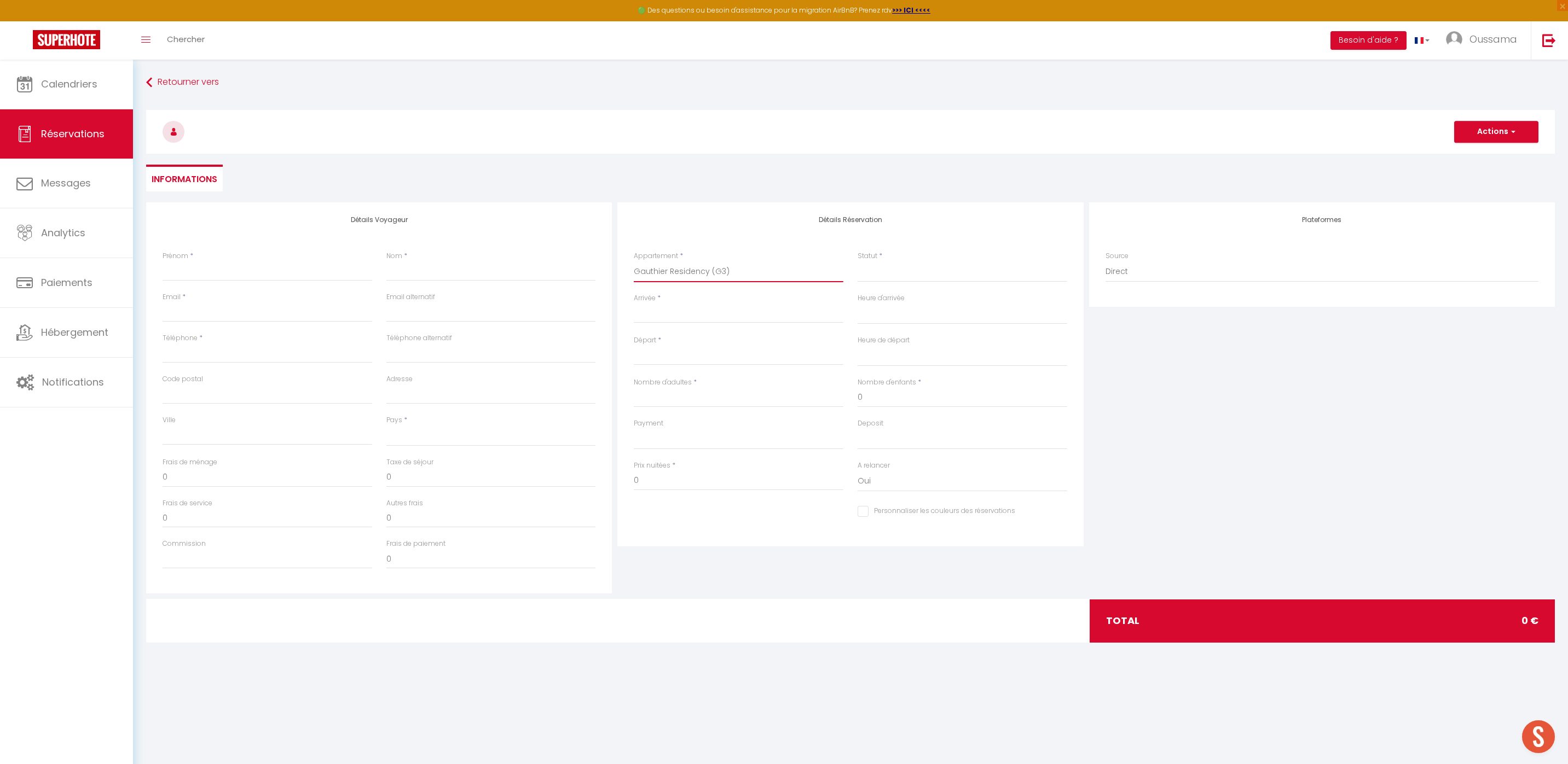
click at [634, 261] on select "Assalama city center studio A2 by TCE Assalama city center studio A3 by TCE B27…" at bounding box center [739, 271] width 210 height 21
select select
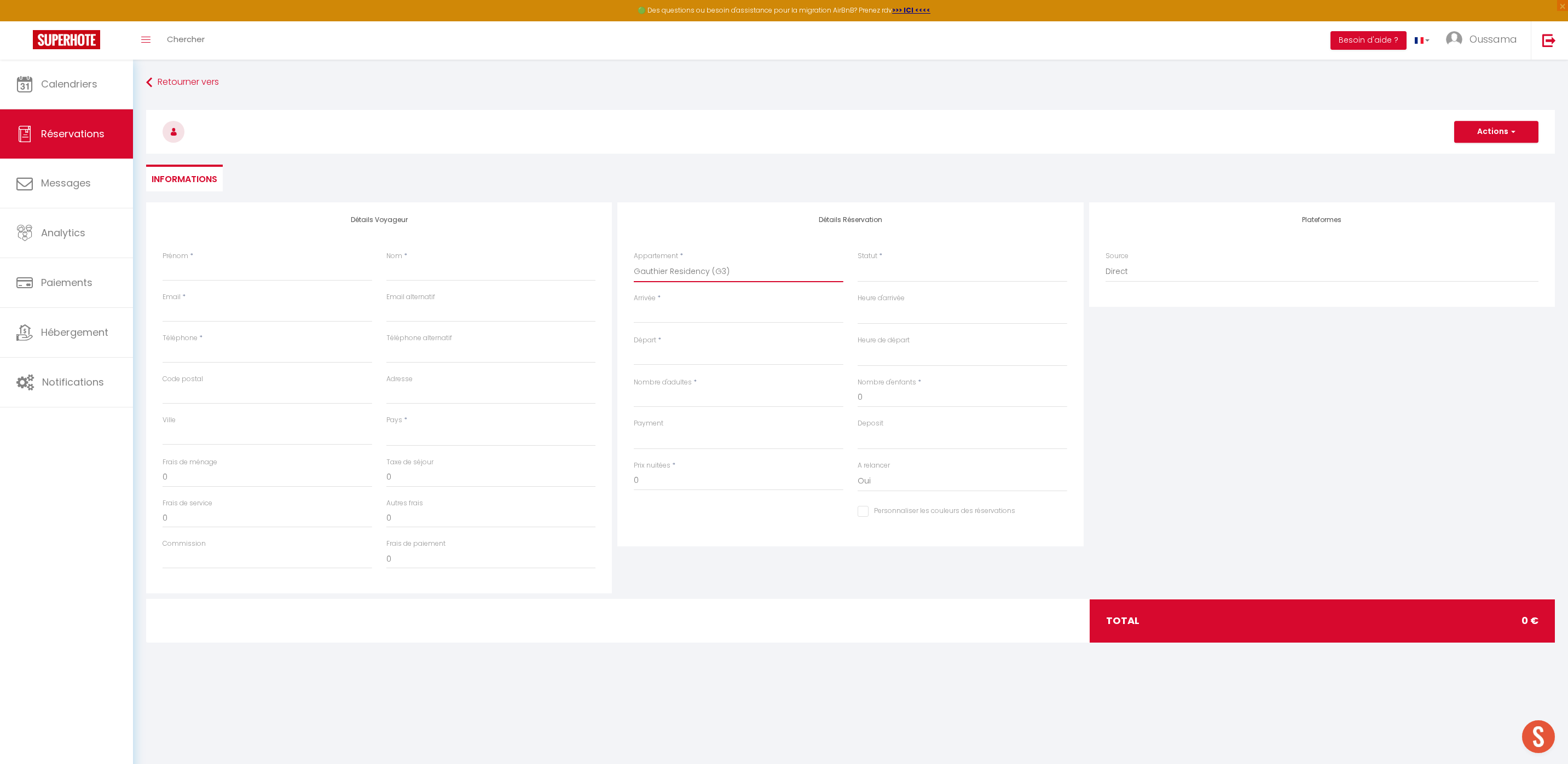
select select
checkbox input "false"
click at [727, 359] on input "Départ" at bounding box center [739, 357] width 210 height 15
click at [689, 322] on div "< Oct 2025 > Dim Lun Mar Mer Jeu Ven Sam 1 2 3 4 5 6 7 8 9 10 11 12 13 14 15 16…" at bounding box center [739, 313] width 210 height 20
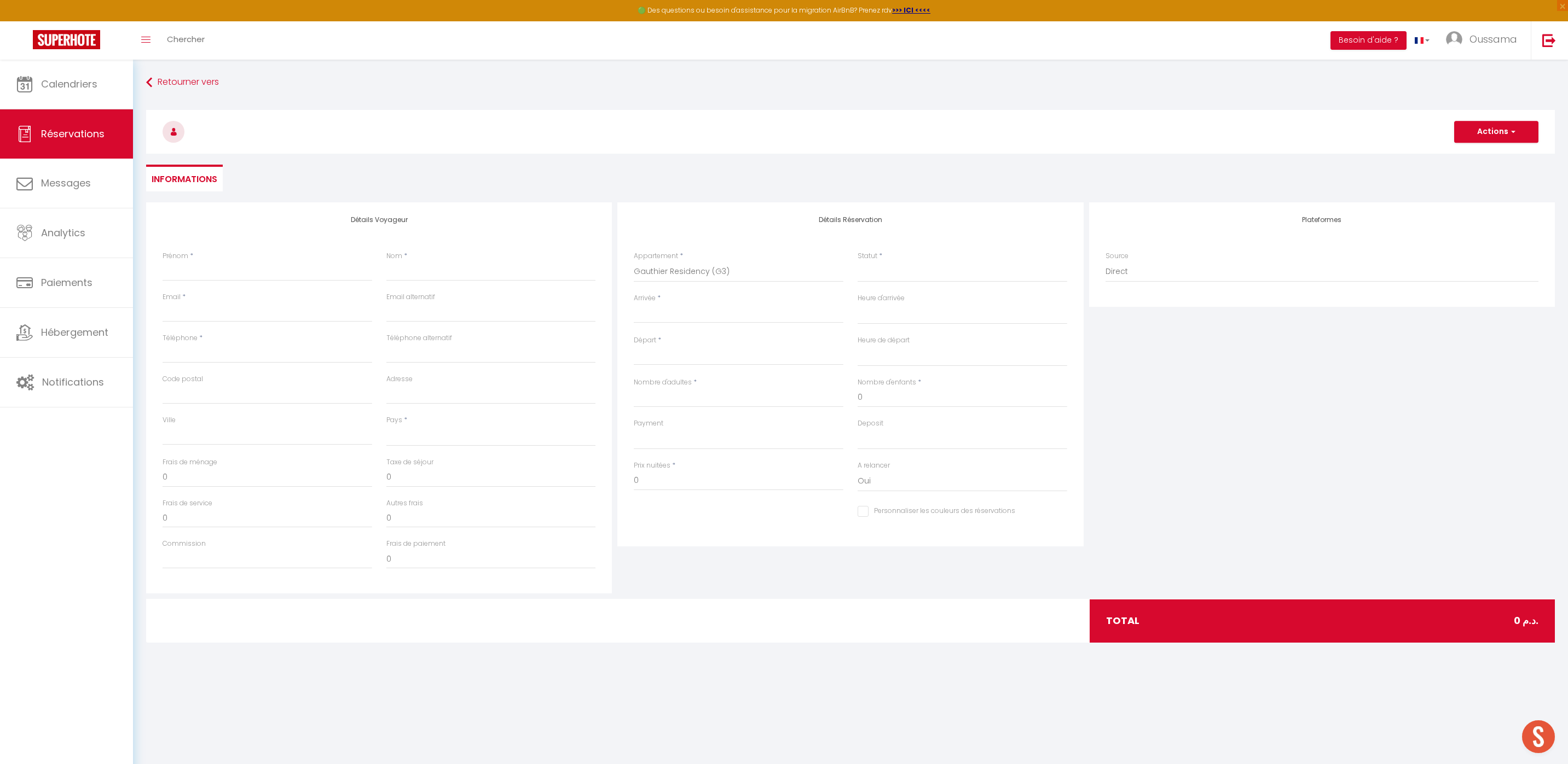
select select
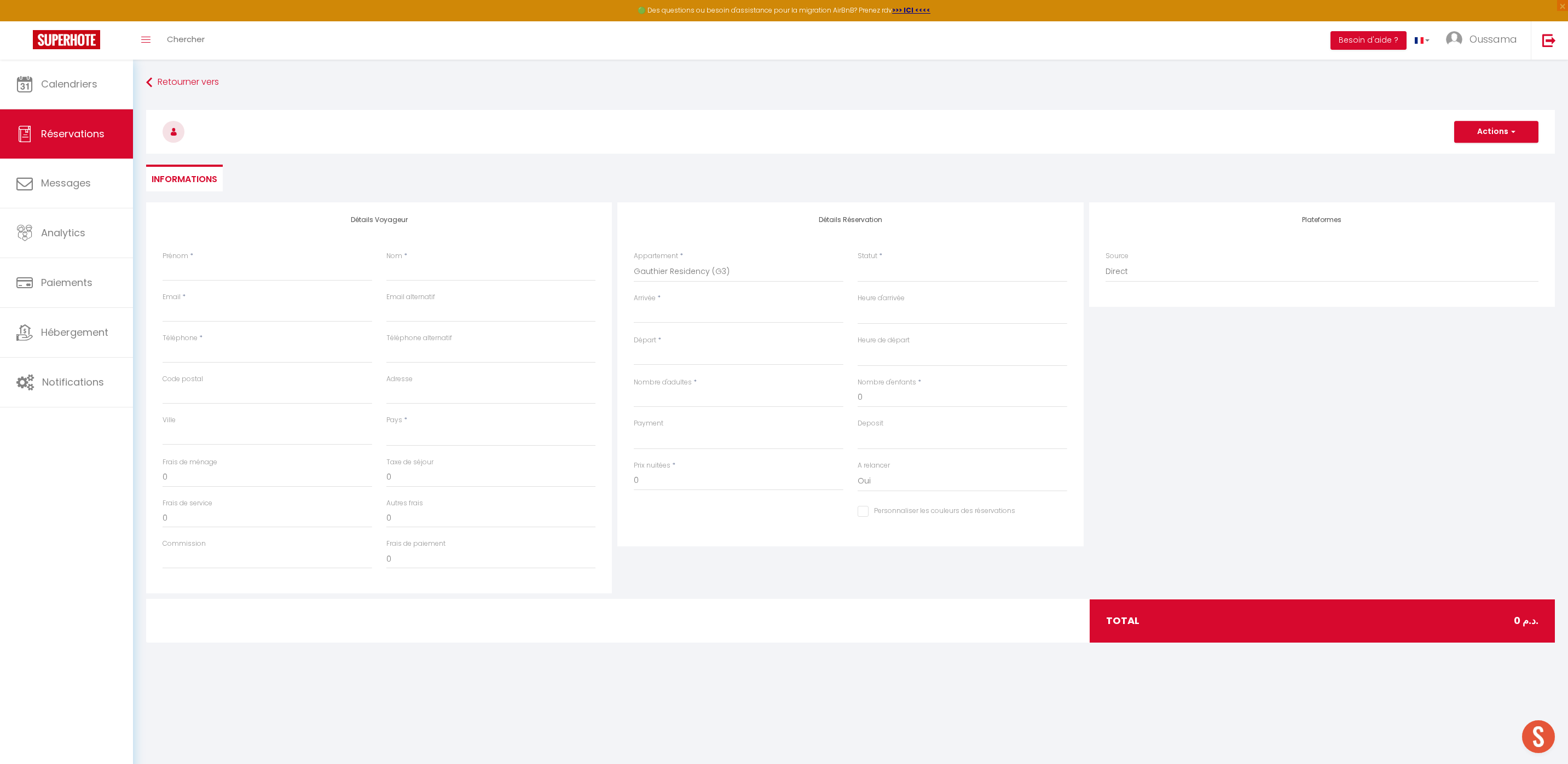
select select
checkbox input "false"
click at [662, 312] on input "Arrivée" at bounding box center [739, 315] width 210 height 15
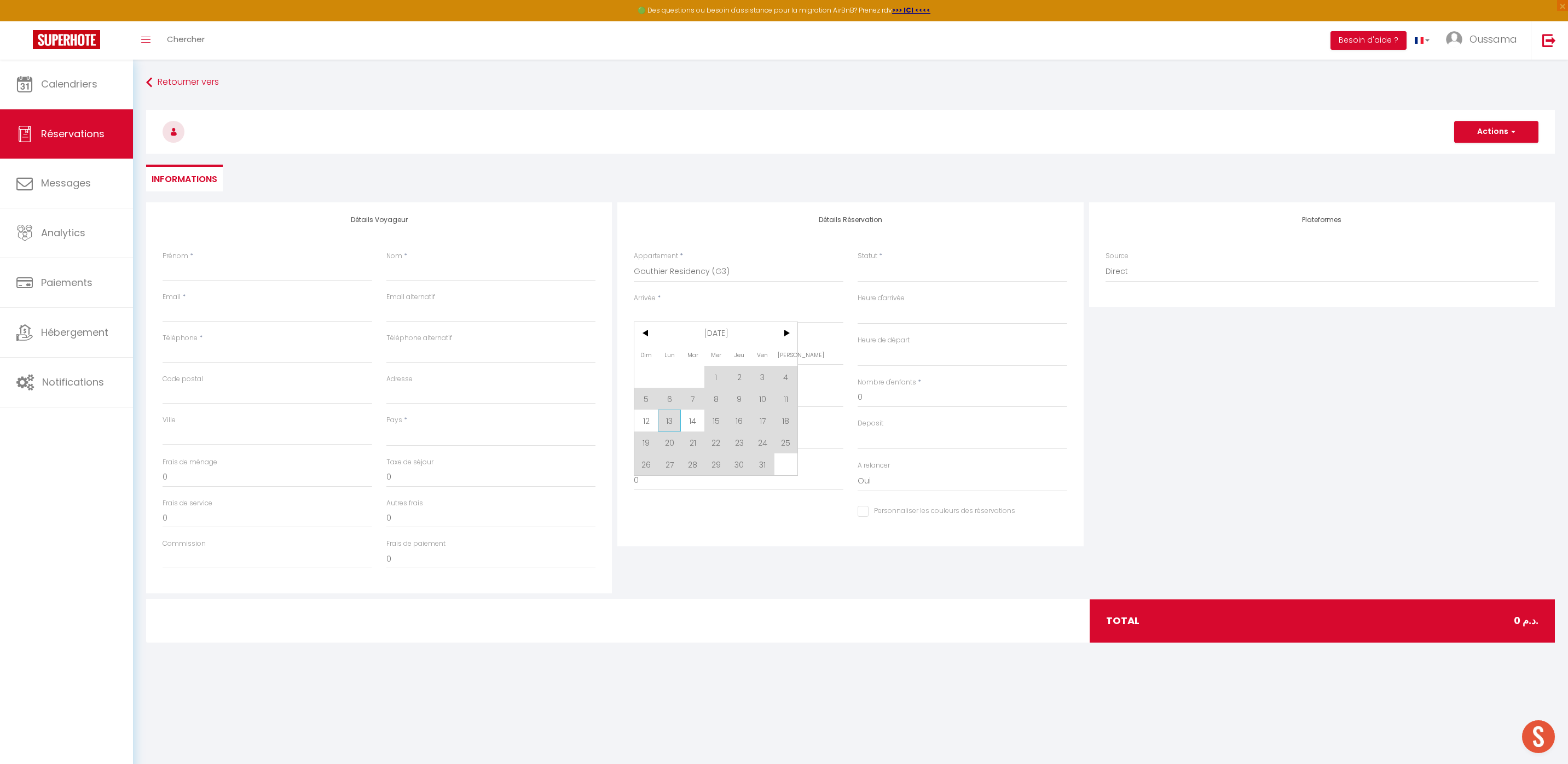
click at [677, 422] on span "13" at bounding box center [670, 421] width 24 height 22
select select
type input "Lun 13 Octobre 2025"
select select
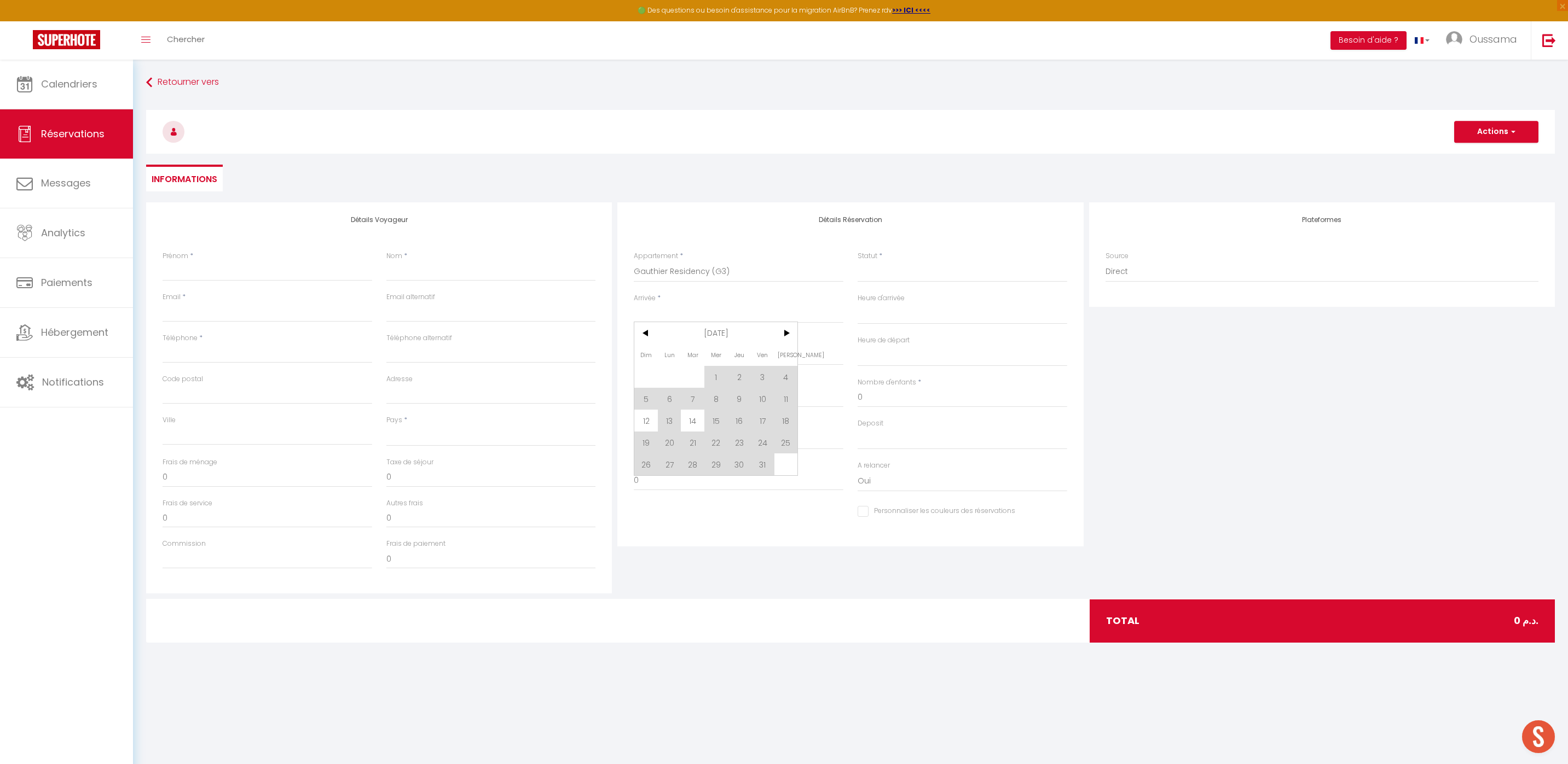
type input "Mar 14 Octobre 2025"
select select
checkbox input "false"
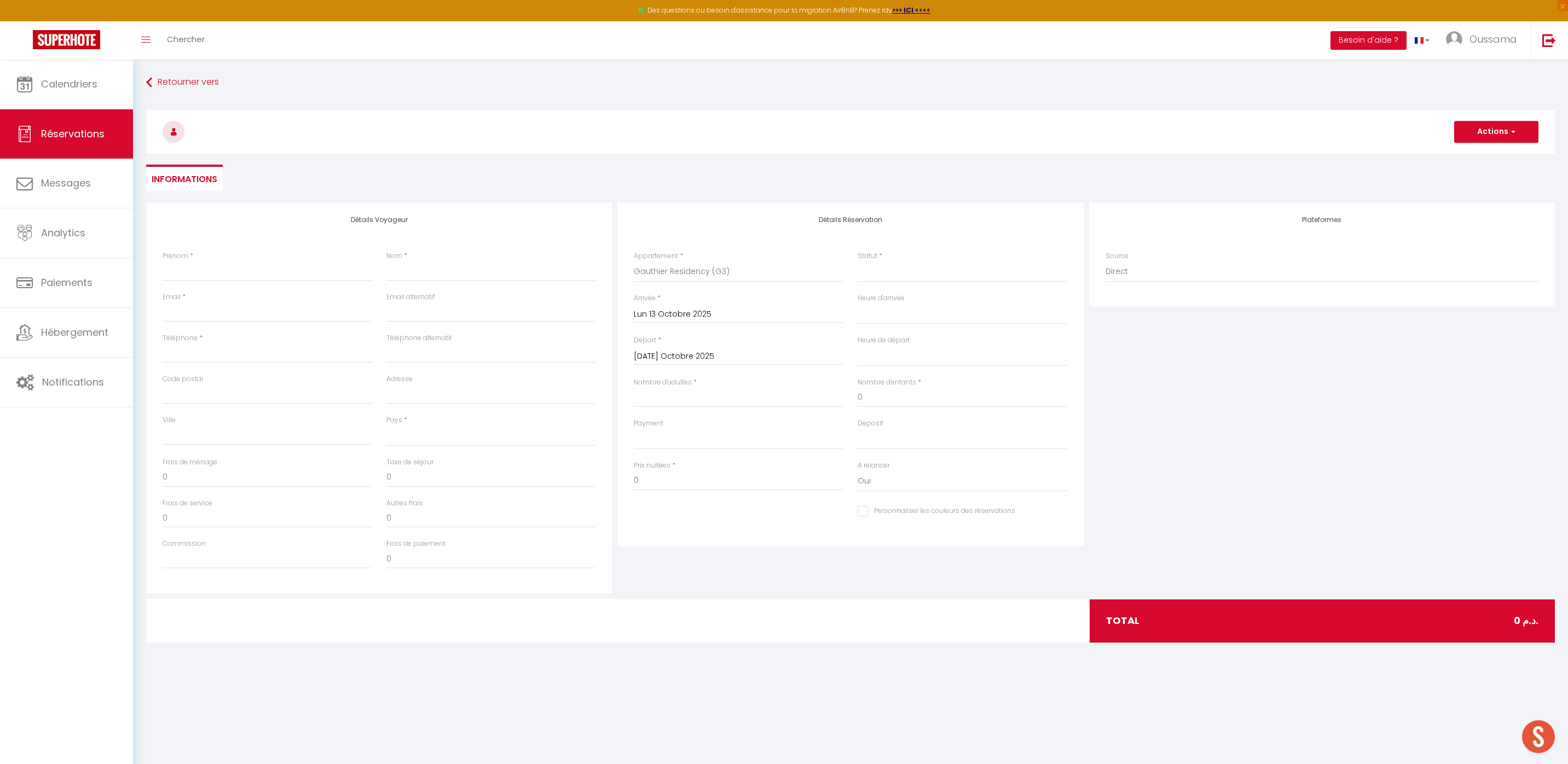
click at [661, 354] on input "Mar 14 Octobre 2025" at bounding box center [739, 357] width 210 height 15
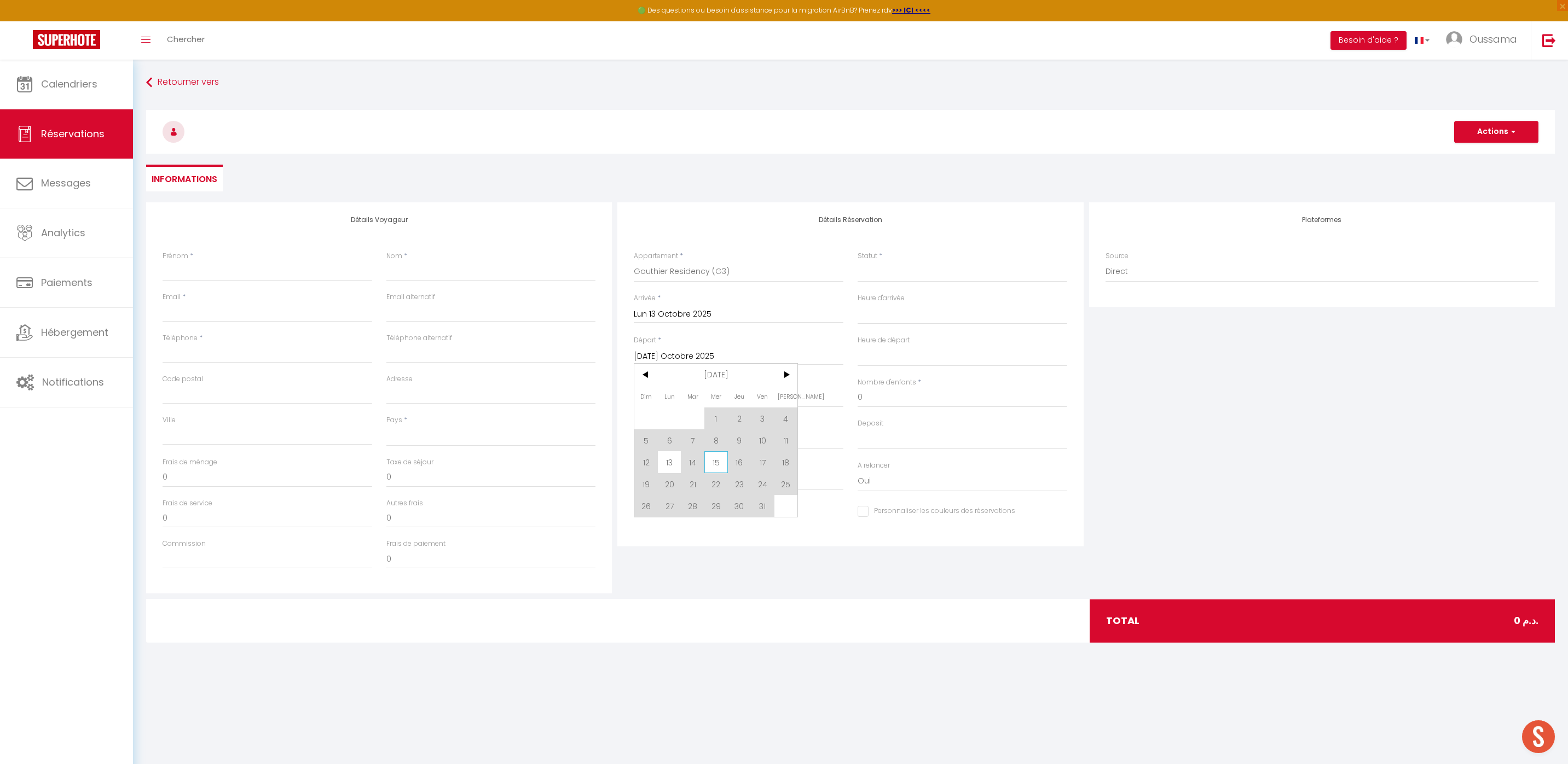
click at [714, 464] on span "15" at bounding box center [716, 463] width 24 height 22
select select
type input "Mer 15 Octobre 2025"
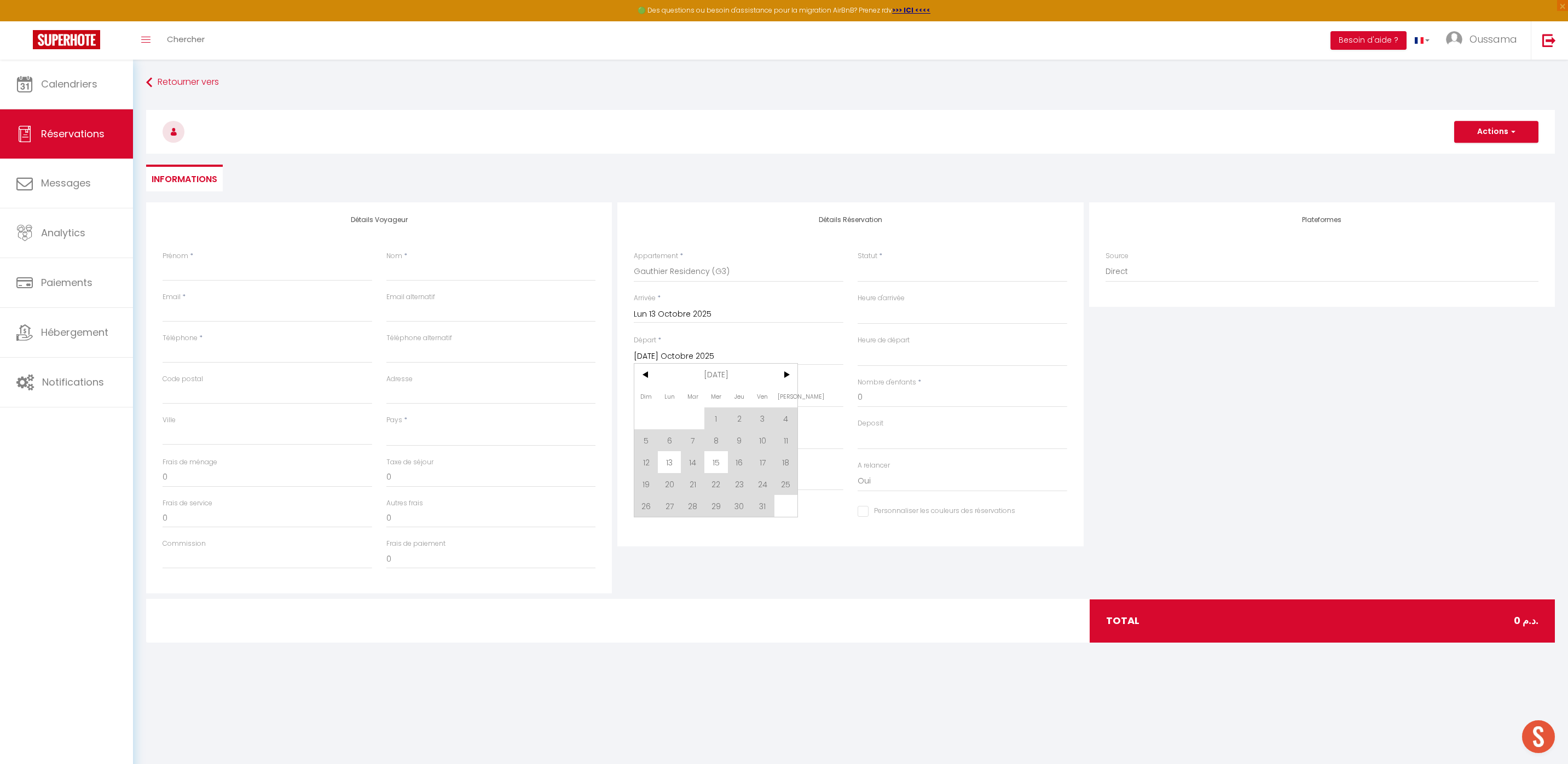
select select
checkbox input "false"
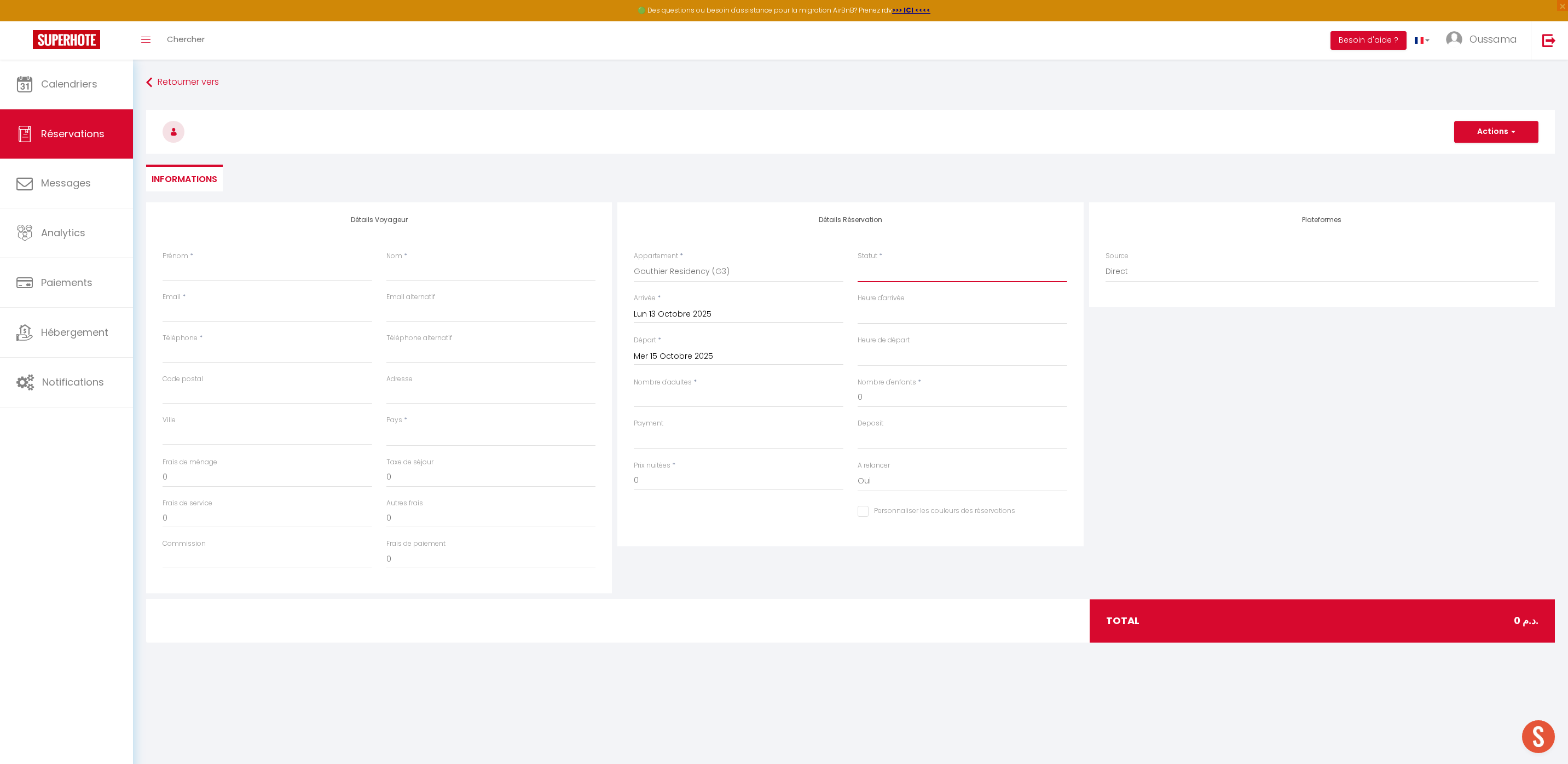
click at [948, 267] on select "Confirmé Non Confirmé Annulé Annulé par le voyageur No Show Request" at bounding box center [963, 271] width 210 height 21
select select "1"
click at [858, 261] on select "Confirmé Non Confirmé Annulé Annulé par le voyageur No Show Request" at bounding box center [963, 271] width 210 height 21
select select
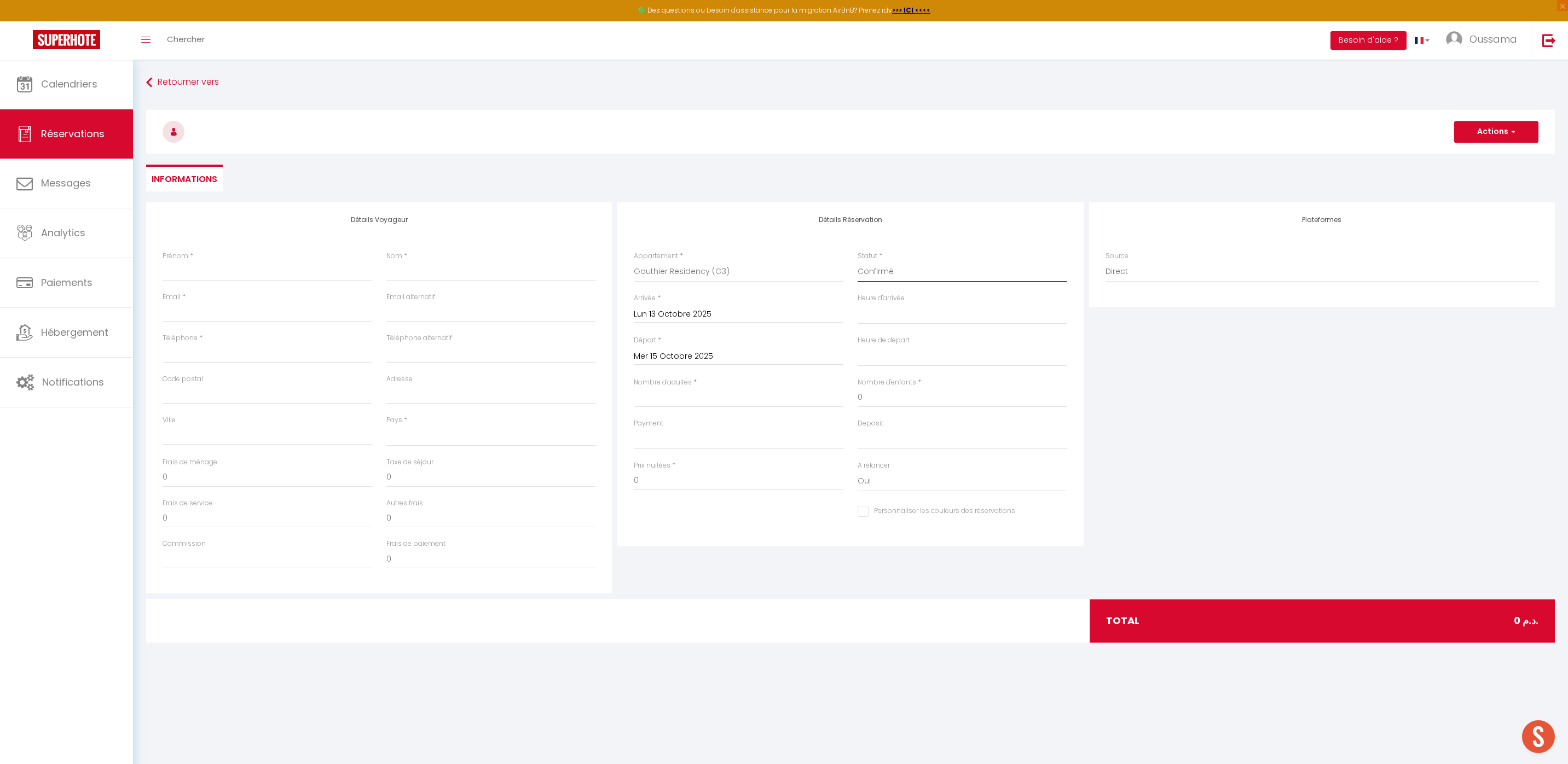
select select
checkbox input "false"
click at [282, 267] on input "Prénom" at bounding box center [267, 271] width 210 height 20
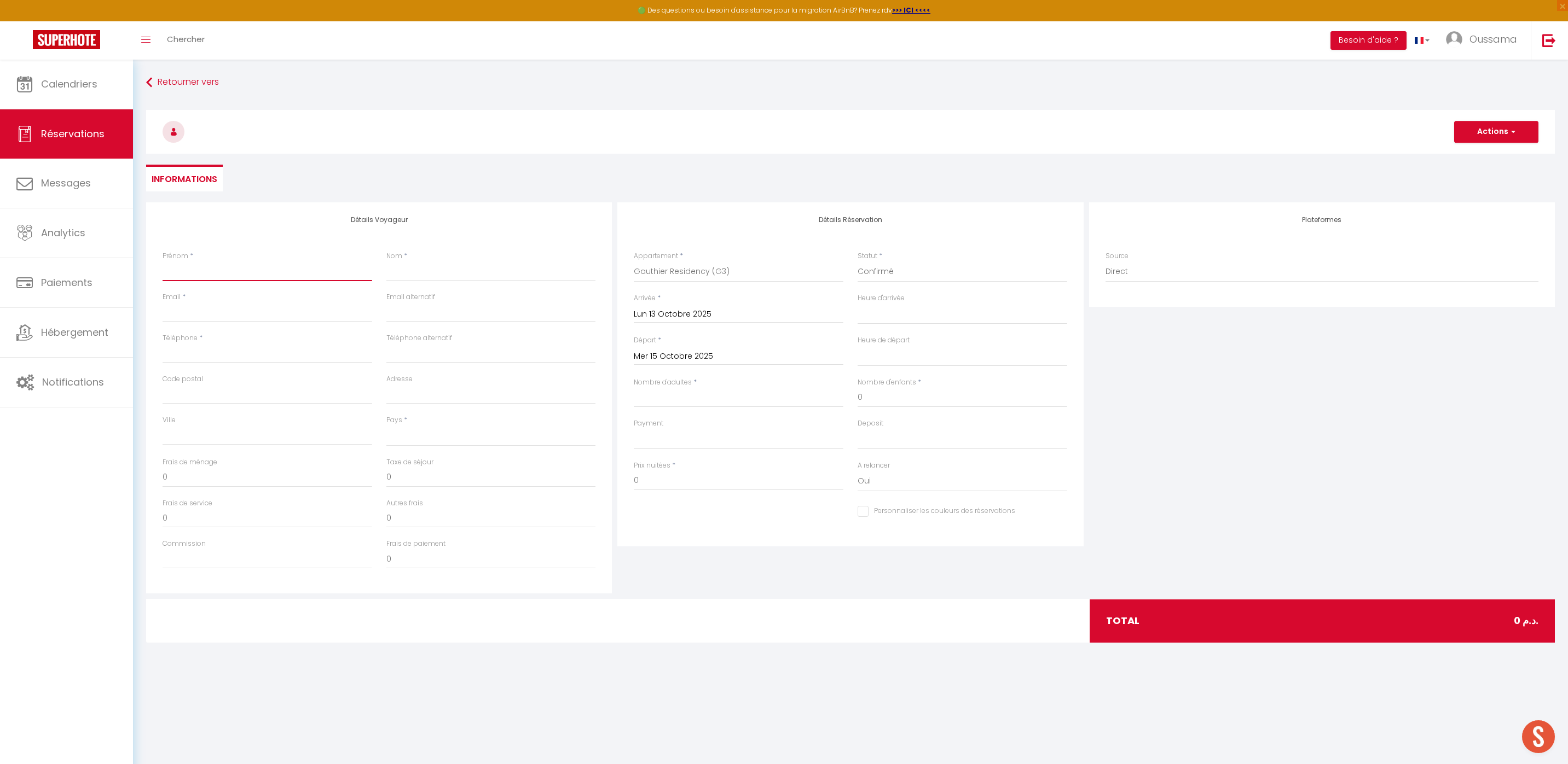
type input "l"
select select
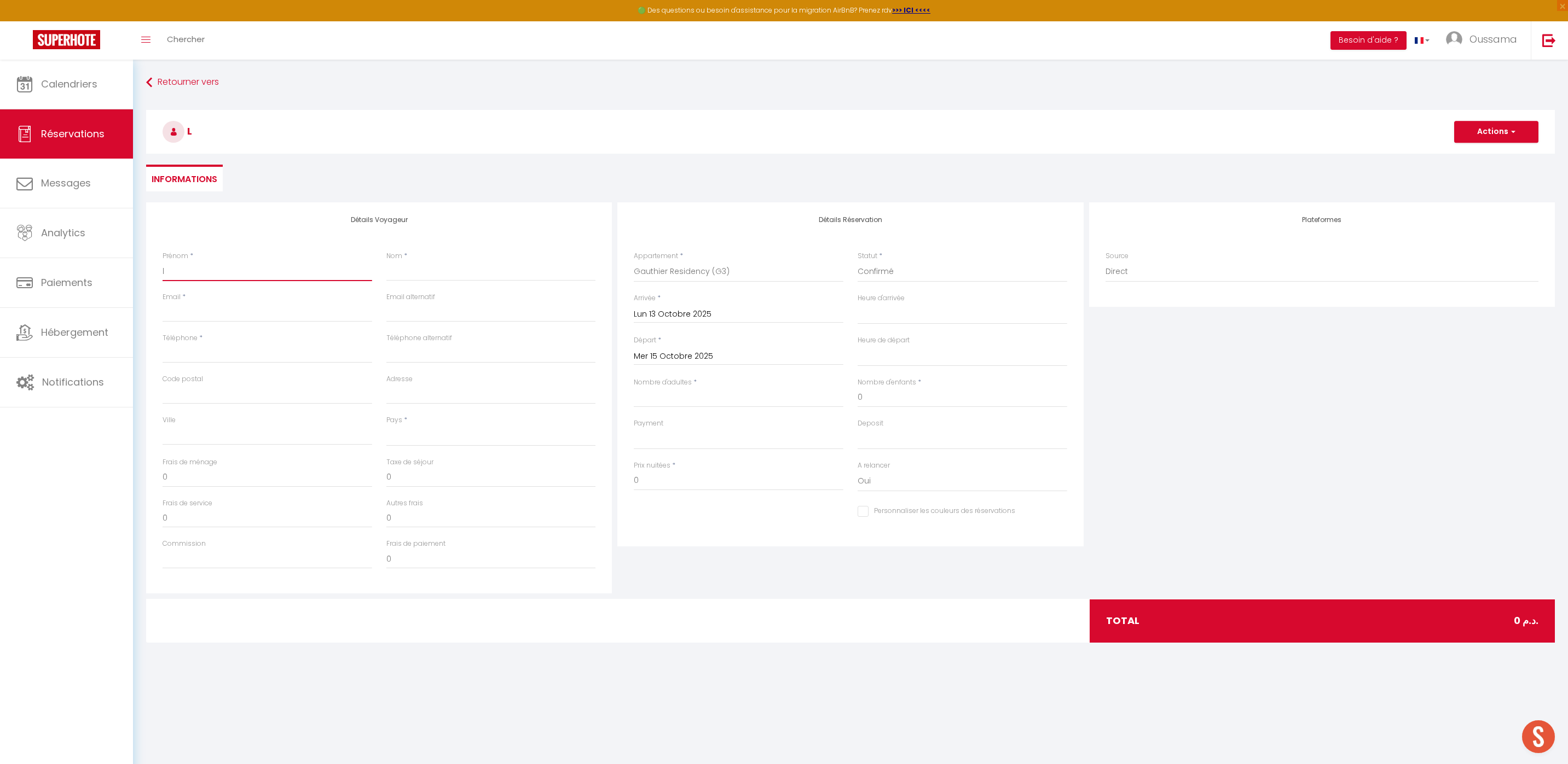
select select
checkbox input "false"
type input "la"
select select
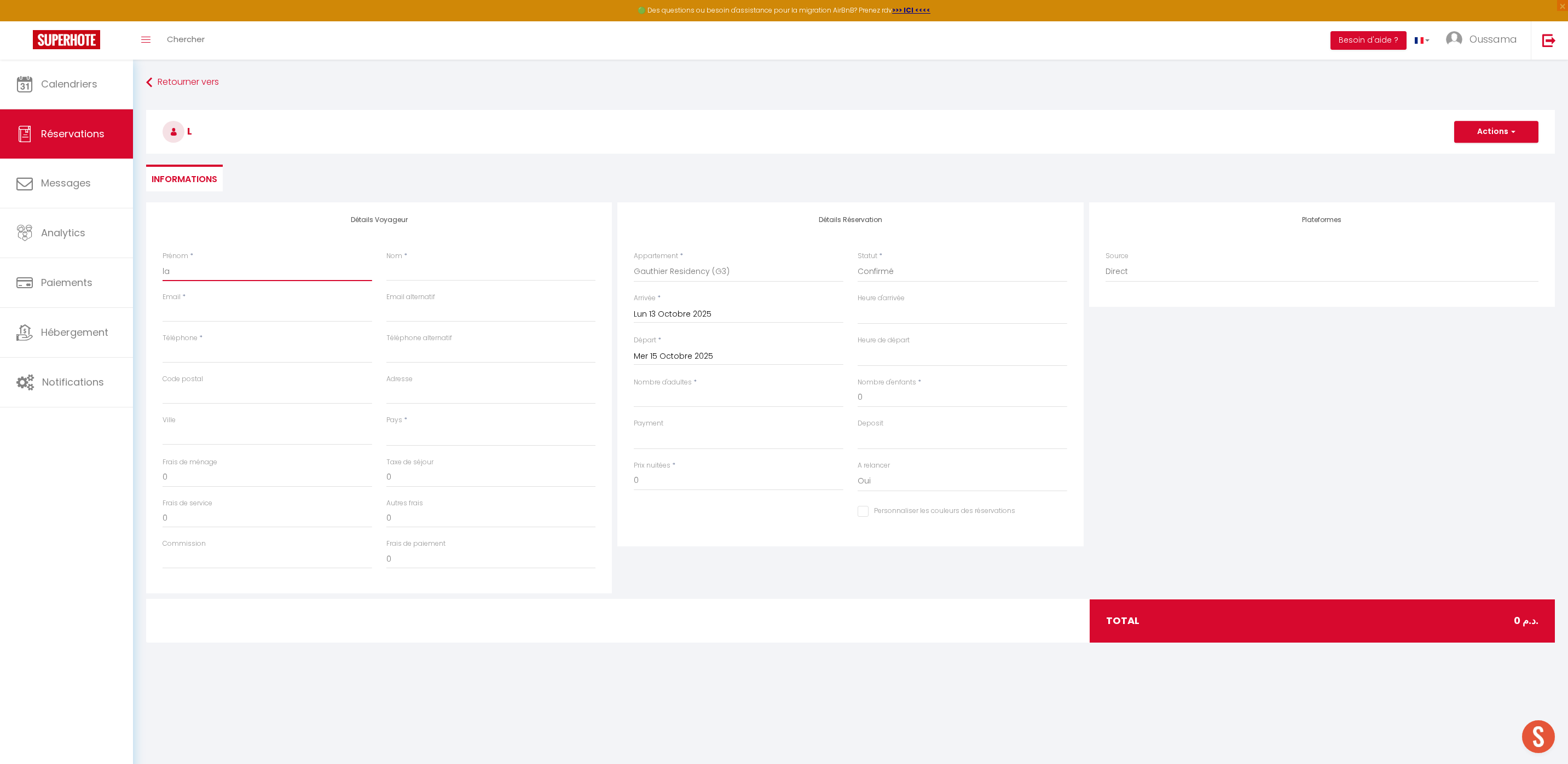
select select
checkbox input "false"
type input "lau"
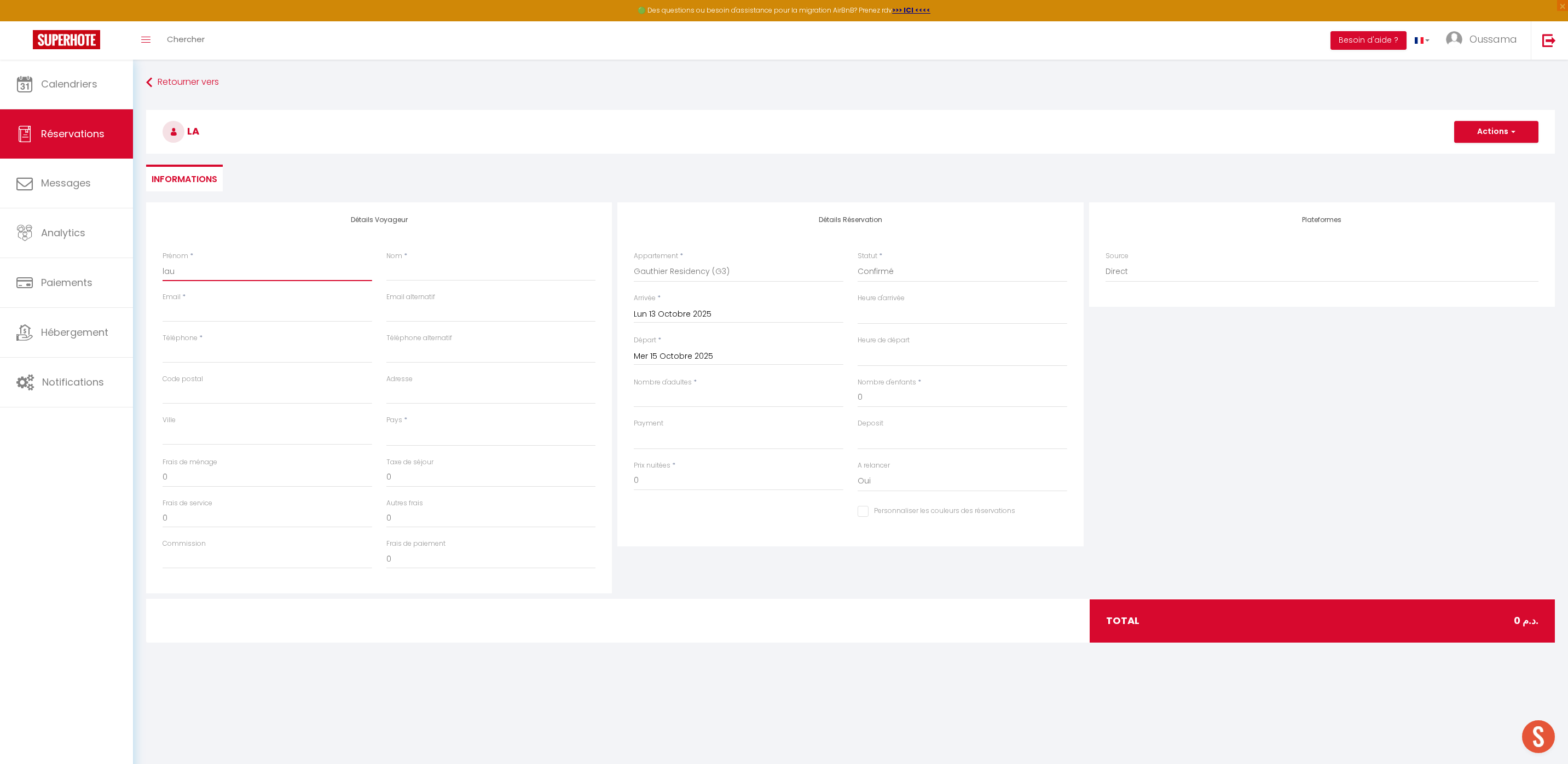
select select
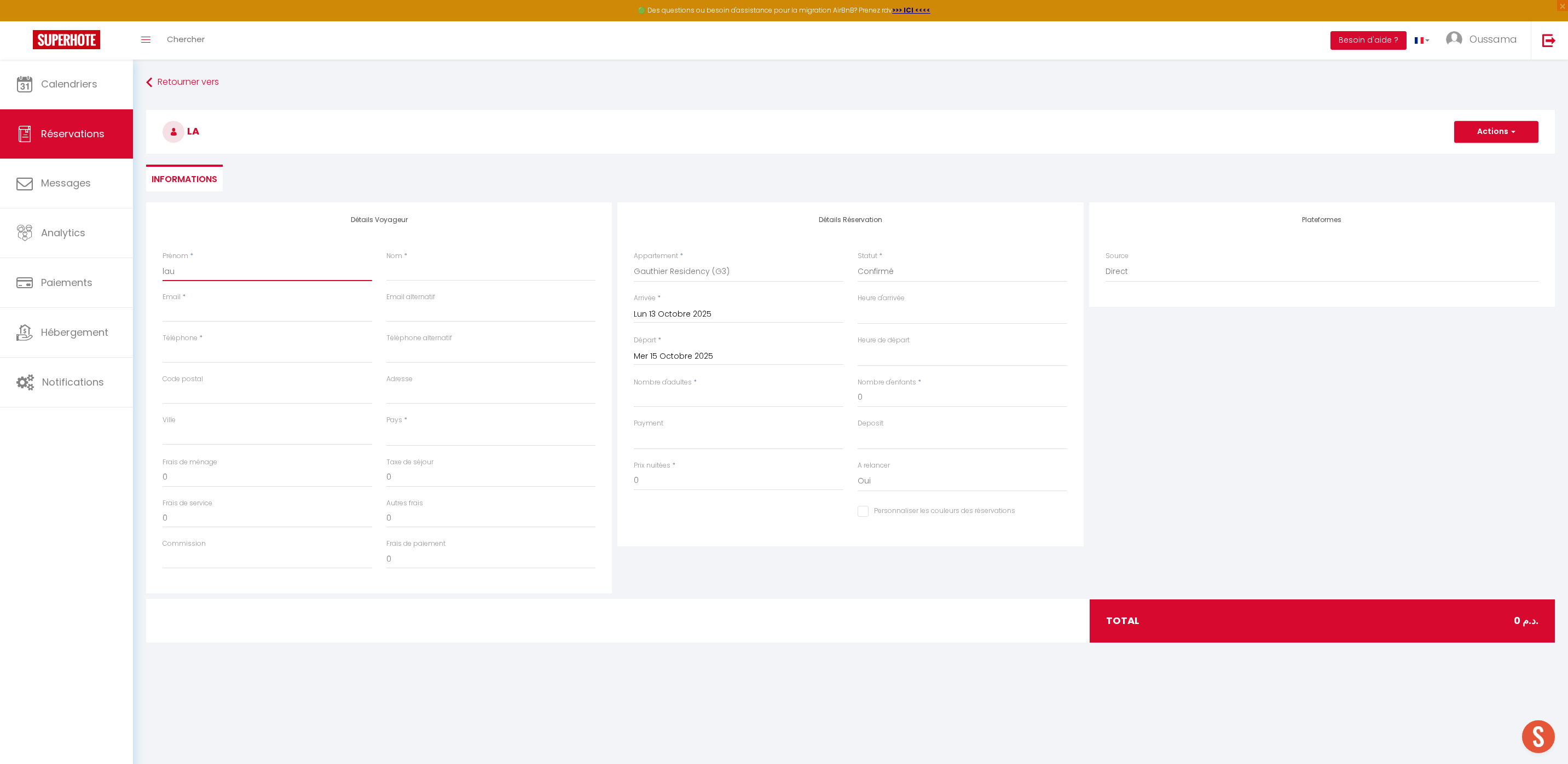
checkbox input "false"
type input "laur"
select select
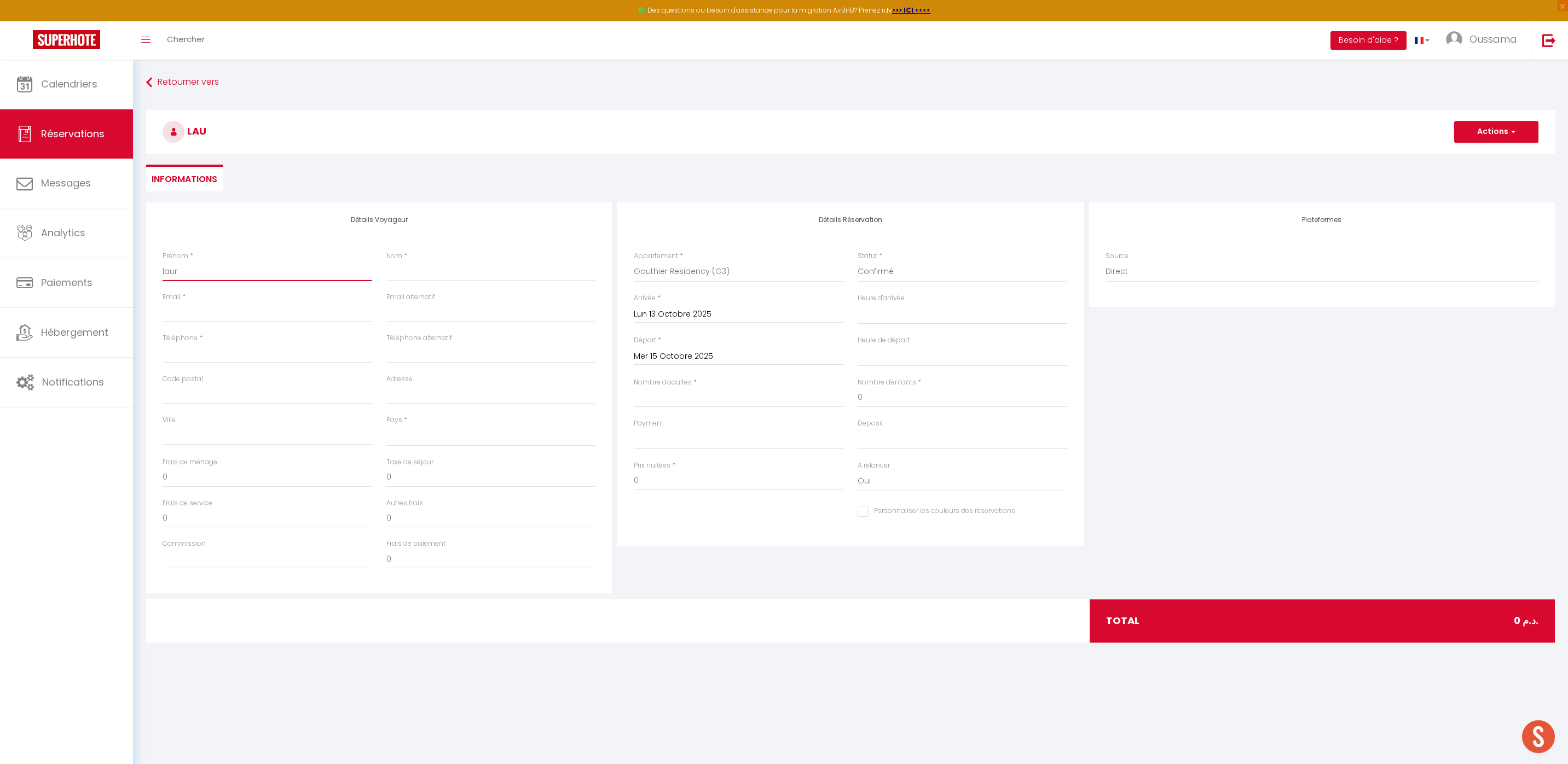
select select
checkbox input "false"
type input "laure"
select select
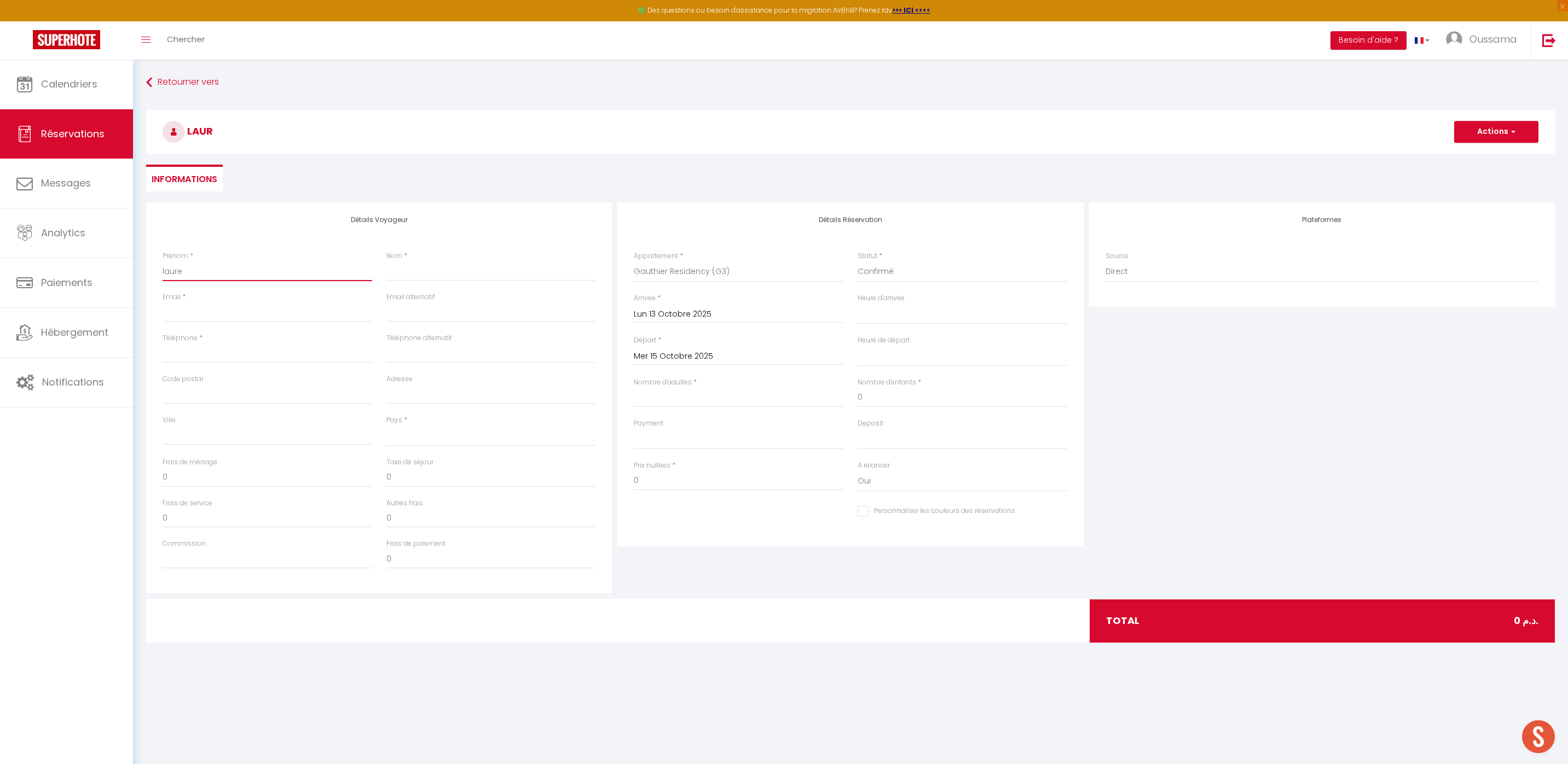
select select
checkbox input "false"
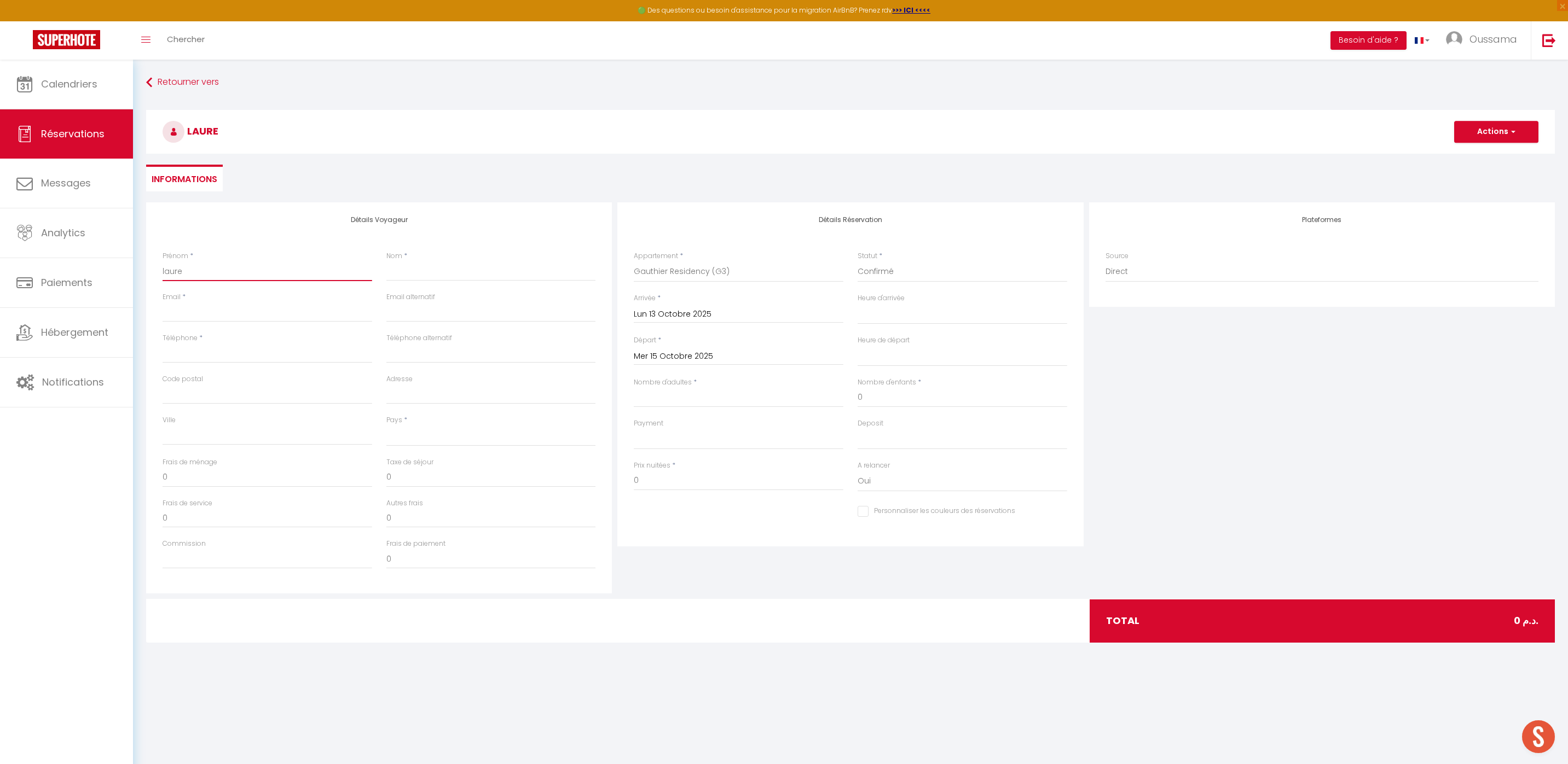
type input "lauren"
select select
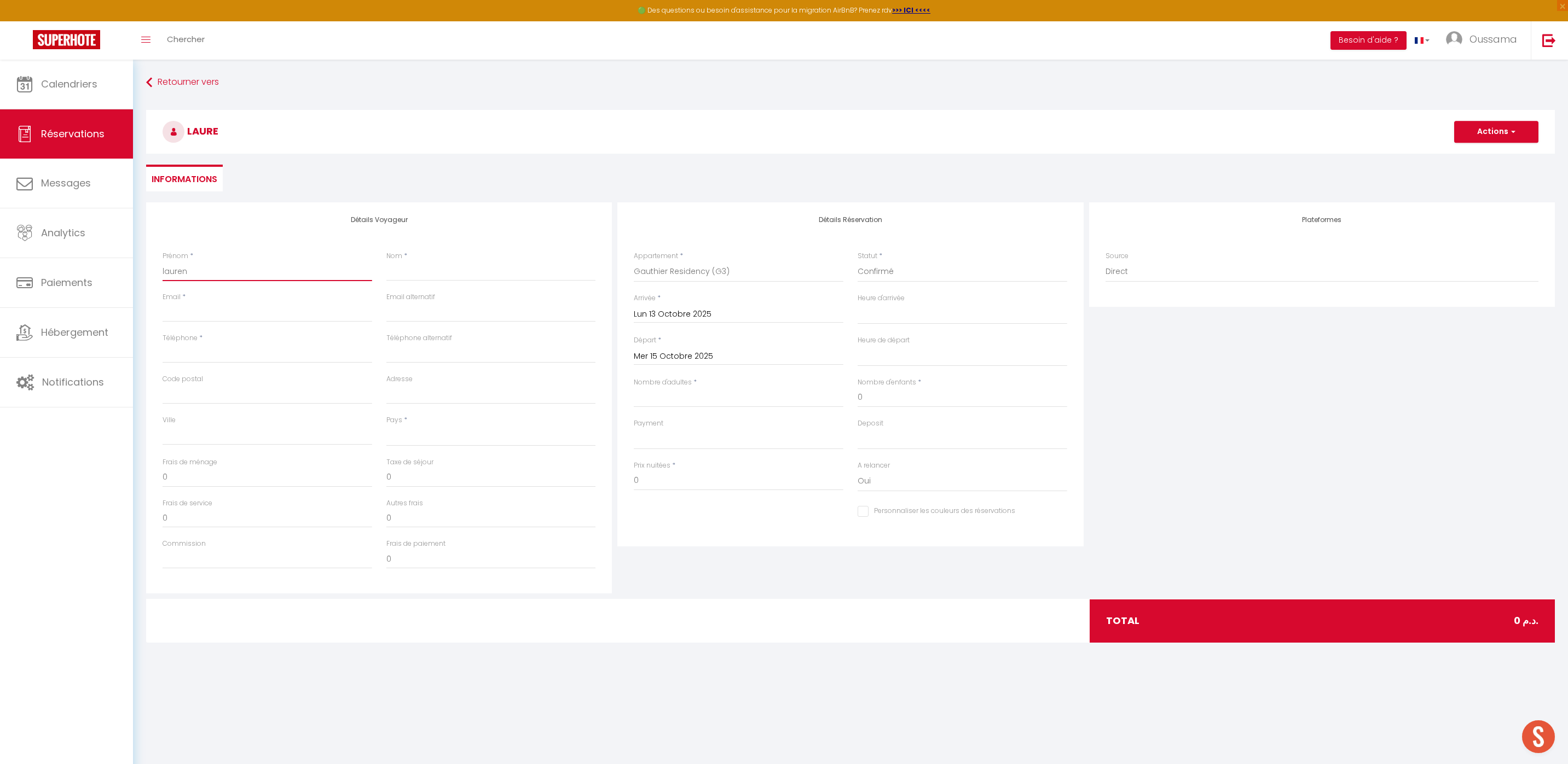
select select
checkbox input "false"
type input "[PERSON_NAME]"
select select
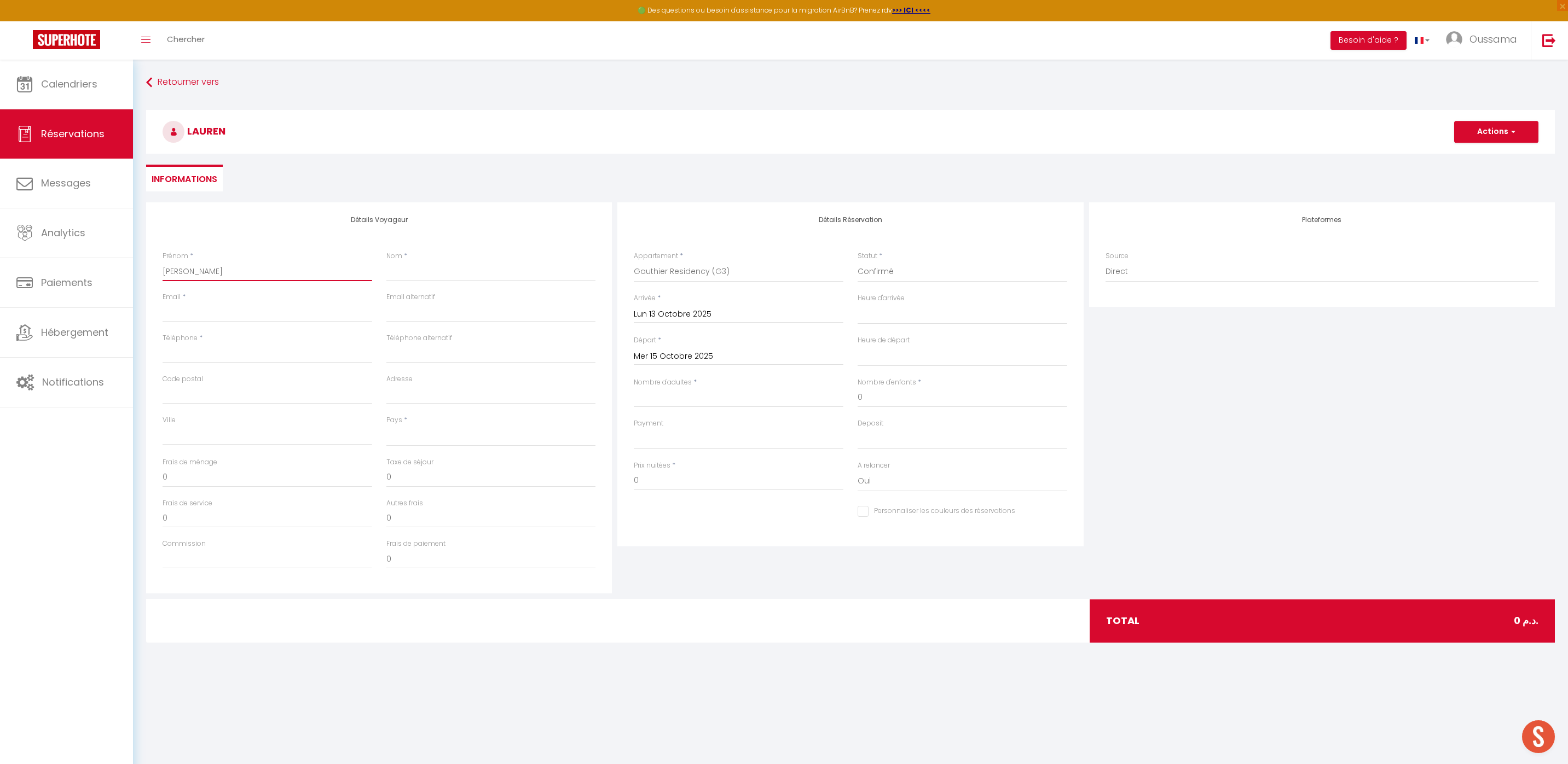
select select
checkbox input "false"
type input "[PERSON_NAME]"
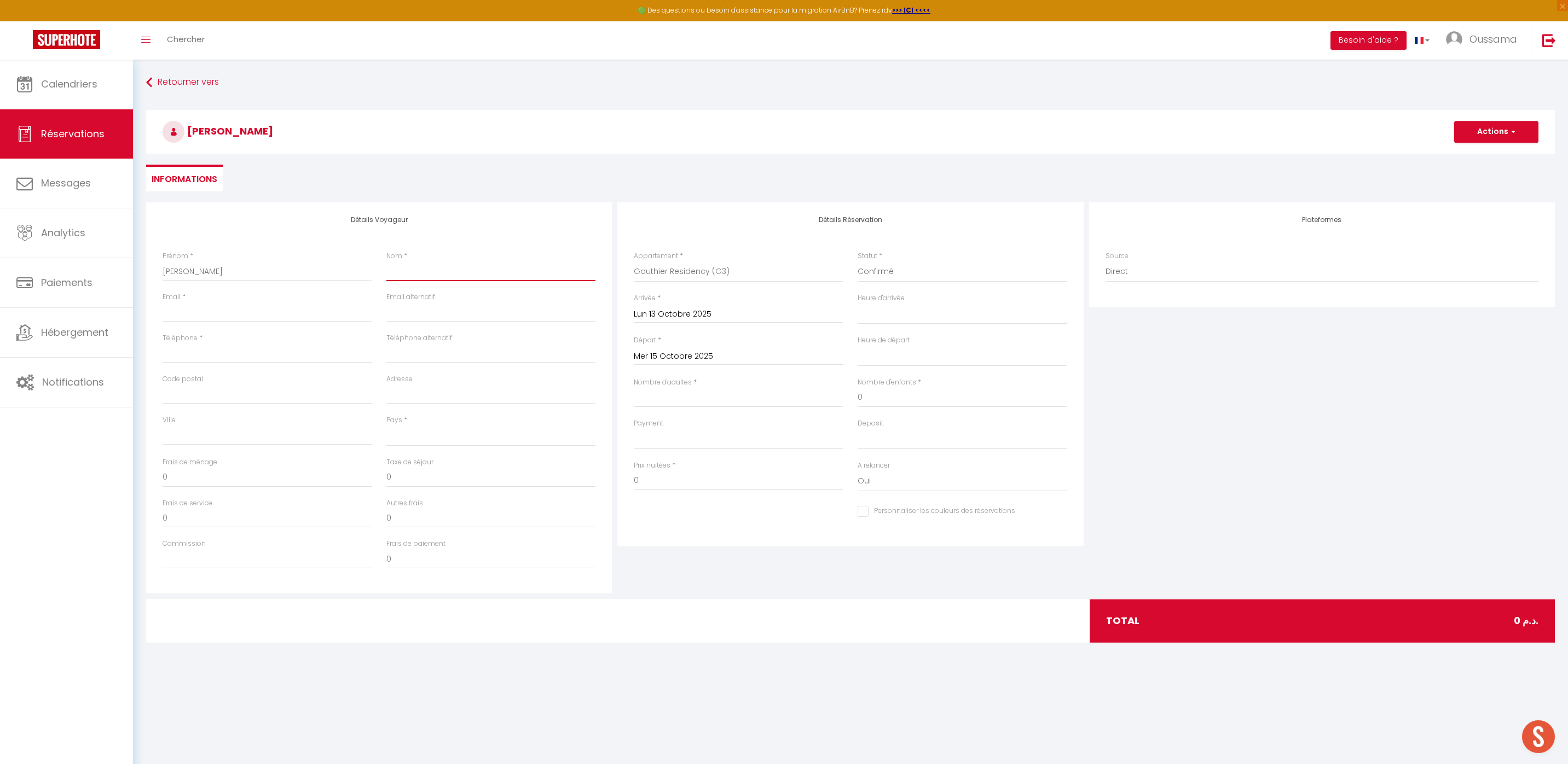
click at [466, 264] on input "Nom" at bounding box center [491, 271] width 210 height 20
type input "f"
select select
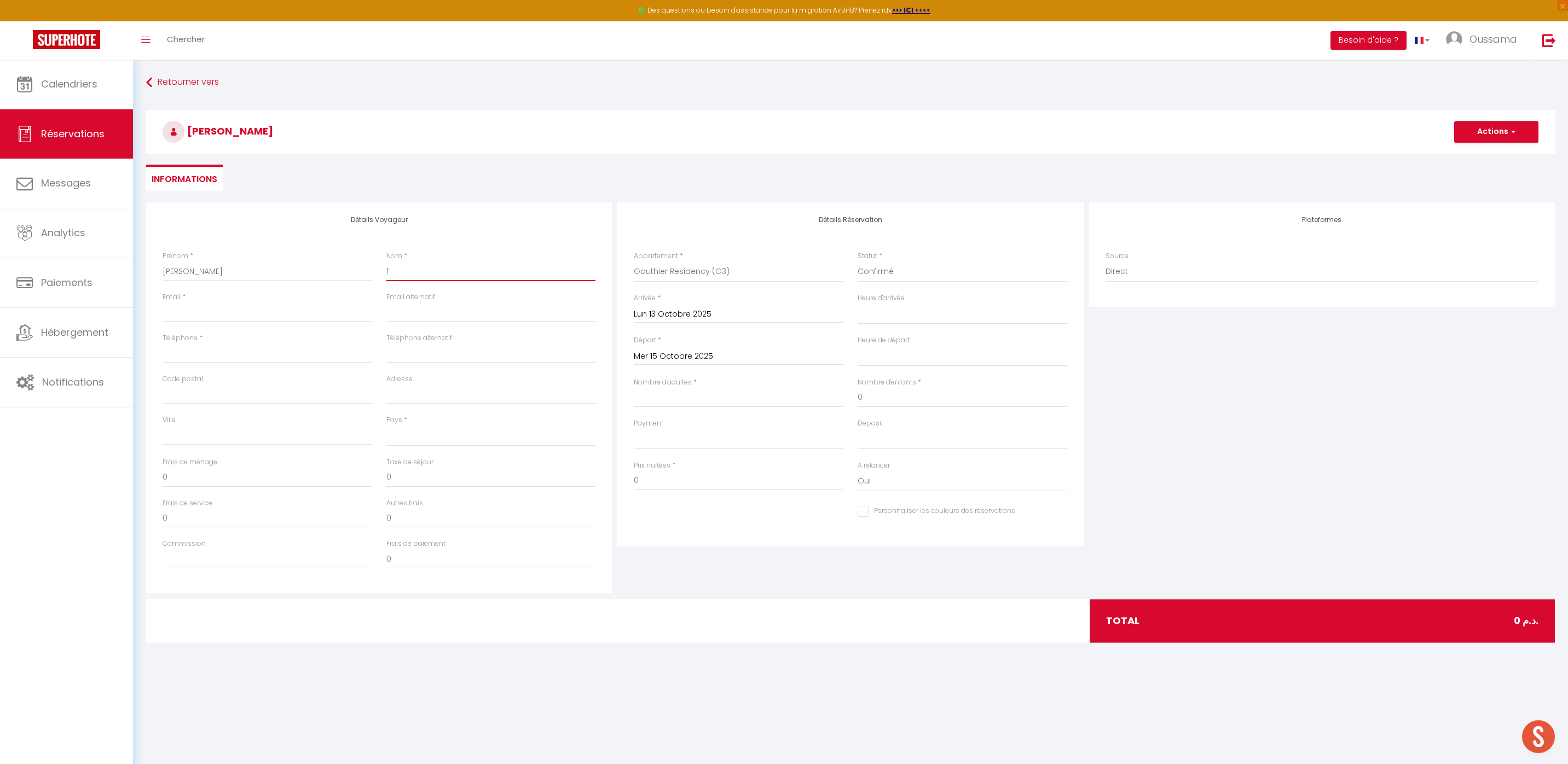
select select
checkbox input "false"
type input "fi"
select select
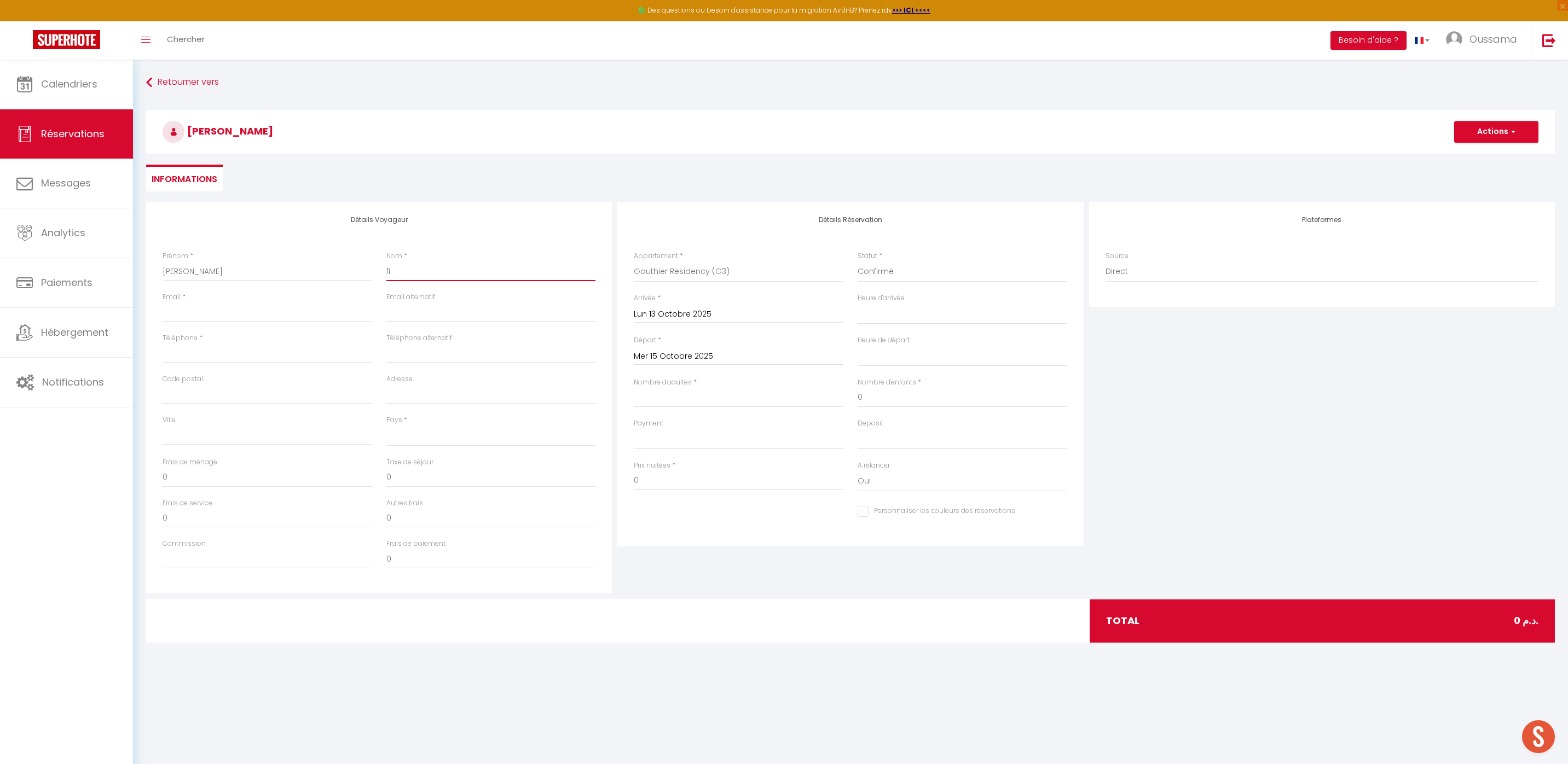
select select
checkbox input "false"
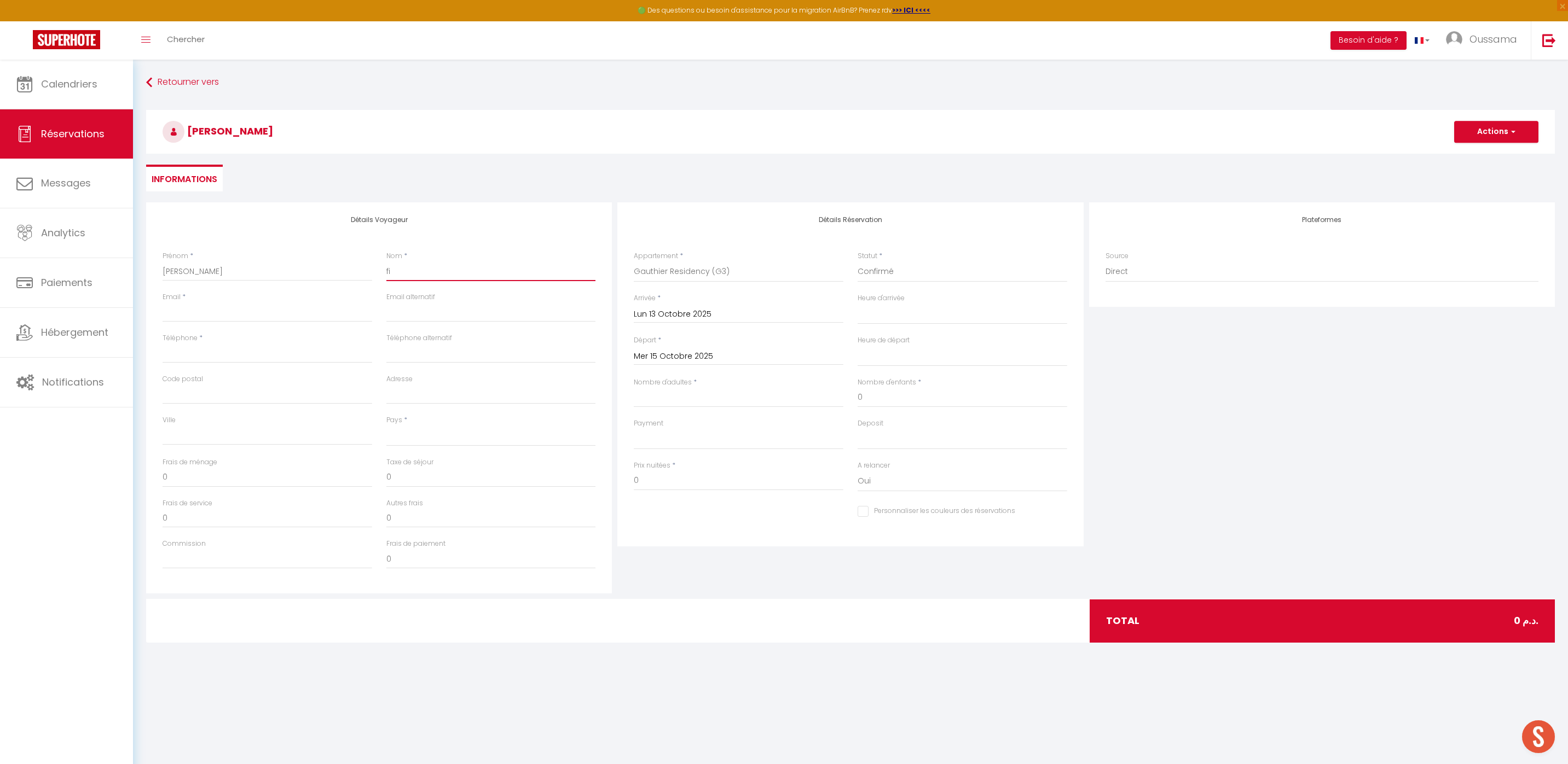
type input "fin"
select select
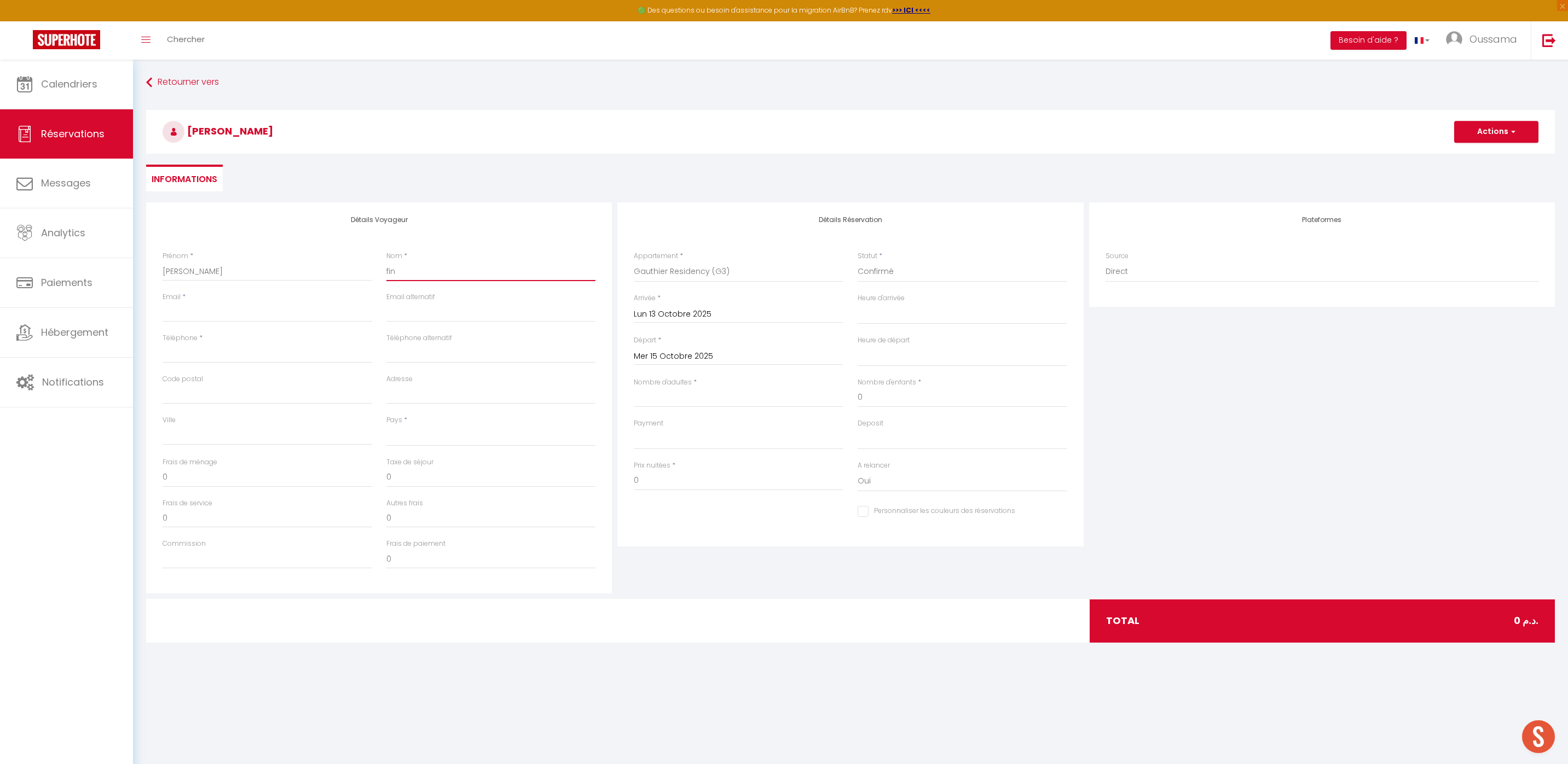
select select
checkbox input "false"
type input "fini"
select select
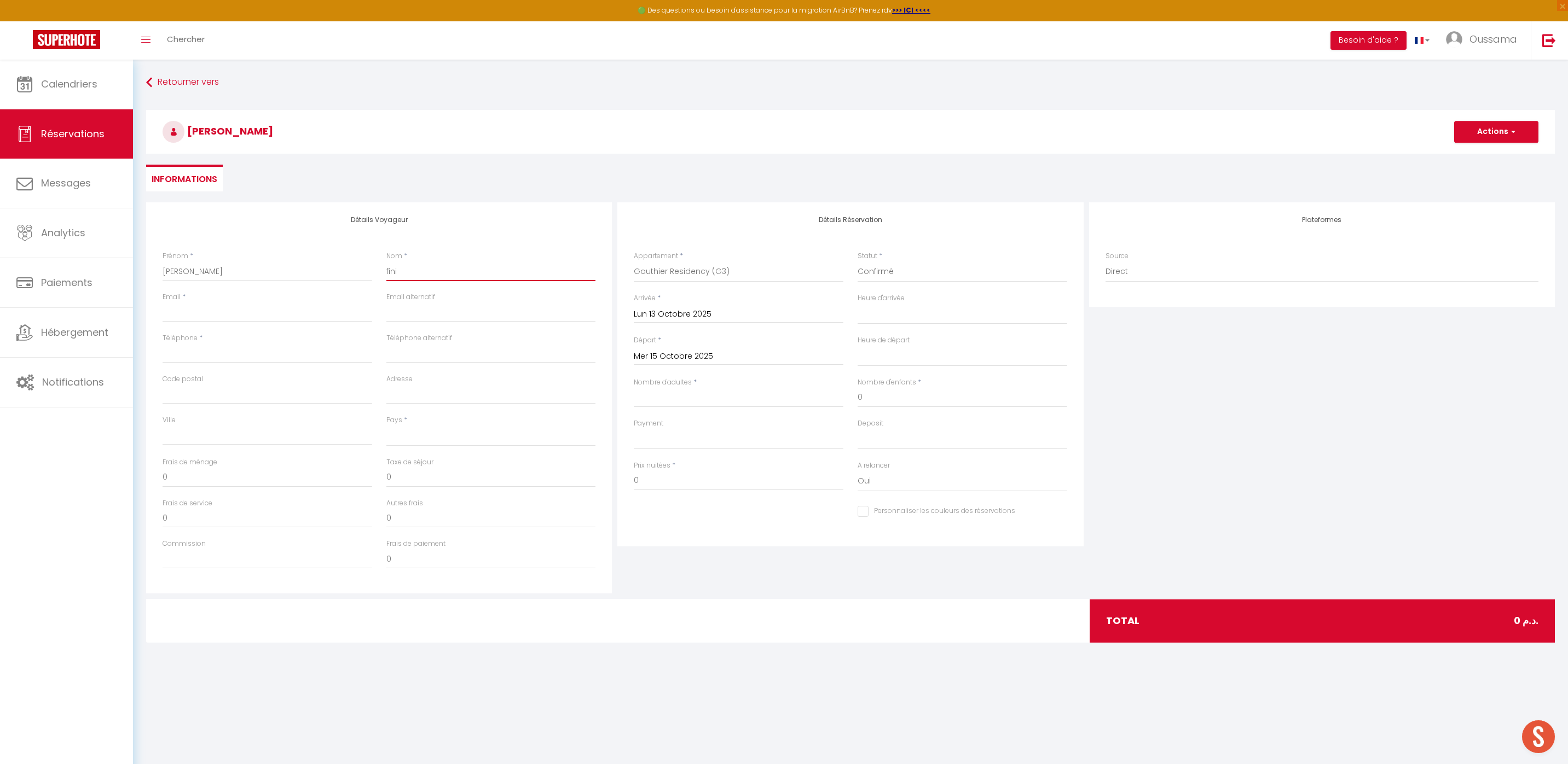
select select
checkbox input "false"
type input "finix"
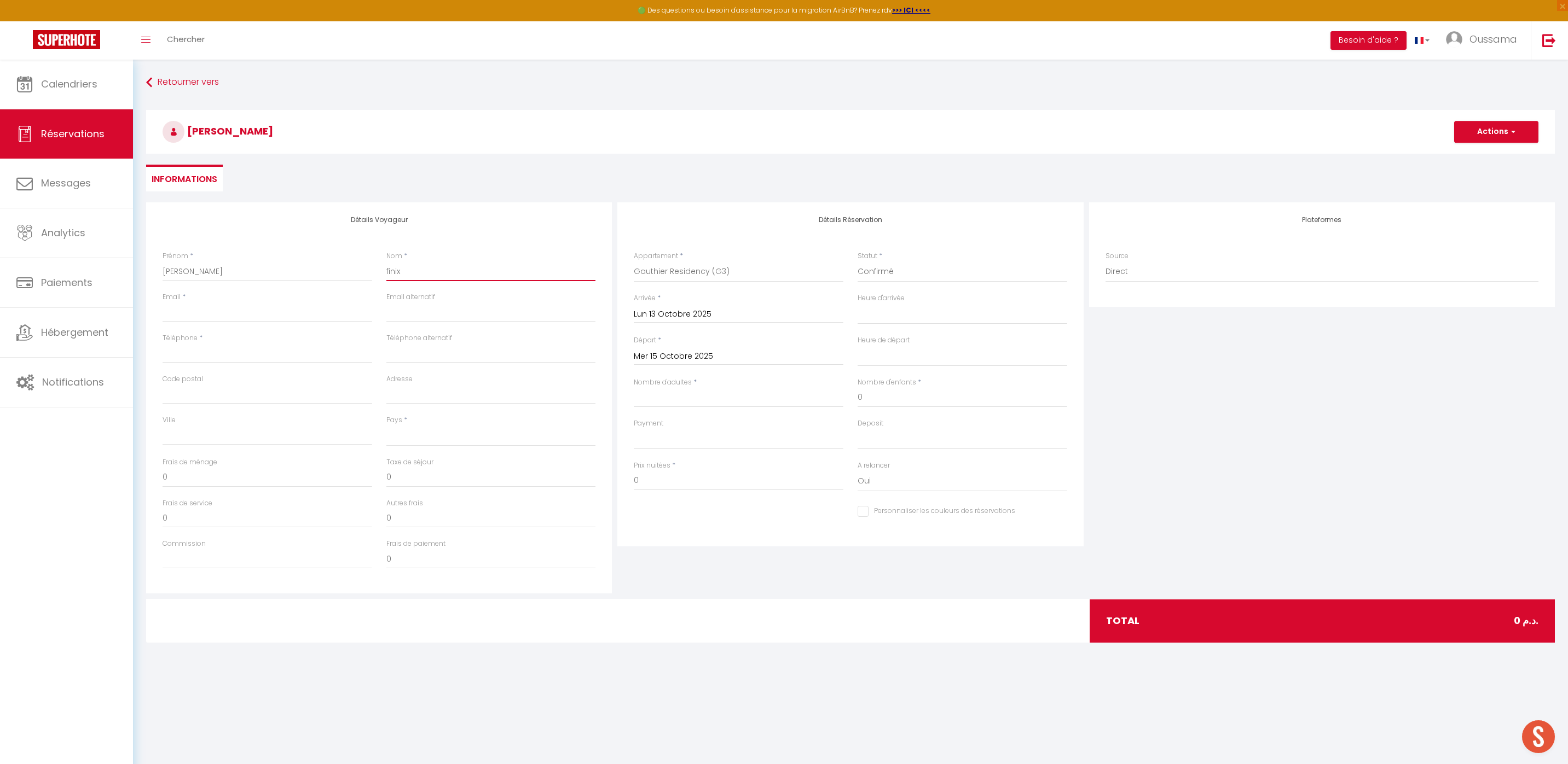
select select
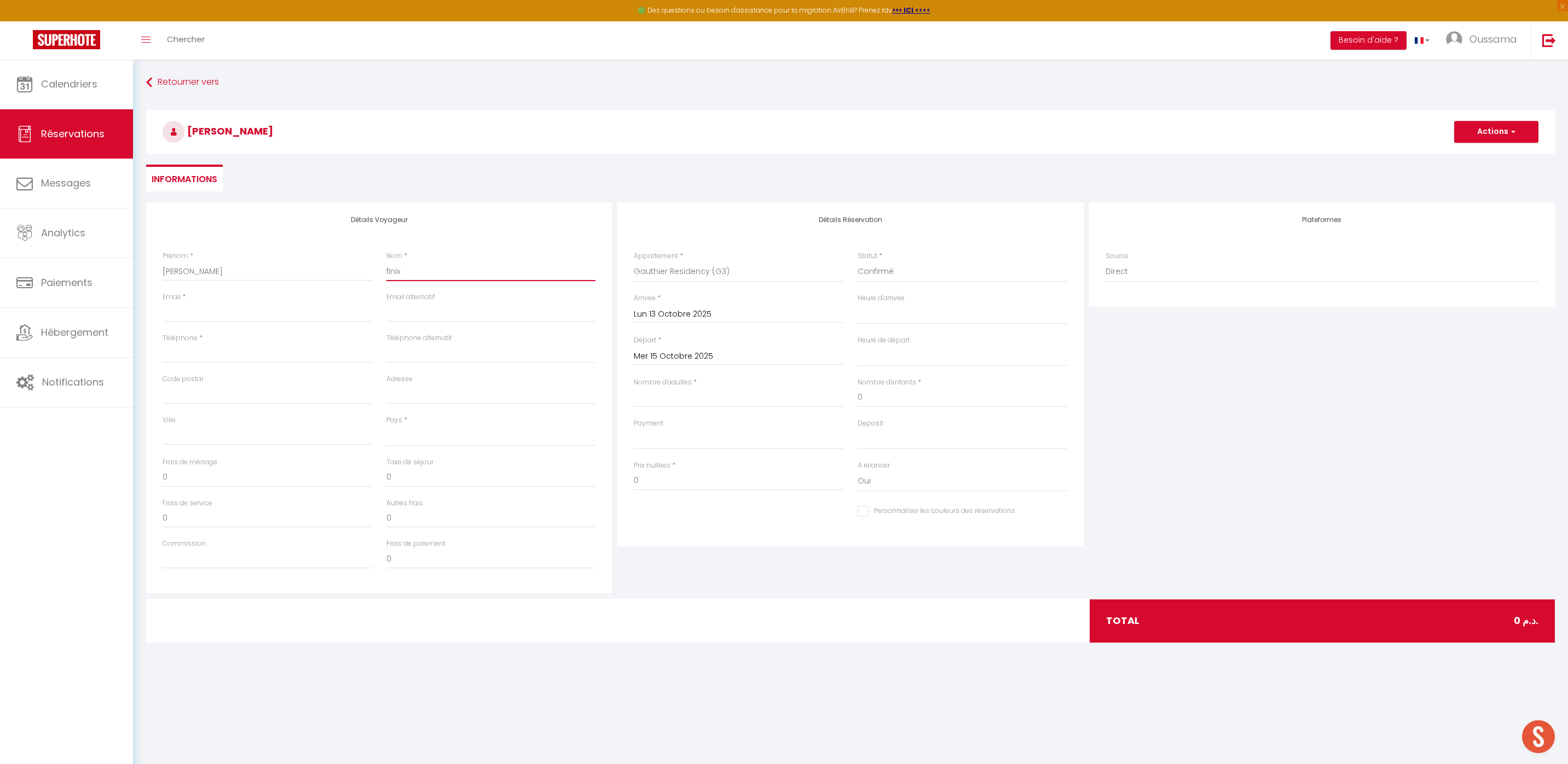
checkbox input "false"
type input "finix"
click at [671, 479] on input "0" at bounding box center [739, 481] width 210 height 20
click at [670, 479] on input "0" at bounding box center [739, 481] width 210 height 20
type input "9"
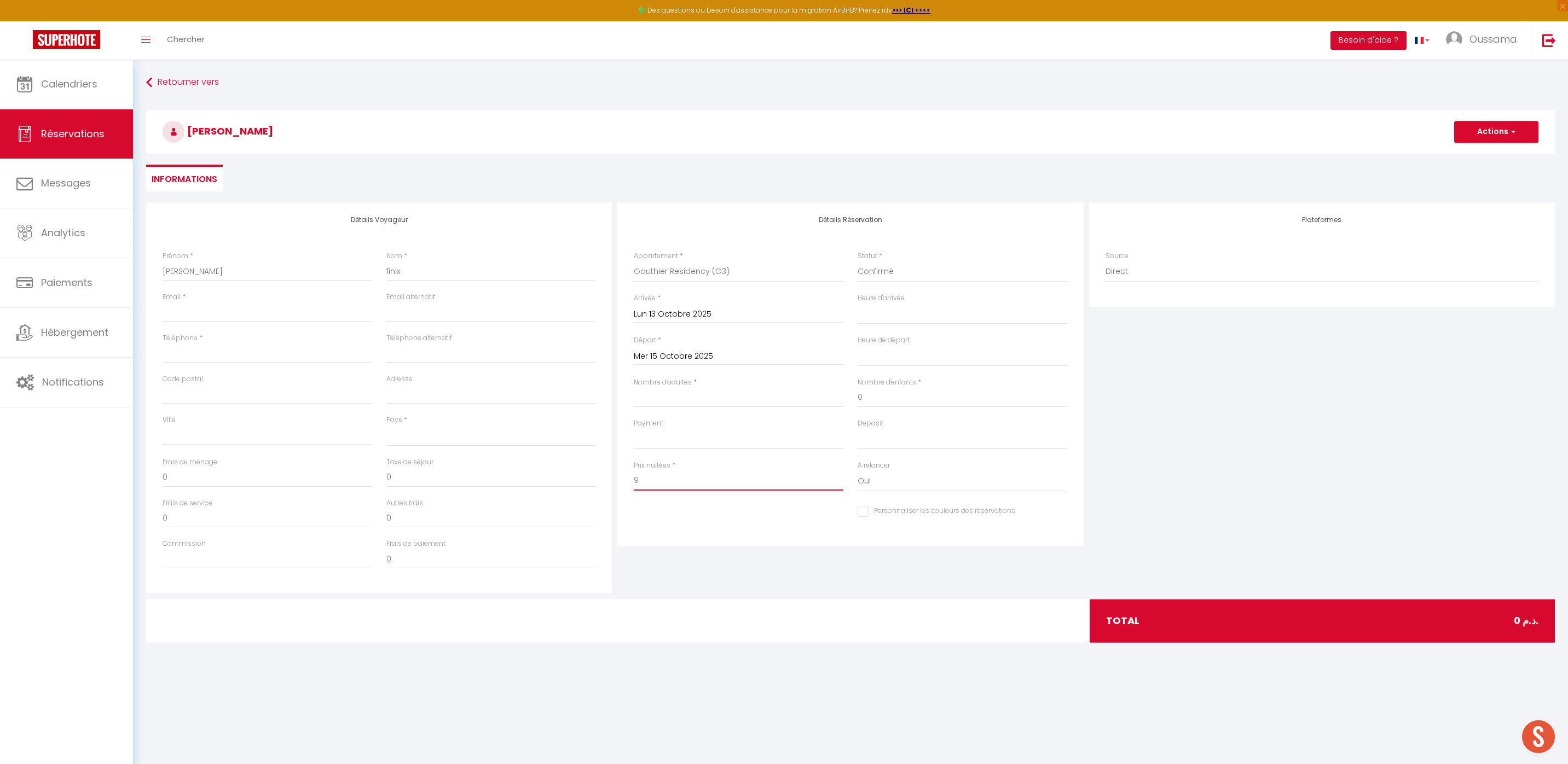
select select
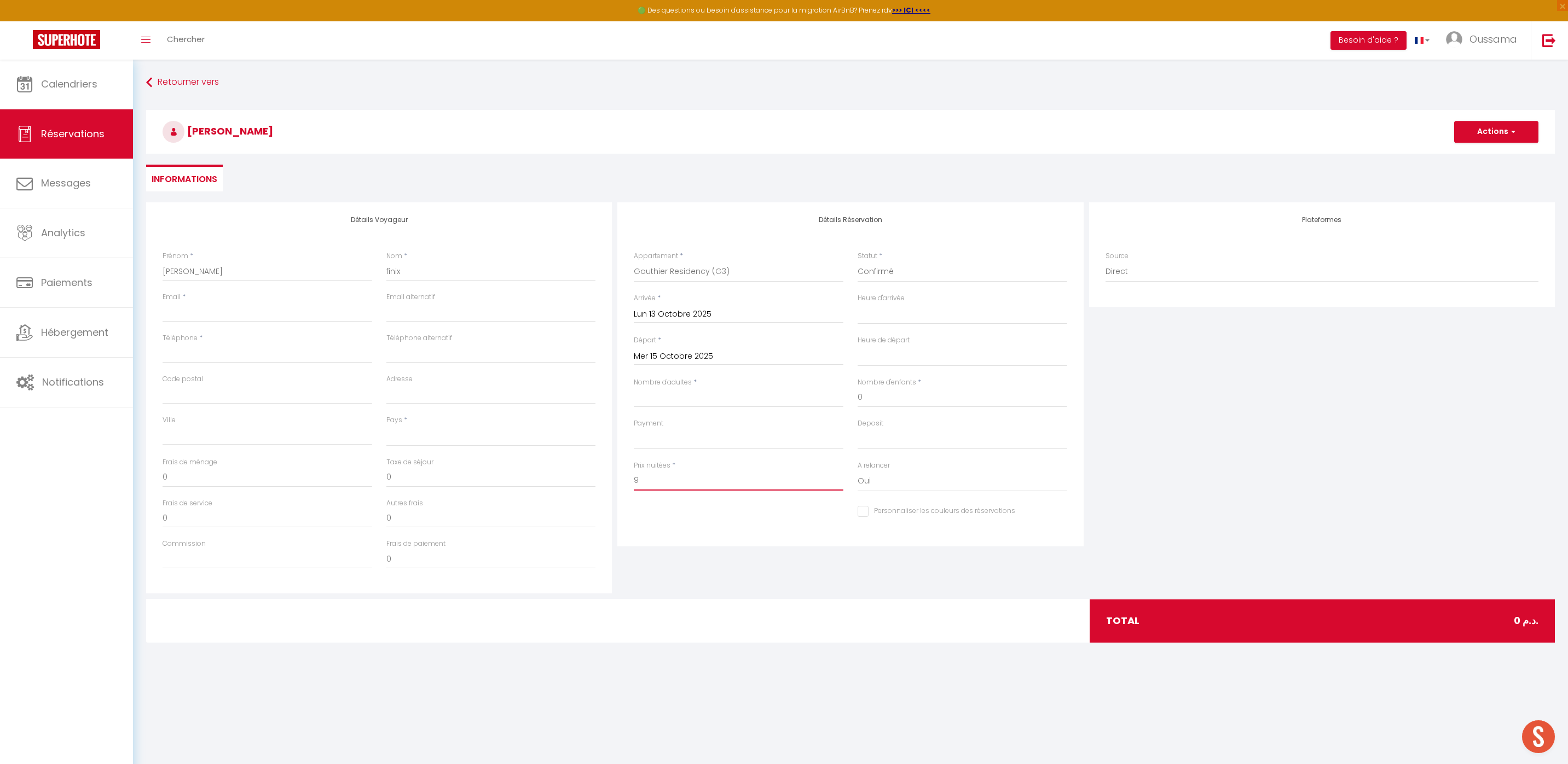
checkbox input "false"
type input "90"
select select
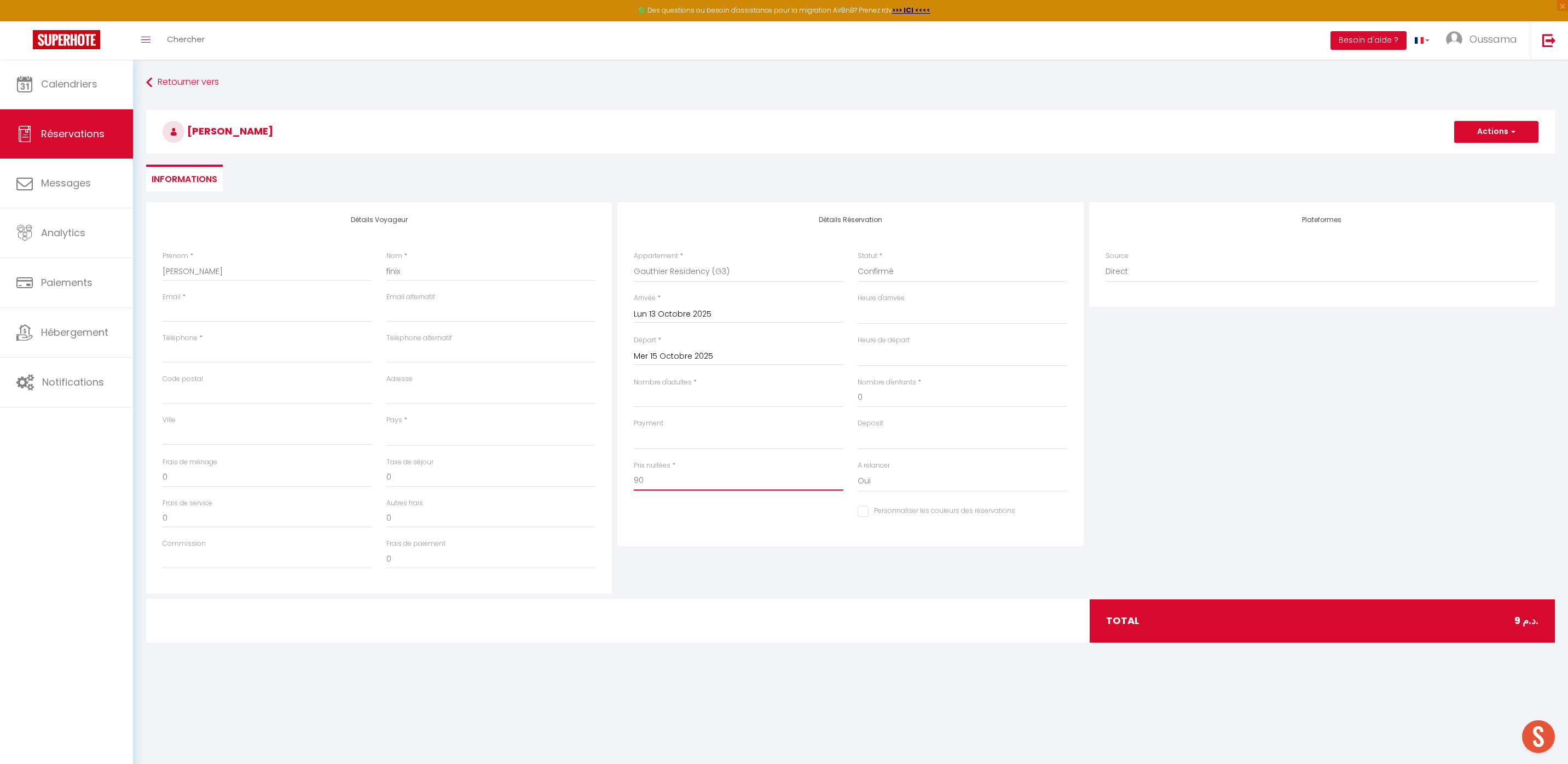
select select
checkbox input "false"
type input "900"
select select
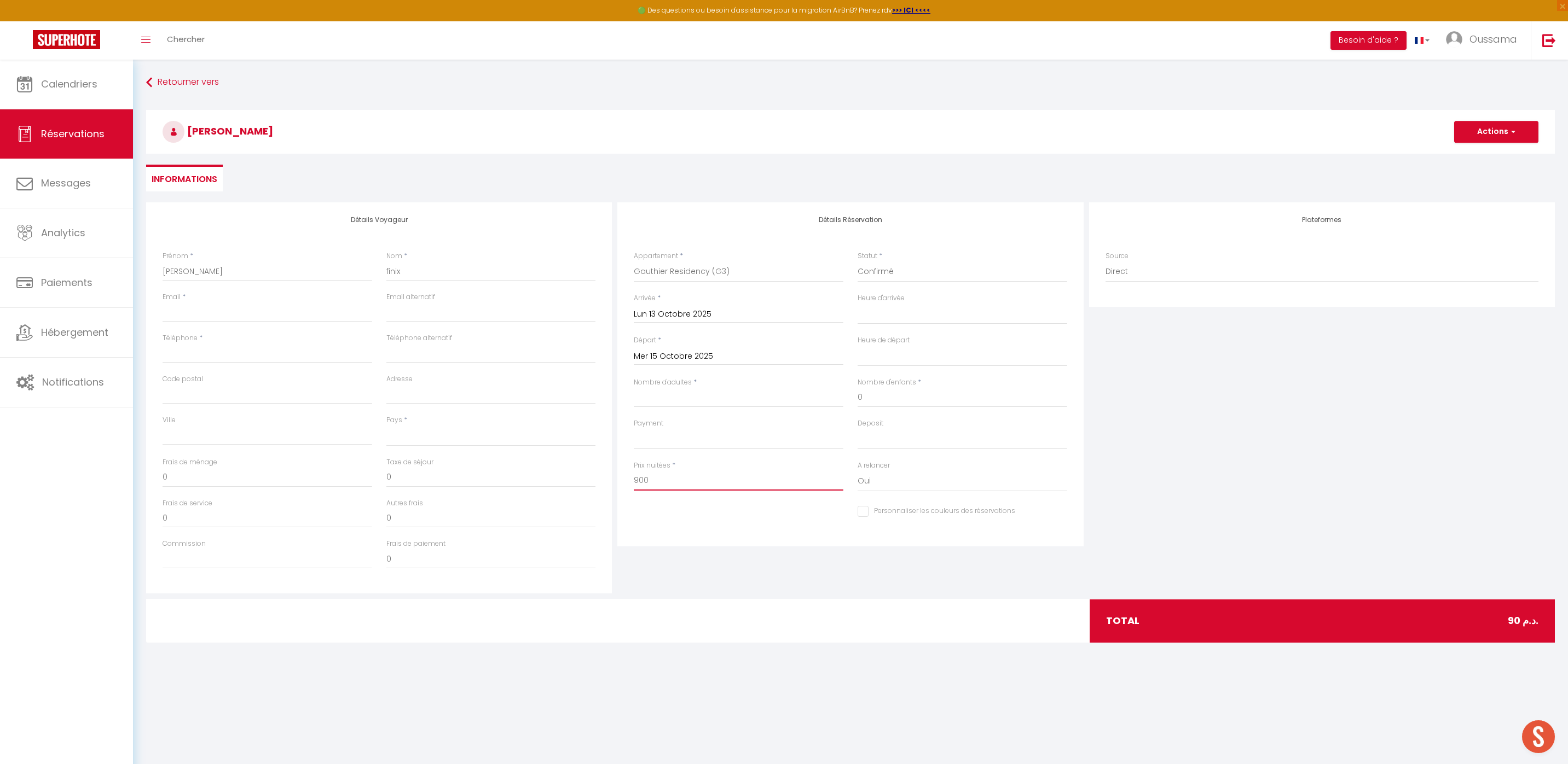
select select
checkbox input "false"
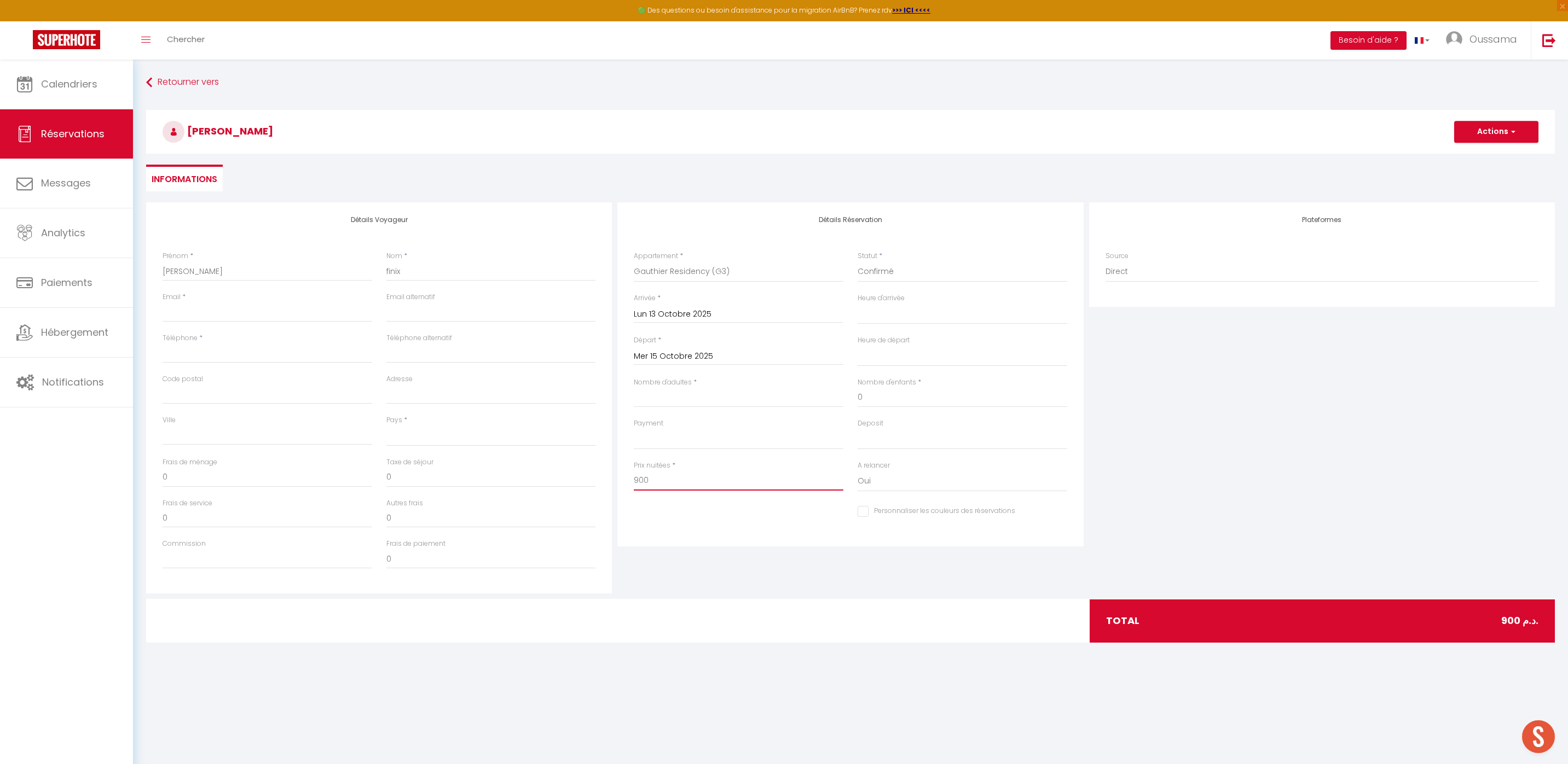
type input "900"
click at [663, 399] on input "Nombre d'adultes" at bounding box center [739, 398] width 210 height 20
type input "2"
select select
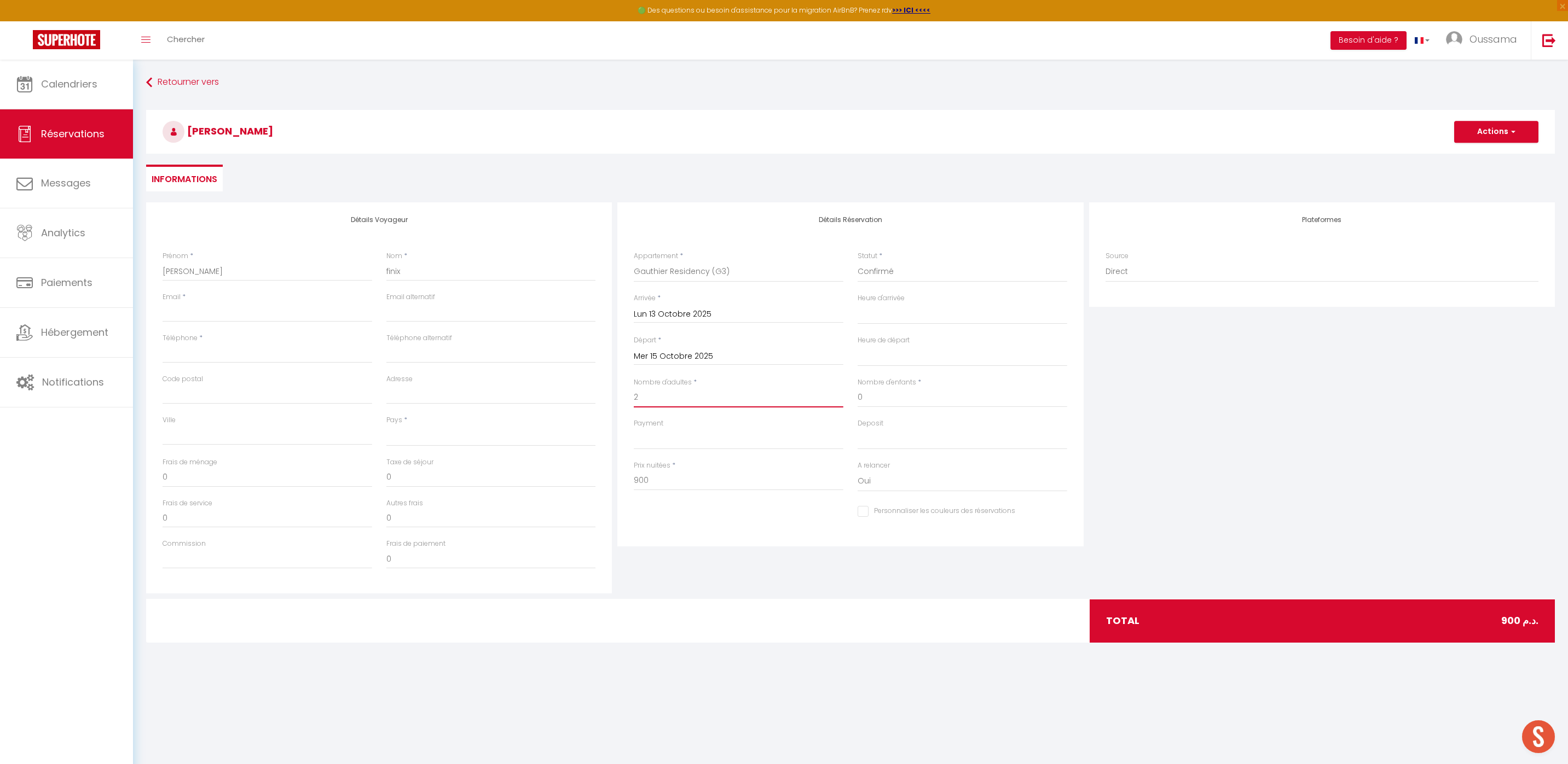
select select
checkbox input "false"
select select
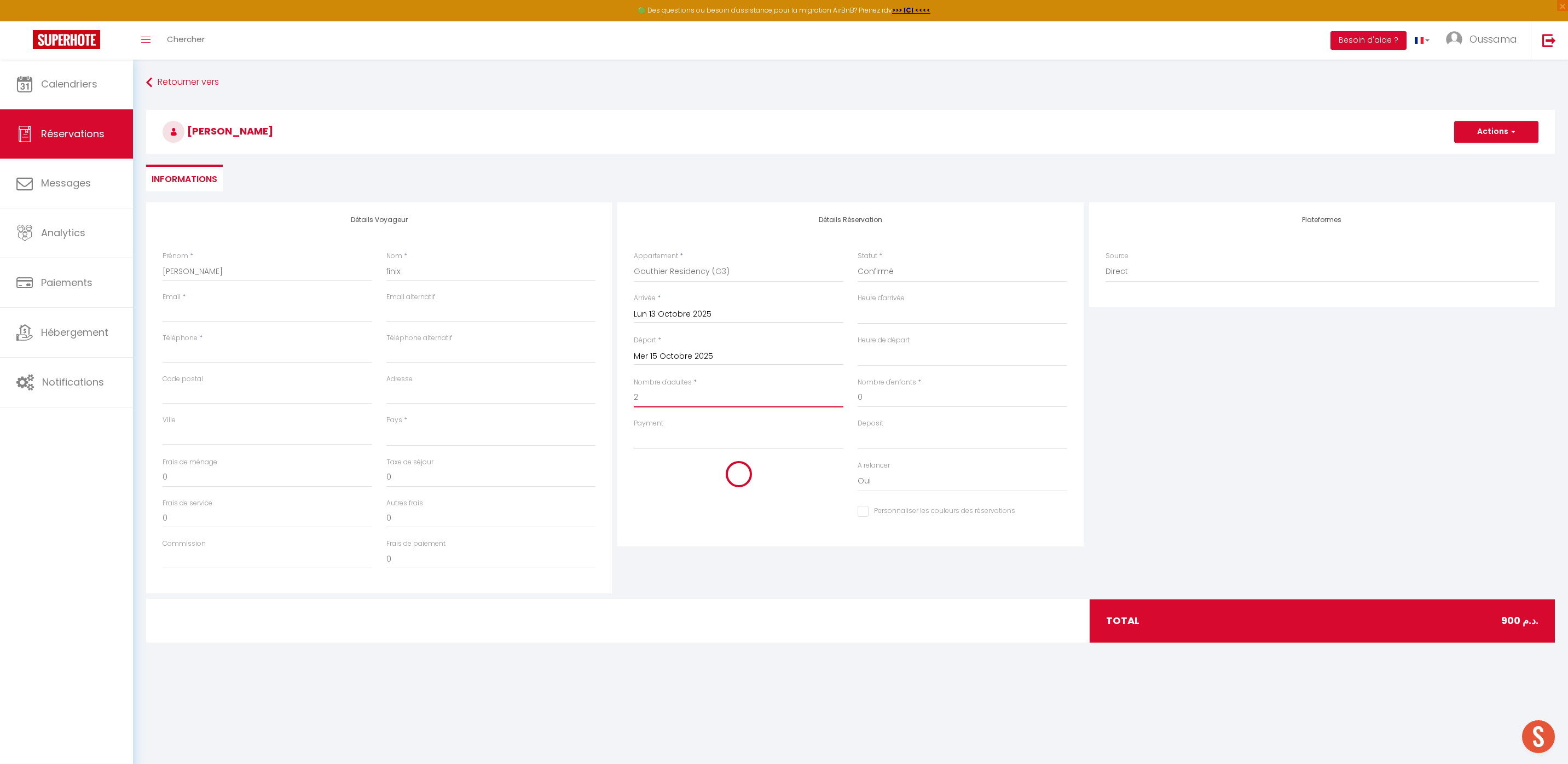
select select
type input "0"
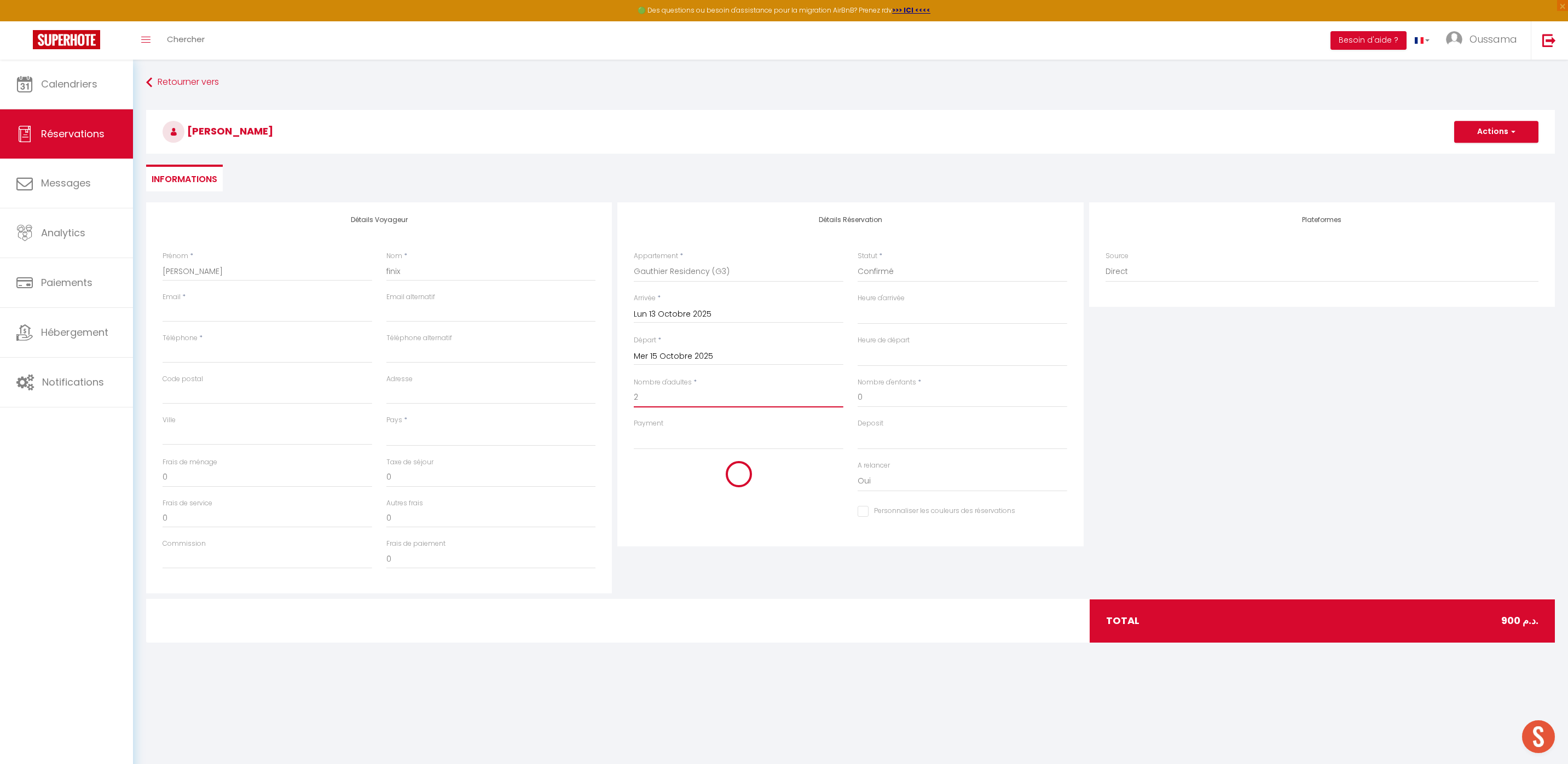
checkbox input "false"
click at [659, 484] on input "0" at bounding box center [739, 481] width 210 height 20
click at [1478, 134] on button "Actions" at bounding box center [1496, 132] width 85 height 22
click at [261, 295] on div "Email *" at bounding box center [267, 307] width 210 height 30
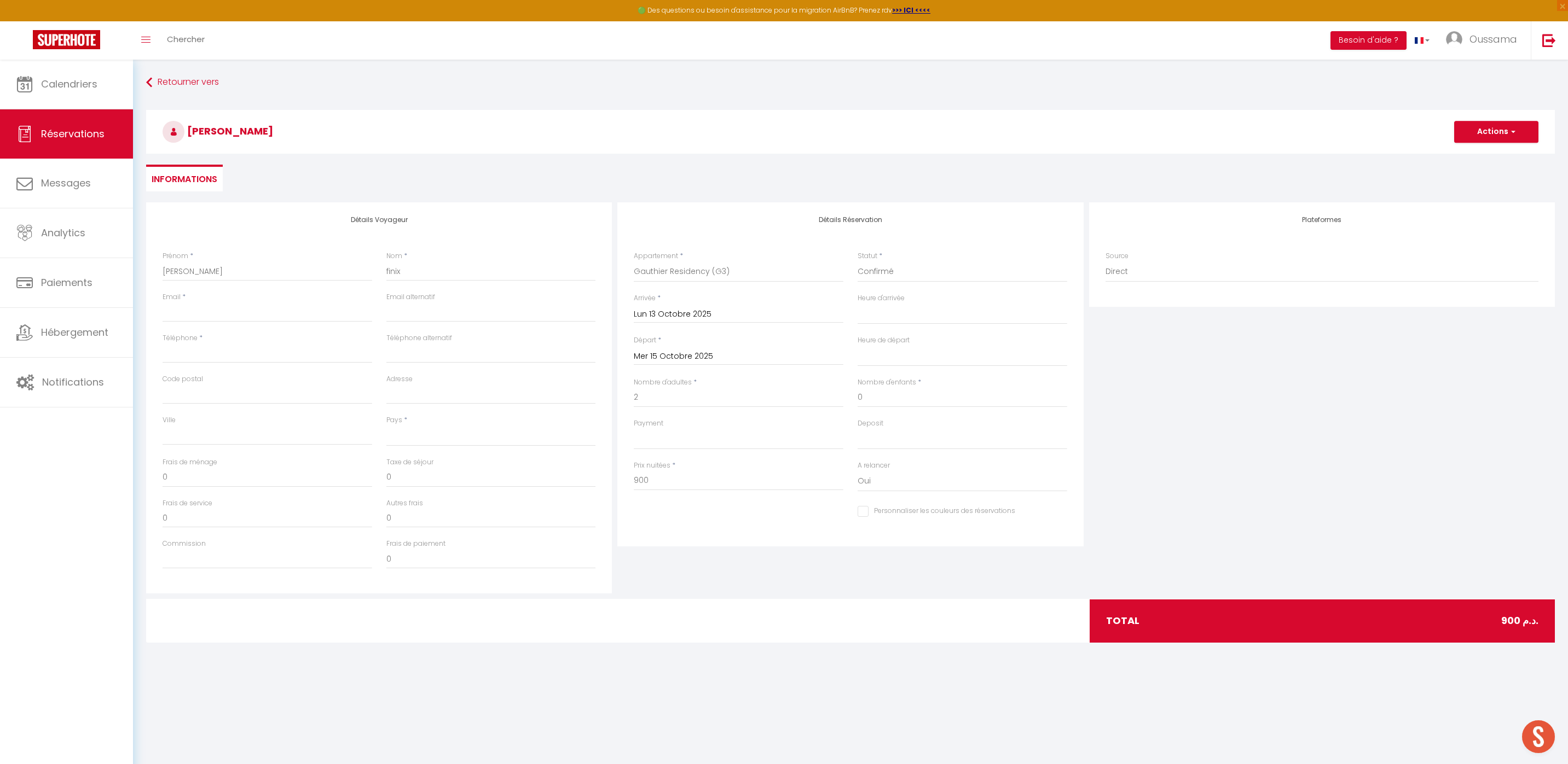
drag, startPoint x: 286, startPoint y: 133, endPoint x: 190, endPoint y: 126, distance: 96.3
click at [190, 126] on h3 "laurent finix" at bounding box center [850, 132] width 1409 height 44
copy span "laurent finix"
click at [240, 319] on input "Email client" at bounding box center [267, 312] width 210 height 20
paste input "[EMAIL_ADDRESS][DOMAIN_NAME]"
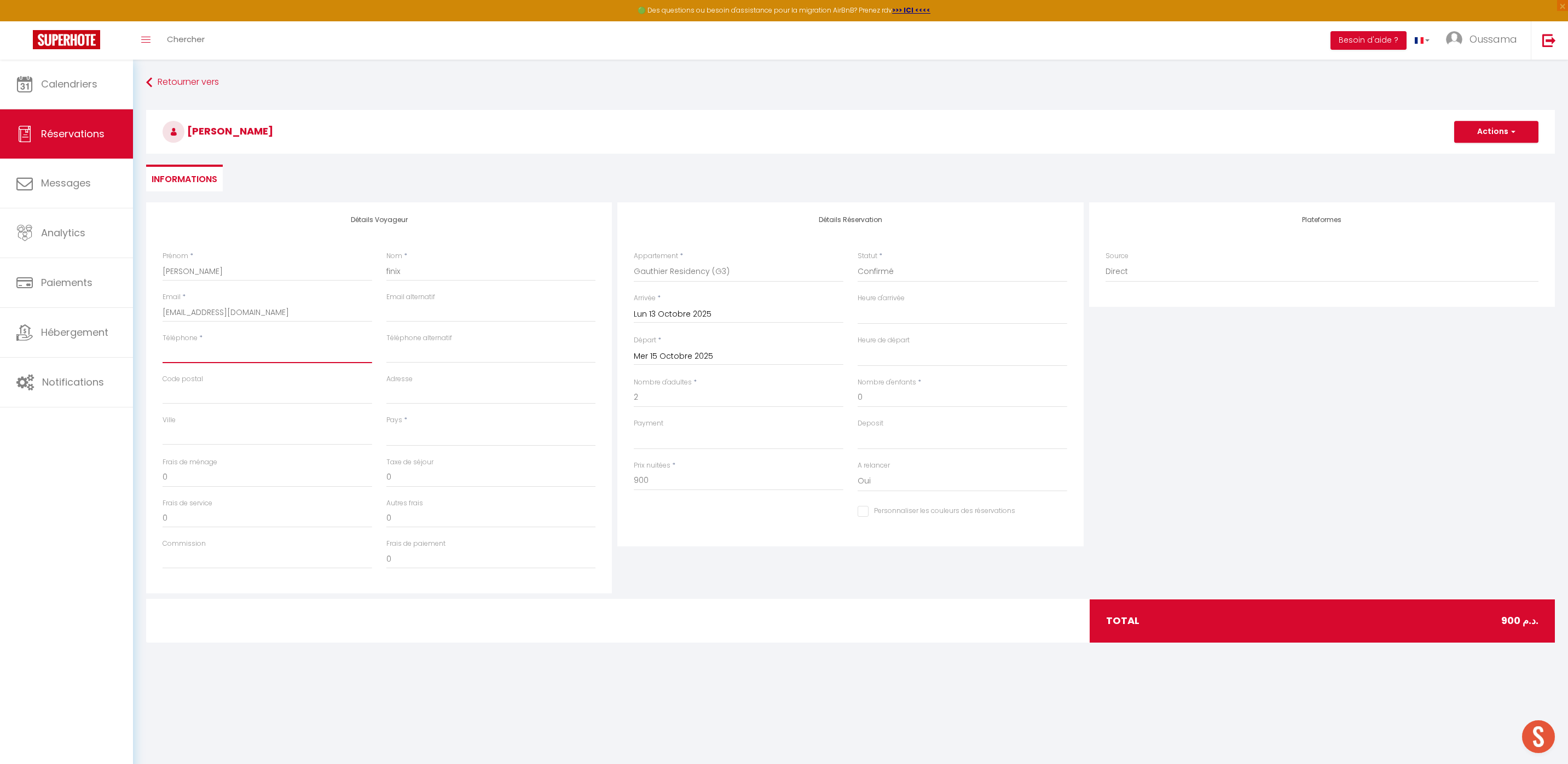
click at [205, 358] on input "Téléphone" at bounding box center [267, 353] width 210 height 20
paste input "[PHONE_NUMBER]"
click at [416, 478] on input "0" at bounding box center [491, 478] width 210 height 20
click at [416, 476] on input "0" at bounding box center [491, 478] width 210 height 20
paste input "44.06"
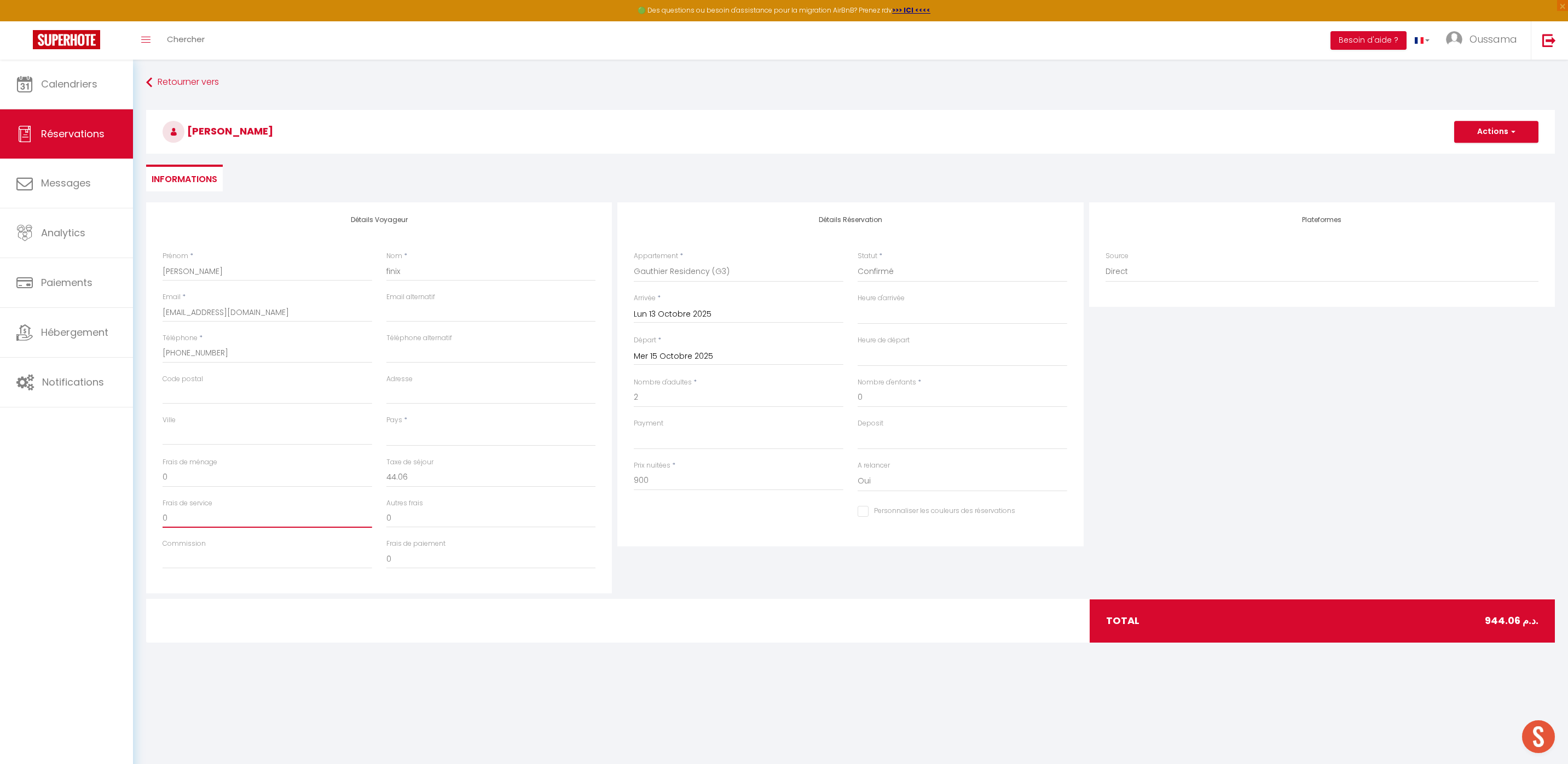
click at [173, 514] on input "0" at bounding box center [267, 518] width 210 height 20
paste input "182.25"
click at [1474, 135] on button "Actions" at bounding box center [1496, 132] width 85 height 22
click at [1479, 159] on link "Enregistrer" at bounding box center [1485, 156] width 87 height 15
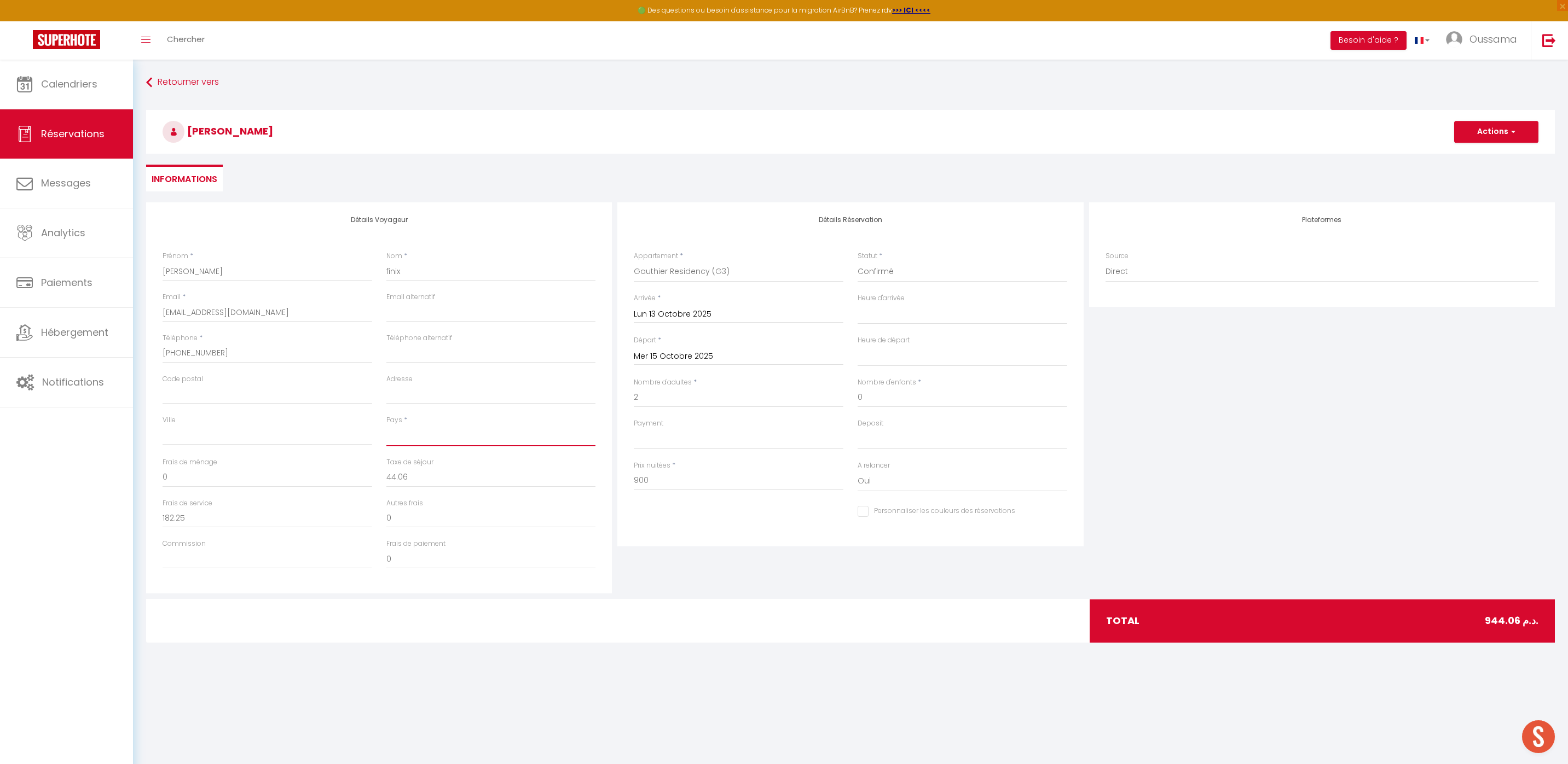
click at [458, 431] on select "France Portugal Afghanistan Albania Algeria American Samoa Andorra Angola Angui…" at bounding box center [491, 435] width 210 height 21
click at [386, 425] on select "France Portugal Afghanistan Albania Algeria American Samoa Andorra Angola Angui…" at bounding box center [491, 435] width 210 height 21
click at [1488, 131] on button "Actions" at bounding box center [1496, 132] width 85 height 22
click at [1480, 155] on link "Enregistrer" at bounding box center [1485, 156] width 87 height 15
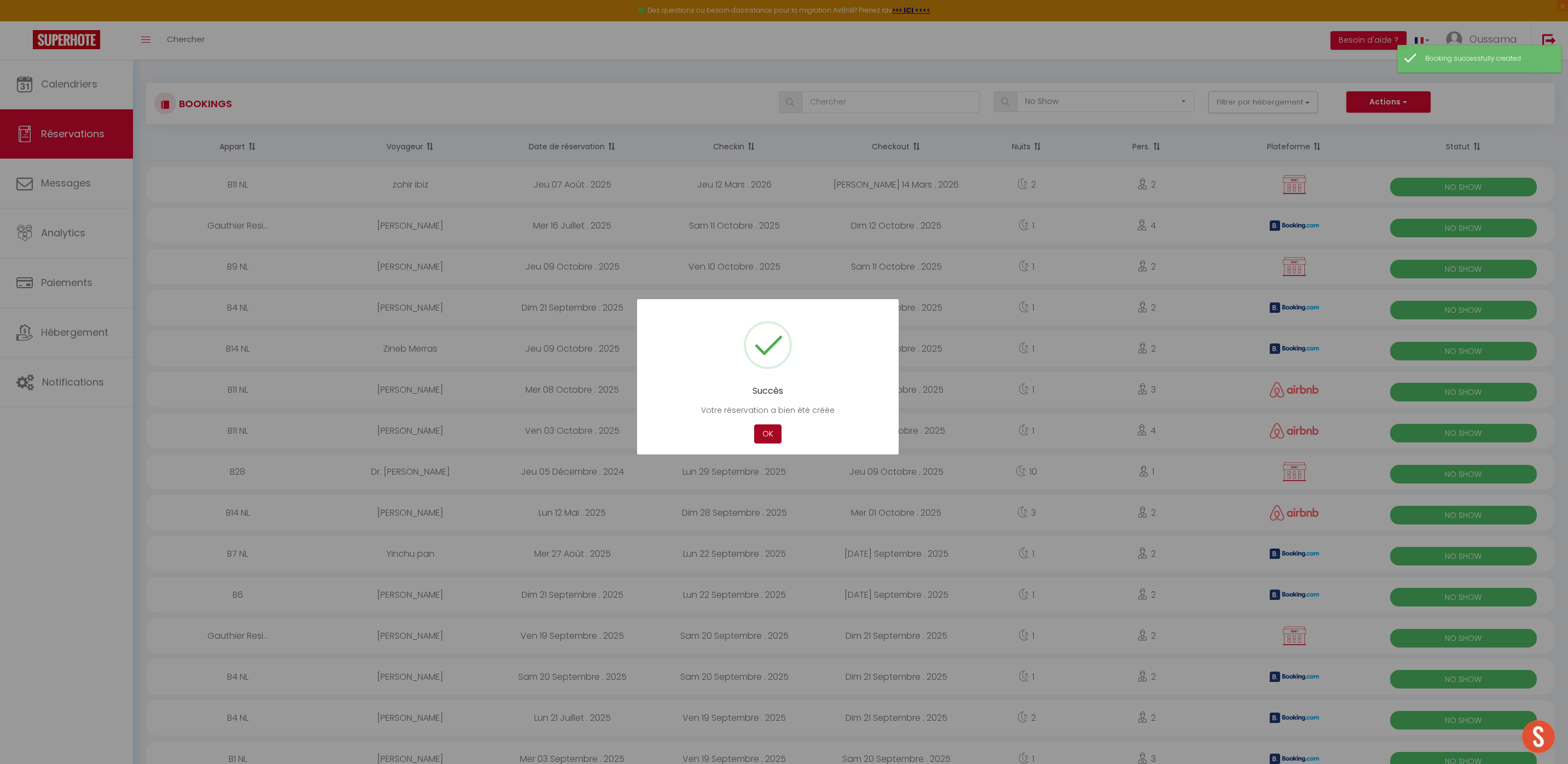
click at [774, 433] on button "OK" at bounding box center [768, 433] width 27 height 19
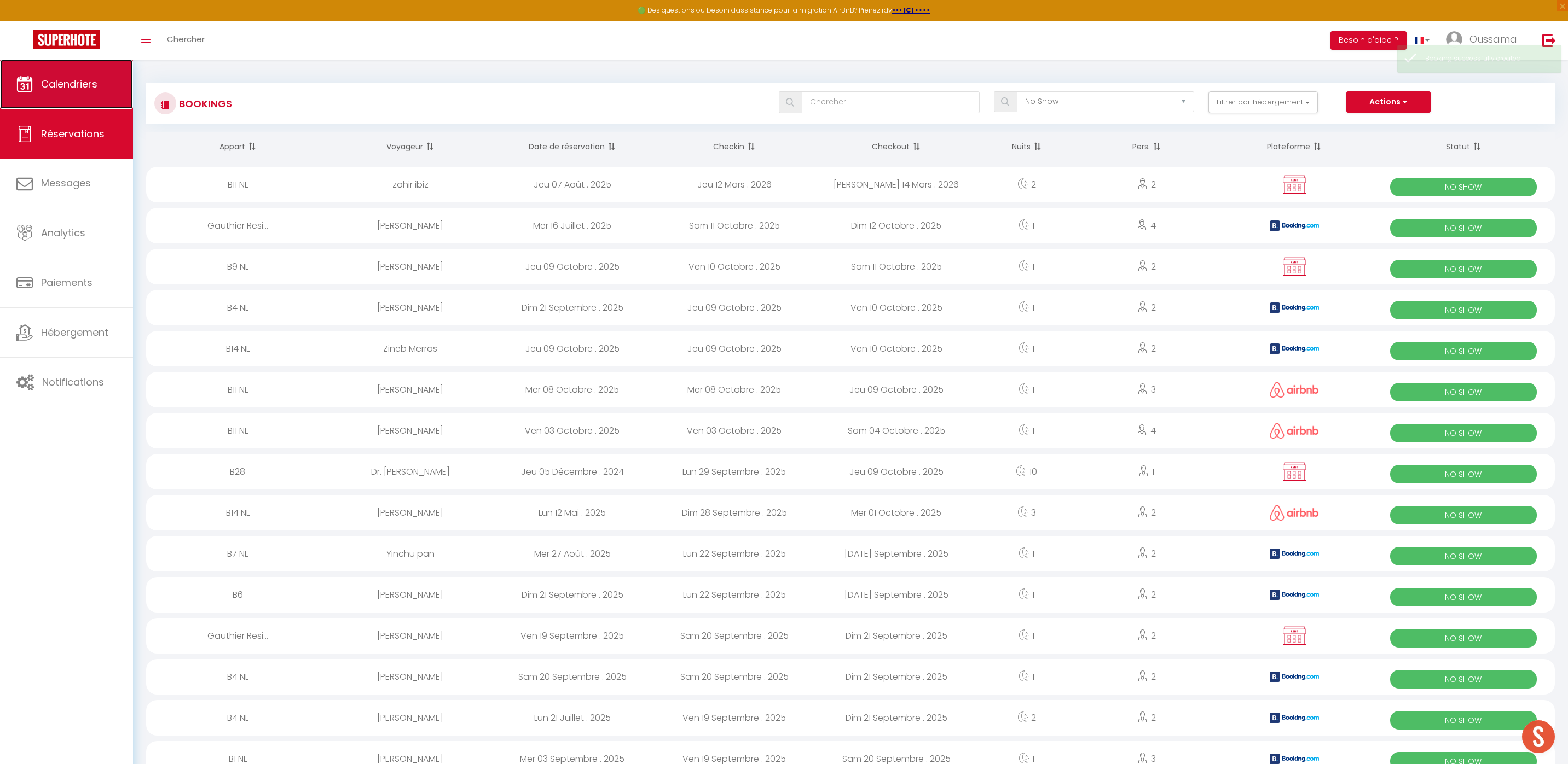
click at [101, 94] on link "Calendriers" at bounding box center [67, 84] width 133 height 49
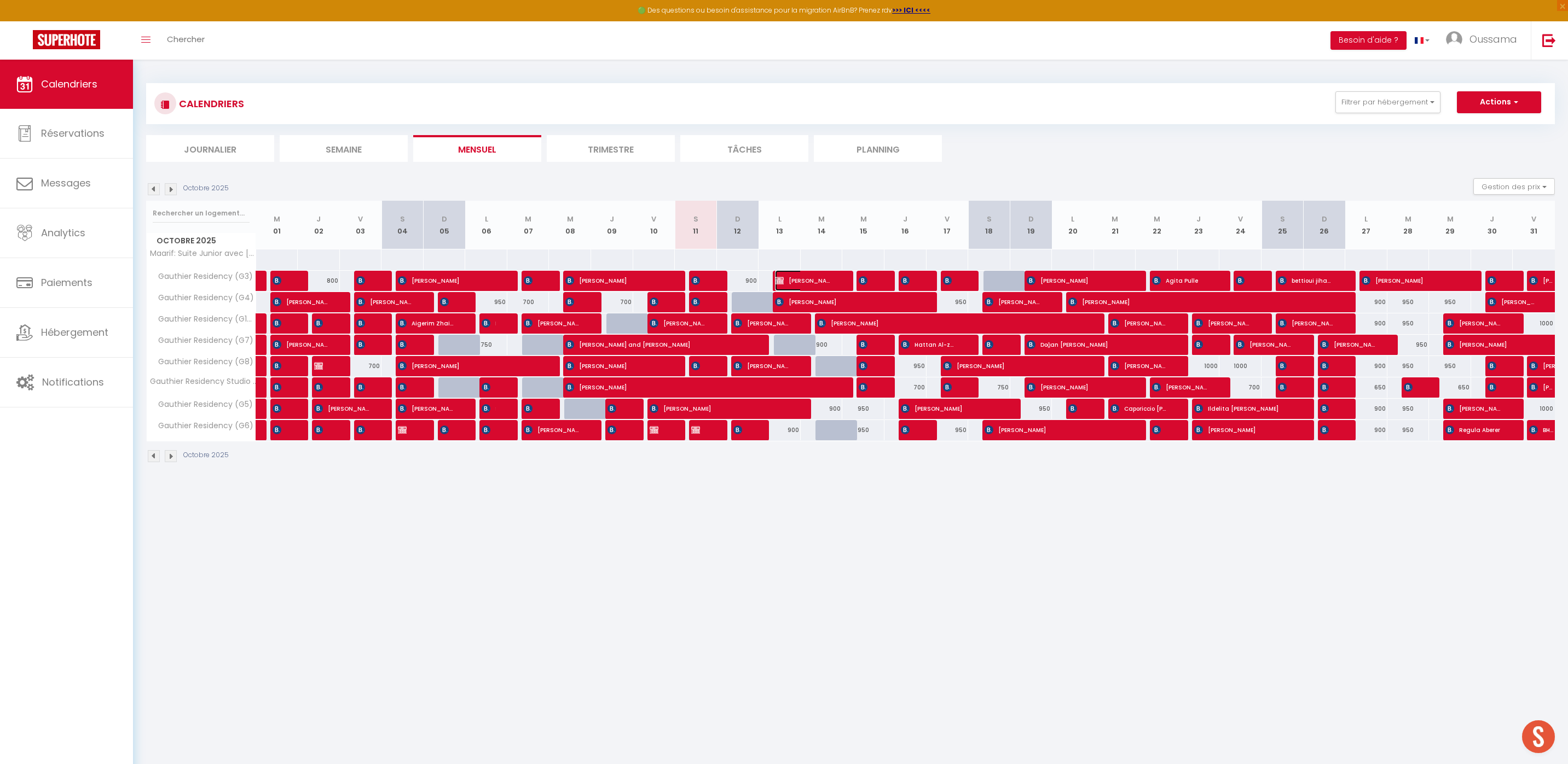
click at [794, 284] on span "laurent finix" at bounding box center [804, 280] width 56 height 21
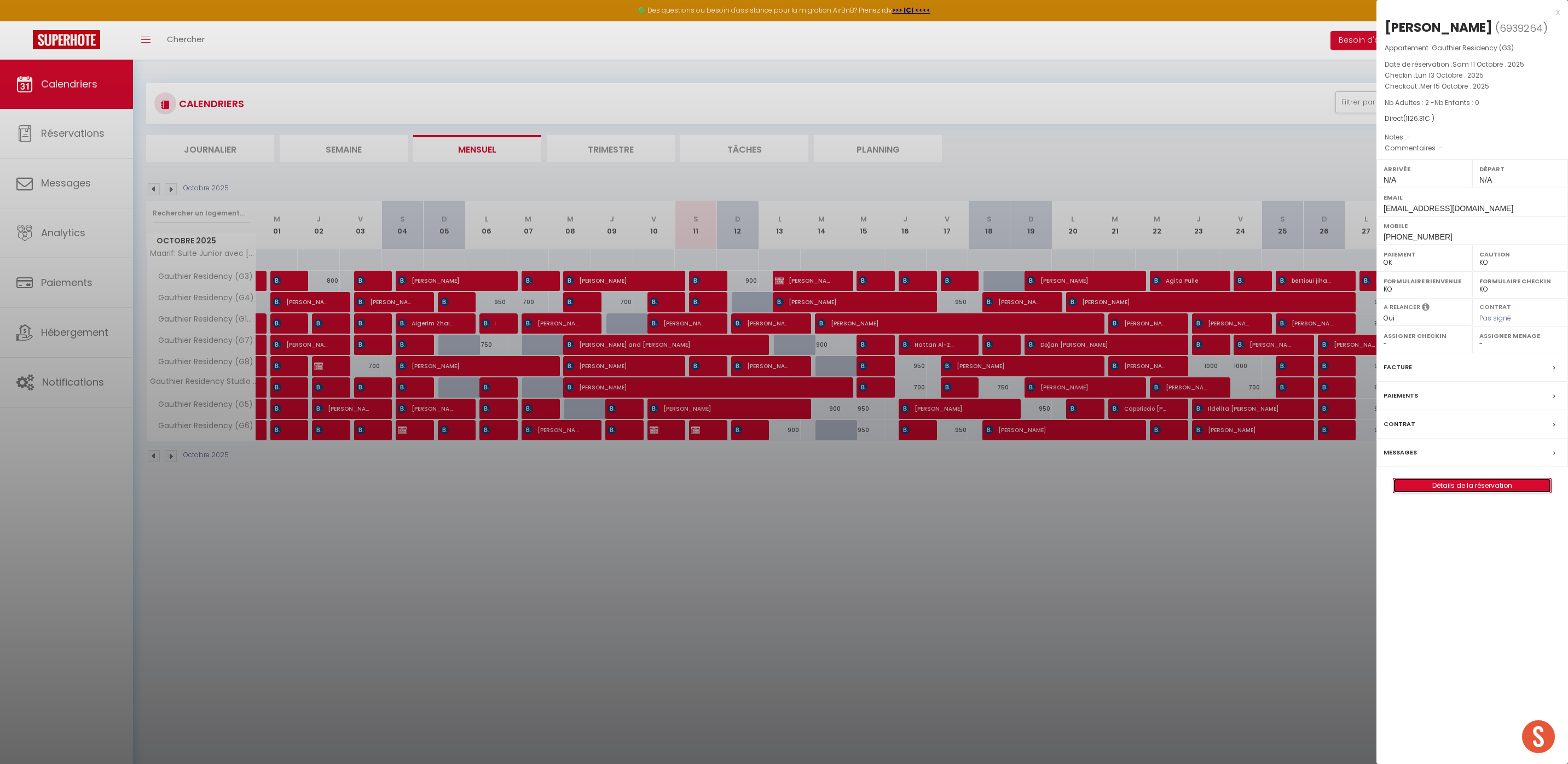
click at [1460, 484] on link "Détails de la réservation" at bounding box center [1472, 486] width 158 height 15
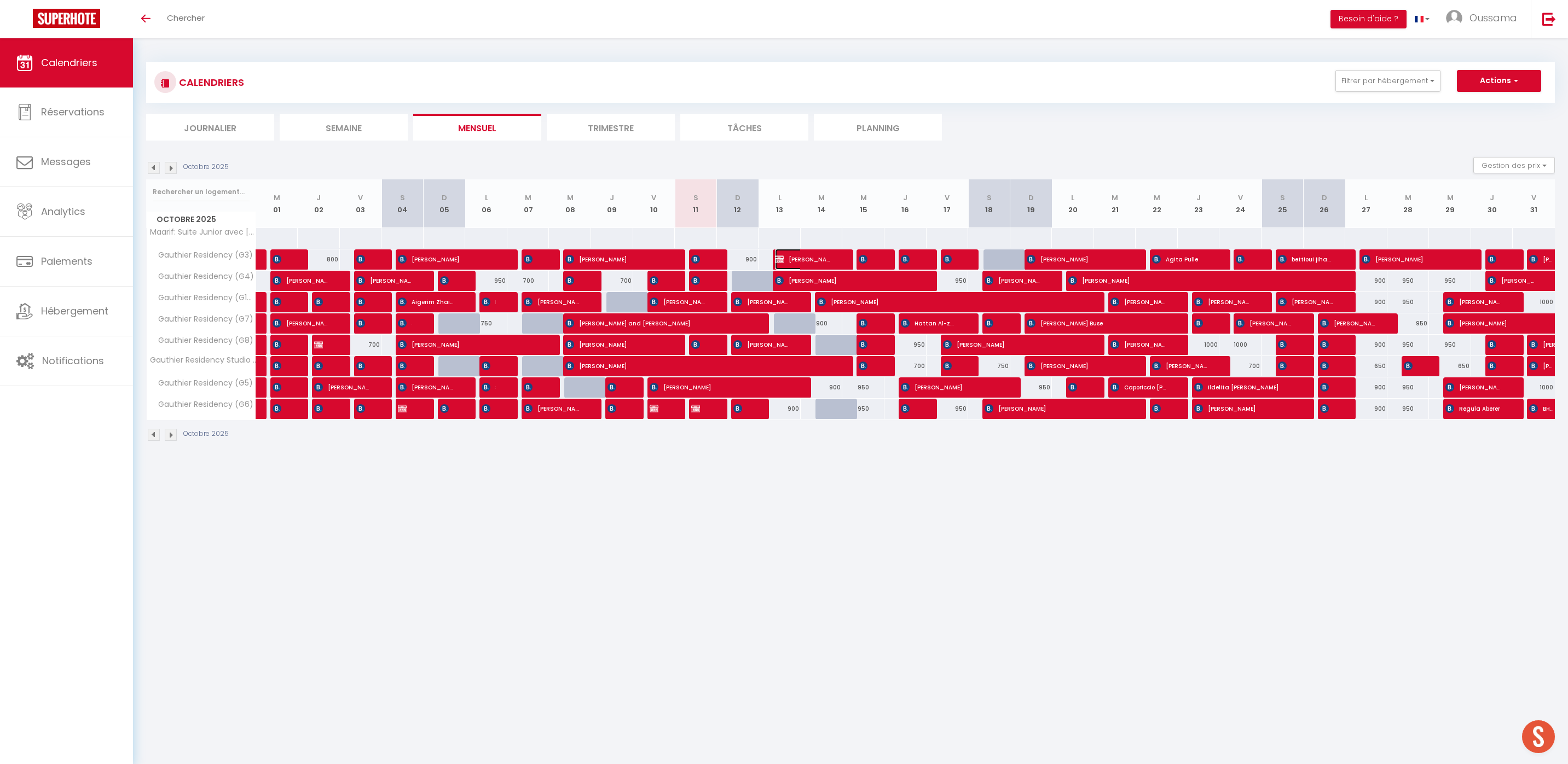
click at [816, 262] on span "laurent finix" at bounding box center [804, 259] width 56 height 21
select select "OK"
select select "KO"
select select "0"
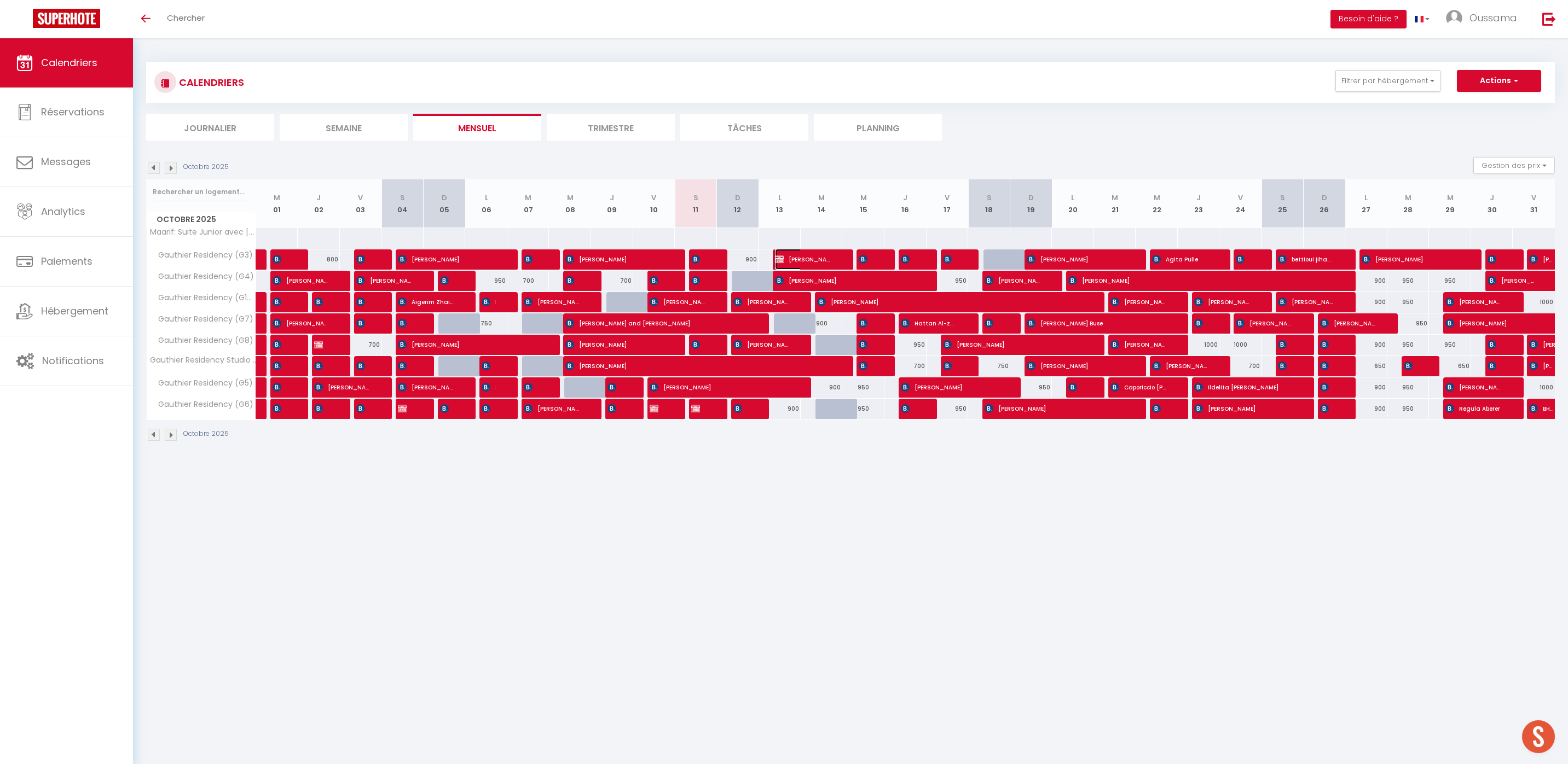
select select "1"
select select
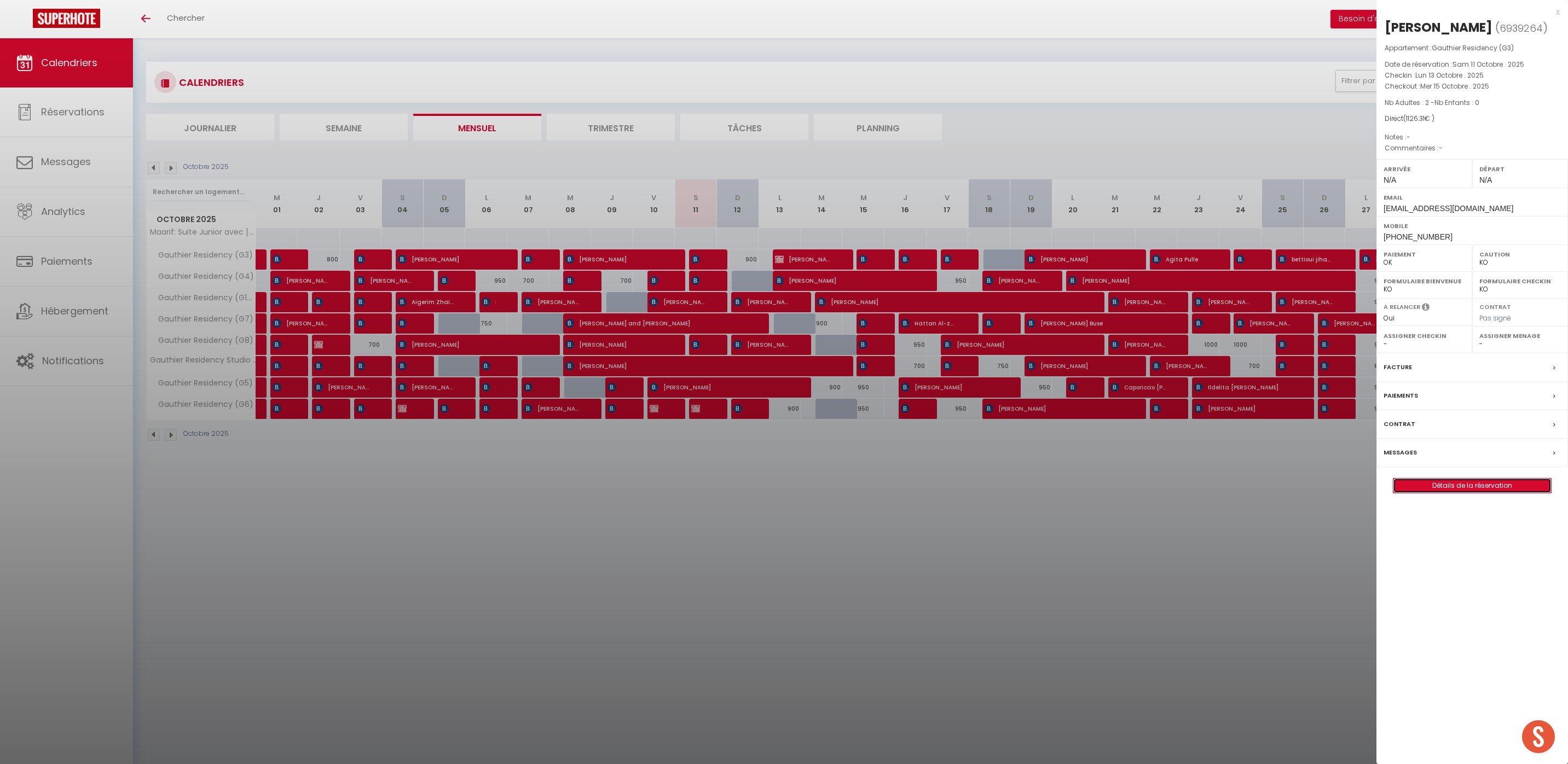
click at [1462, 483] on link "Détails de la réservation" at bounding box center [1472, 486] width 158 height 15
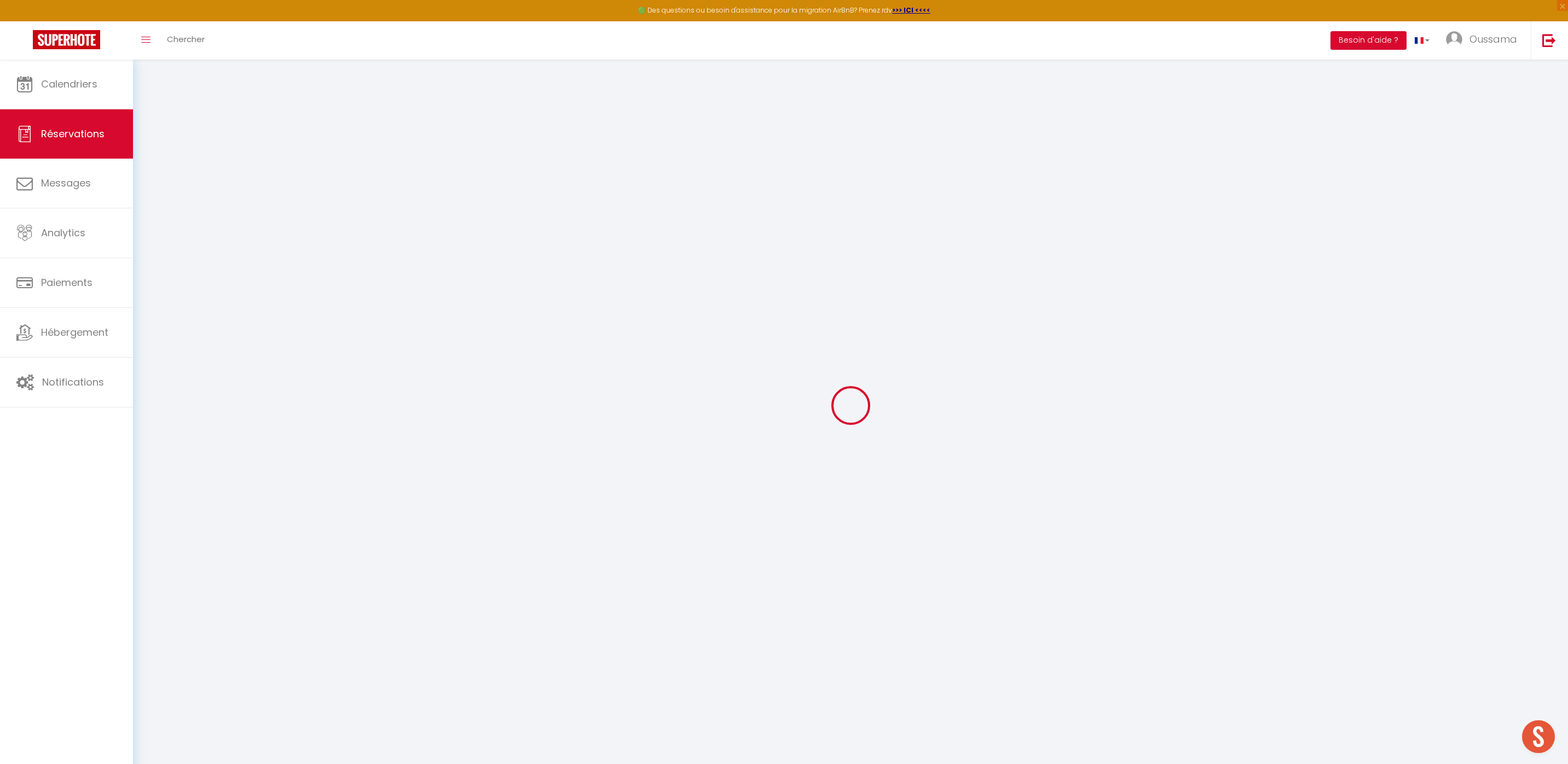
select select
select select "14"
checkbox input "false"
select select
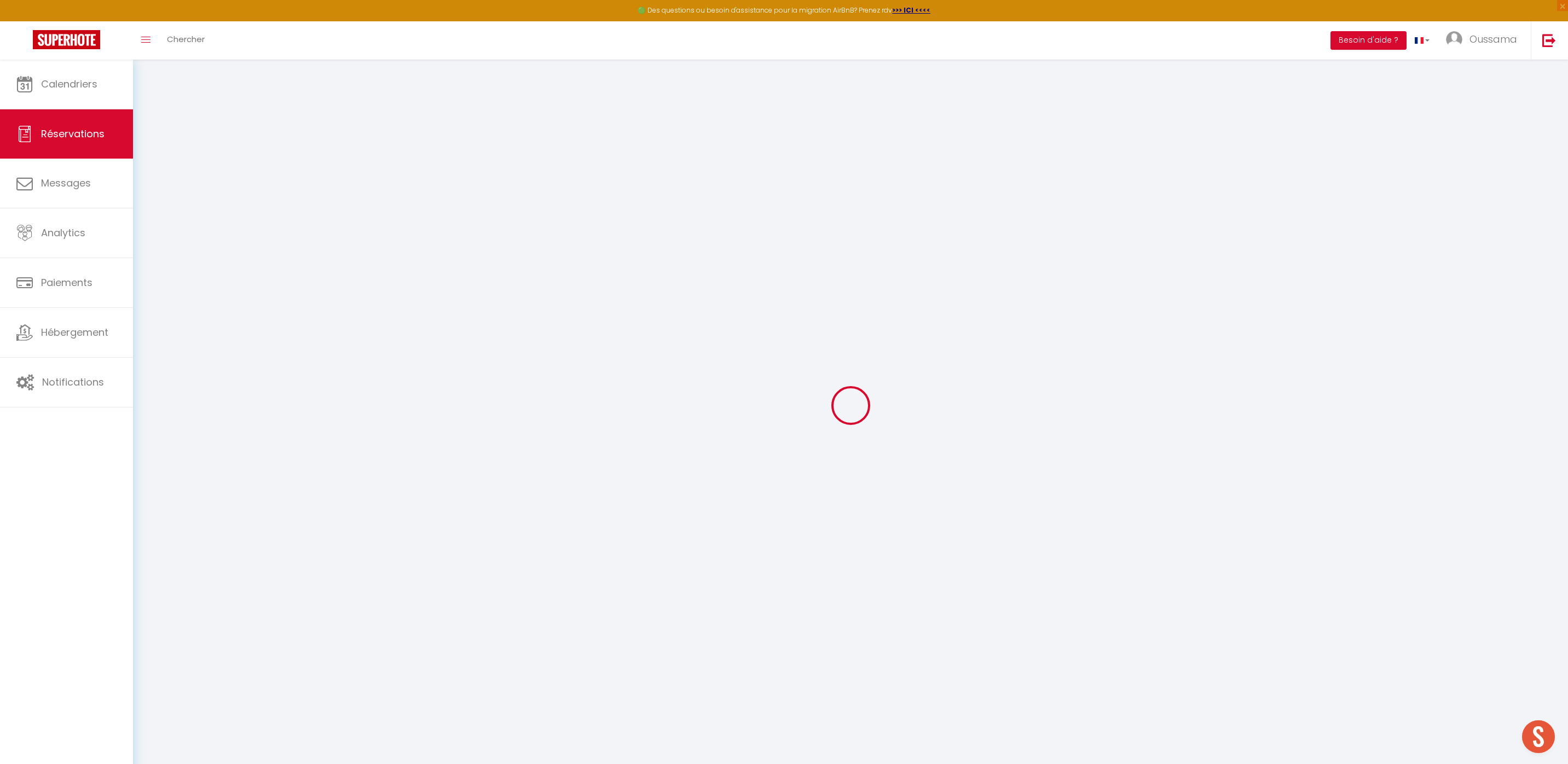
select select
checkbox input "false"
select select
checkbox input "false"
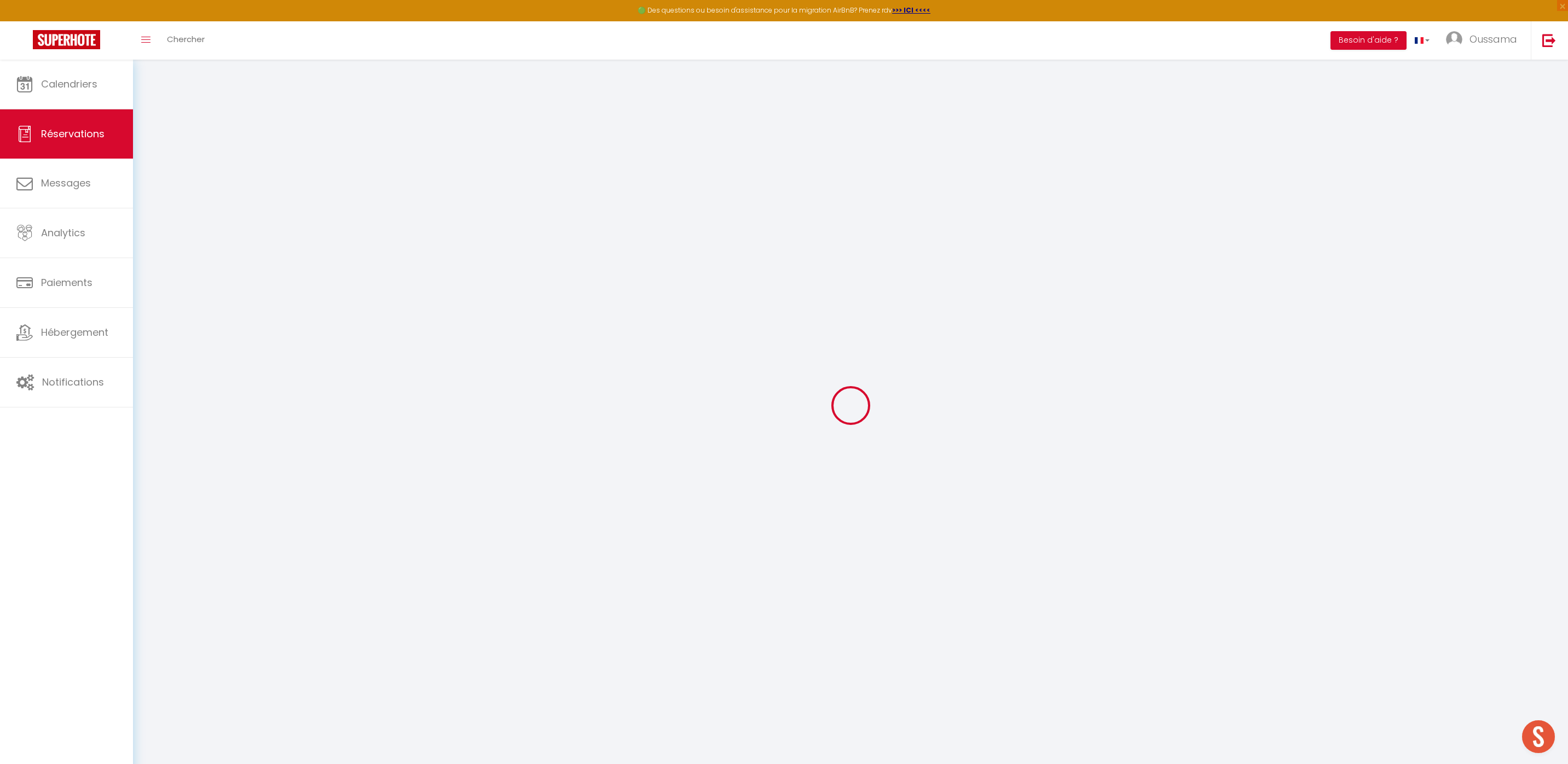
select select
checkbox input "false"
type input "44.06"
select select
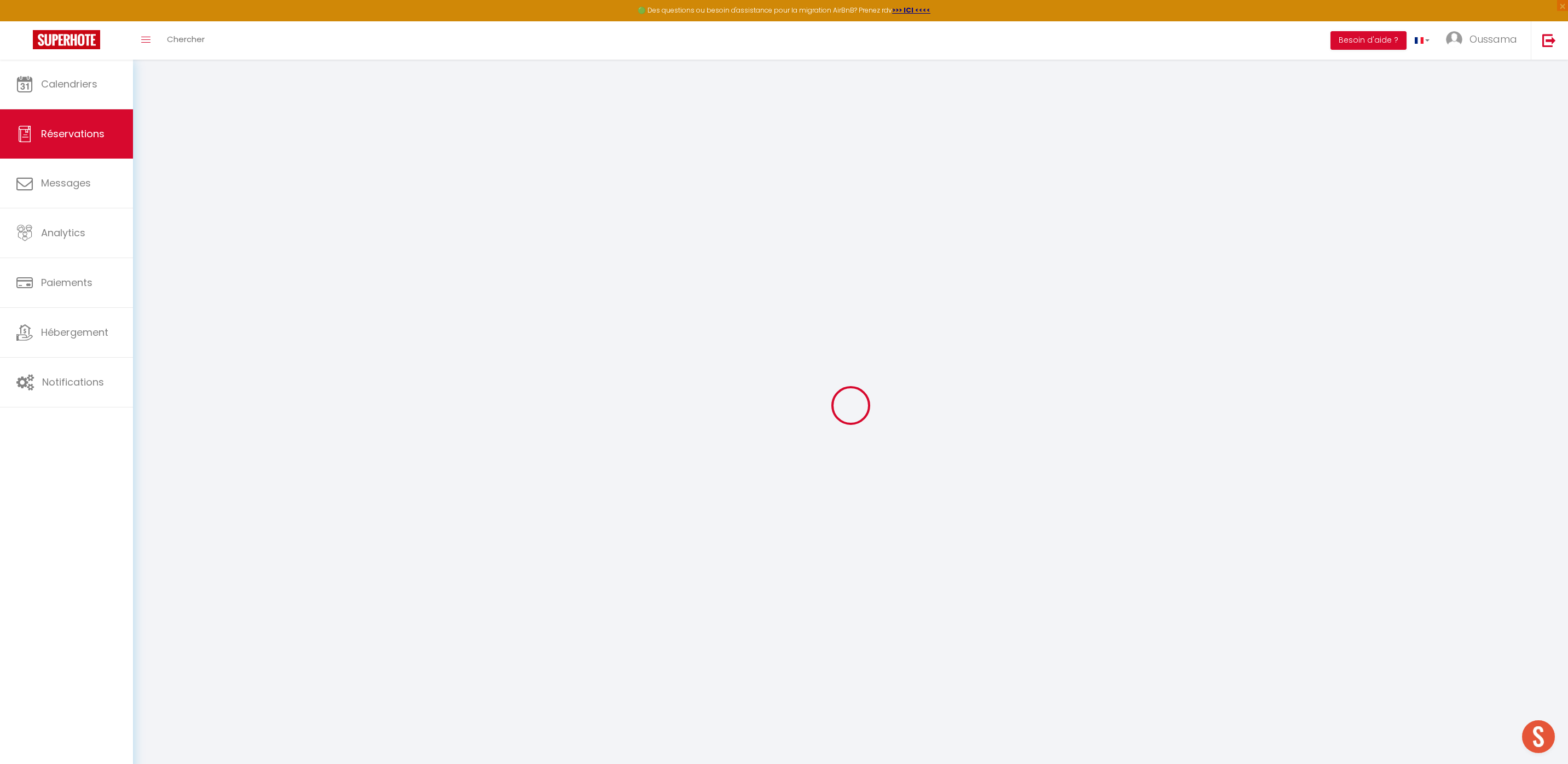
select select
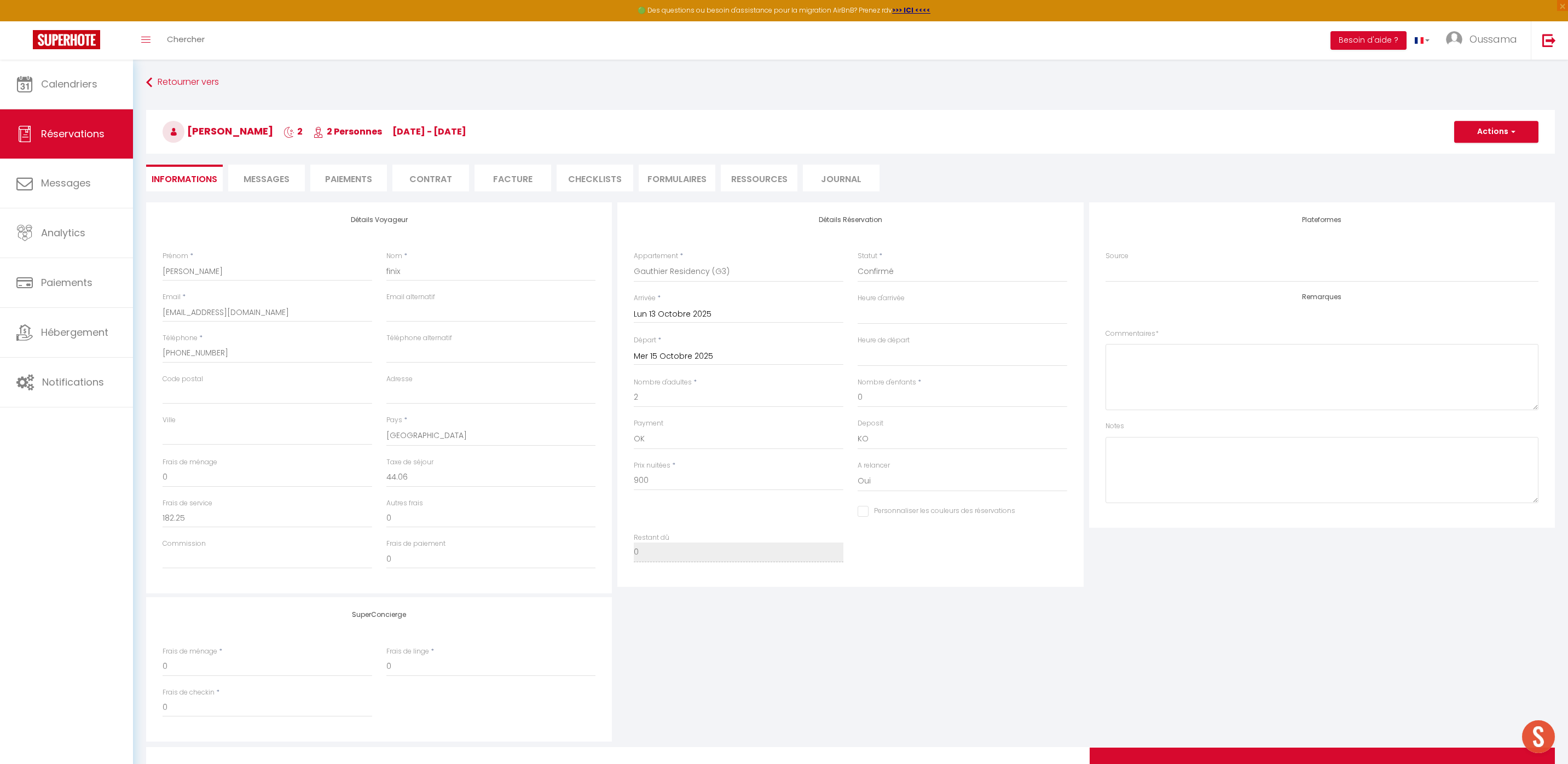
checkbox input "false"
select select
click at [922, 273] on select "Confirmé Non Confirmé Annulé Annulé par le voyageur No Show Request" at bounding box center [963, 271] width 210 height 21
select select "3"
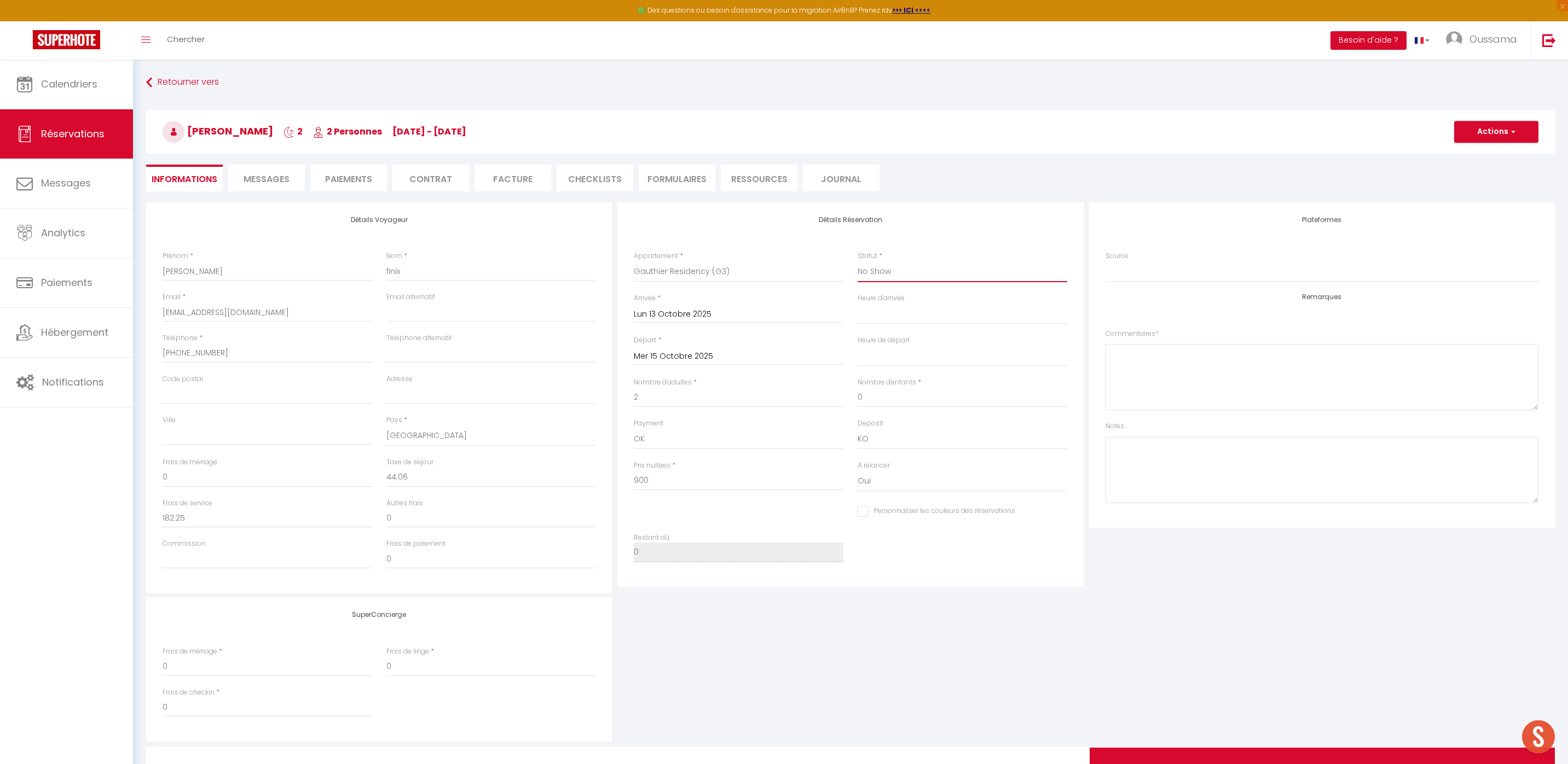
click at [858, 261] on select "Confirmé Non Confirmé Annulé Annulé par le voyageur No Show Request" at bounding box center [963, 271] width 210 height 21
select select
checkbox input "false"
click at [1504, 124] on button "Actions" at bounding box center [1496, 132] width 85 height 22
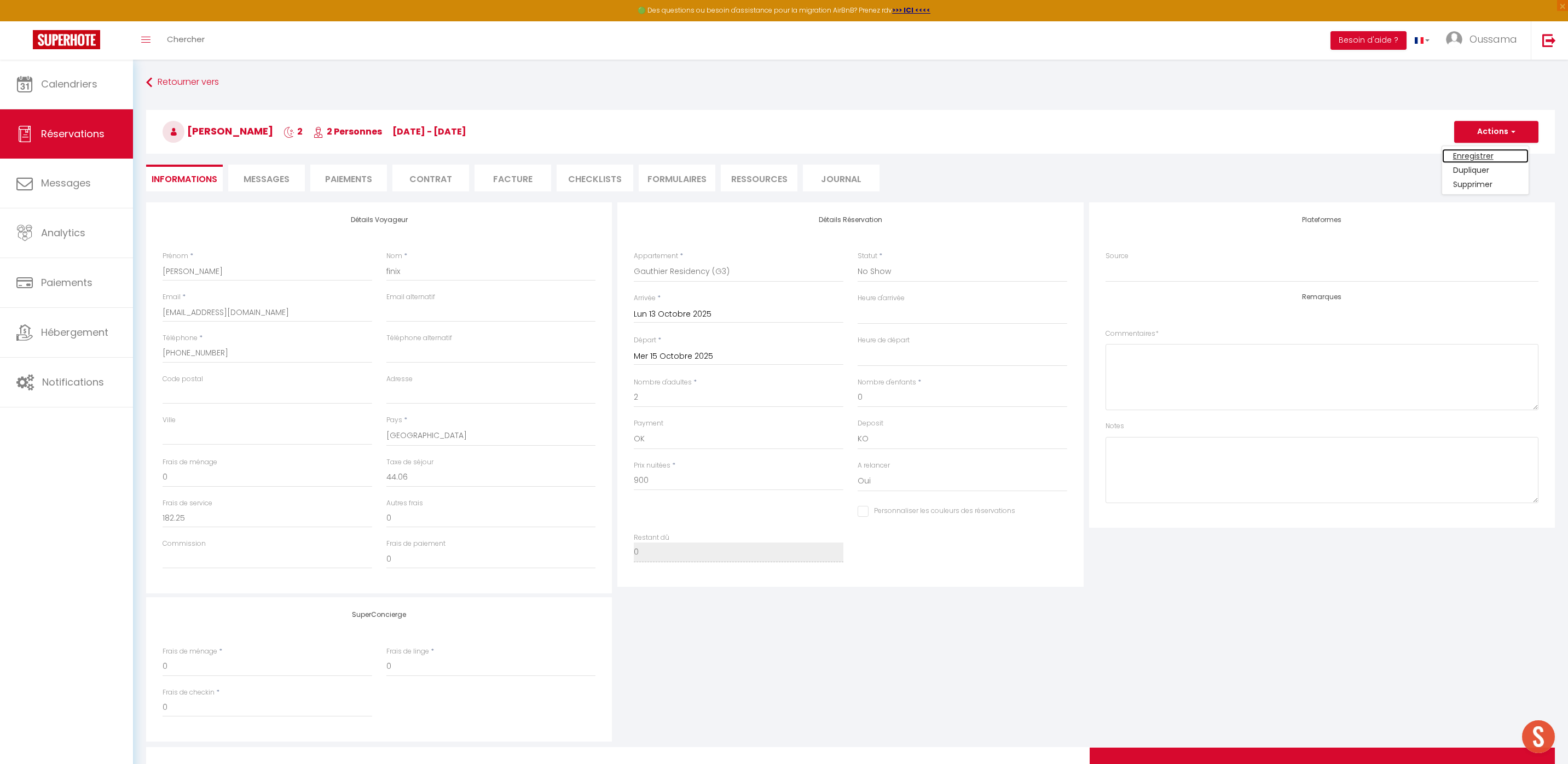
click at [1481, 154] on link "Enregistrer" at bounding box center [1485, 156] width 87 height 15
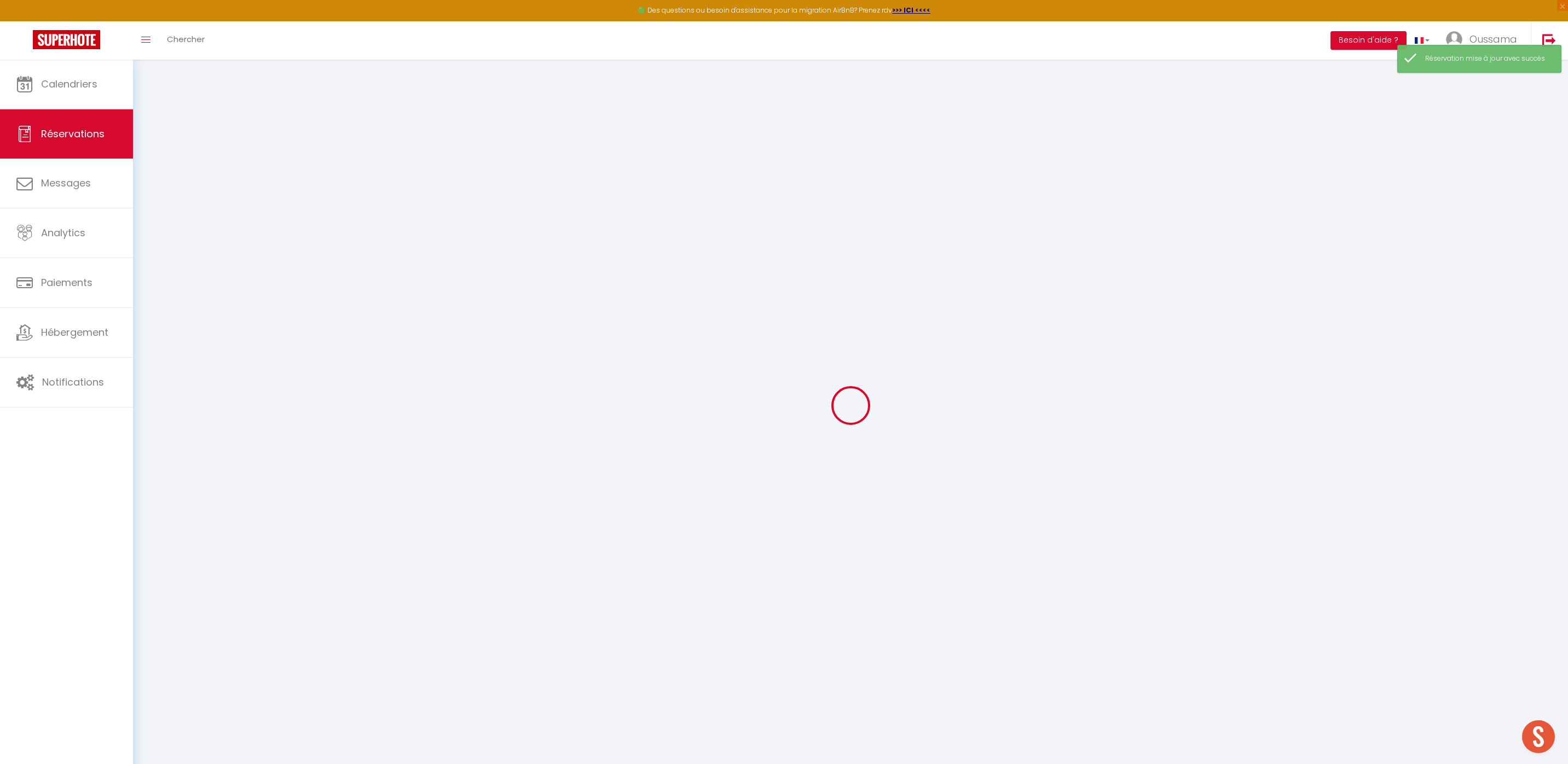
select select "no_show"
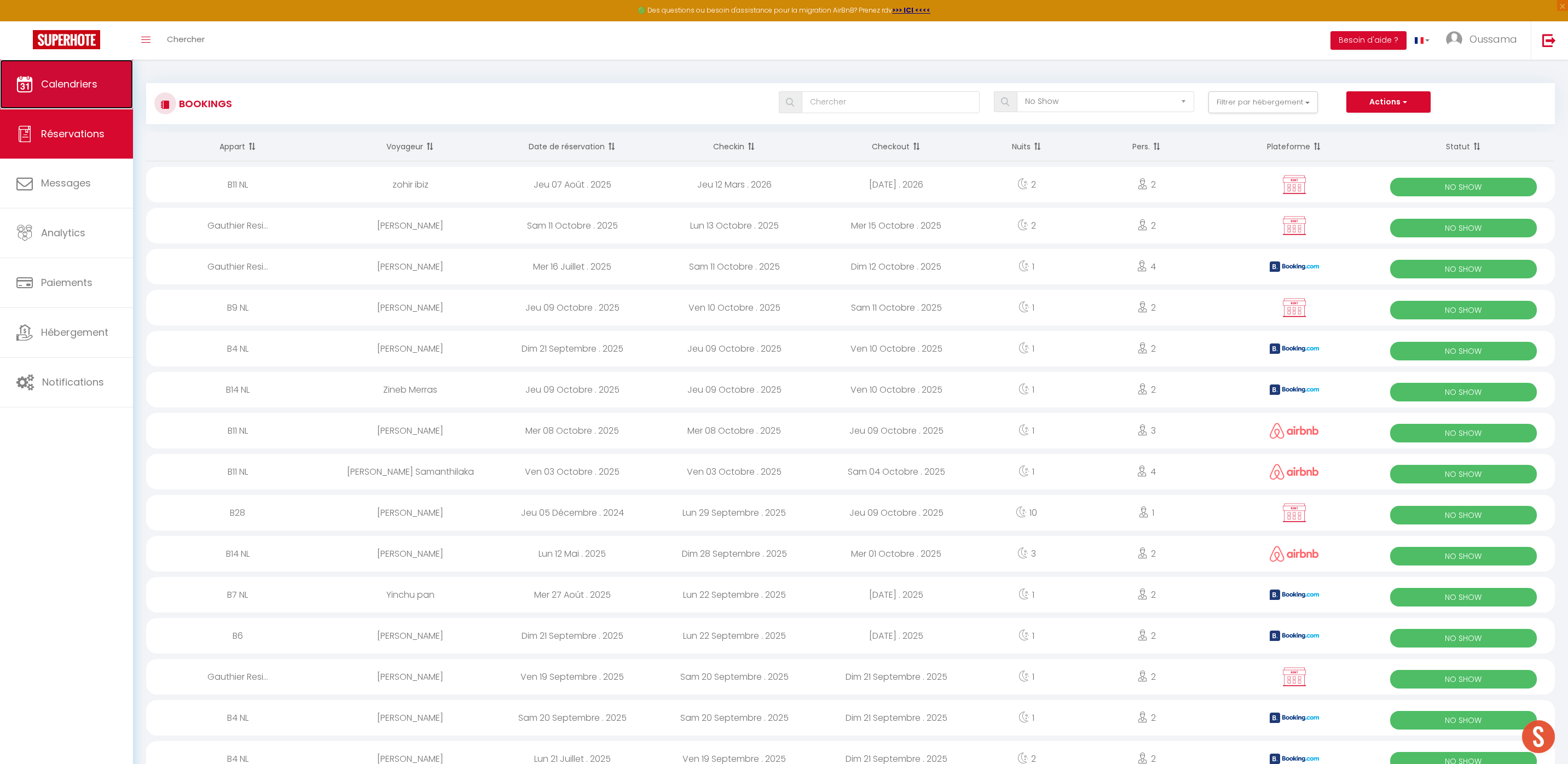
click at [83, 87] on span "Calendriers" at bounding box center [69, 84] width 56 height 14
